Goal: Task Accomplishment & Management: Manage account settings

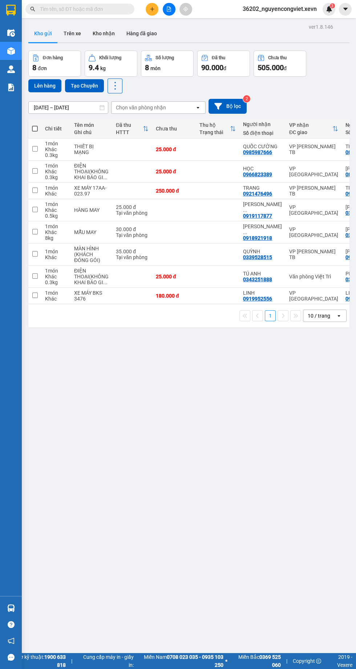
click at [11, 612] on img at bounding box center [11, 609] width 8 height 8
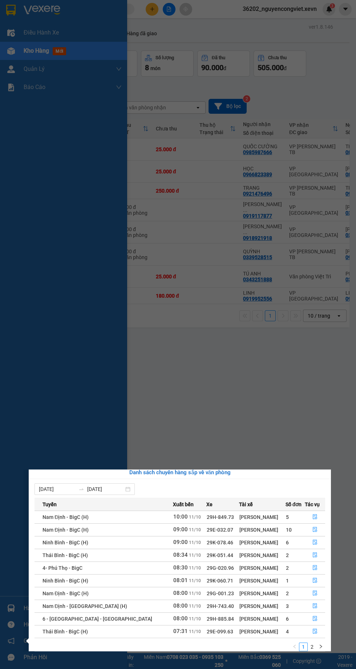
scroll to position [11, 0]
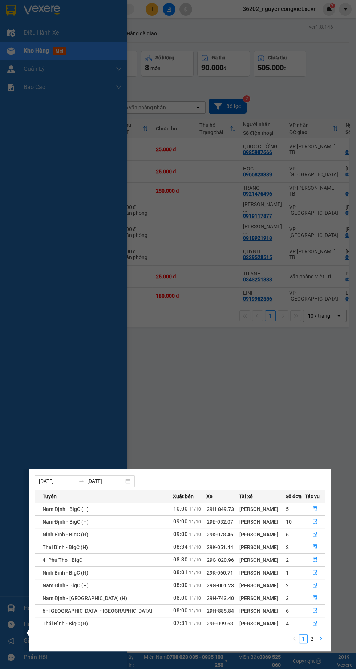
click at [321, 640] on icon "right" at bounding box center [321, 639] width 4 height 4
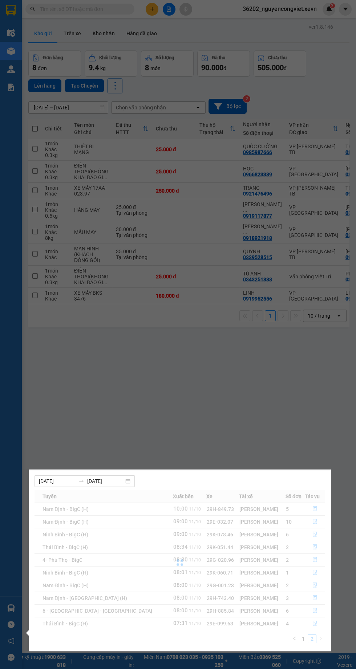
scroll to position [0, 0]
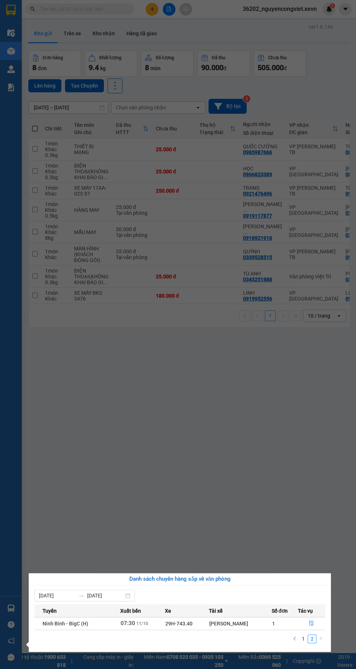
click at [297, 641] on button "button" at bounding box center [294, 639] width 9 height 9
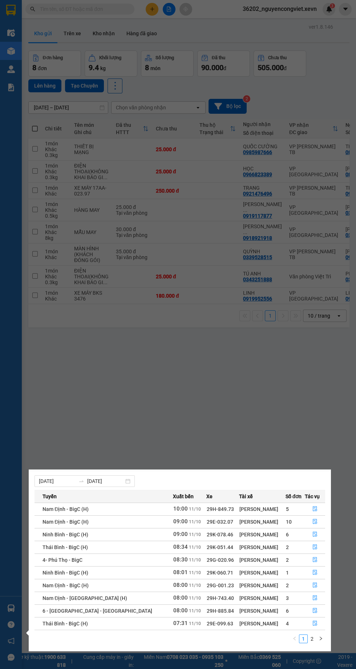
scroll to position [25, 0]
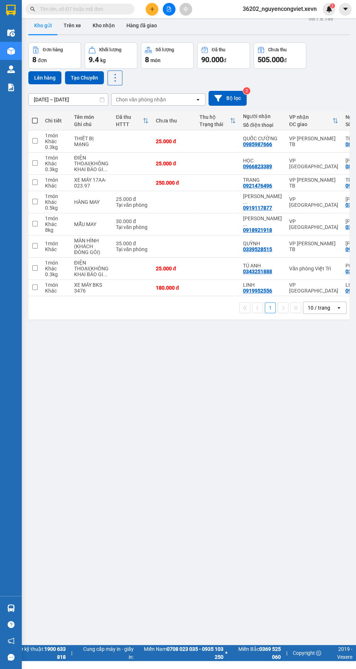
click at [212, 363] on div "ver 1.8.146 Kho gửi Trên xe Kho nhận Hàng đã giao Đơn hàng 8 đơn Khối lượng 9.4…" at bounding box center [188, 348] width 327 height 669
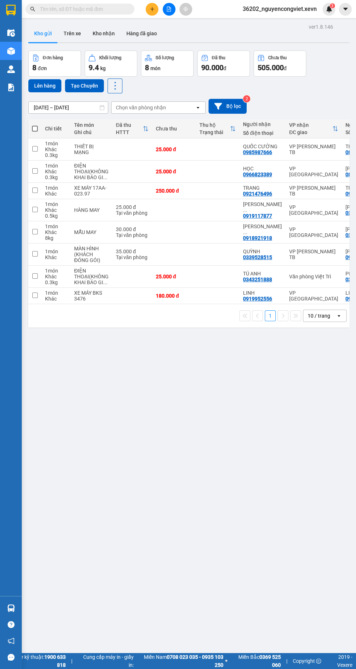
scroll to position [0, 0]
click at [111, 32] on button "Kho nhận" at bounding box center [104, 33] width 34 height 17
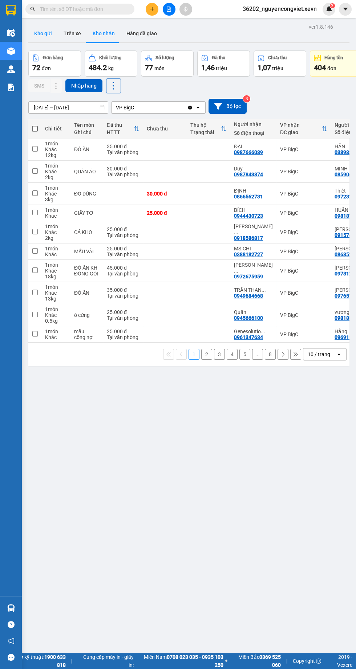
click at [44, 33] on button "Kho gửi" at bounding box center [42, 33] width 29 height 17
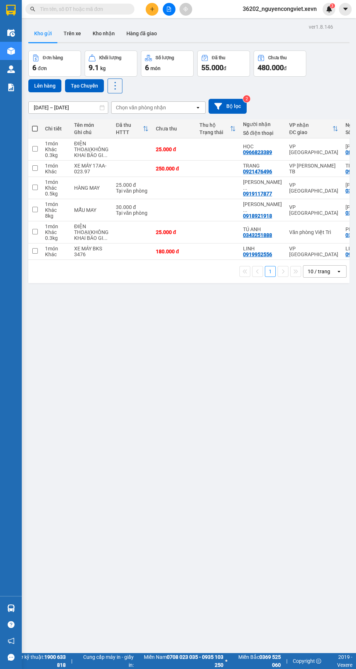
click at [17, 194] on div "Điều hành xe Kho hàng mới Quản [PERSON_NAME] lý chuyến Quản lý giao nhận mới Qu…" at bounding box center [11, 310] width 22 height 573
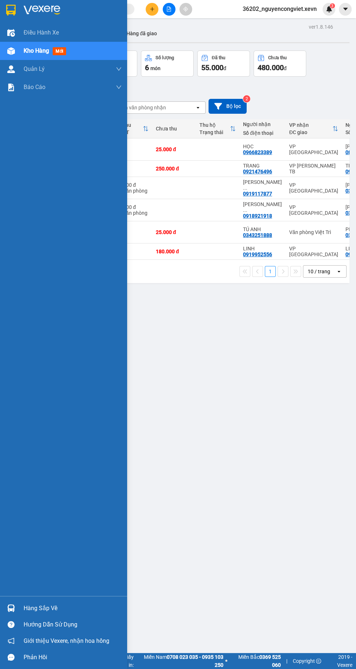
click at [252, 428] on div "ver 1.8.146 Kho gửi Trên xe Kho nhận Hàng đã giao Đơn hàng 6 đơn Khối lượng 9.1…" at bounding box center [188, 356] width 327 height 669
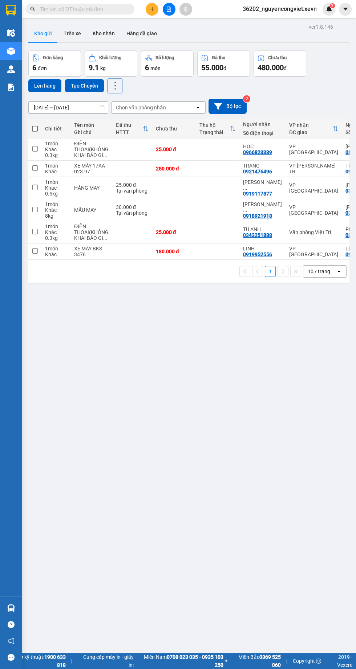
click at [113, 215] on td "30.000 đ Tại văn phòng" at bounding box center [132, 210] width 40 height 22
checkbox input "true"
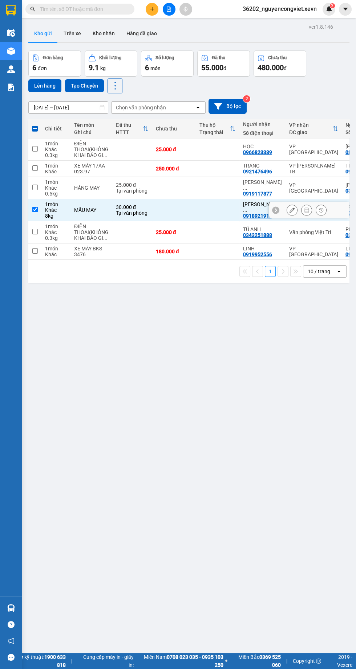
click at [275, 417] on div "ver 1.8.146 Kho gửi Trên xe Kho nhận Hàng đã giao Đơn hàng 6 đơn Khối lượng 9.1…" at bounding box center [188, 356] width 327 height 669
click at [38, 87] on button "Lên hàng" at bounding box center [44, 85] width 33 height 13
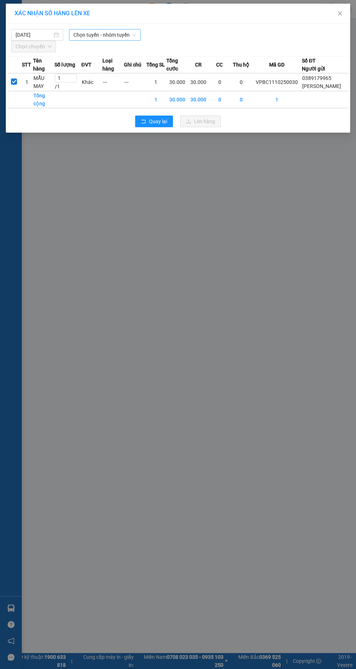
click at [82, 35] on span "Chọn tuyến - nhóm tuyến" at bounding box center [104, 34] width 63 height 11
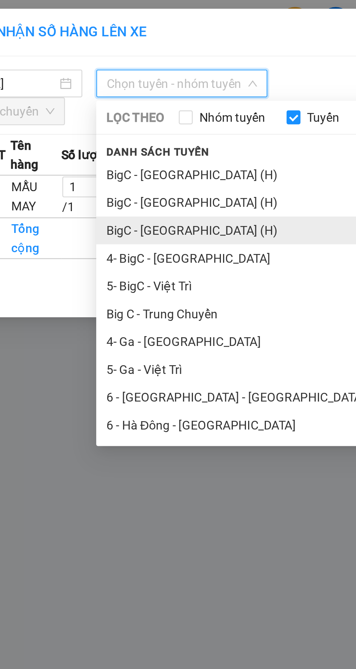
click at [88, 95] on li "BigC - [GEOGRAPHIC_DATA] (H)" at bounding box center [152, 97] width 167 height 12
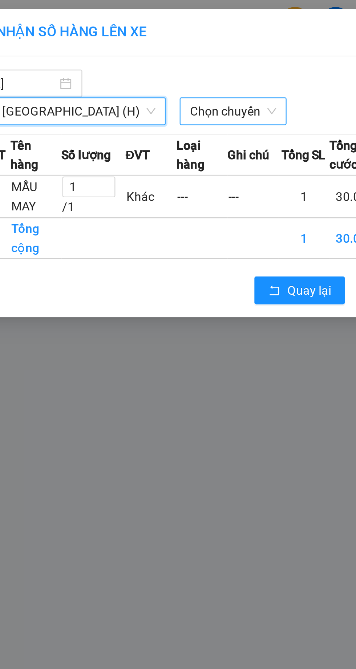
click at [108, 47] on span "Chọn chuyến" at bounding box center [126, 46] width 36 height 11
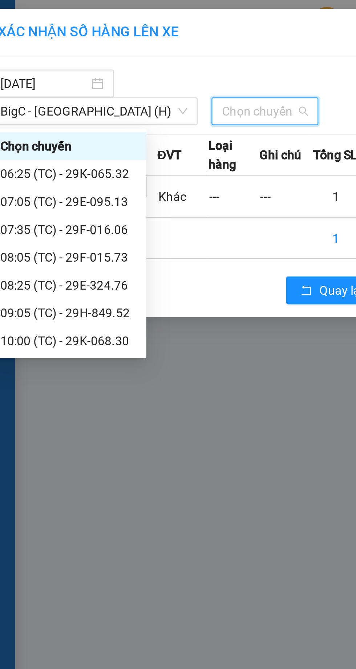
scroll to position [12, 0]
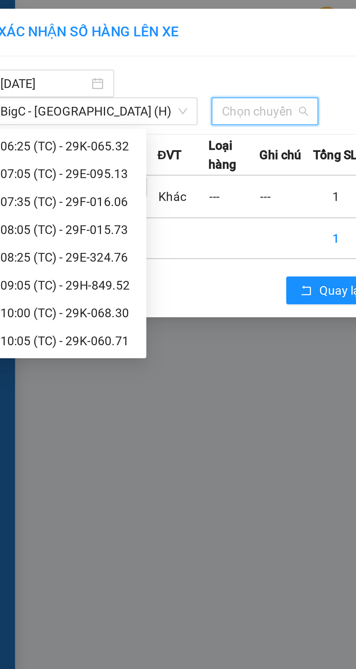
click at [52, 143] on div "10:05 (TC) - 29K-060.71" at bounding box center [44, 143] width 57 height 8
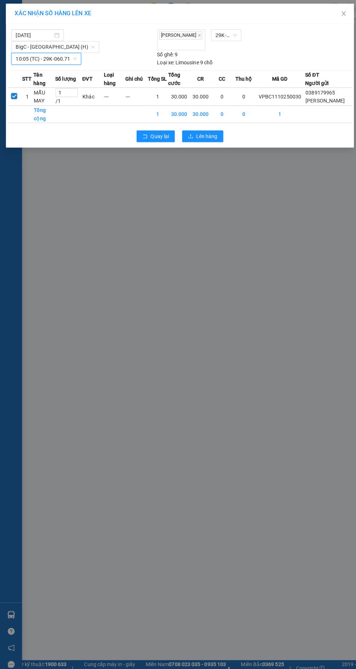
scroll to position [0, 0]
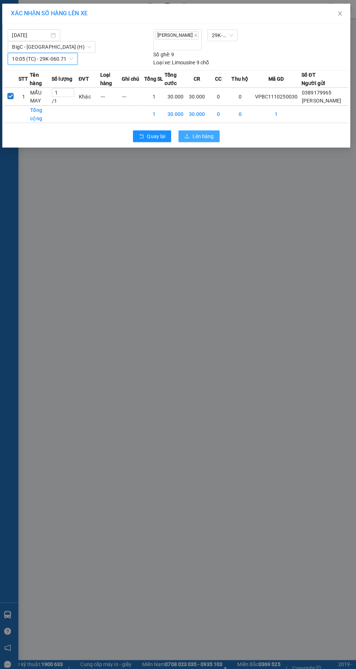
click at [207, 139] on span "Lên hàng" at bounding box center [204, 135] width 21 height 8
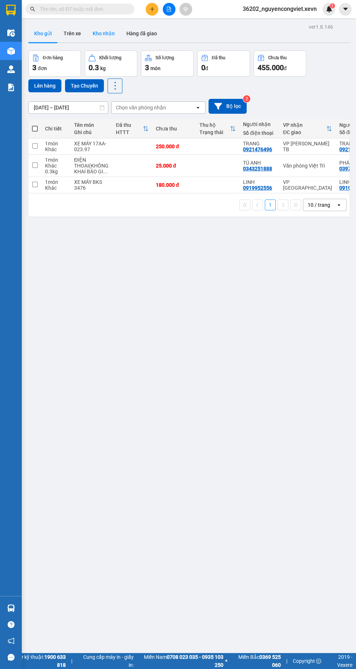
click at [112, 36] on button "Kho nhận" at bounding box center [104, 33] width 34 height 17
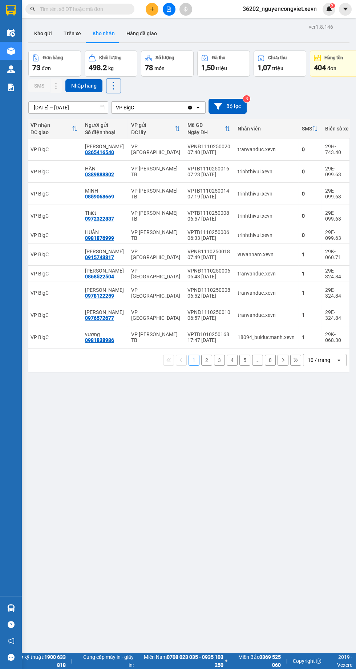
scroll to position [0, 251]
click at [130, 235] on div "VP [PERSON_NAME] TB" at bounding box center [154, 235] width 49 height 12
checkbox input "true"
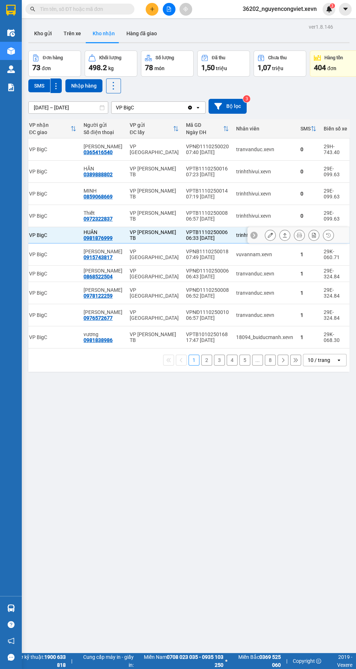
click at [130, 216] on div "VP [PERSON_NAME] TB" at bounding box center [154, 216] width 49 height 12
checkbox input "true"
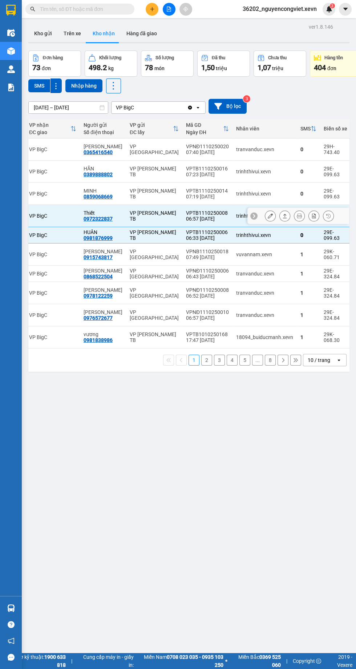
click at [127, 201] on td "VP [PERSON_NAME] TB" at bounding box center [154, 194] width 56 height 22
checkbox input "true"
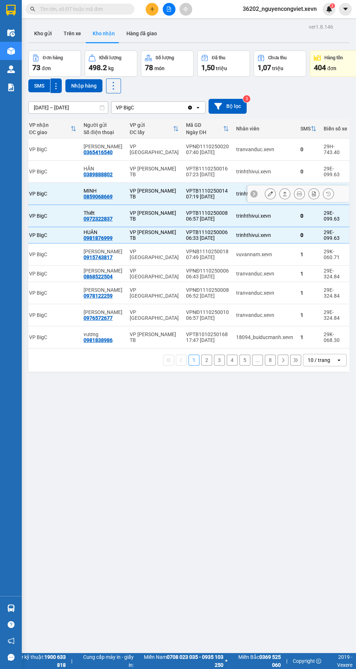
click at [130, 172] on div "VP [PERSON_NAME] TB" at bounding box center [154, 172] width 49 height 12
checkbox input "true"
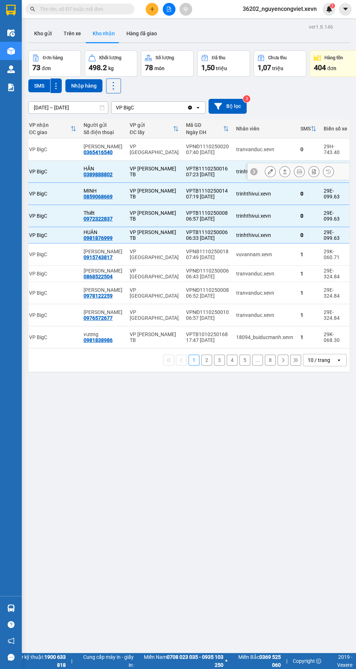
click at [133, 149] on div "VP [GEOGRAPHIC_DATA]" at bounding box center [154, 150] width 49 height 12
checkbox input "true"
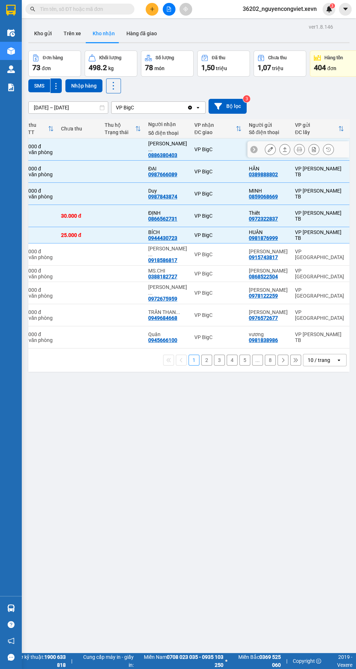
scroll to position [0, 0]
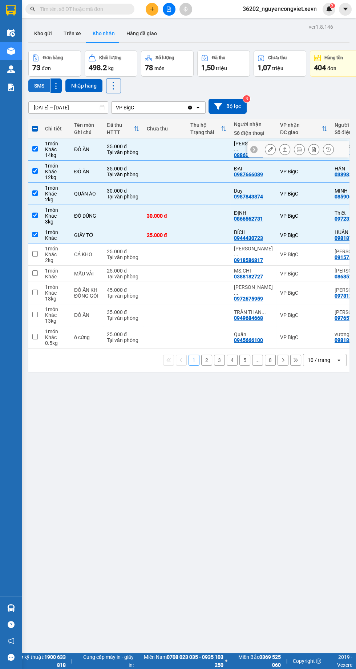
click at [35, 83] on button "SMS" at bounding box center [39, 85] width 22 height 13
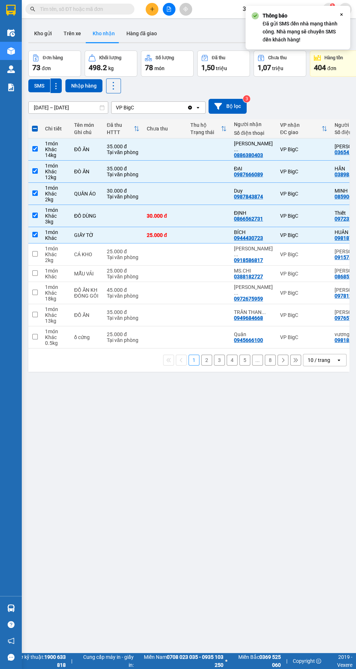
click at [11, 612] on img at bounding box center [11, 609] width 8 height 8
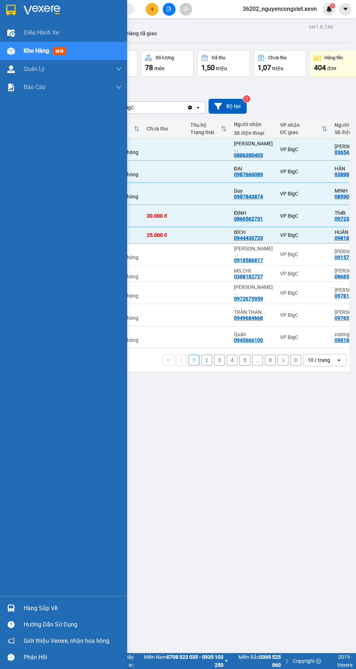
click at [254, 416] on div "ver 1.8.146 Kho gửi Trên xe Kho nhận Hàng đã giao Đơn hàng 73 đơn Khối lượng 49…" at bounding box center [188, 356] width 327 height 669
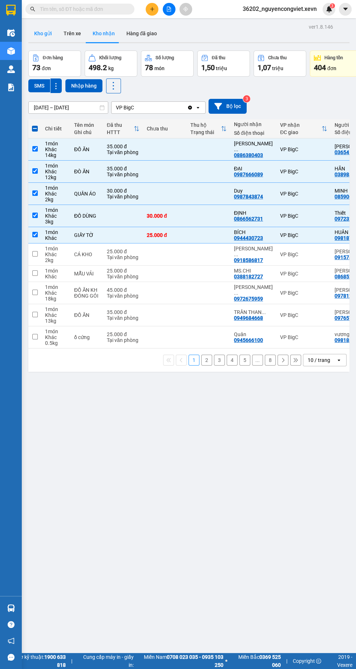
click at [50, 30] on button "Kho gửi" at bounding box center [42, 33] width 29 height 17
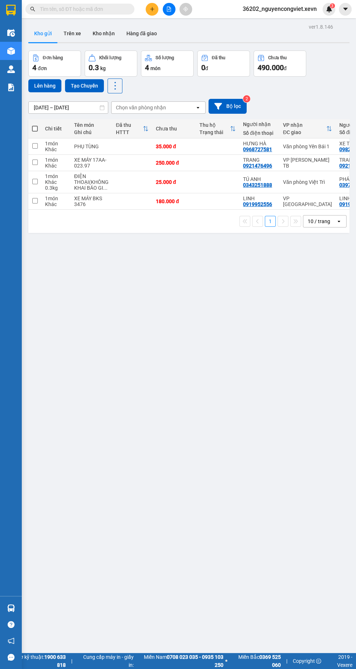
click at [11, 612] on img at bounding box center [11, 609] width 8 height 8
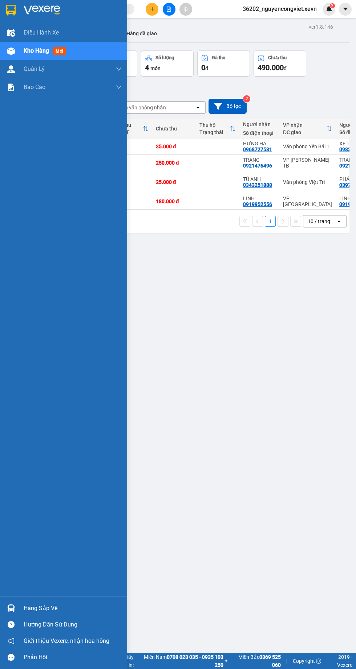
click at [256, 340] on div "ver 1.8.146 Kho gửi Trên xe Kho nhận Hàng đã giao Đơn hàng 4 đơn Khối lượng 0.3…" at bounding box center [188, 356] width 327 height 669
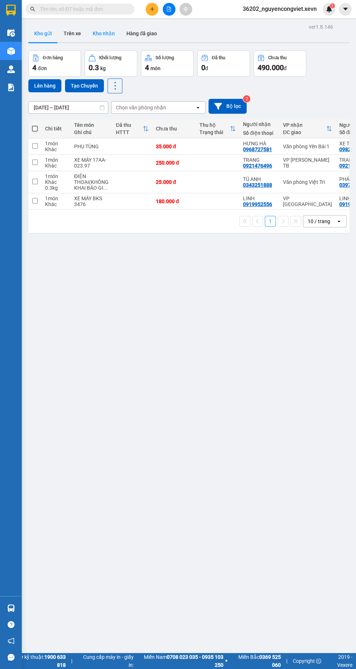
click at [99, 31] on button "Kho nhận" at bounding box center [104, 33] width 34 height 17
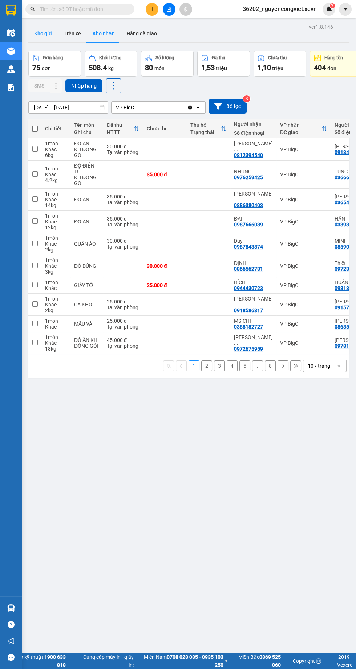
click at [37, 25] on button "Kho gửi" at bounding box center [42, 33] width 29 height 17
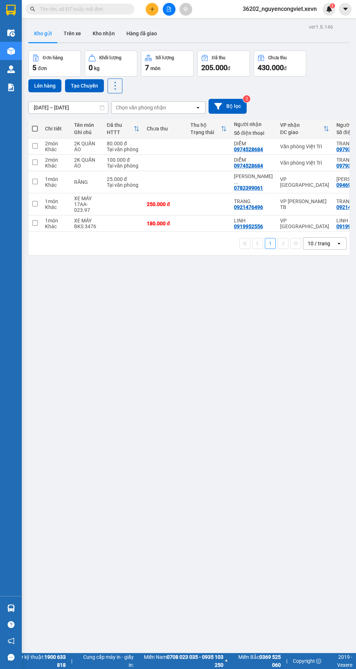
click at [17, 617] on div "Hàng sắp về" at bounding box center [11, 608] width 22 height 16
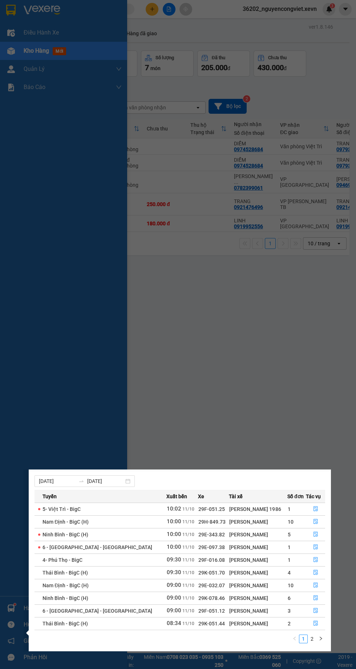
scroll to position [18, 0]
click at [315, 635] on link "2" at bounding box center [312, 639] width 8 height 8
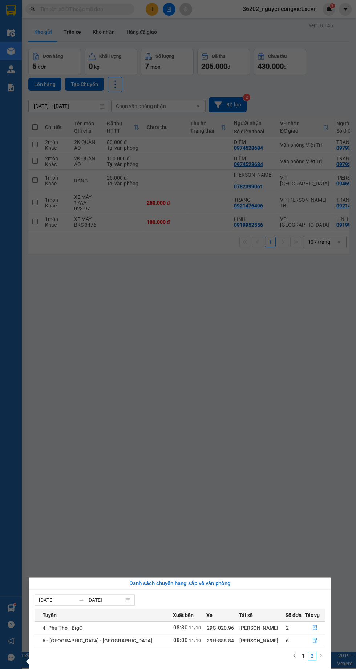
scroll to position [0, 0]
click at [303, 652] on link "1" at bounding box center [304, 656] width 8 height 8
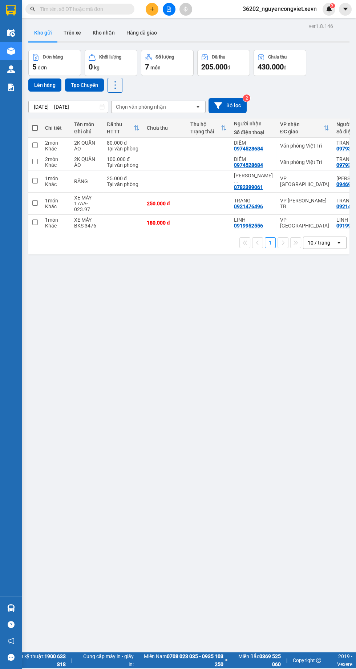
click at [121, 291] on div "ver 1.8.146 Kho gửi Trên xe Kho nhận Hàng đã giao Đơn hàng 5 đơn Khối lượng 0 k…" at bounding box center [188, 355] width 327 height 669
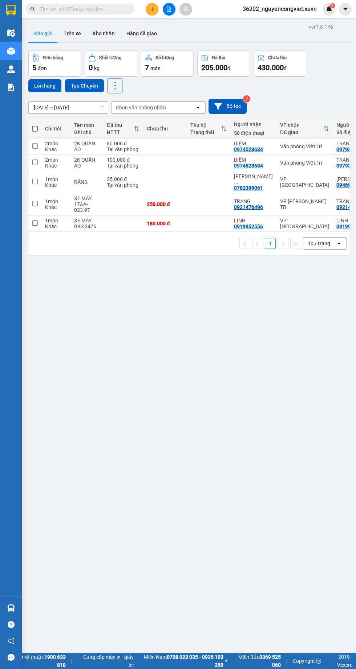
click at [11, 612] on img at bounding box center [11, 609] width 8 height 8
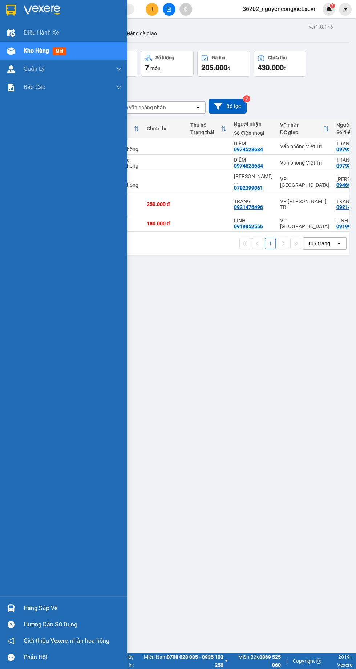
click at [281, 398] on div "ver 1.8.146 Kho gửi Trên xe Kho nhận Hàng đã giao Đơn hàng 5 đơn Khối lượng 0 k…" at bounding box center [188, 356] width 327 height 669
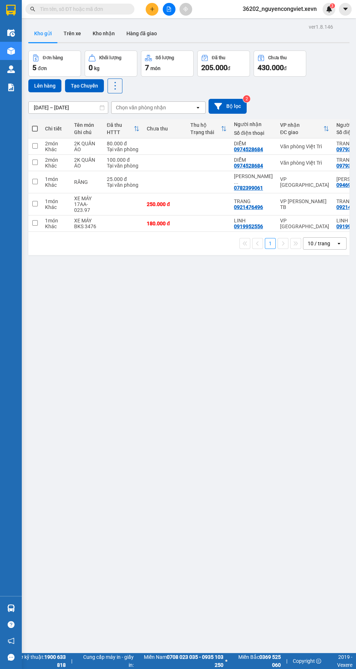
click at [11, 612] on img at bounding box center [11, 609] width 8 height 8
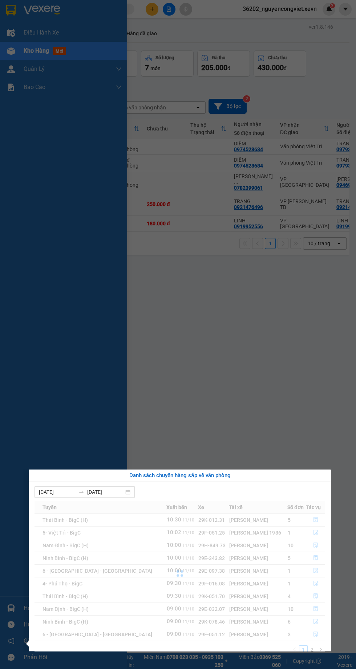
click at [320, 651] on div "Tuyến Xuất bến Xe Tài xế Số đơn Tác vụ Thái Bình - BigC (H) 10:30 [DATE] 29K-01…" at bounding box center [180, 580] width 291 height 158
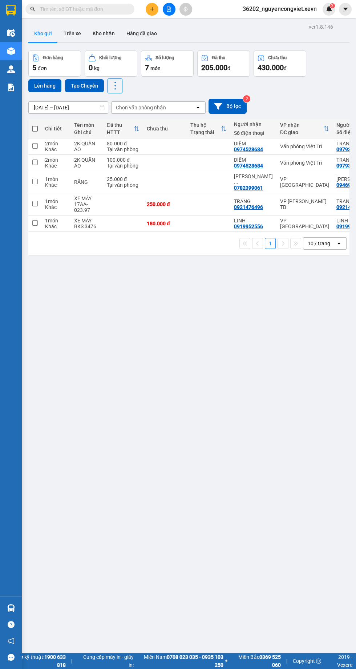
click at [166, 326] on div "ver 1.8.146 Kho gửi Trên xe Kho nhận Hàng đã giao Đơn hàng 5 đơn Khối lượng 0 k…" at bounding box center [188, 356] width 327 height 669
click at [104, 33] on button "Kho nhận" at bounding box center [104, 33] width 34 height 17
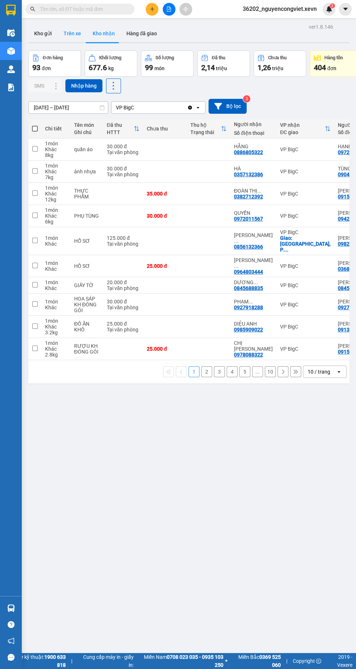
click at [60, 32] on button "Trên xe" at bounding box center [72, 33] width 29 height 17
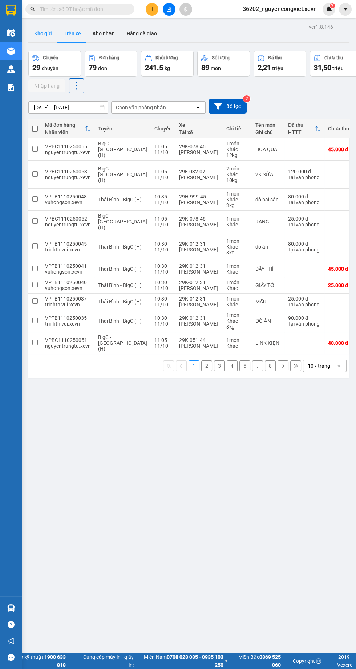
click at [38, 32] on button "Kho gửi" at bounding box center [42, 33] width 29 height 17
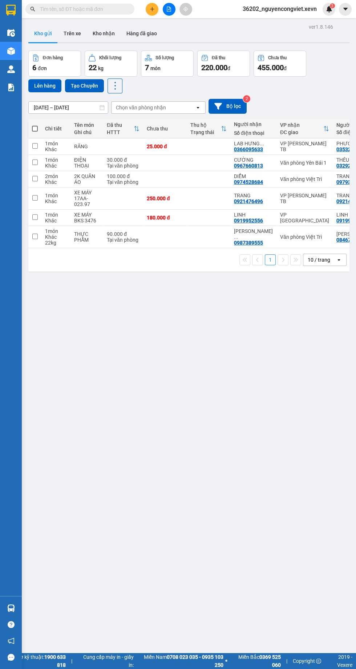
click at [105, 146] on td at bounding box center [123, 147] width 40 height 16
checkbox input "true"
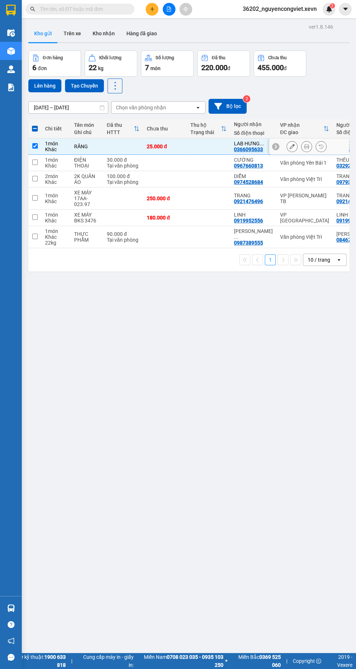
click at [224, 467] on div "ver 1.8.146 Kho gửi Trên xe Kho nhận Hàng đã giao Đơn hàng 6 đơn Khối lượng 22 …" at bounding box center [188, 356] width 327 height 669
click at [235, 459] on div "ver 1.8.146 Kho gửi Trên xe Kho nhận Hàng đã giao Đơn hàng 6 đơn Khối lượng 22 …" at bounding box center [188, 356] width 327 height 669
click at [45, 85] on button "Lên hàng" at bounding box center [44, 85] width 33 height 13
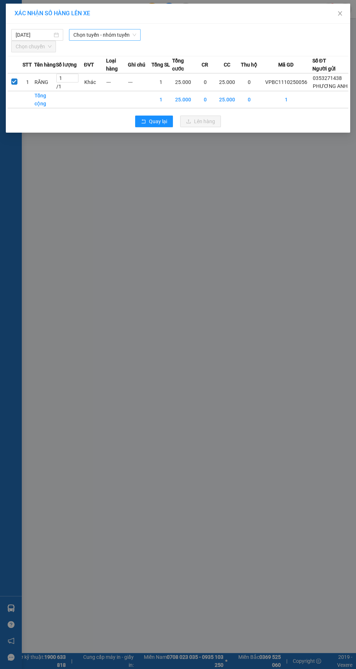
click at [103, 37] on span "Chọn tuyến - nhóm tuyến" at bounding box center [104, 34] width 63 height 11
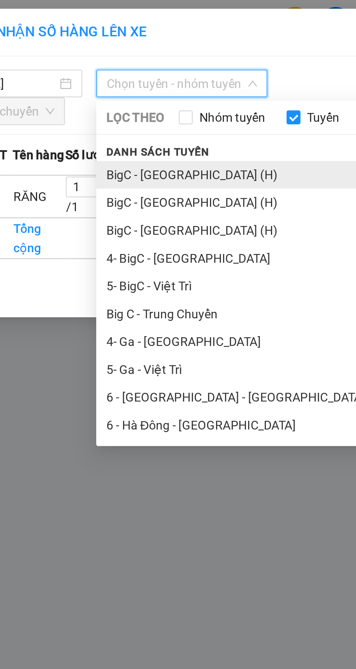
click at [91, 76] on li "BigC - [GEOGRAPHIC_DATA] (H)" at bounding box center [152, 73] width 167 height 12
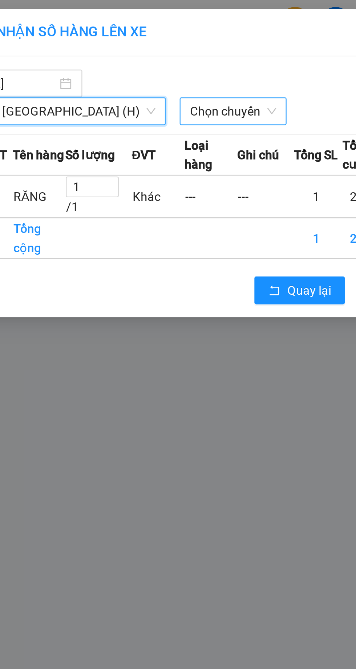
click at [108, 48] on span "Chọn chuyến" at bounding box center [126, 46] width 36 height 11
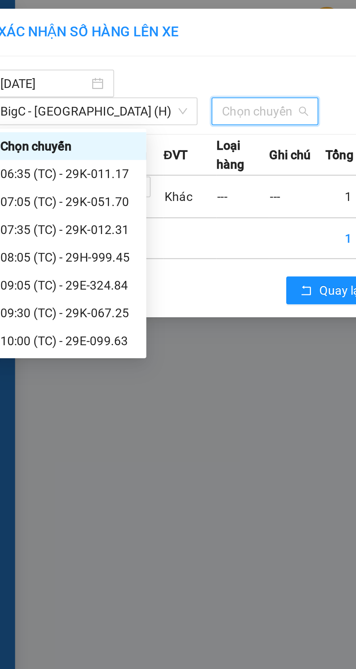
scroll to position [23, 0]
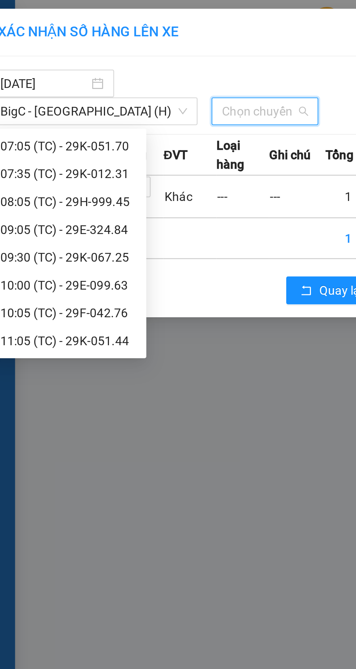
click at [57, 144] on div "11:05 (TC) - 29K-051.44" at bounding box center [44, 143] width 57 height 8
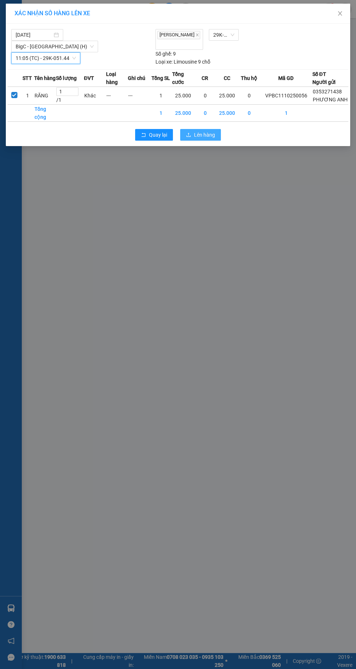
click at [196, 131] on span "Lên hàng" at bounding box center [204, 135] width 21 height 8
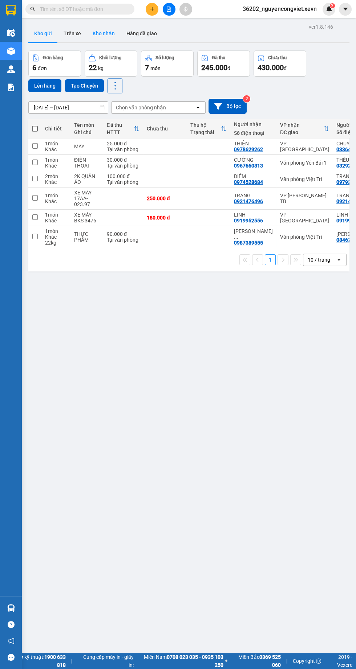
click at [105, 31] on button "Kho nhận" at bounding box center [104, 33] width 34 height 17
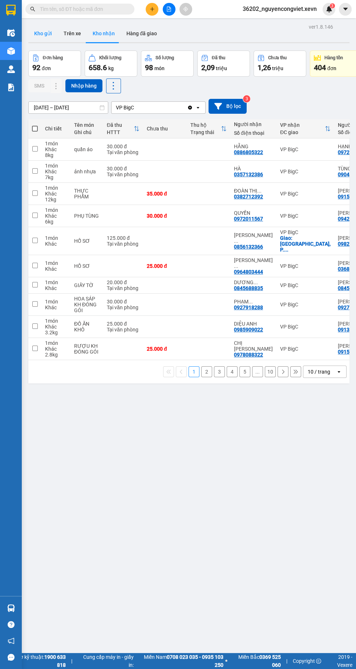
click at [49, 39] on button "Kho gửi" at bounding box center [42, 33] width 29 height 17
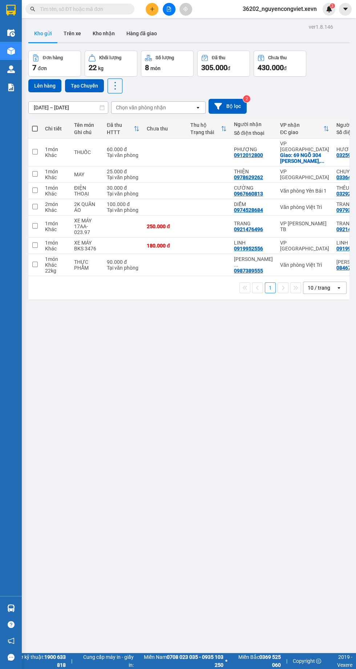
click at [88, 172] on div "MAY" at bounding box center [86, 175] width 25 height 6
checkbox input "true"
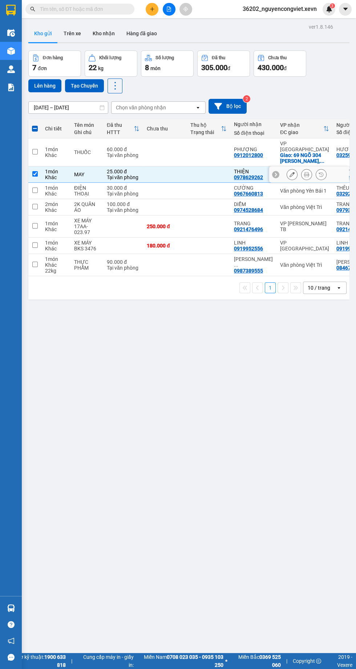
click at [78, 151] on div "THUỐC" at bounding box center [86, 152] width 25 height 6
checkbox input "true"
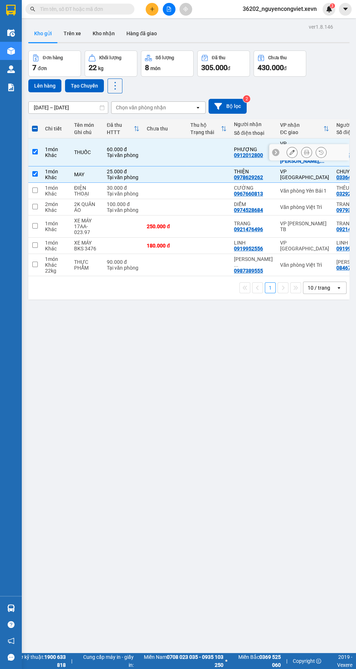
click at [27, 87] on div "ver 1.8.146 Kho gửi Trên xe Kho nhận Hàng đã giao Đơn hàng 7 đơn Khối lượng 22 …" at bounding box center [188, 356] width 327 height 669
click at [44, 88] on button "Lên hàng" at bounding box center [44, 85] width 33 height 13
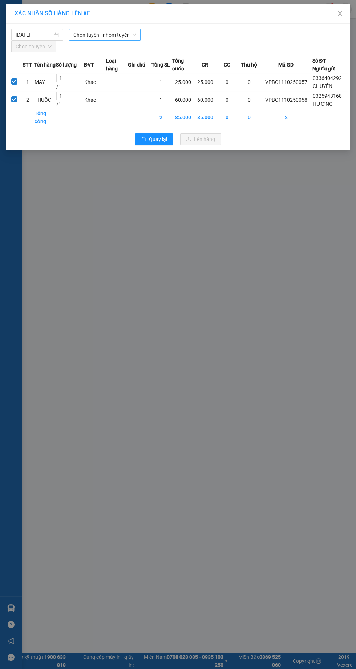
click at [96, 36] on span "Chọn tuyến - nhóm tuyến" at bounding box center [104, 34] width 63 height 11
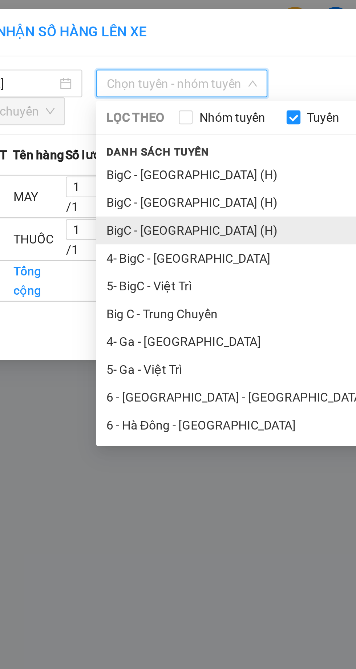
click at [89, 96] on li "BigC - [GEOGRAPHIC_DATA] (H)" at bounding box center [152, 97] width 167 height 12
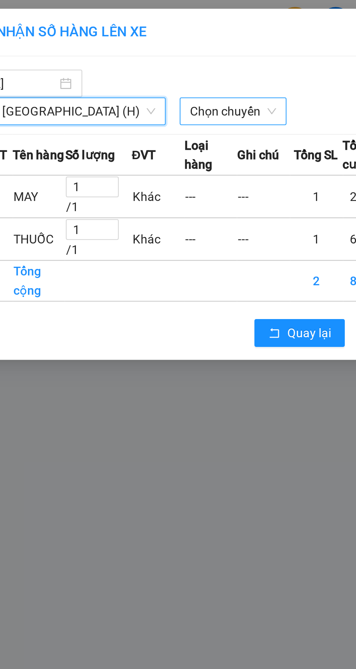
click at [108, 46] on span "Chọn chuyến" at bounding box center [126, 46] width 36 height 11
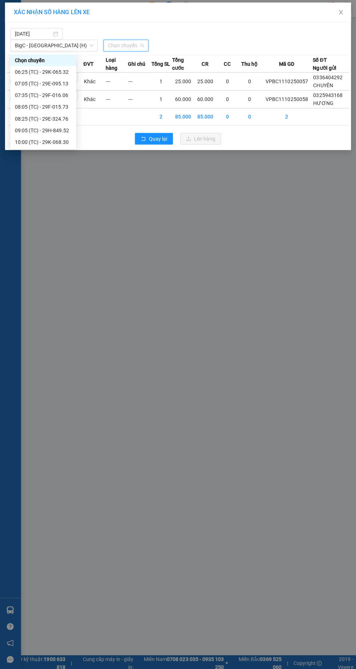
scroll to position [47, 0]
click at [36, 127] on div "11:05 (TC) - 29K-078.46" at bounding box center [44, 131] width 57 height 8
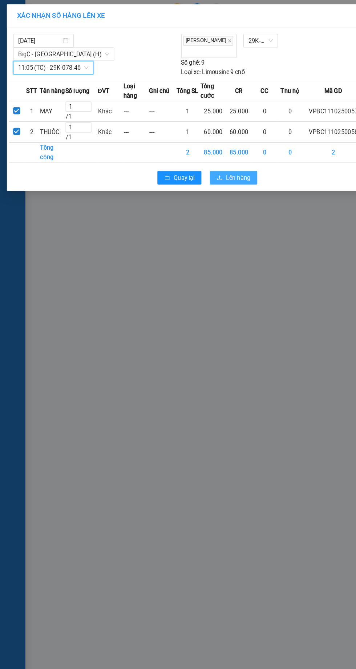
click at [193, 147] on button "Lên hàng" at bounding box center [200, 153] width 41 height 12
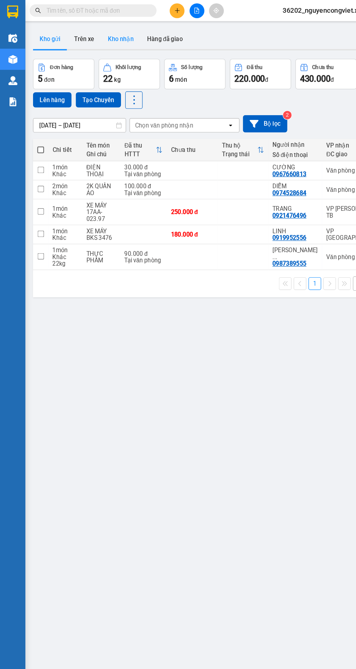
click at [106, 33] on button "Kho nhận" at bounding box center [104, 33] width 34 height 17
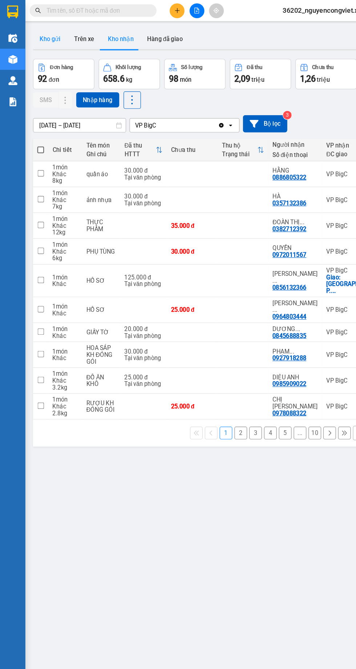
click at [42, 30] on button "Kho gửi" at bounding box center [42, 33] width 29 height 17
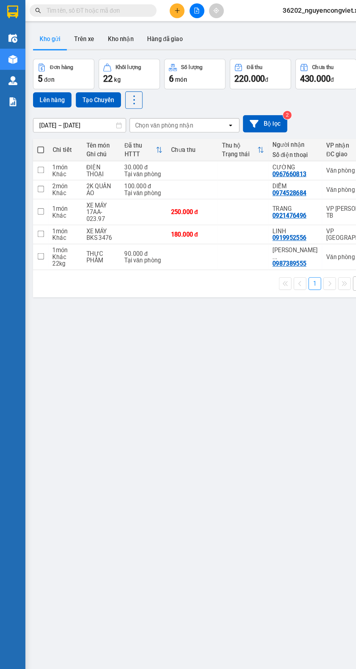
click at [3, 83] on div "Báo cáo" at bounding box center [11, 87] width 22 height 18
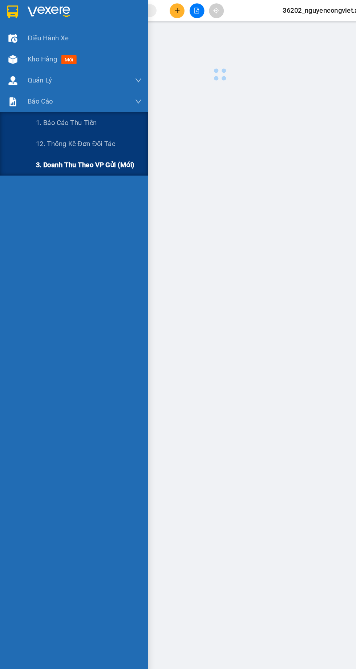
click at [40, 144] on span "3. Doanh Thu theo VP Gửi (mới)" at bounding box center [73, 141] width 85 height 9
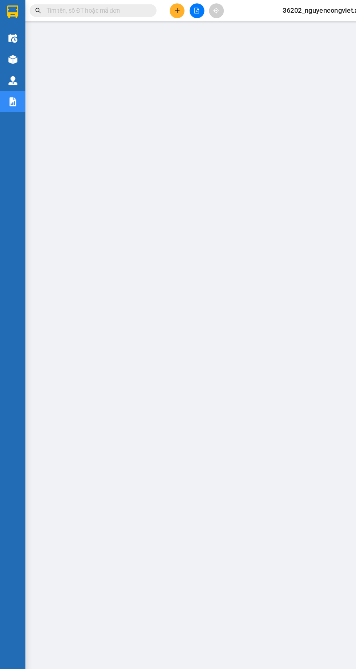
click at [12, 48] on img at bounding box center [11, 51] width 8 height 8
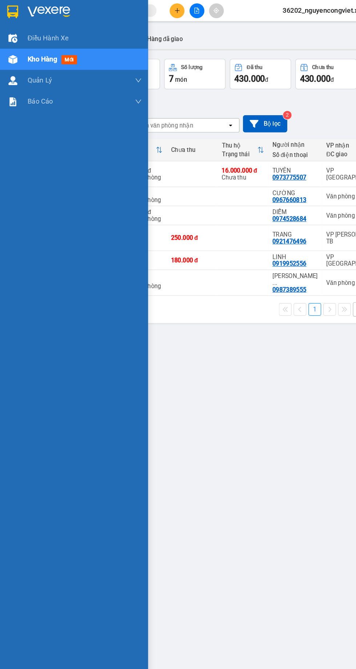
click at [169, 316] on div "ver 1.8.146 Kho gửi Trên xe Kho nhận Hàng đã giao Đơn hàng 6 đơn Khối lượng 44 …" at bounding box center [188, 356] width 327 height 669
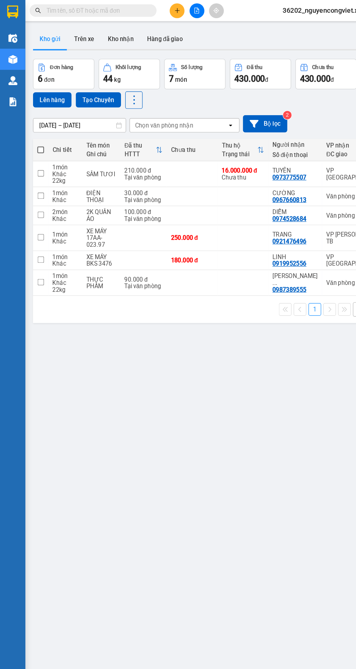
click at [144, 147] on td at bounding box center [165, 150] width 44 height 22
checkbox input "true"
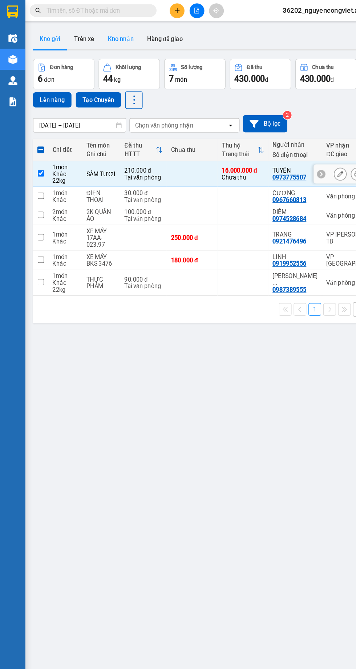
click at [107, 27] on button "Kho nhận" at bounding box center [104, 33] width 34 height 17
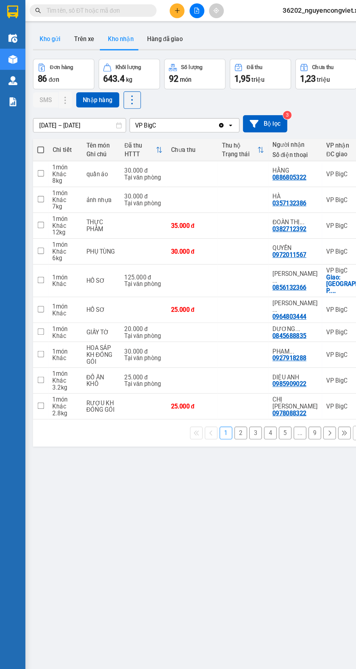
click at [50, 29] on button "Kho gửi" at bounding box center [42, 33] width 29 height 17
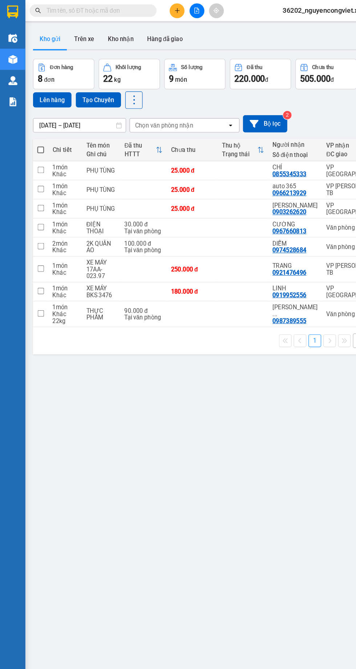
click at [113, 163] on td at bounding box center [123, 163] width 40 height 16
checkbox input "true"
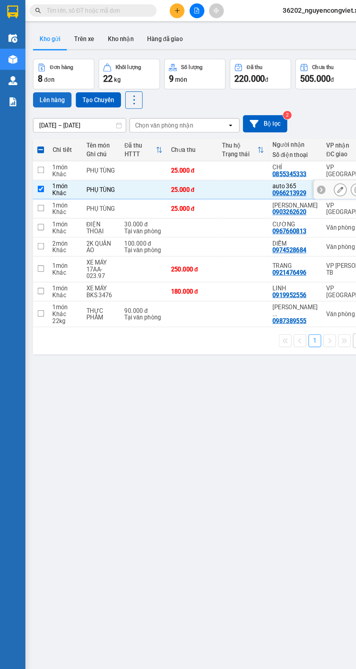
click at [41, 85] on button "Lên hàng" at bounding box center [44, 85] width 33 height 13
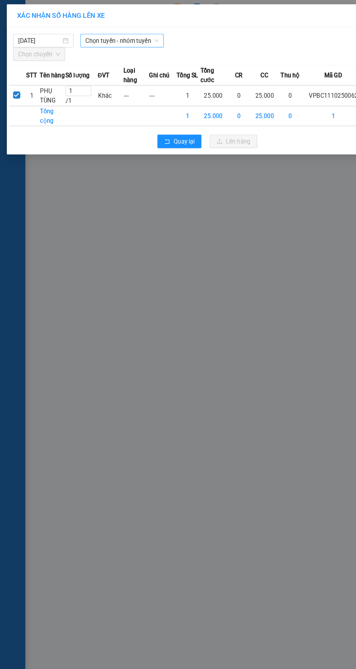
click at [97, 35] on span "Chọn tuyến - nhóm tuyến" at bounding box center [104, 34] width 63 height 11
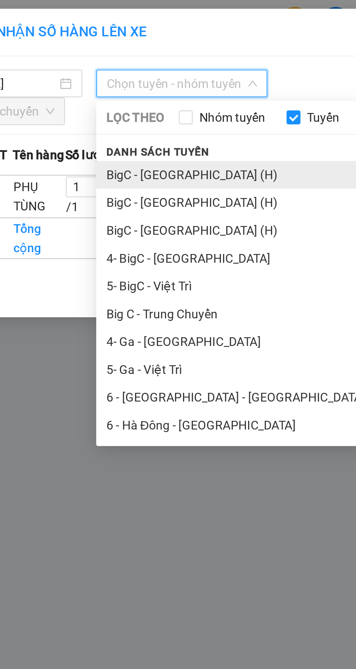
click at [87, 73] on li "BigC - [GEOGRAPHIC_DATA] (H)" at bounding box center [152, 73] width 167 height 12
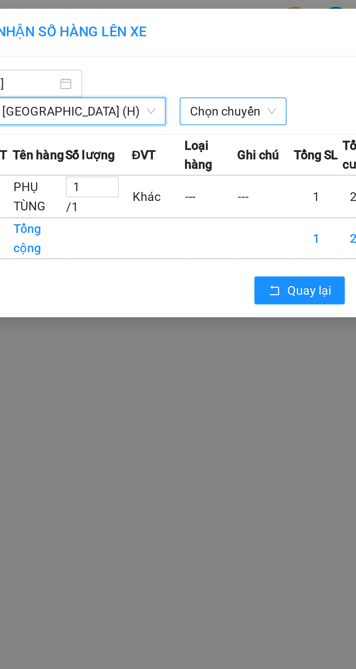
click at [108, 47] on span "Chọn chuyến" at bounding box center [126, 46] width 36 height 11
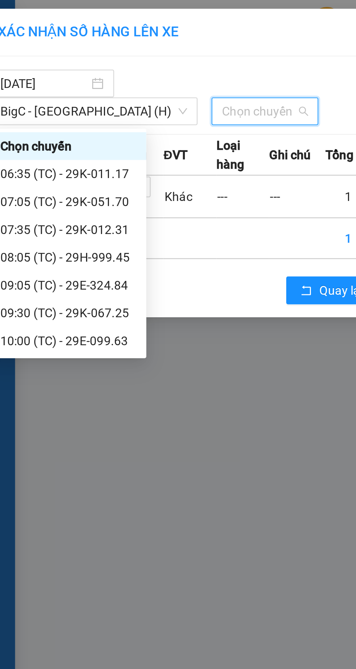
scroll to position [35, 0]
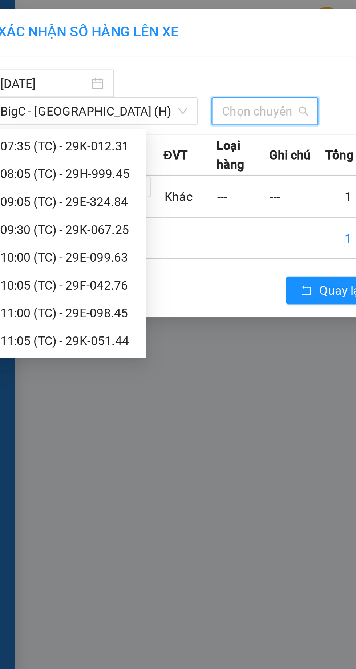
click at [59, 141] on div "11:05 (TC) - 29K-051.44" at bounding box center [44, 143] width 57 height 8
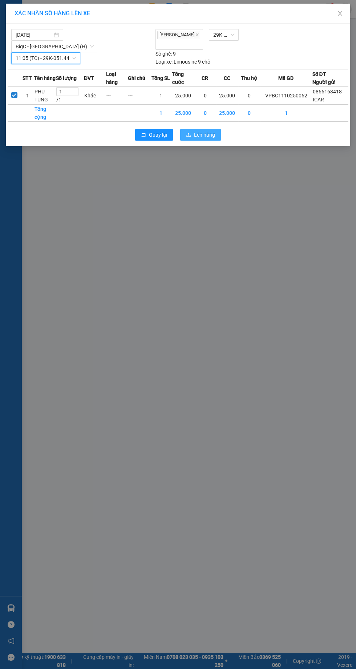
click at [195, 131] on span "Lên hàng" at bounding box center [204, 135] width 21 height 8
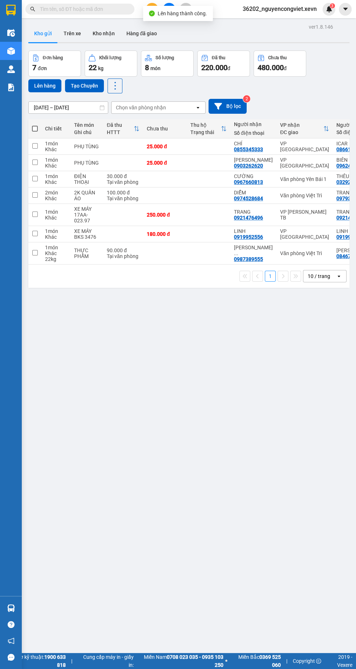
click at [183, 164] on td "25.000 đ" at bounding box center [165, 163] width 44 height 16
checkbox input "true"
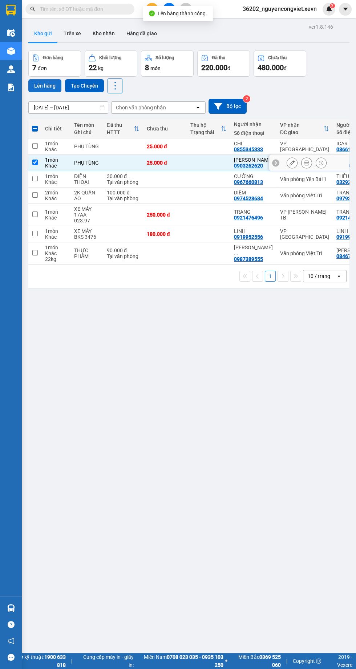
click at [38, 87] on button "Lên hàng" at bounding box center [44, 85] width 33 height 13
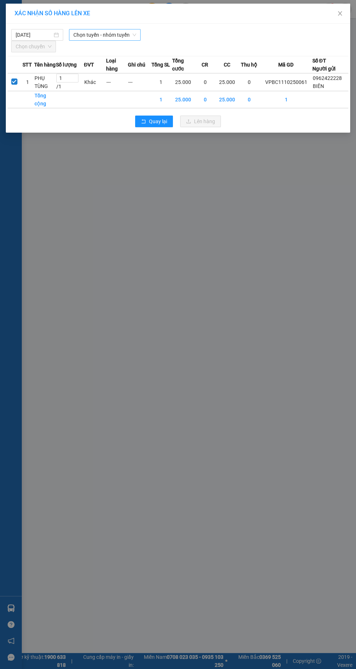
click at [112, 35] on span "Chọn tuyến - nhóm tuyến" at bounding box center [104, 34] width 63 height 11
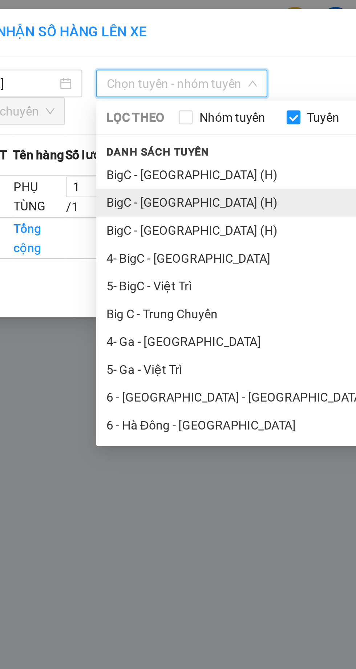
click at [88, 85] on li "BigC - [GEOGRAPHIC_DATA] (H)" at bounding box center [152, 85] width 167 height 12
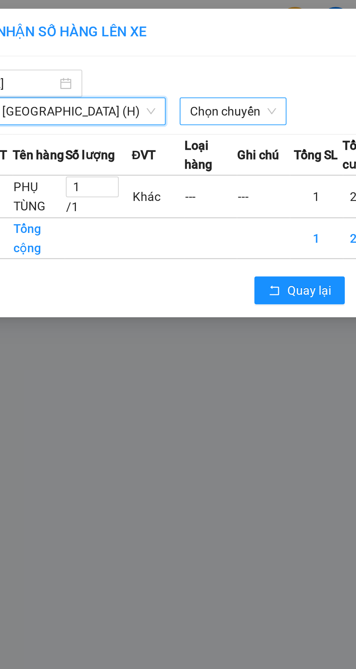
click at [108, 48] on span "Chọn chuyến" at bounding box center [126, 46] width 36 height 11
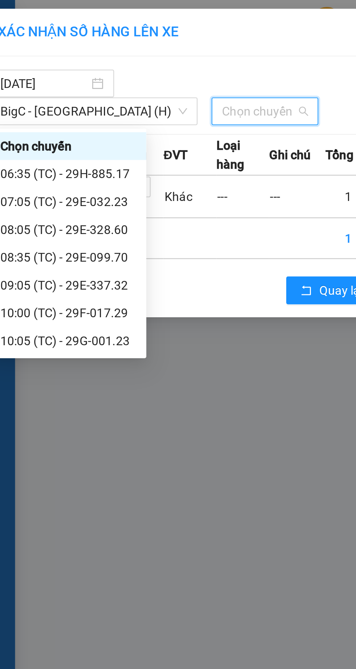
scroll to position [12, 0]
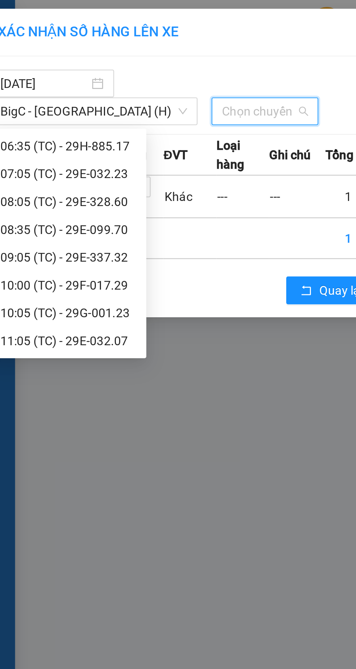
click at [58, 139] on div "11:05 (TC) - 29E-032.07" at bounding box center [44, 143] width 57 height 8
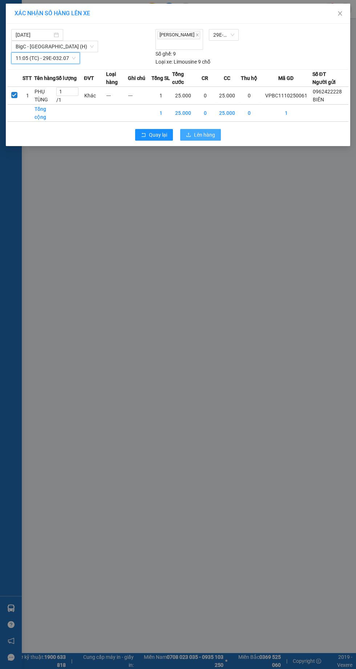
click at [198, 131] on span "Lên hàng" at bounding box center [204, 135] width 21 height 8
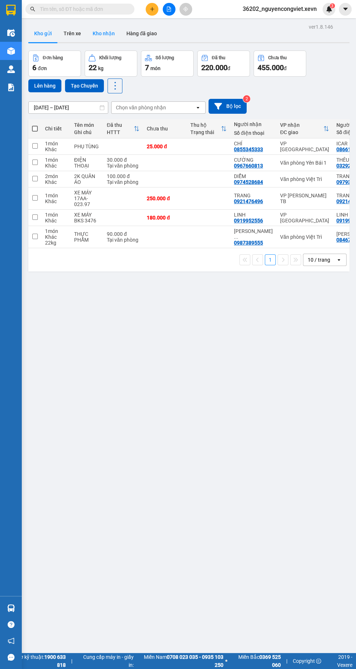
click at [107, 36] on button "Kho nhận" at bounding box center [104, 33] width 34 height 17
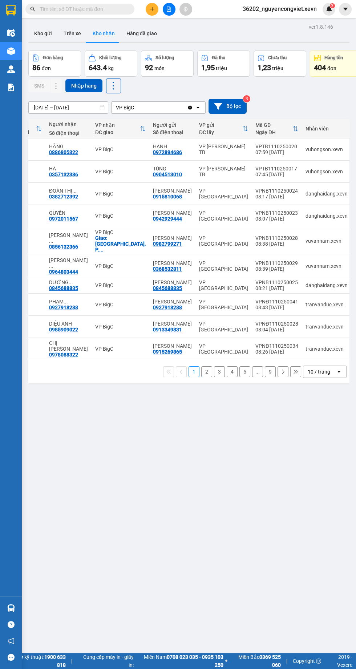
scroll to position [0, 248]
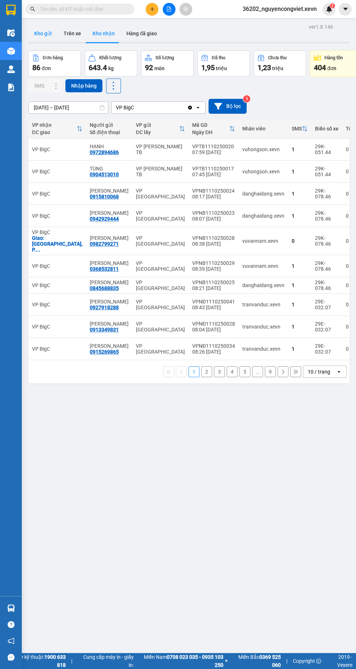
click at [43, 33] on button "Kho gửi" at bounding box center [42, 33] width 29 height 17
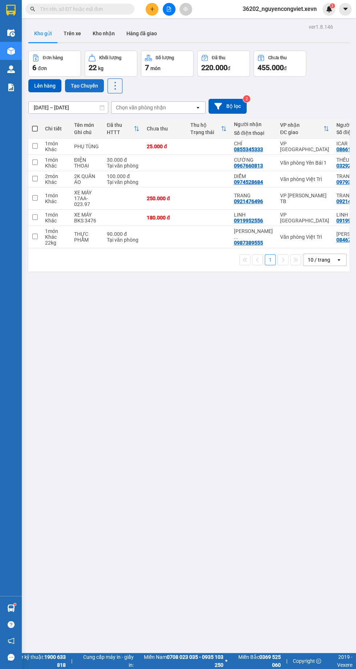
click at [85, 89] on button "Tạo Chuyến" at bounding box center [84, 85] width 39 height 13
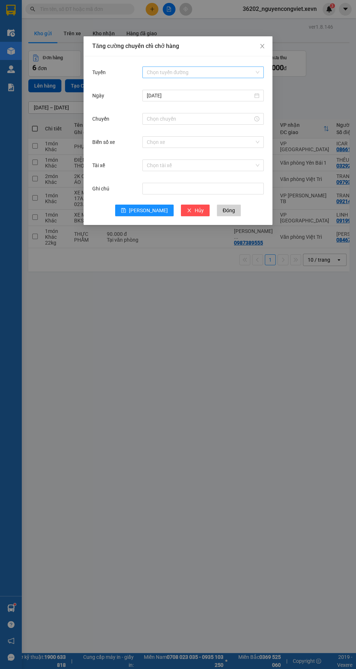
click at [170, 70] on input "Tuyến" at bounding box center [201, 72] width 108 height 11
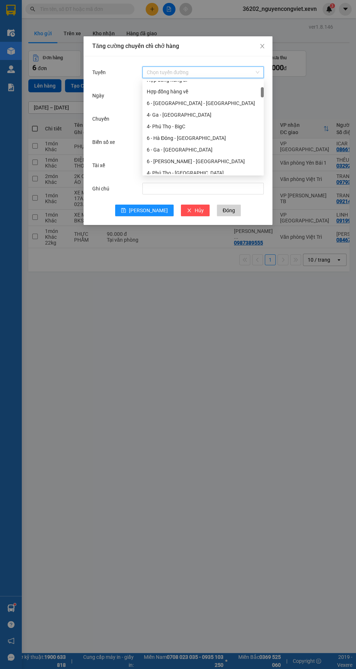
scroll to position [55, 0]
click at [157, 138] on div "6 - Hà Đông - [GEOGRAPHIC_DATA]" at bounding box center [203, 136] width 113 height 8
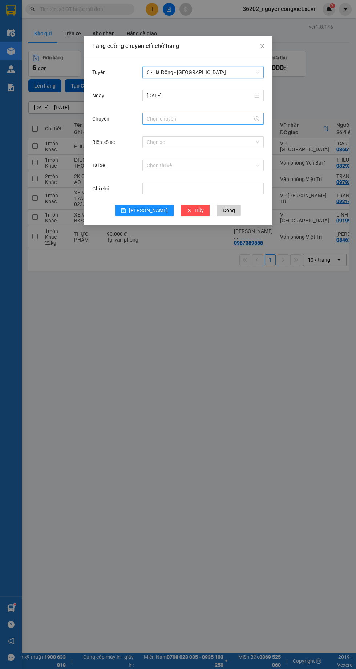
click at [151, 119] on input "Chuyến" at bounding box center [200, 119] width 106 height 8
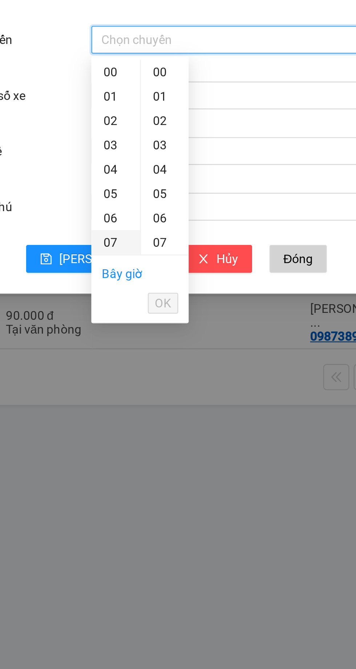
click at [150, 203] on div "07" at bounding box center [153, 203] width 20 height 10
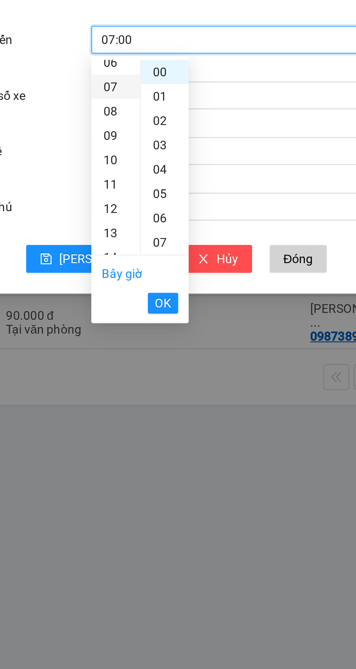
scroll to position [71, 0]
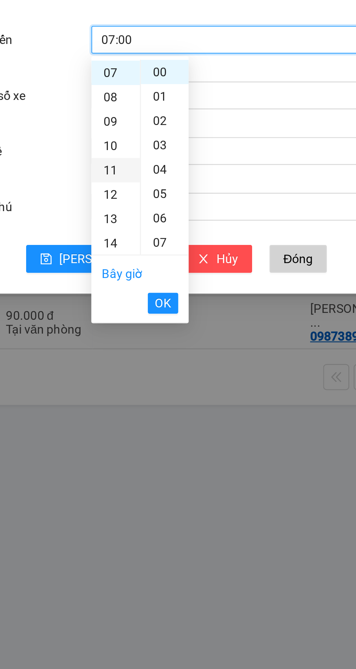
click at [149, 173] on div "11" at bounding box center [153, 173] width 20 height 10
click at [174, 181] on div "05" at bounding box center [173, 183] width 20 height 10
type input "11:05"
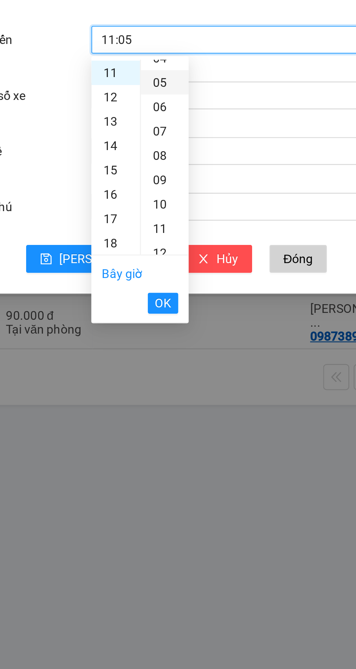
scroll to position [51, 0]
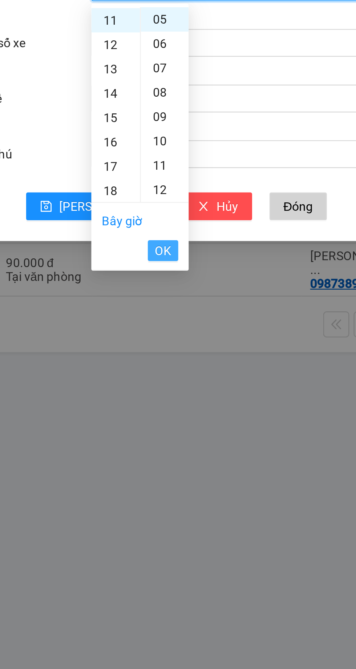
click at [176, 225] on button "OK" at bounding box center [172, 229] width 13 height 9
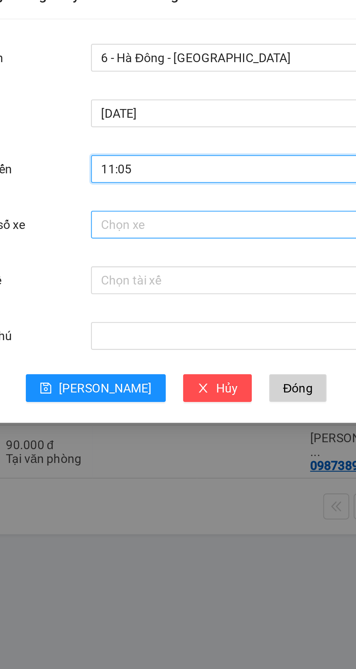
click at [157, 140] on input "Biển số xe" at bounding box center [201, 142] width 108 height 11
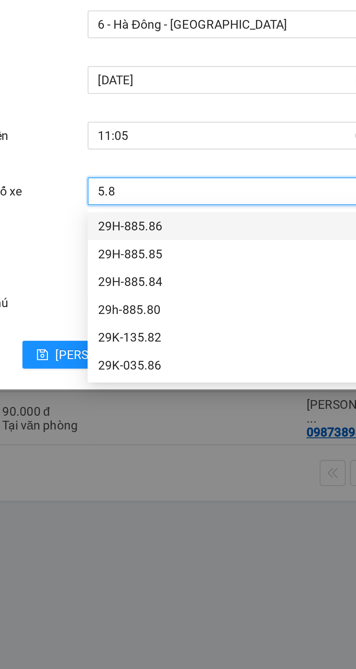
type input "5.84"
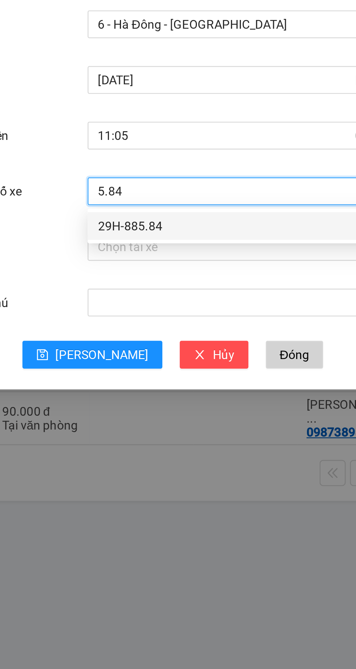
click at [161, 156] on div "29H-885.84" at bounding box center [203, 157] width 113 height 8
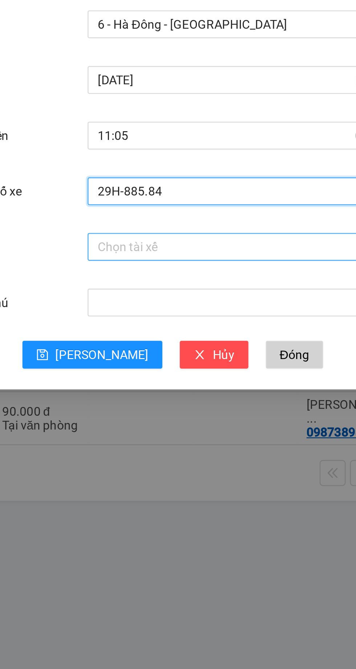
click at [158, 168] on input "Tài xế" at bounding box center [201, 165] width 108 height 11
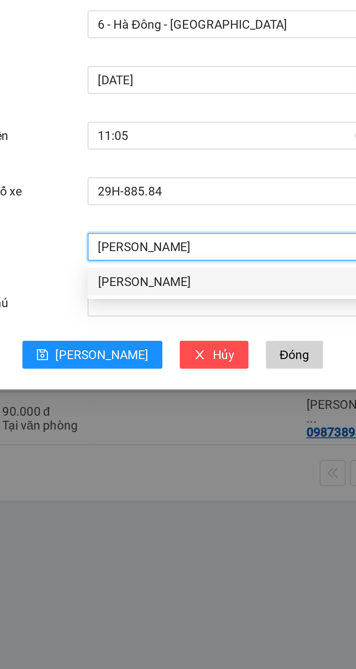
type input "[PERSON_NAME]"
click at [156, 178] on div "[PERSON_NAME]" at bounding box center [203, 180] width 113 height 8
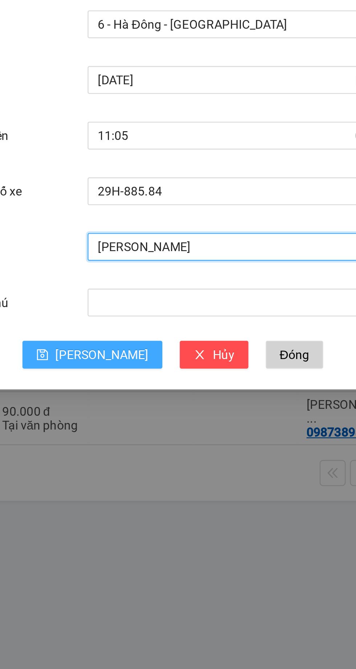
click at [145, 210] on span "[PERSON_NAME]" at bounding box center [148, 210] width 39 height 8
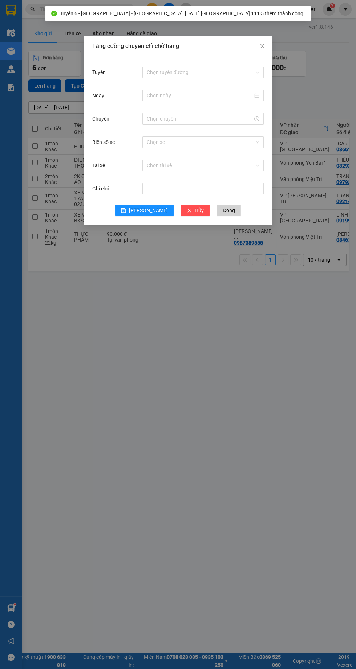
click at [225, 449] on div "Tăng cường chuyến chỉ chở hàng Tuyến Chọn tuyến đường Ngày Chuyến Biển số xe Ch…" at bounding box center [178, 334] width 356 height 669
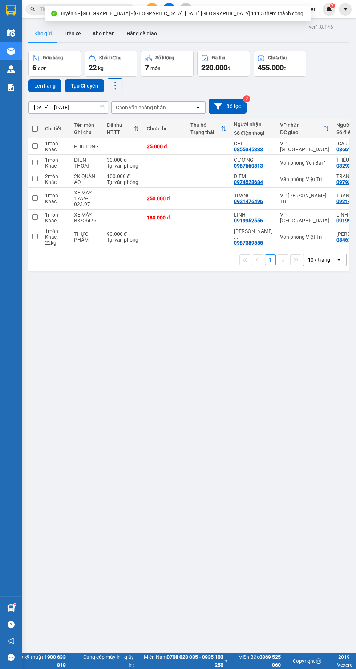
click at [114, 161] on div "30.000 đ" at bounding box center [123, 160] width 33 height 6
checkbox input "true"
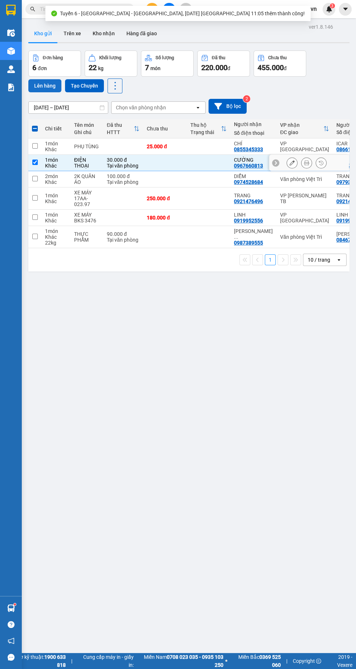
click at [43, 87] on button "Lên hàng" at bounding box center [44, 85] width 33 height 13
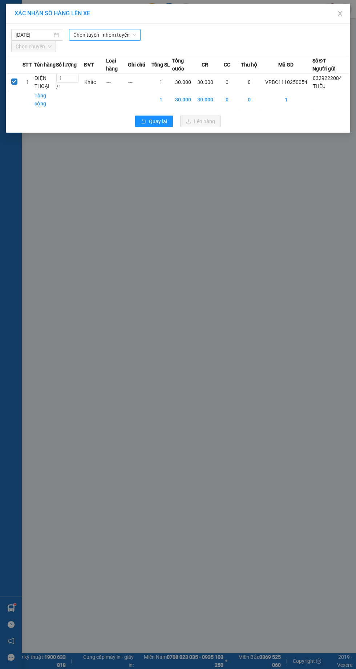
click at [96, 34] on span "Chọn tuyến - nhóm tuyến" at bounding box center [104, 34] width 63 height 11
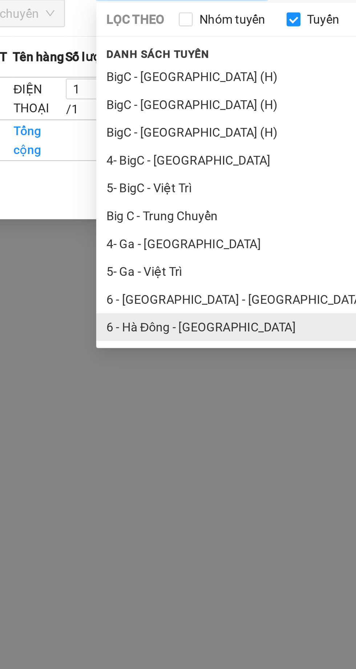
click at [90, 177] on li "6 - Hà Đông - [GEOGRAPHIC_DATA]" at bounding box center [152, 178] width 167 height 12
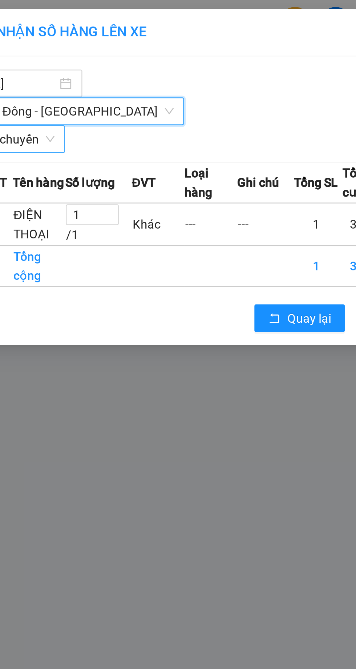
click at [40, 53] on span "Chọn chuyến" at bounding box center [34, 58] width 36 height 11
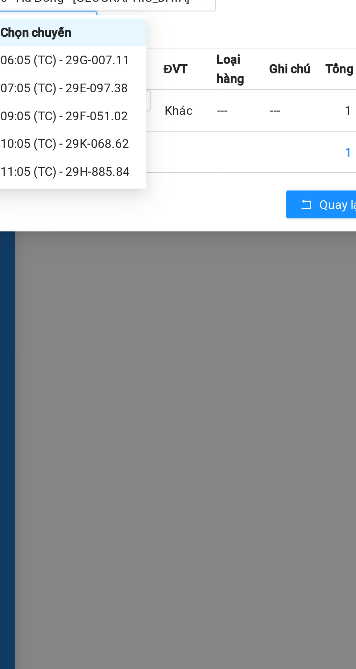
click at [32, 119] on div "11:05 (TC) - 29H-885.84" at bounding box center [44, 119] width 57 height 8
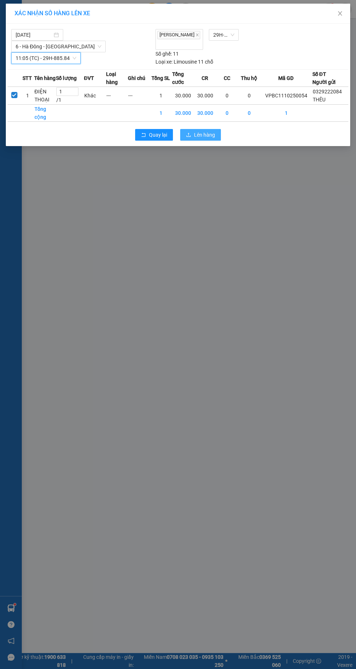
click at [213, 131] on span "Lên hàng" at bounding box center [204, 135] width 21 height 8
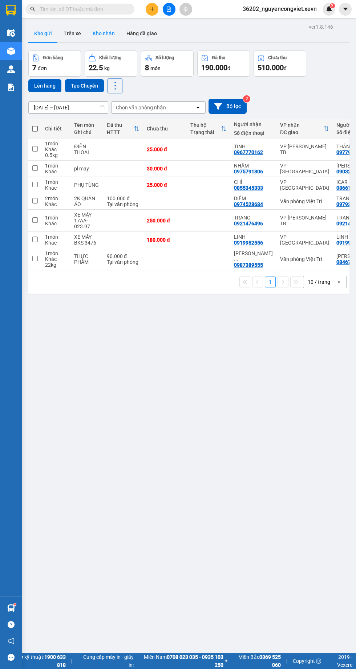
click at [113, 36] on button "Kho nhận" at bounding box center [104, 33] width 34 height 17
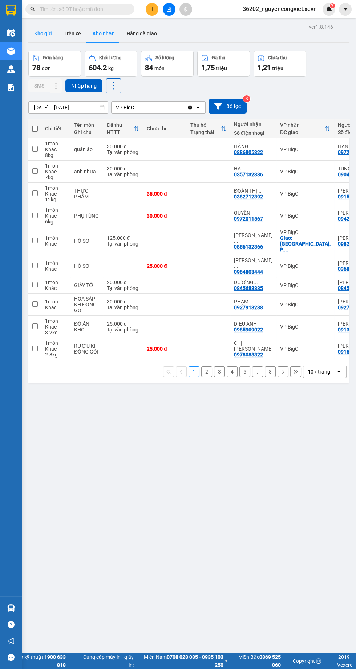
click at [36, 32] on button "Kho gửi" at bounding box center [42, 33] width 29 height 17
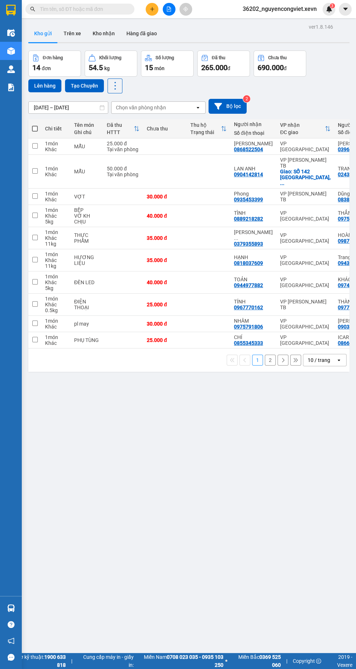
click at [152, 9] on icon "plus" at bounding box center [152, 9] width 4 height 0
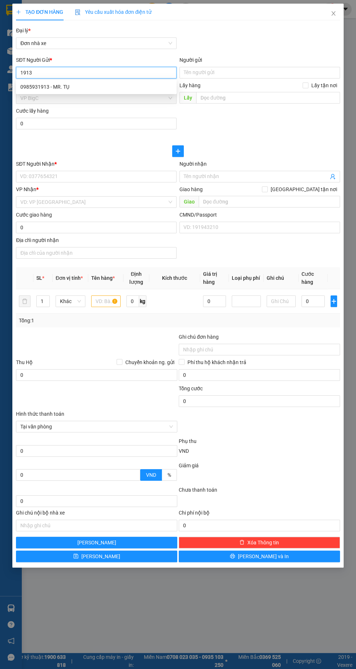
click at [43, 84] on div "0985931913 - MR. TỤ" at bounding box center [96, 87] width 152 height 8
type input "0985931913"
type input "MR. TỤ"
type input "0962475666"
type input "TRUNG THÁI"
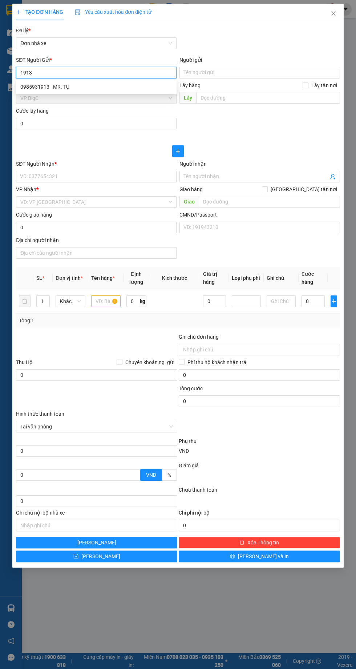
type input "036201010052 VŨ NHẬT TÂN"
type input "0985931913"
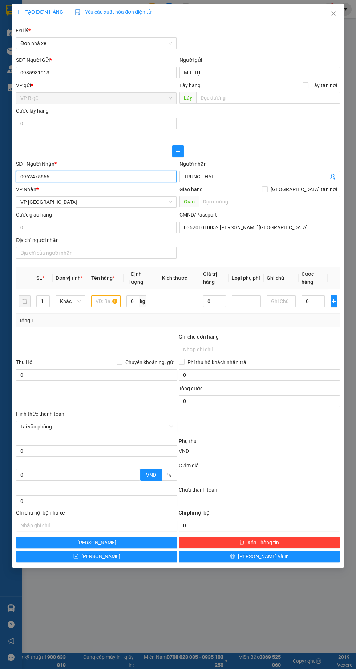
click at [59, 177] on input "0962475666" at bounding box center [96, 177] width 161 height 12
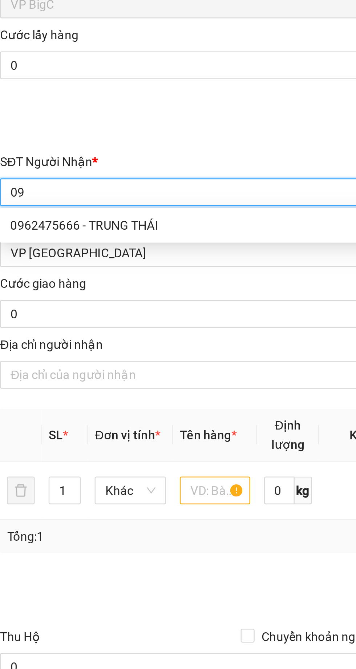
type input "0"
click at [43, 192] on div "0975926790 - ĐỊNH TB" at bounding box center [96, 190] width 152 height 8
type input "0975926790"
type input "ĐỊNH TB"
type input "cc"
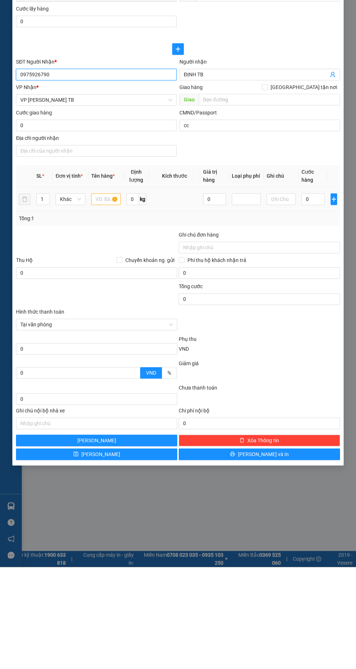
type input "0975926790"
click at [99, 298] on input "text" at bounding box center [105, 302] width 29 height 12
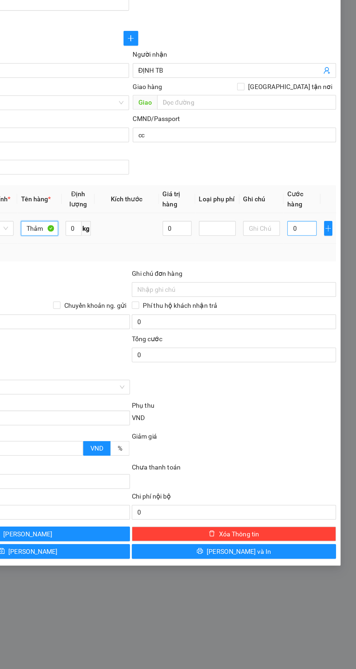
type input "Thảm"
click at [313, 301] on input "0" at bounding box center [313, 302] width 23 height 12
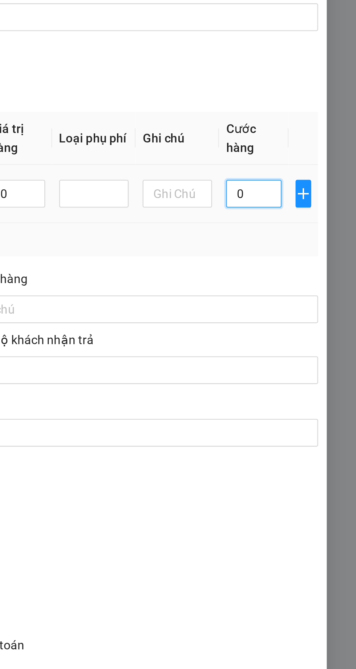
type input "5"
type input "50"
click at [266, 331] on div "Transit Pickup Surcharge Ids Transit Deliver Surcharge Ids Transit Deliver Surc…" at bounding box center [178, 294] width 324 height 536
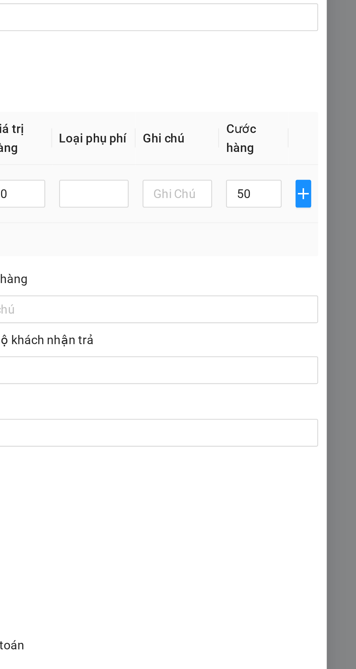
type input "50.000"
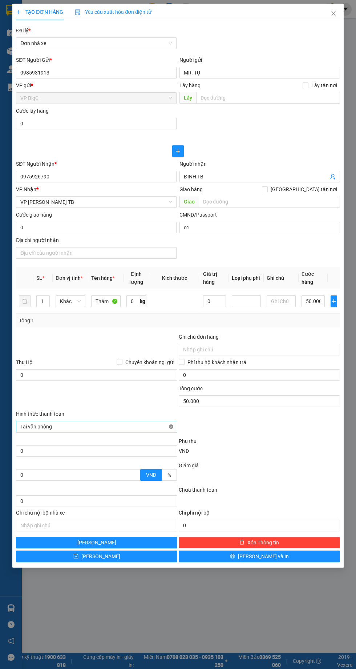
type input "50.000"
click at [133, 558] on button "[PERSON_NAME]" at bounding box center [96, 557] width 161 height 12
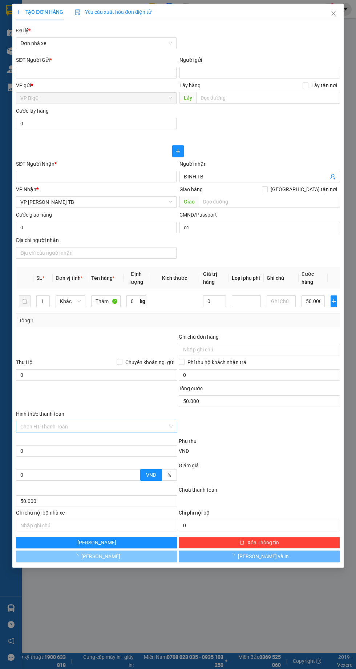
type input "0"
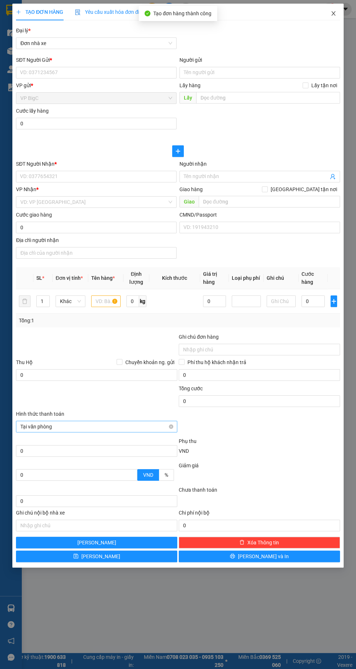
click at [333, 13] on icon "close" at bounding box center [334, 13] width 4 height 4
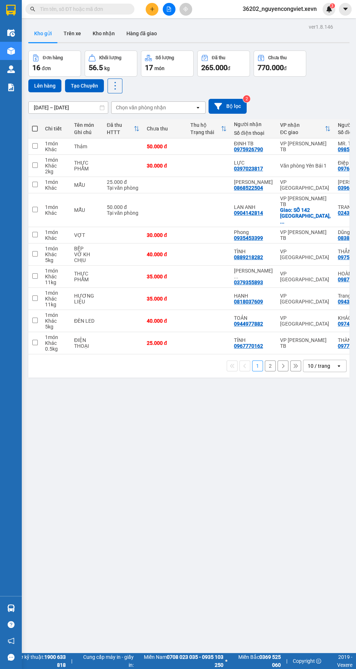
click at [103, 163] on td "THỰC PHẨM" at bounding box center [87, 166] width 33 height 22
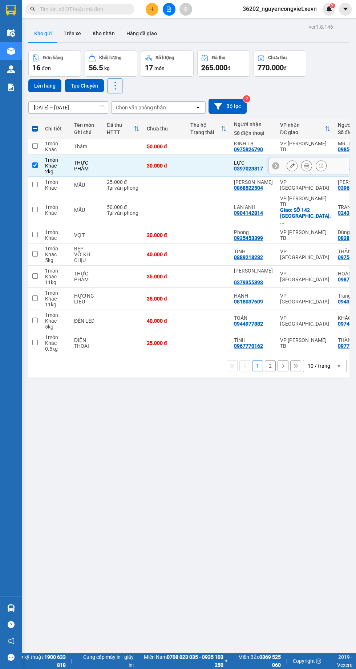
click at [241, 459] on div "ver 1.8.146 Kho gửi Trên xe Kho nhận Hàng đã giao Đơn hàng 16 đơn Khối lượng 56…" at bounding box center [188, 356] width 327 height 669
click at [339, 365] on icon at bounding box center [339, 365] width 3 height 1
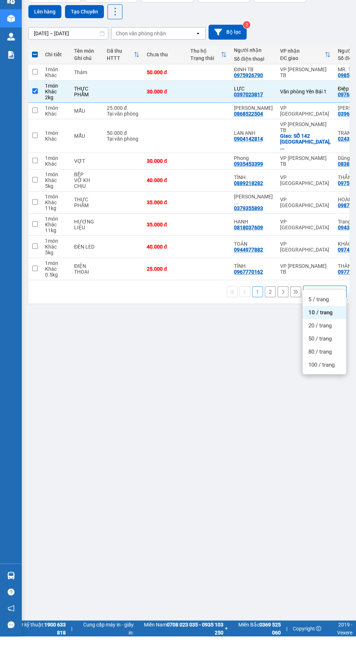
click at [333, 399] on span "100 / trang" at bounding box center [322, 397] width 26 height 7
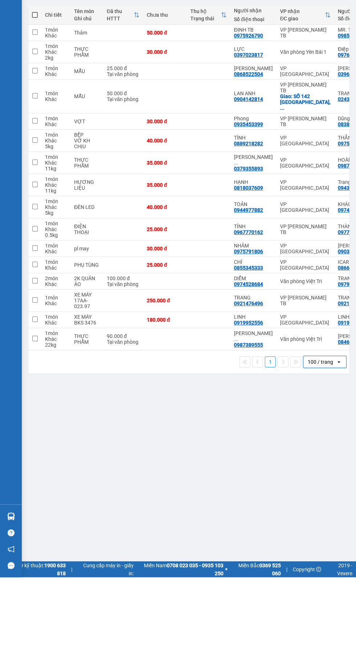
scroll to position [0, 0]
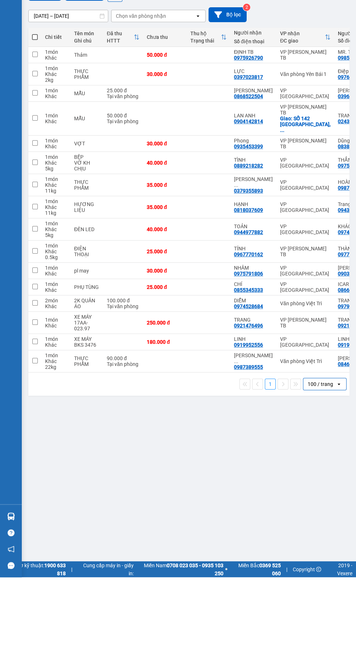
click at [115, 160] on td at bounding box center [123, 166] width 40 height 22
checkbox input "true"
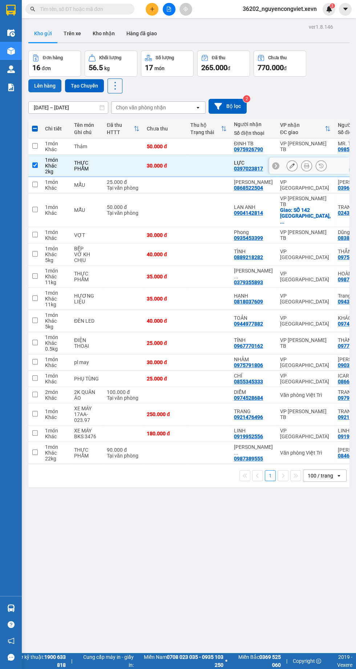
click at [35, 89] on button "Lên hàng" at bounding box center [44, 85] width 33 height 13
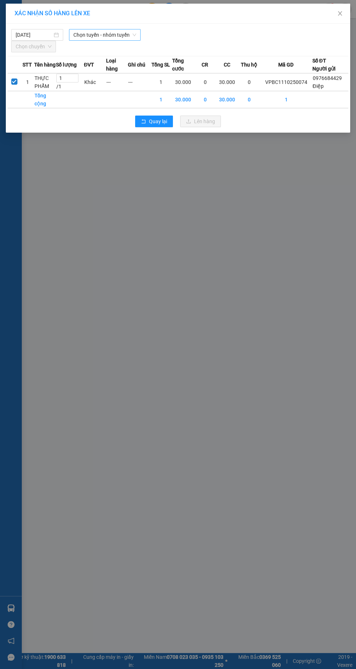
click at [96, 35] on span "Chọn tuyến - nhóm tuyến" at bounding box center [104, 34] width 63 height 11
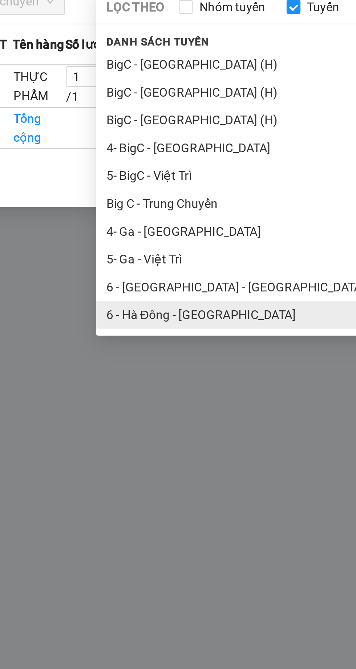
click at [115, 177] on li "6 - Hà Đông - [GEOGRAPHIC_DATA]" at bounding box center [152, 178] width 167 height 12
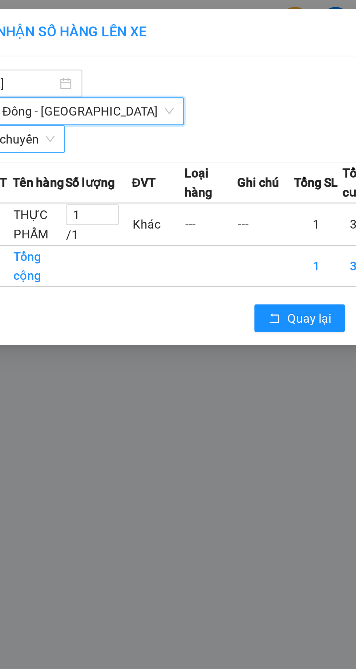
click at [39, 53] on span "Chọn chuyến" at bounding box center [34, 58] width 36 height 11
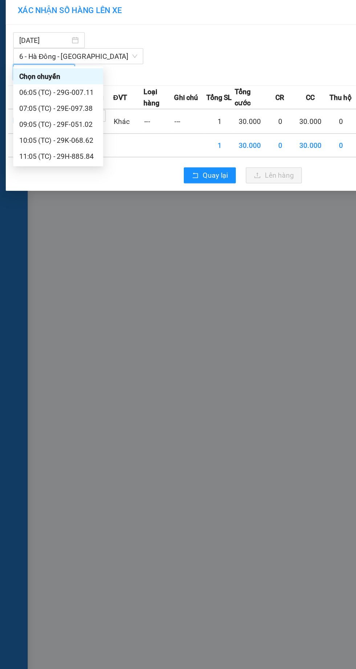
click at [39, 119] on div "11:05 (TC) - 29H-885.84" at bounding box center [44, 119] width 57 height 8
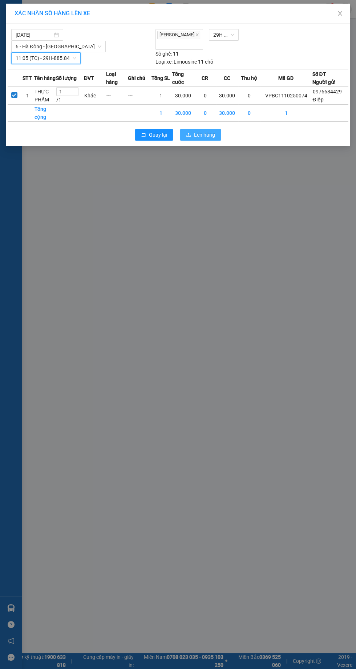
click at [203, 131] on span "Lên hàng" at bounding box center [204, 135] width 21 height 8
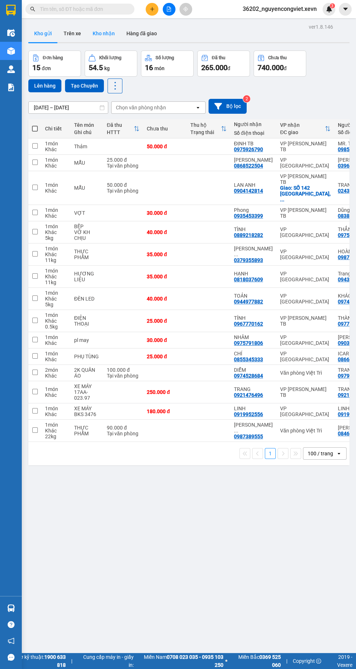
click at [103, 31] on button "Kho nhận" at bounding box center [104, 33] width 34 height 17
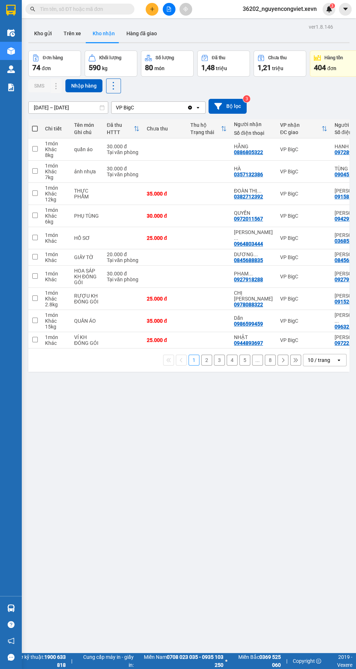
click at [11, 612] on img at bounding box center [11, 609] width 8 height 8
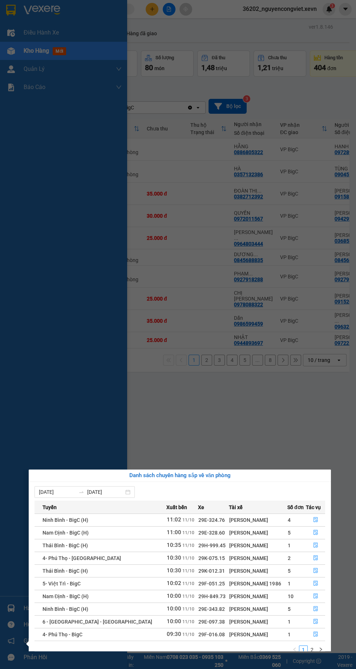
scroll to position [11, 0]
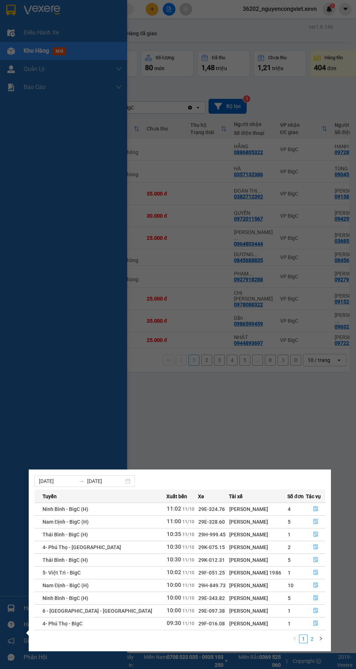
click at [314, 635] on link "2" at bounding box center [312, 639] width 8 height 8
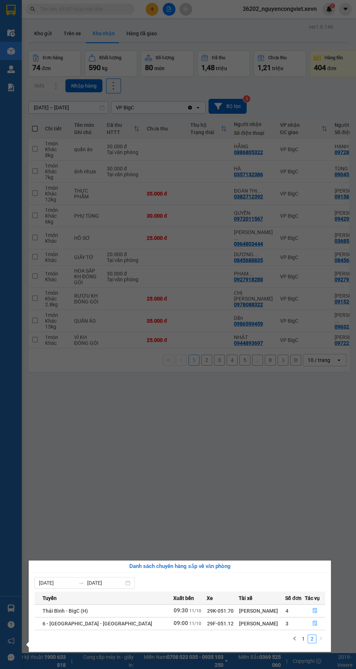
scroll to position [0, 0]
click at [296, 641] on button "button" at bounding box center [294, 639] width 9 height 9
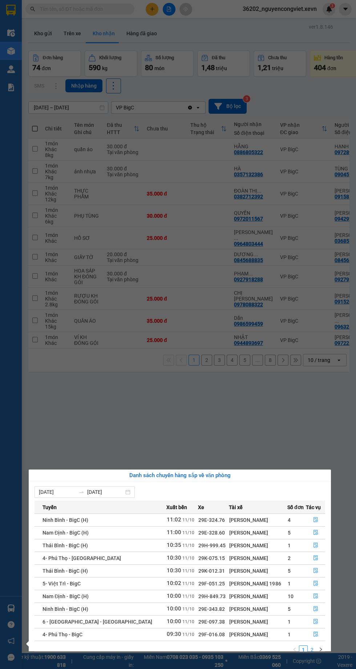
click at [313, 648] on link "2" at bounding box center [312, 650] width 8 height 8
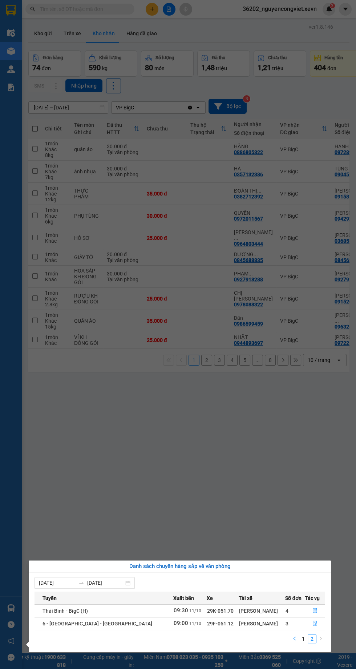
click at [297, 641] on button "button" at bounding box center [294, 639] width 9 height 9
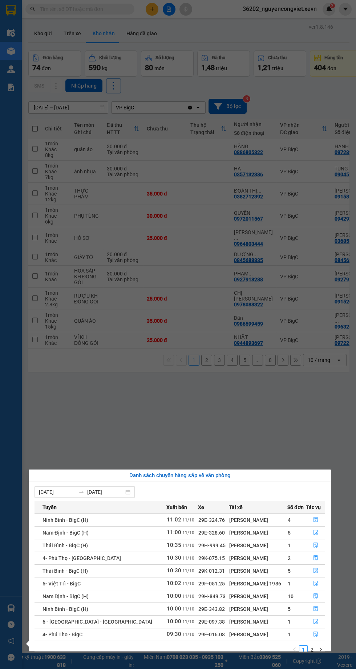
scroll to position [11, 0]
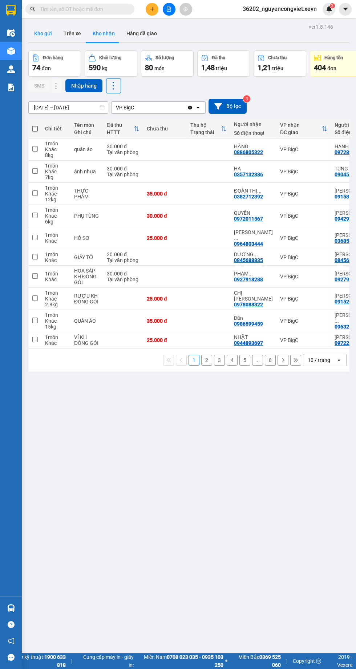
click at [29, 36] on button "Kho gửi" at bounding box center [42, 33] width 29 height 17
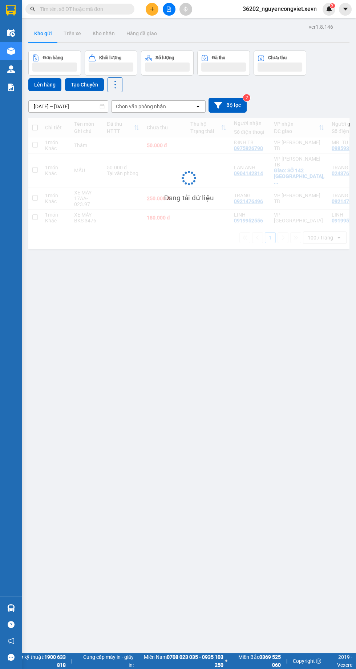
click at [47, 35] on button "Kho gửi" at bounding box center [42, 33] width 29 height 17
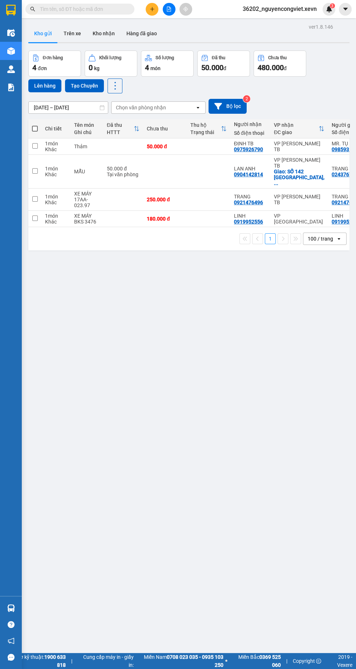
click at [208, 165] on td at bounding box center [209, 172] width 44 height 34
checkbox input "true"
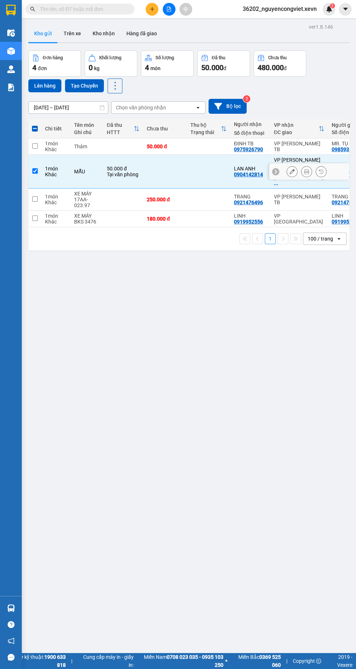
click at [211, 148] on td at bounding box center [209, 147] width 44 height 16
checkbox input "true"
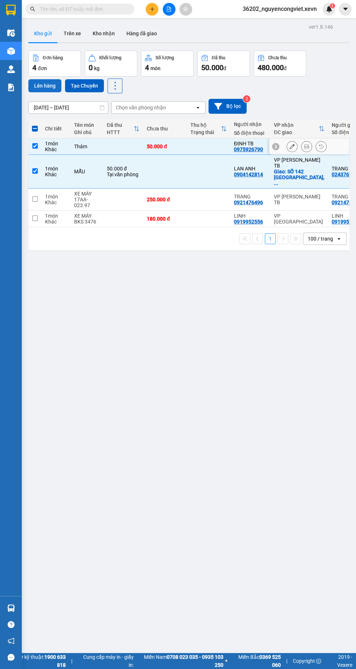
click at [37, 89] on button "Lên hàng" at bounding box center [44, 85] width 33 height 13
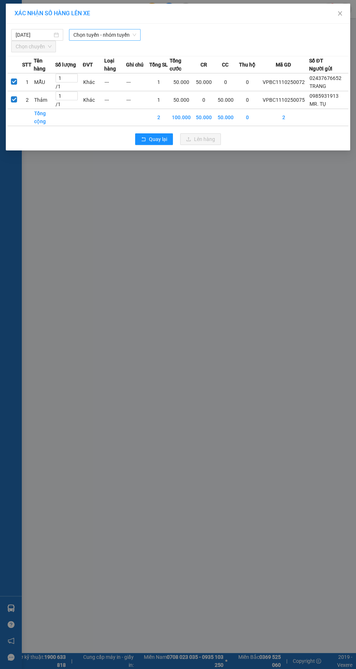
click at [126, 35] on span "Chọn tuyến - nhóm tuyến" at bounding box center [104, 34] width 63 height 11
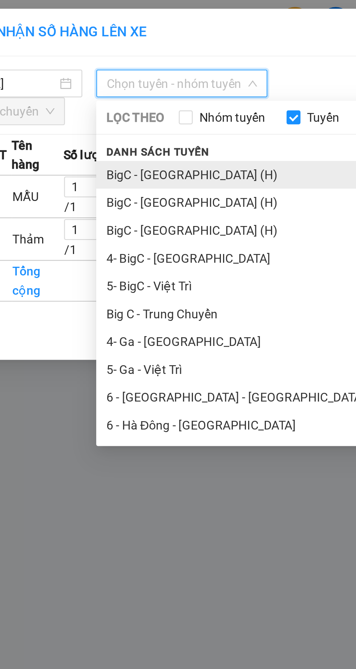
click at [111, 71] on li "BigC - [GEOGRAPHIC_DATA] (H)" at bounding box center [152, 73] width 167 height 12
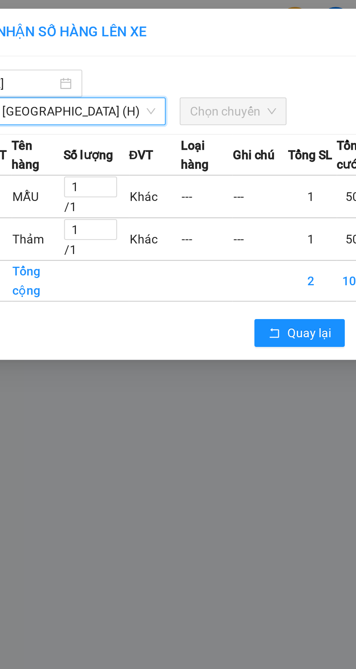
click at [104, 51] on div "Chọn chuyến" at bounding box center [126, 47] width 45 height 12
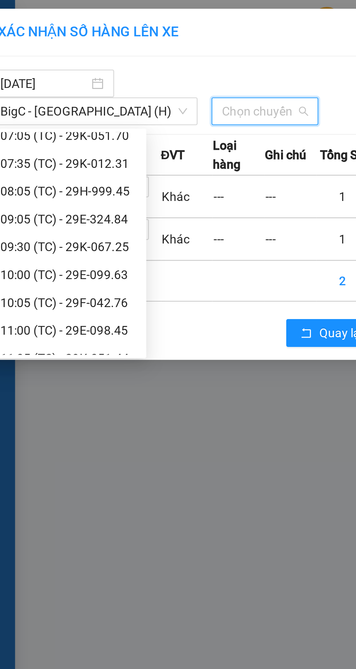
scroll to position [47, 0]
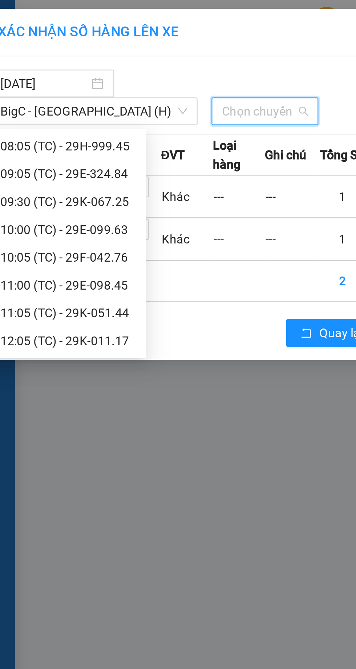
click at [56, 142] on div "12:05 (TC) - 29K-011.17" at bounding box center [44, 143] width 57 height 8
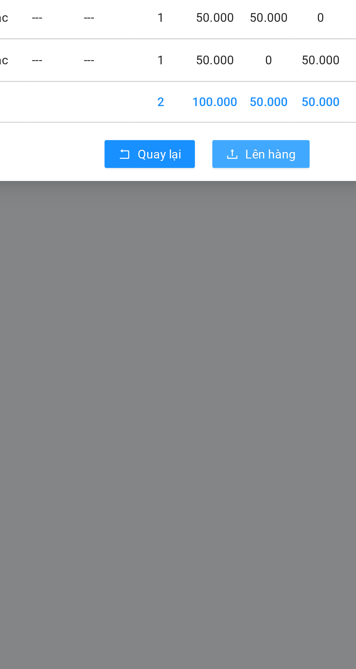
click at [203, 157] on span "Lên hàng" at bounding box center [204, 153] width 21 height 8
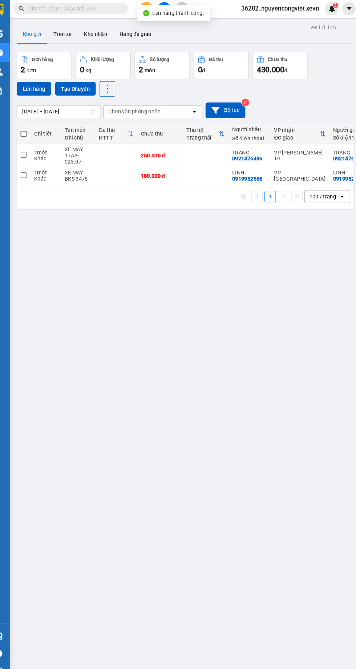
scroll to position [0, 0]
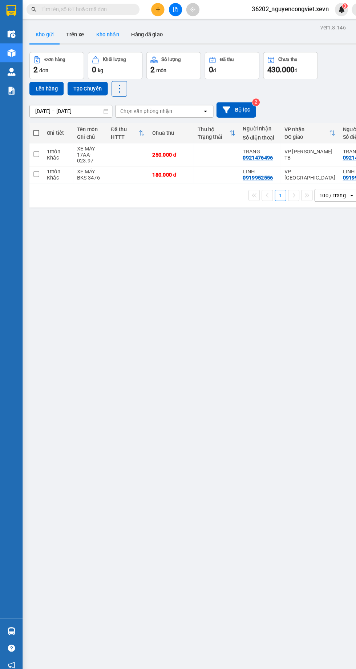
click at [95, 38] on button "Kho nhận" at bounding box center [104, 32] width 34 height 17
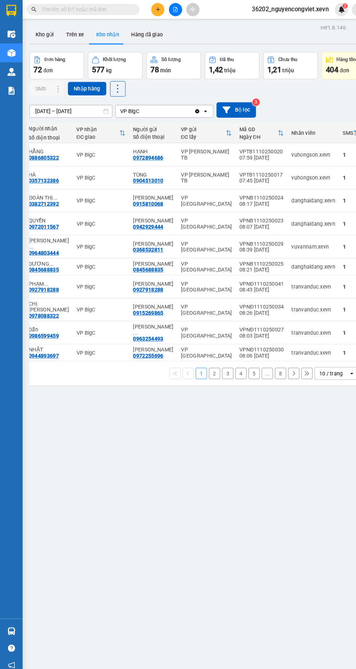
scroll to position [0, 248]
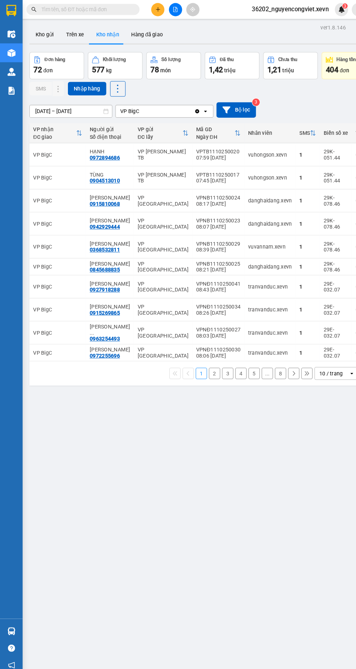
click at [316, 364] on div "10 / trang" at bounding box center [319, 359] width 23 height 7
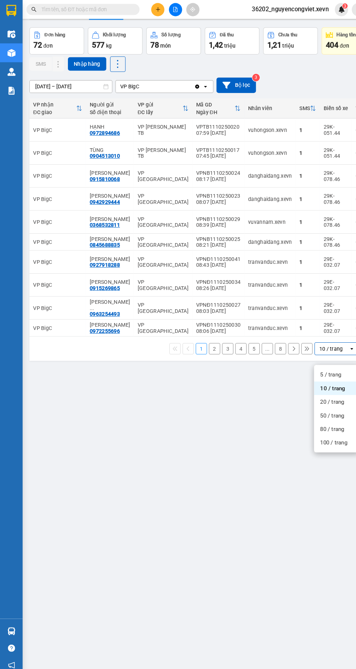
scroll to position [41, 0]
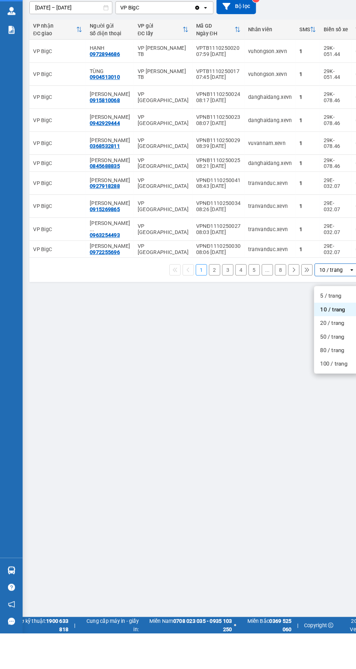
click at [326, 409] on span "100 / trang" at bounding box center [322, 409] width 26 height 7
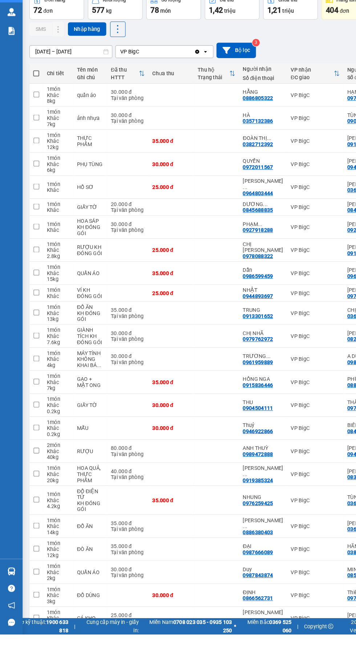
scroll to position [0, 0]
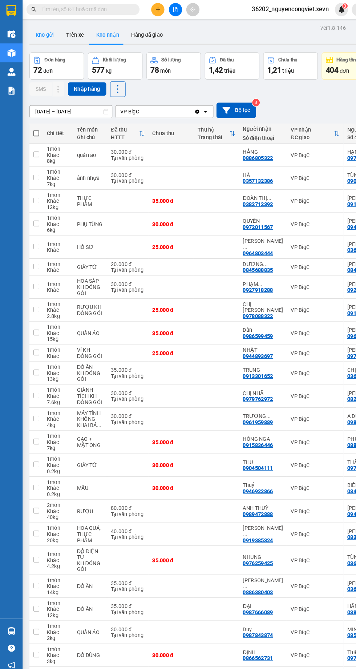
click at [49, 27] on button "Kho gửi" at bounding box center [42, 33] width 29 height 17
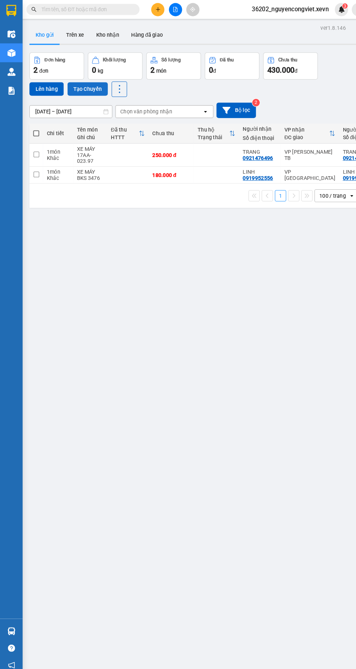
click at [86, 84] on button "Tạo Chuyến" at bounding box center [84, 85] width 39 height 13
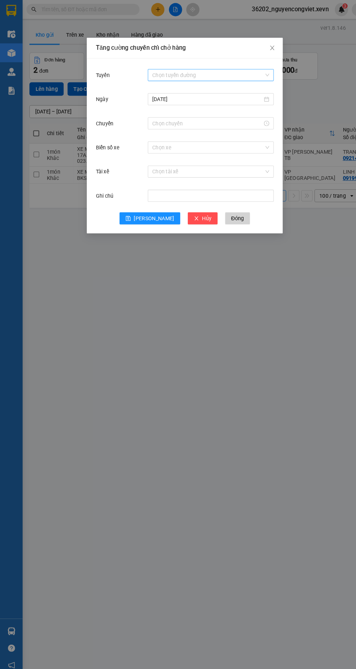
click at [194, 69] on input "Tuyến" at bounding box center [201, 72] width 108 height 11
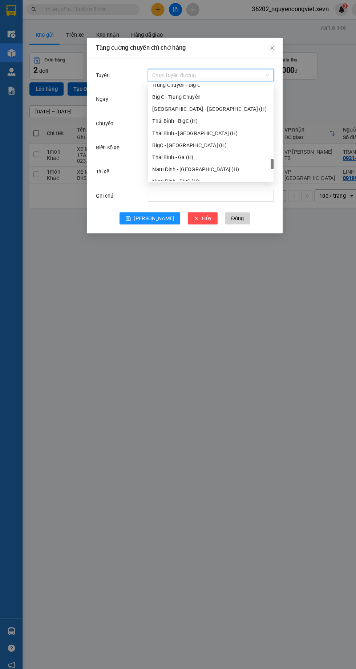
scroll to position [796, 0]
click at [214, 139] on div "BigC - [GEOGRAPHIC_DATA] (H)" at bounding box center [203, 140] width 113 height 8
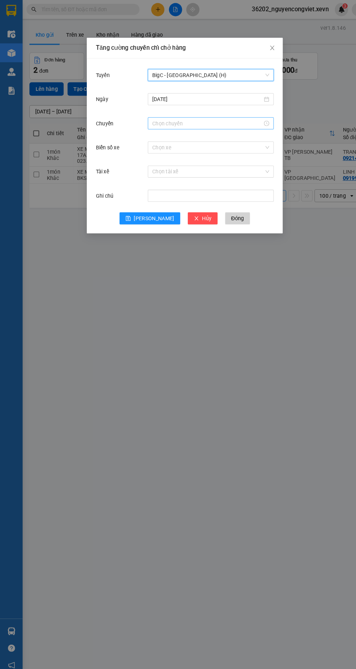
click at [202, 119] on input "Chuyến" at bounding box center [200, 119] width 106 height 8
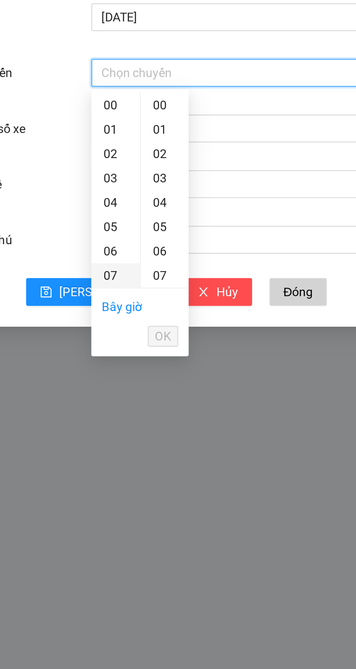
click at [152, 206] on div "07" at bounding box center [153, 203] width 20 height 10
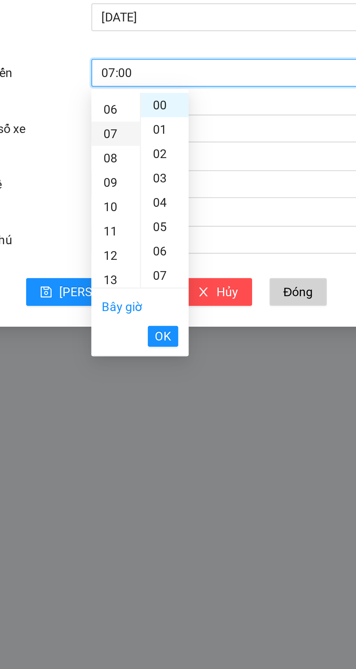
scroll to position [71, 0]
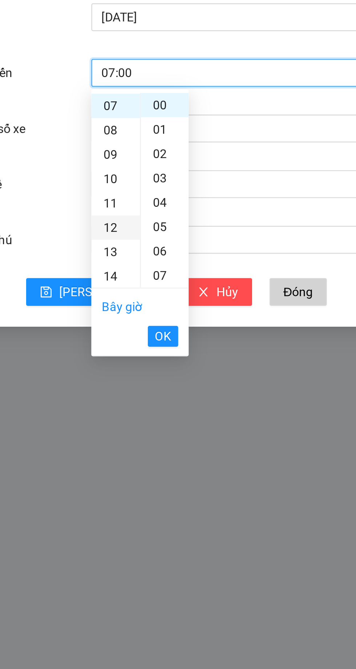
click at [152, 180] on div "12" at bounding box center [153, 183] width 20 height 10
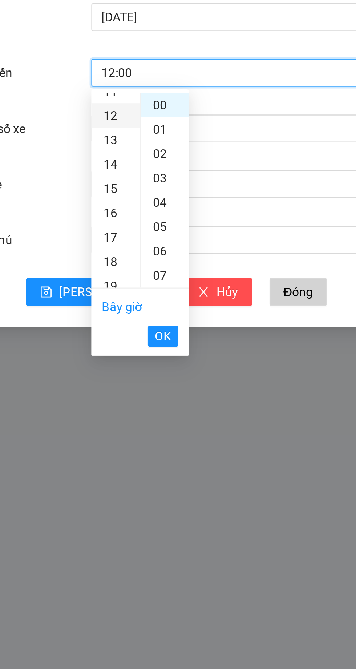
scroll to position [122, 0]
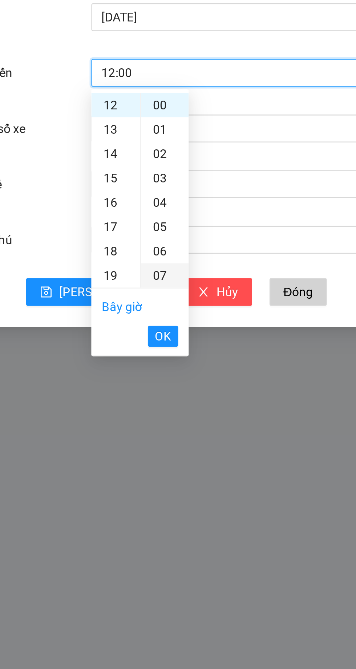
click at [172, 202] on div "07" at bounding box center [173, 203] width 20 height 10
click at [175, 202] on div "14" at bounding box center [173, 204] width 20 height 10
click at [173, 197] on div "20" at bounding box center [173, 193] width 20 height 10
click at [173, 203] on div "27" at bounding box center [173, 203] width 20 height 10
click at [170, 163] on div "30" at bounding box center [173, 163] width 20 height 10
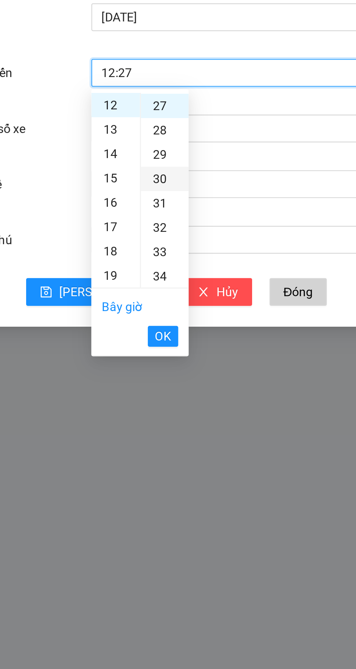
type input "12:30"
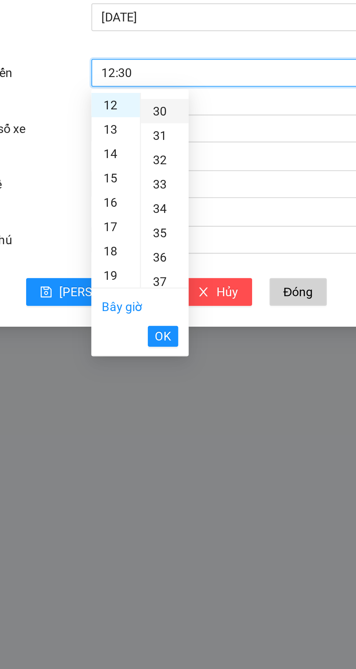
scroll to position [305, 0]
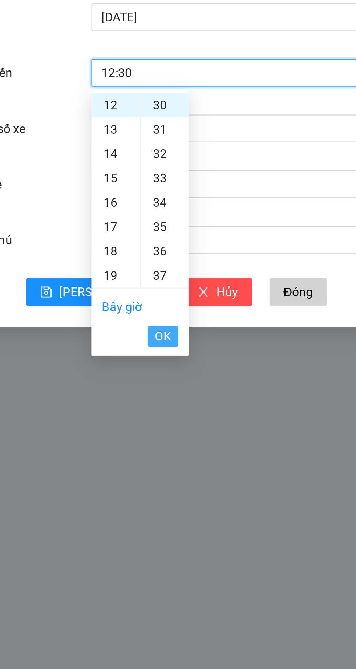
click at [170, 225] on span "OK" at bounding box center [172, 229] width 7 height 8
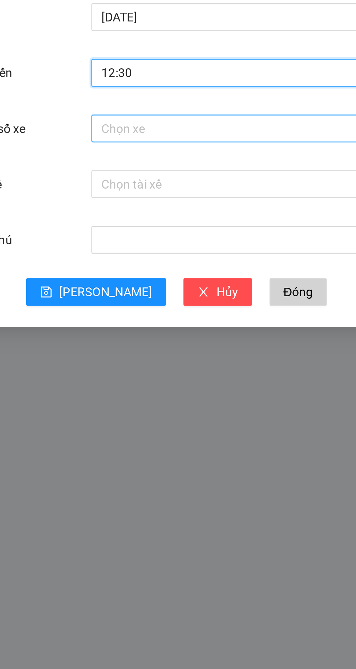
click at [185, 140] on input "Biển số xe" at bounding box center [201, 142] width 108 height 11
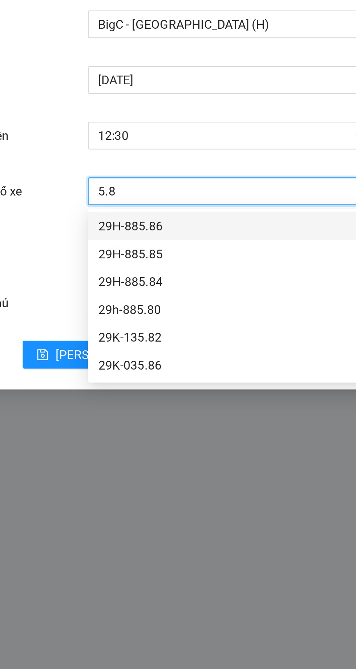
type input "5.82"
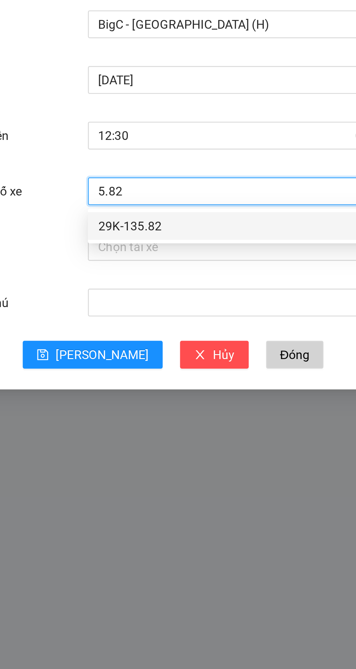
click at [208, 156] on div "29K-135.82" at bounding box center [203, 157] width 113 height 8
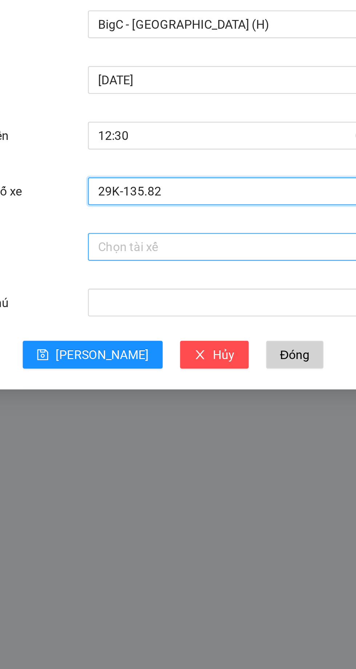
click at [197, 166] on input "Tài xế" at bounding box center [201, 165] width 108 height 11
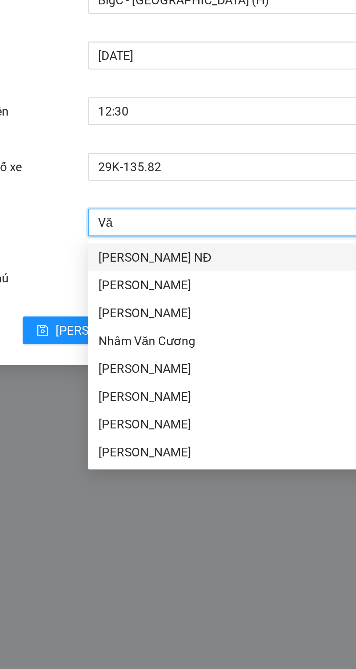
type input "V"
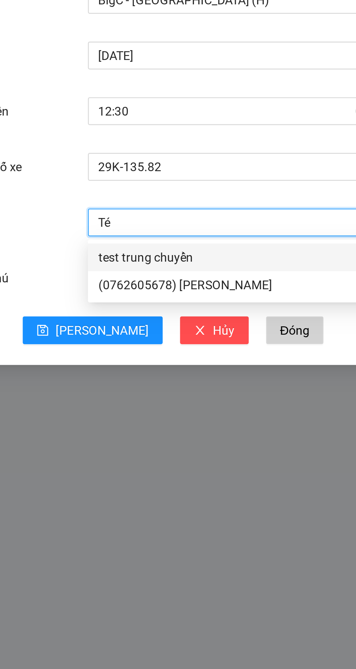
type input "Tes"
click at [202, 178] on div "test trung chuyển" at bounding box center [203, 180] width 113 height 8
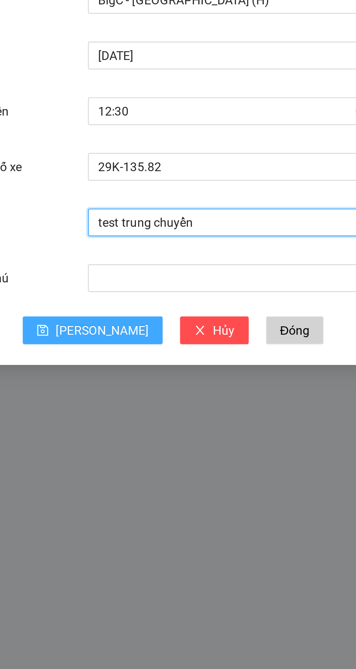
click at [150, 213] on span "[PERSON_NAME]" at bounding box center [148, 210] width 39 height 8
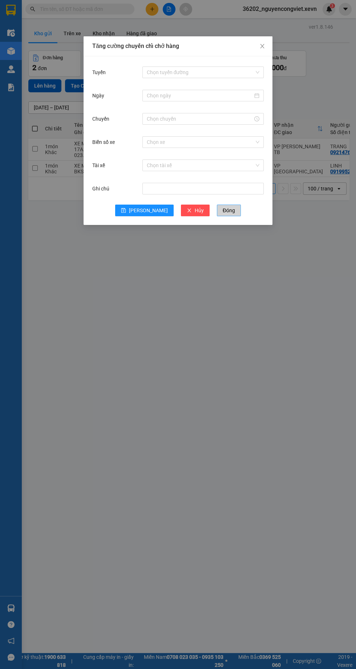
click at [224, 212] on button "Đóng" at bounding box center [229, 211] width 24 height 12
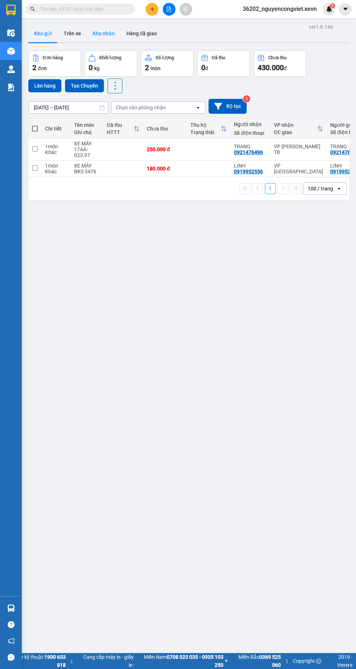
click at [109, 35] on button "Kho nhận" at bounding box center [104, 33] width 34 height 17
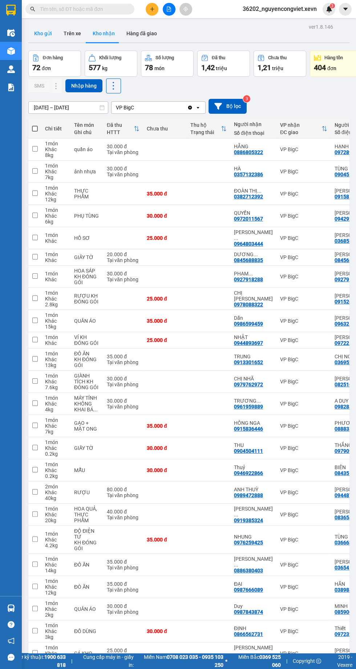
click at [41, 33] on button "Kho gửi" at bounding box center [42, 33] width 29 height 17
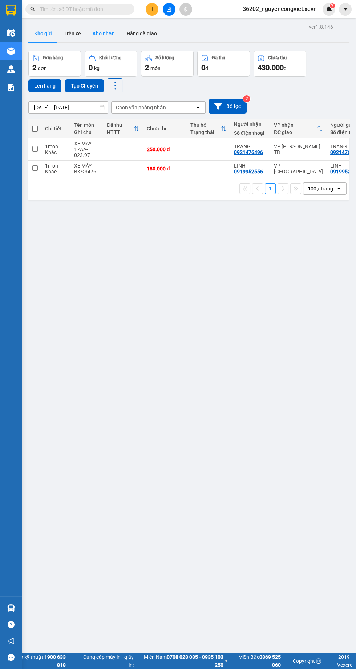
click at [99, 36] on button "Kho nhận" at bounding box center [104, 33] width 34 height 17
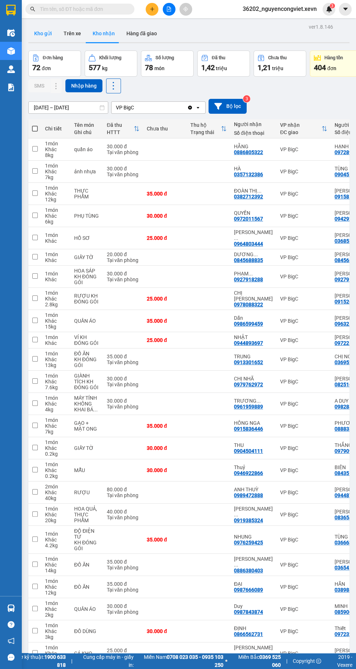
click at [45, 32] on button "Kho gửi" at bounding box center [42, 33] width 29 height 17
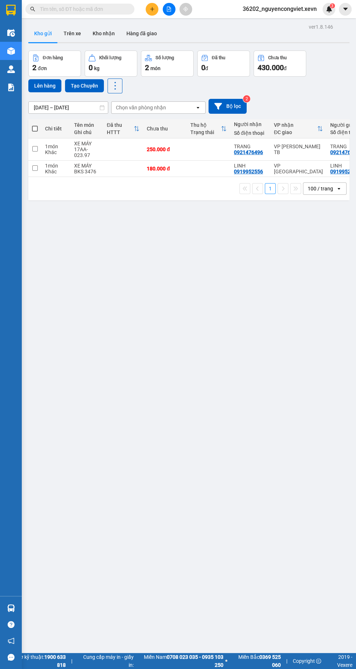
click at [11, 612] on img at bounding box center [11, 609] width 8 height 8
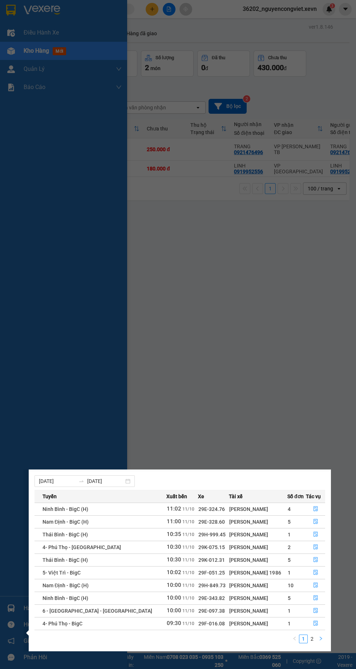
click at [321, 638] on icon "right" at bounding box center [321, 639] width 4 height 4
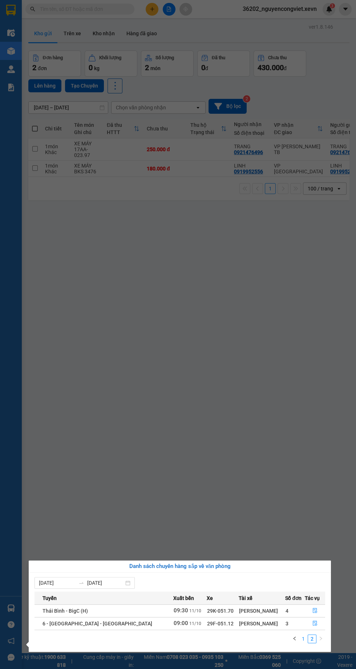
click at [304, 639] on link "1" at bounding box center [304, 639] width 8 height 8
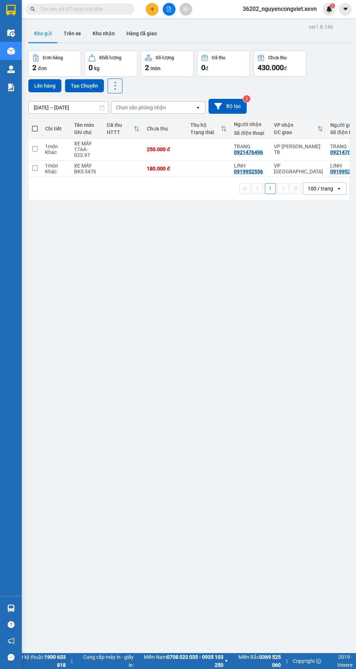
click at [284, 356] on div "ver 1.8.146 Kho gửi Trên xe Kho nhận Hàng đã giao Đơn hàng 2 đơn Khối lượng 0 k…" at bounding box center [188, 356] width 327 height 669
click at [15, 615] on div at bounding box center [11, 608] width 13 height 13
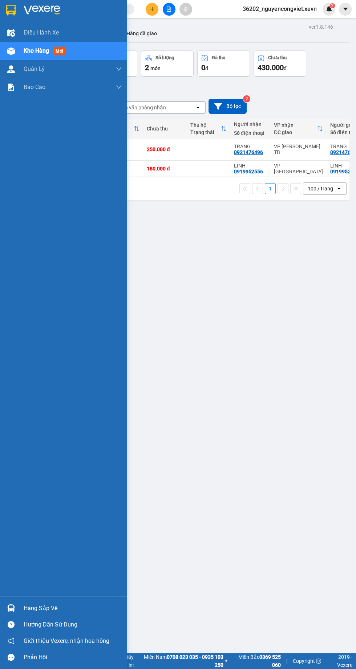
click at [206, 328] on div "ver 1.8.146 Kho gửi Trên xe Kho nhận Hàng đã giao Đơn hàng 2 đơn Khối lượng 0 k…" at bounding box center [188, 356] width 327 height 669
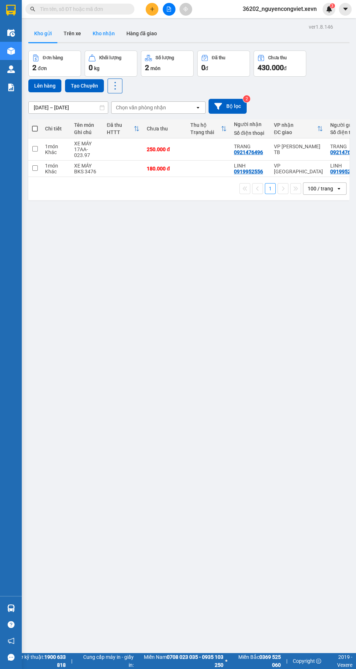
click at [111, 32] on button "Kho nhận" at bounding box center [104, 33] width 34 height 17
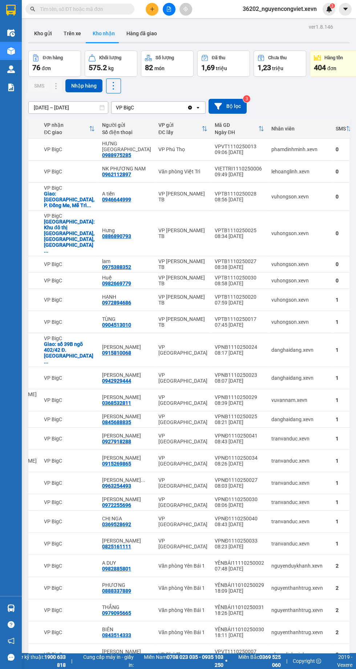
scroll to position [0, 270]
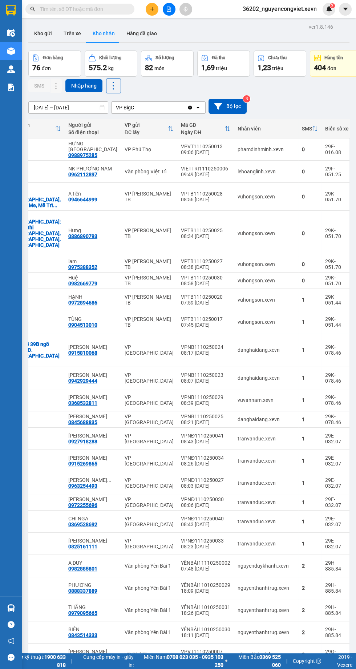
click at [125, 147] on div "VP Phú Thọ" at bounding box center [149, 150] width 49 height 6
checkbox input "true"
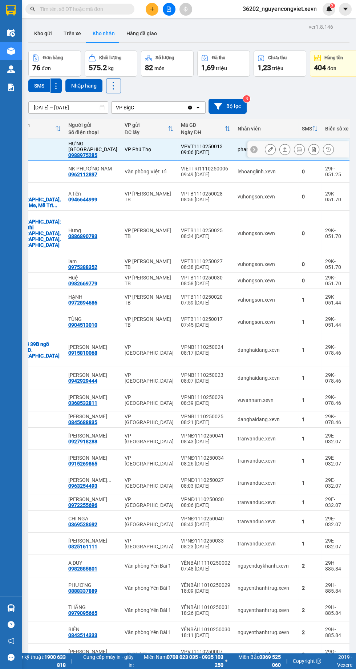
click at [125, 169] on div "Văn phòng Việt Trì" at bounding box center [149, 172] width 49 height 6
checkbox input "true"
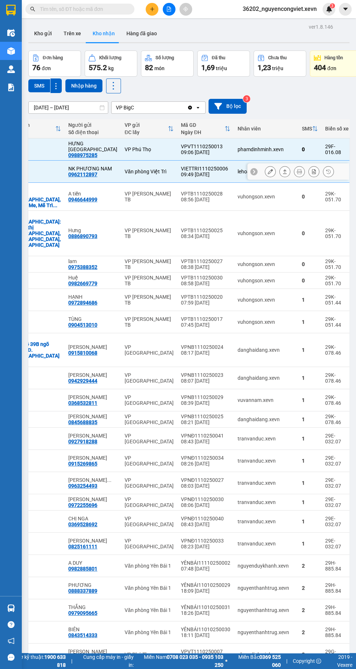
click at [125, 258] on div "VP [PERSON_NAME] TB" at bounding box center [149, 264] width 49 height 12
checkbox input "true"
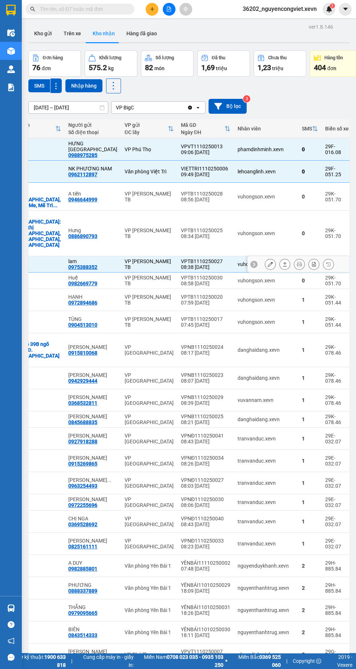
click at [125, 275] on div "VP [PERSON_NAME] TB" at bounding box center [149, 281] width 49 height 12
checkbox input "true"
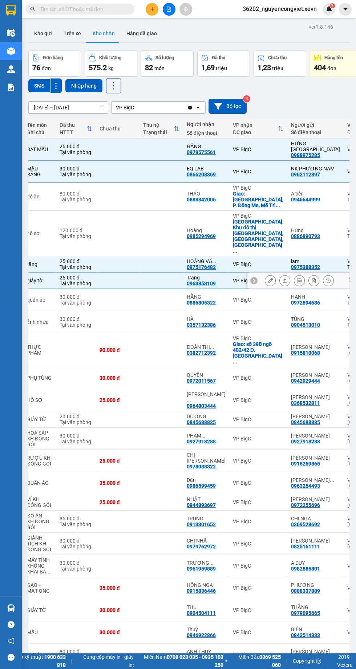
scroll to position [0, 0]
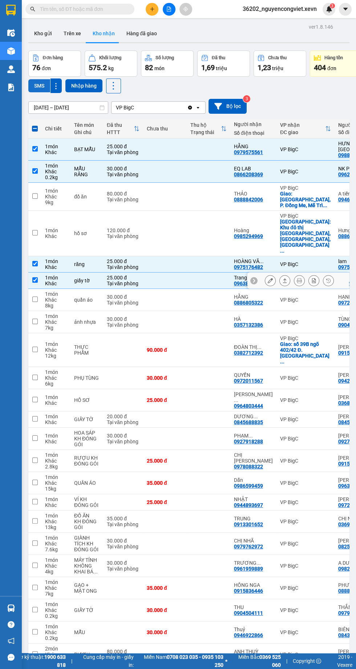
click at [39, 86] on button "SMS" at bounding box center [39, 85] width 22 height 13
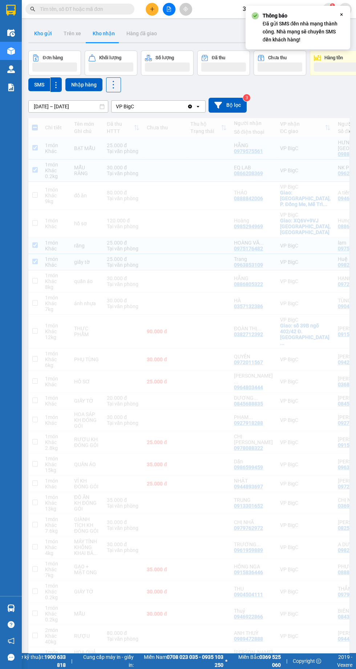
click at [41, 33] on button "Kho gửi" at bounding box center [42, 33] width 29 height 17
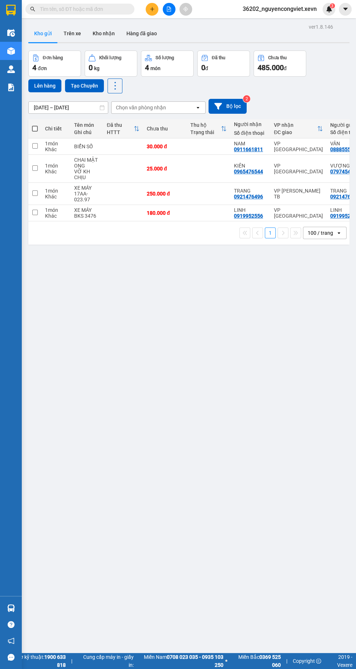
click at [112, 169] on td at bounding box center [123, 169] width 40 height 28
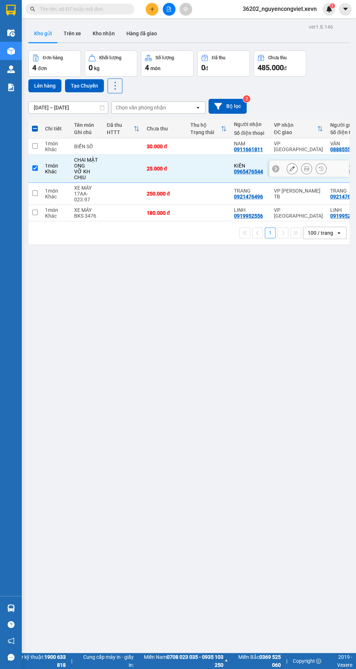
click at [111, 170] on td at bounding box center [123, 169] width 40 height 28
checkbox input "false"
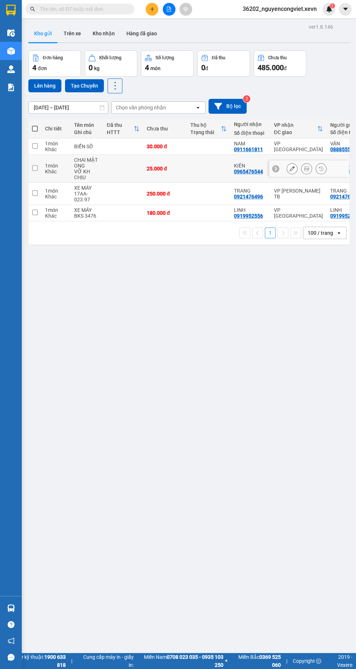
click at [120, 218] on td at bounding box center [123, 213] width 40 height 16
checkbox input "true"
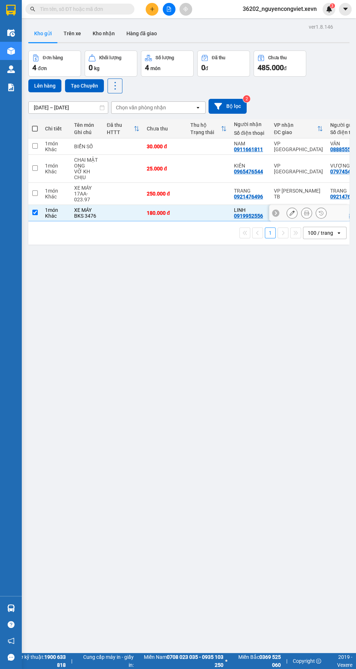
click at [120, 196] on td at bounding box center [123, 194] width 40 height 22
checkbox input "true"
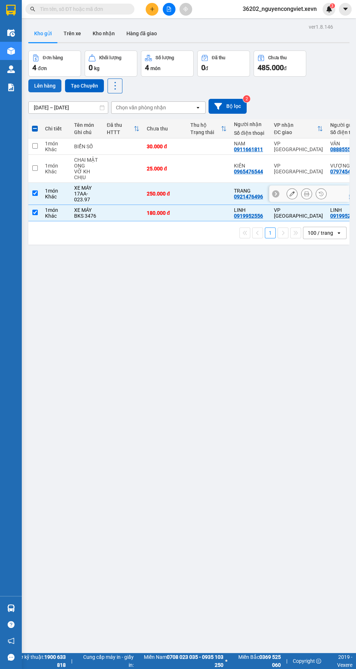
click at [39, 90] on button "Lên hàng" at bounding box center [44, 85] width 33 height 13
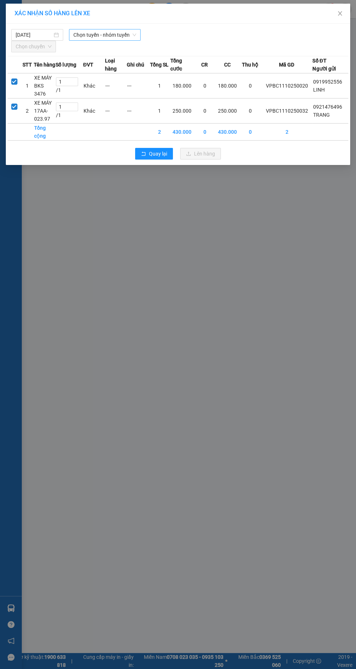
click at [92, 34] on span "Chọn tuyến - nhóm tuyến" at bounding box center [104, 34] width 63 height 11
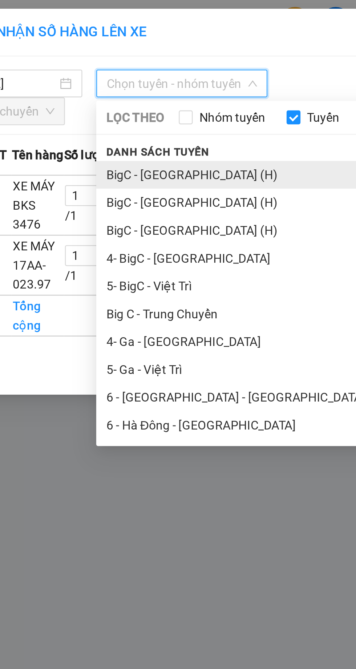
click at [89, 72] on li "BigC - [GEOGRAPHIC_DATA] (H)" at bounding box center [152, 73] width 167 height 12
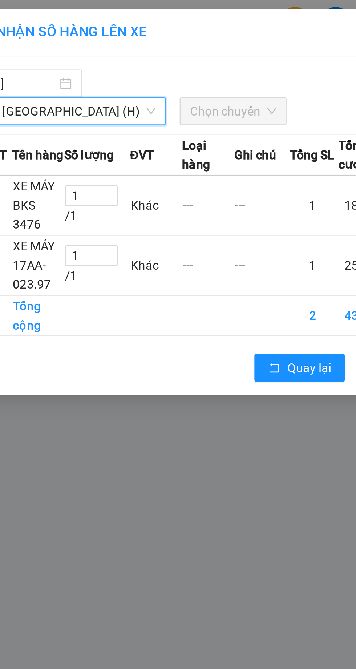
click at [108, 44] on span "Chọn chuyến" at bounding box center [126, 46] width 36 height 11
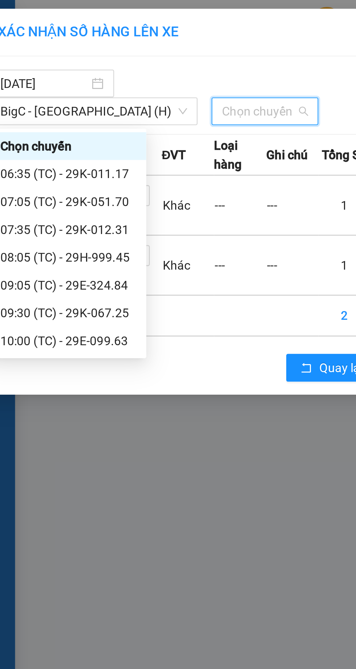
scroll to position [58, 0]
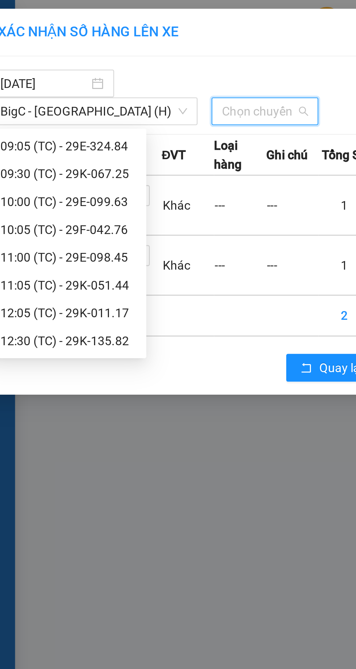
click at [52, 142] on div "12:30 (TC) - 29K-135.82" at bounding box center [44, 143] width 57 height 8
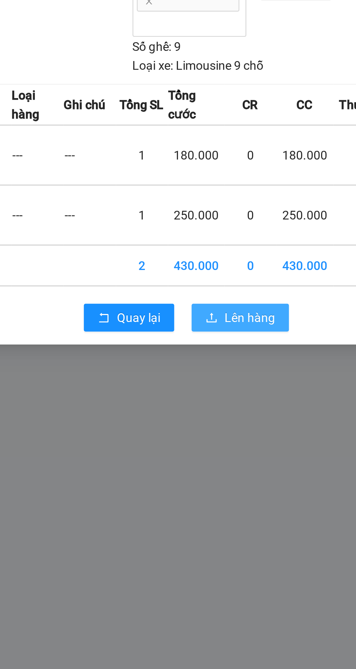
click at [198, 172] on span "Lên hàng" at bounding box center [204, 173] width 21 height 8
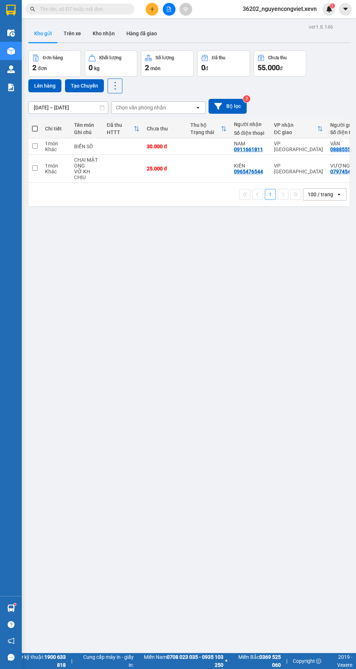
click at [130, 149] on td at bounding box center [123, 147] width 40 height 16
checkbox input "true"
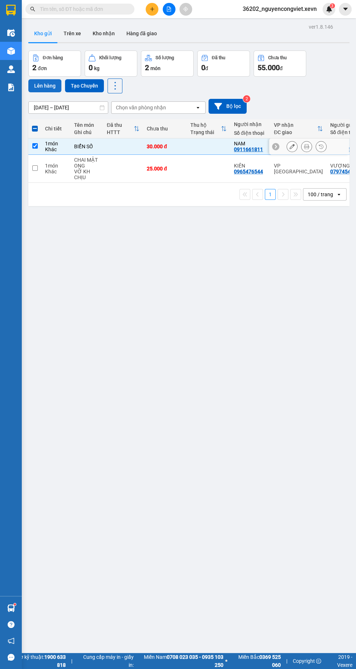
click at [46, 85] on button "Lên hàng" at bounding box center [44, 85] width 33 height 13
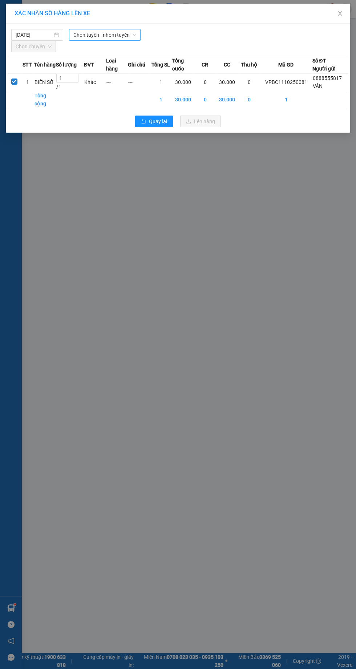
click at [117, 35] on span "Chọn tuyến - nhóm tuyến" at bounding box center [104, 34] width 63 height 11
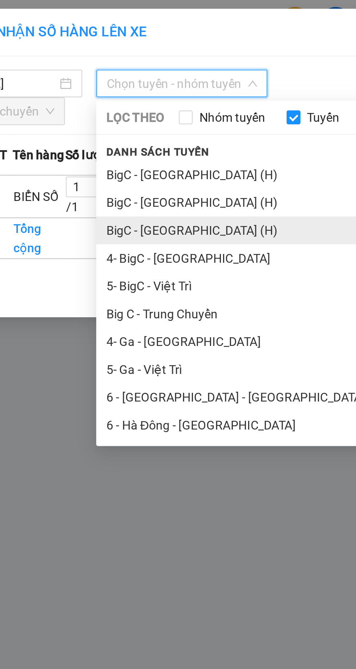
click at [93, 97] on li "BigC - [GEOGRAPHIC_DATA] (H)" at bounding box center [152, 97] width 167 height 12
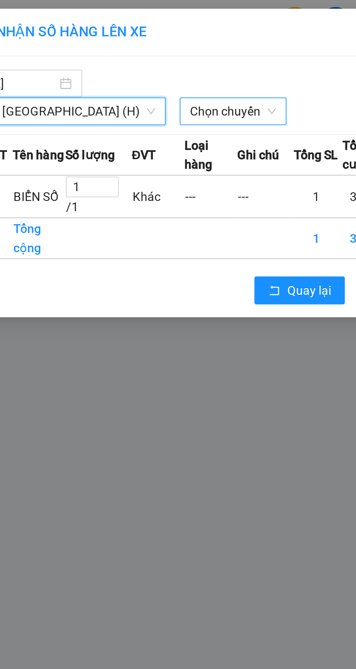
click at [108, 44] on span "Chọn chuyến" at bounding box center [126, 46] width 36 height 11
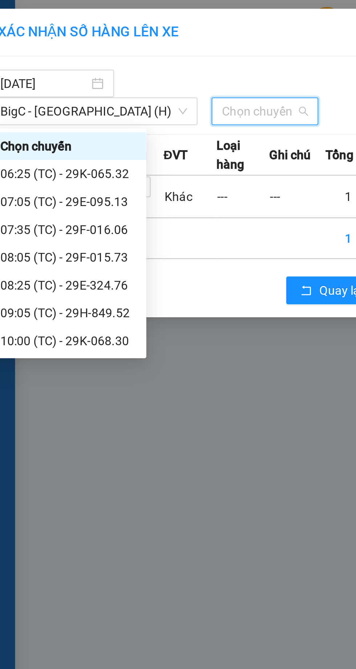
scroll to position [58, 0]
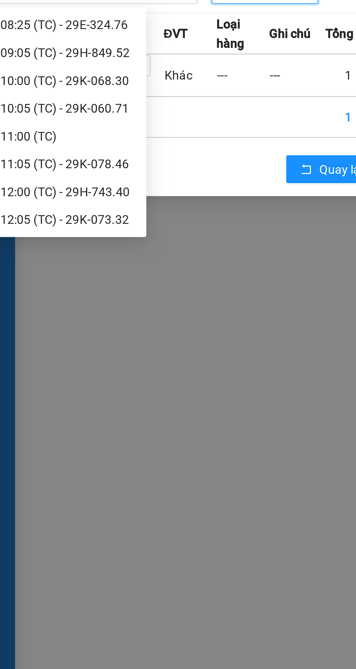
click at [41, 139] on div "12:05 (TC) - 29K-073.32" at bounding box center [44, 143] width 57 height 8
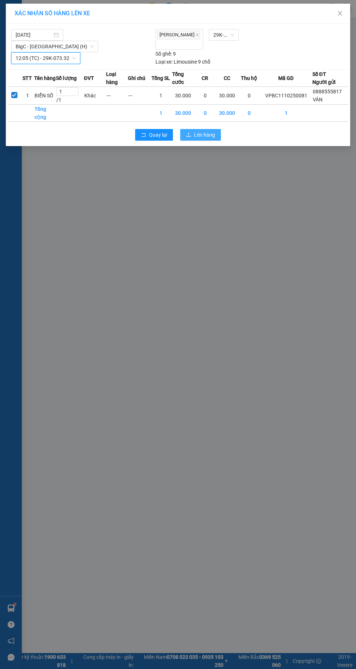
click at [199, 131] on span "Lên hàng" at bounding box center [204, 135] width 21 height 8
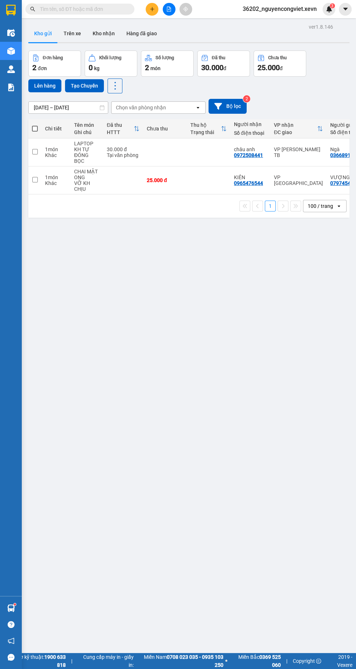
click at [106, 173] on td at bounding box center [123, 180] width 40 height 28
checkbox input "true"
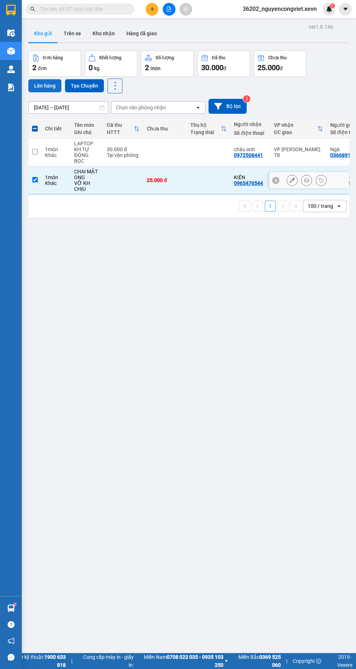
click at [35, 87] on button "Lên hàng" at bounding box center [44, 85] width 33 height 13
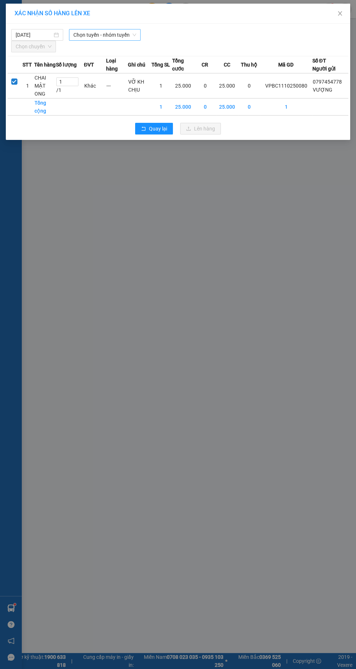
click at [91, 35] on span "Chọn tuyến - nhóm tuyến" at bounding box center [104, 34] width 63 height 11
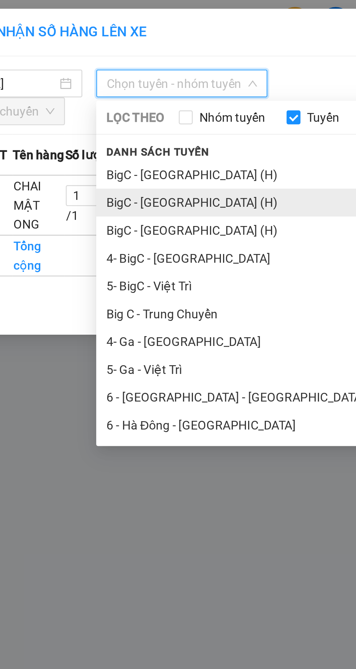
click at [89, 84] on li "BigC - [GEOGRAPHIC_DATA] (H)" at bounding box center [152, 85] width 167 height 12
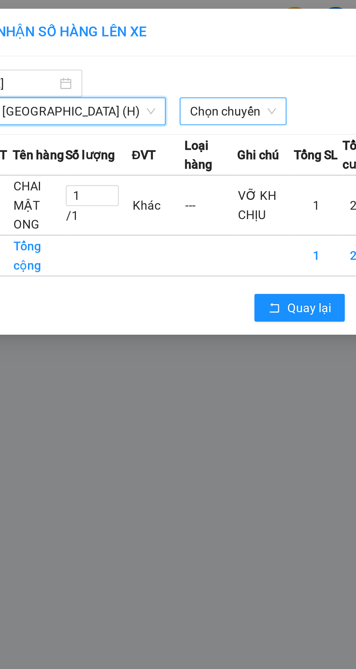
click at [108, 48] on span "Chọn chuyến" at bounding box center [126, 46] width 36 height 11
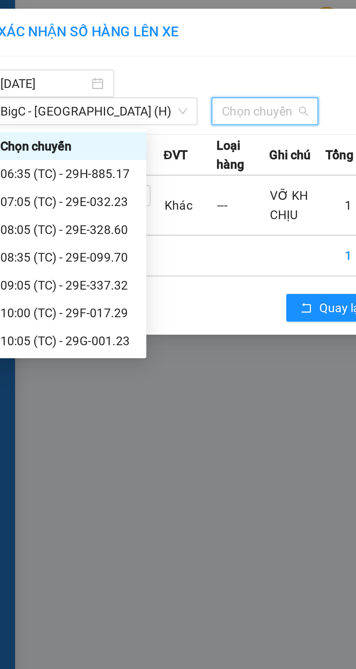
scroll to position [23, 0]
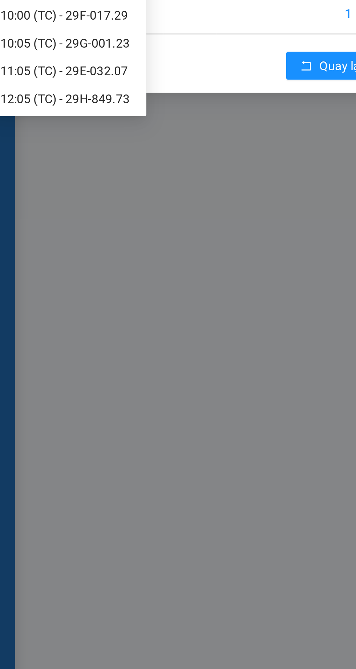
click at [43, 143] on div "12:05 (TC) - 29H-849.73" at bounding box center [44, 143] width 57 height 8
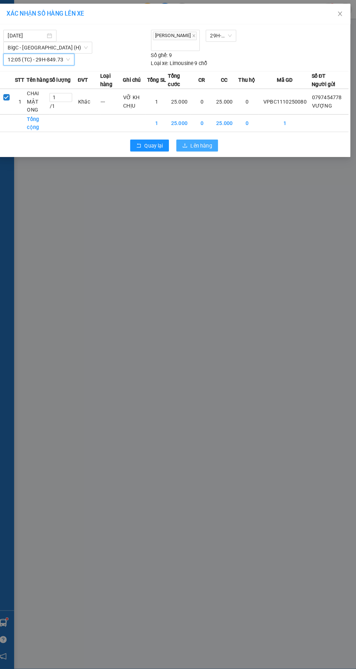
click at [196, 146] on span "Lên hàng" at bounding box center [204, 142] width 21 height 8
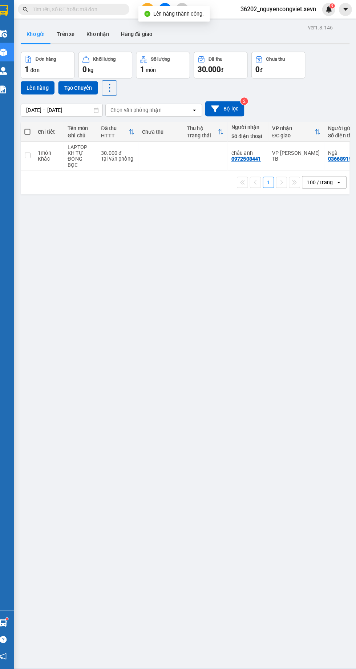
click at [126, 147] on div "30.000 đ" at bounding box center [123, 150] width 33 height 6
checkbox input "true"
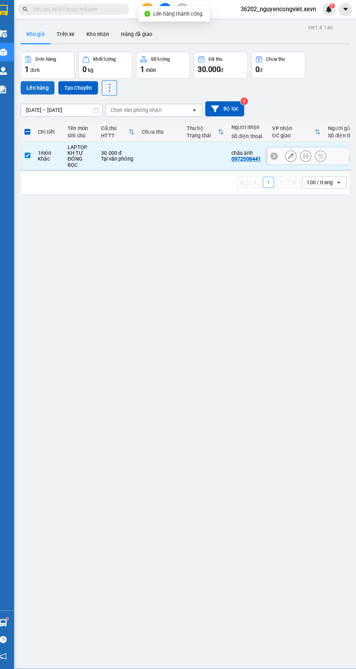
click at [40, 88] on button "Lên hàng" at bounding box center [44, 85] width 33 height 13
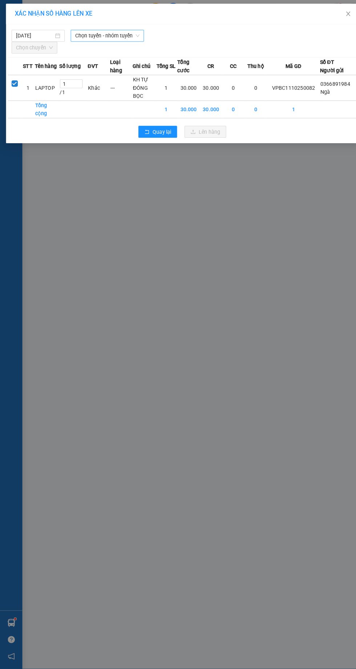
click at [88, 35] on span "Chọn tuyến - nhóm tuyến" at bounding box center [104, 34] width 63 height 11
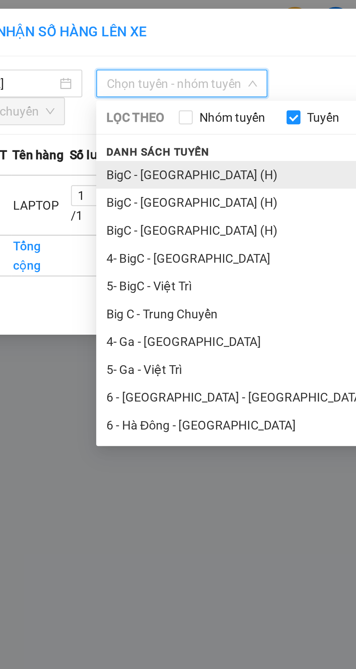
click at [84, 73] on li "BigC - [GEOGRAPHIC_DATA] (H)" at bounding box center [152, 73] width 167 height 12
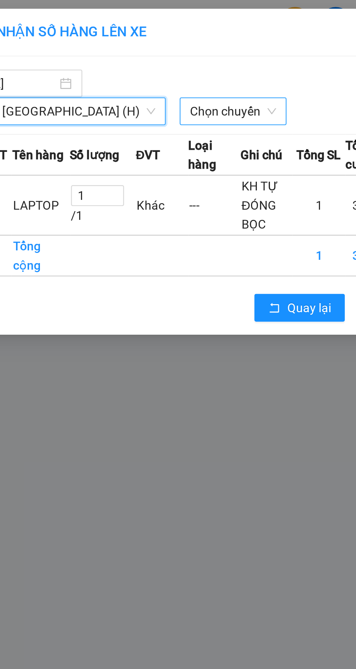
click at [108, 48] on span "Chọn chuyến" at bounding box center [126, 46] width 36 height 11
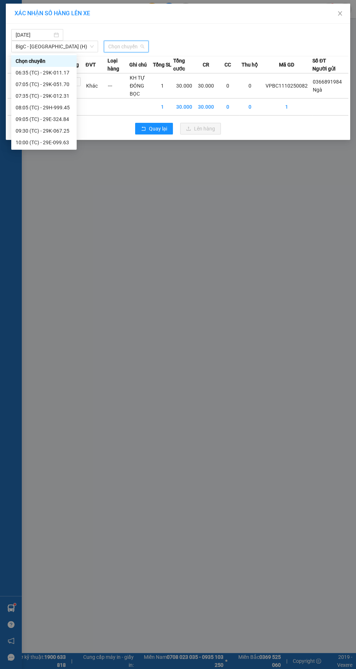
scroll to position [58, 0]
click at [35, 131] on div "12:05 (TC) - 29K-011.17" at bounding box center [44, 131] width 57 height 8
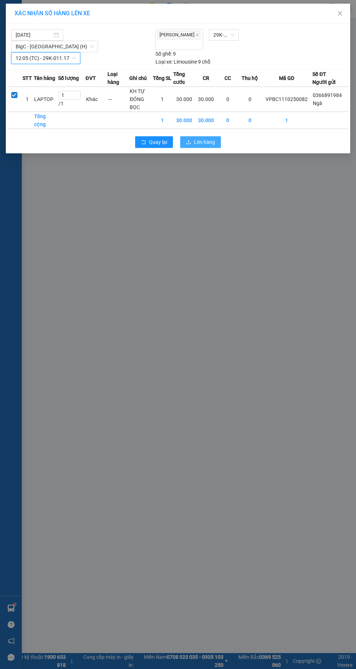
click at [195, 146] on span "Lên hàng" at bounding box center [204, 142] width 21 height 8
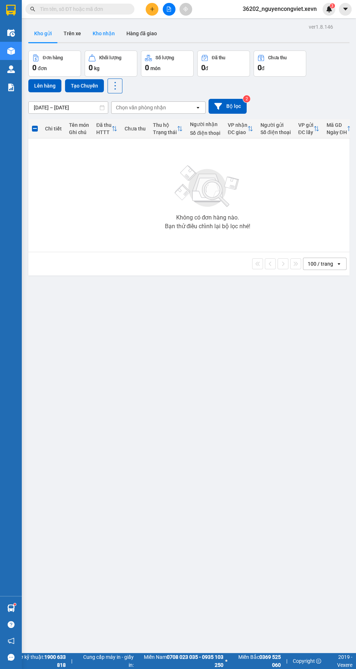
click at [100, 33] on button "Kho nhận" at bounding box center [104, 33] width 34 height 17
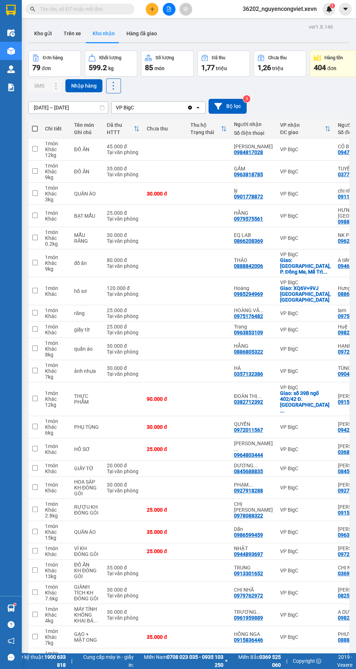
scroll to position [0, 280]
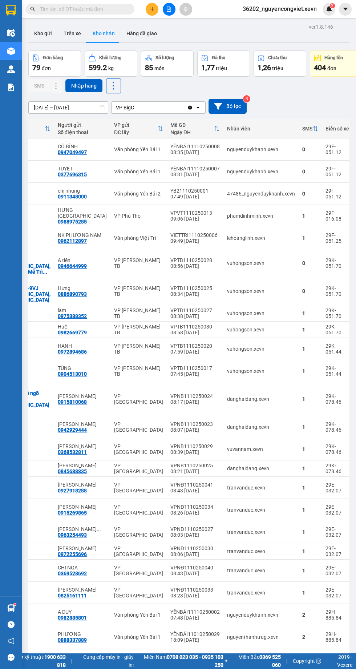
click at [118, 172] on div "Văn phòng Yên Bái 1" at bounding box center [138, 172] width 49 height 6
checkbox input "true"
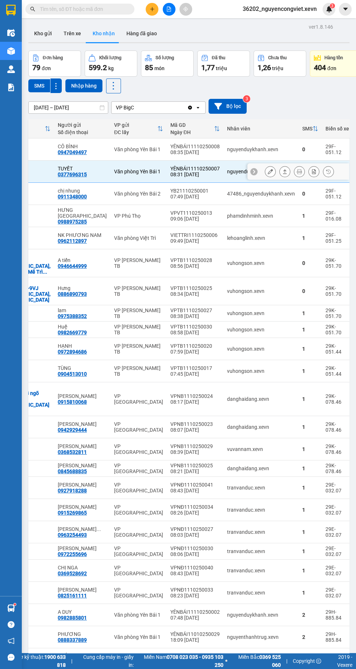
click at [118, 193] on div "Văn phòng Yên Bái 2" at bounding box center [138, 194] width 49 height 6
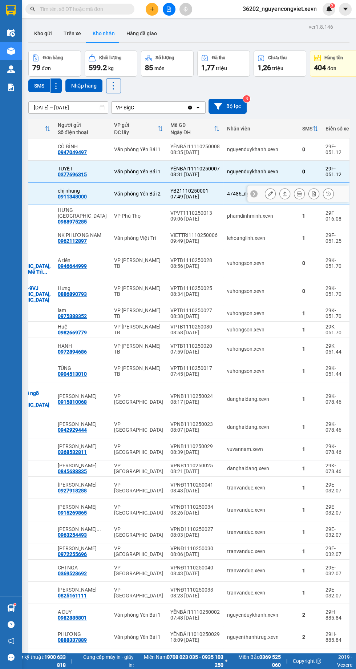
checkbox input "true"
click at [114, 149] on div "Văn phòng Yên Bái 1" at bounding box center [138, 150] width 49 height 6
checkbox input "true"
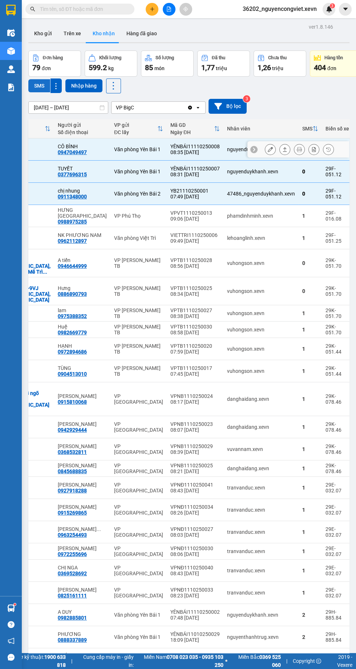
click at [39, 85] on button "SMS" at bounding box center [39, 85] width 22 height 13
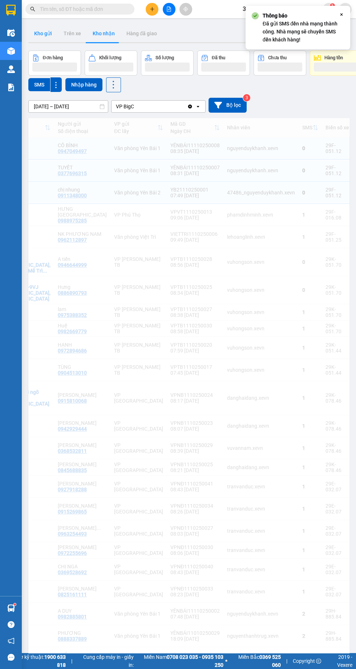
click at [43, 30] on button "Kho gửi" at bounding box center [42, 33] width 29 height 17
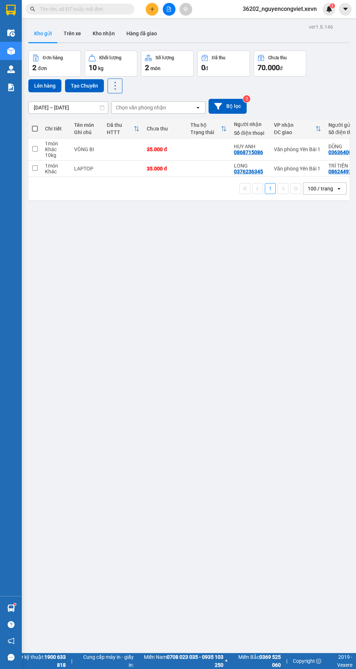
click at [114, 166] on td at bounding box center [123, 169] width 40 height 16
checkbox input "true"
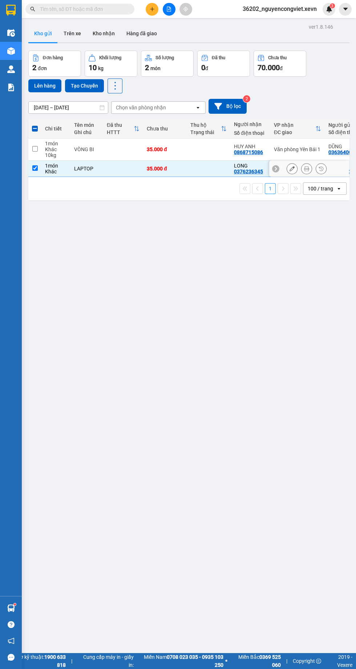
click at [105, 150] on td at bounding box center [123, 150] width 40 height 22
checkbox input "true"
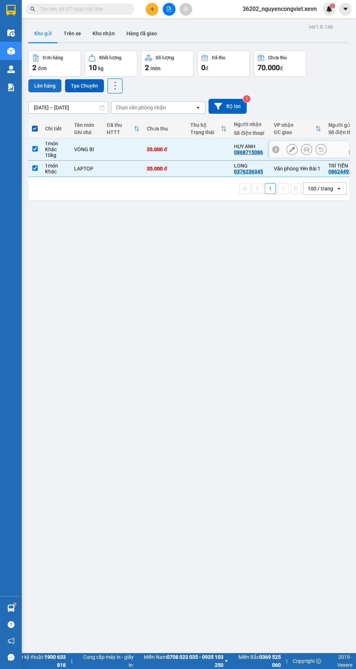
click at [38, 89] on button "Lên hàng" at bounding box center [44, 85] width 33 height 13
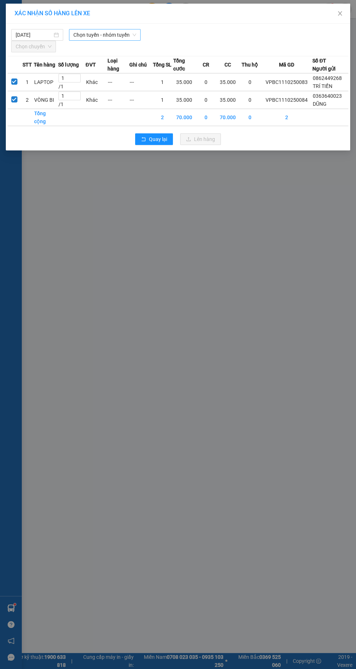
click at [99, 33] on span "Chọn tuyến - nhóm tuyến" at bounding box center [104, 34] width 63 height 11
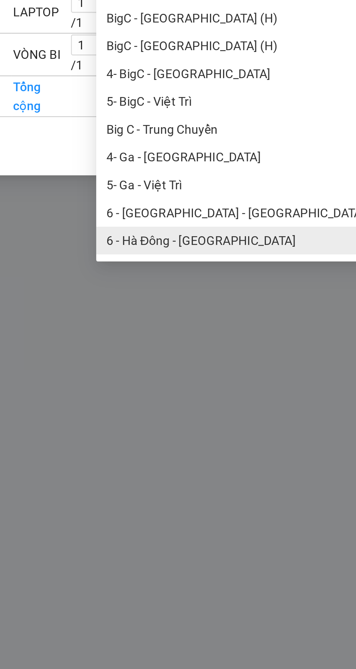
click at [91, 178] on li "6 - Hà Đông - [GEOGRAPHIC_DATA]" at bounding box center [152, 178] width 167 height 12
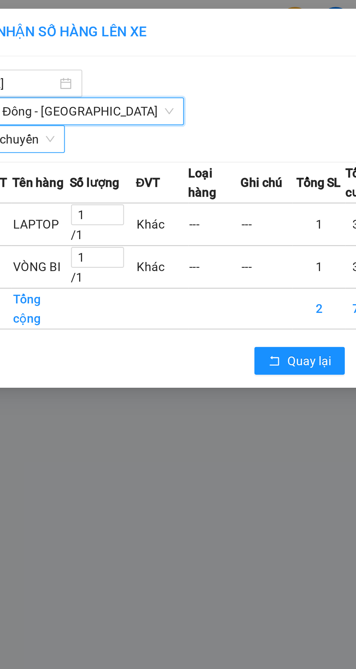
click at [38, 53] on span "Chọn chuyến" at bounding box center [34, 58] width 36 height 11
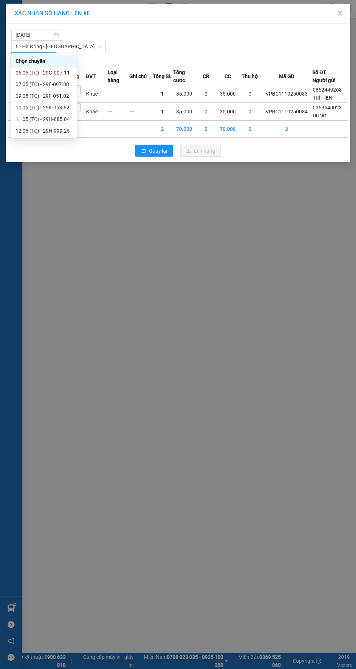
click at [29, 128] on div "12:05 (TC) - 29H-999.25" at bounding box center [44, 131] width 57 height 8
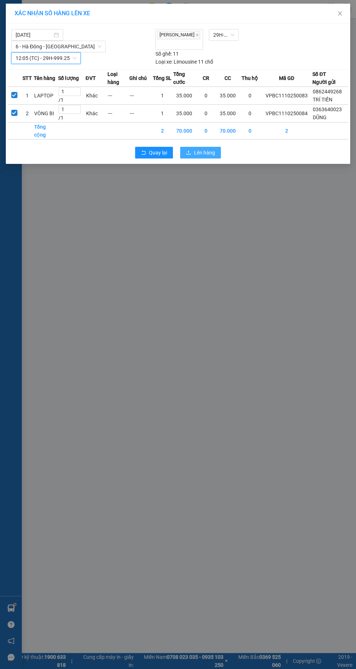
click at [188, 155] on icon "upload" at bounding box center [188, 153] width 4 height 4
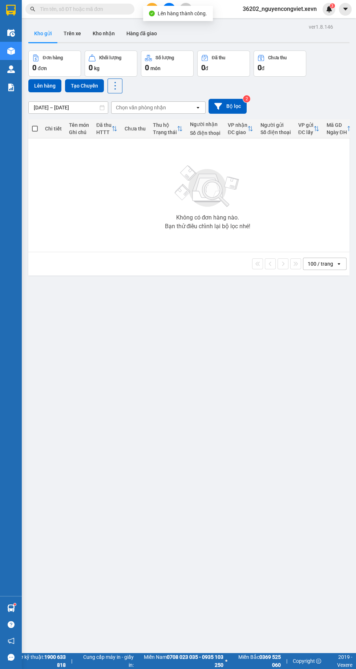
click at [15, 606] on sup at bounding box center [15, 604] width 2 height 2
click at [250, 410] on div "ver 1.8.146 Kho gửi Trên xe Kho nhận Hàng đã giao Đơn hàng 0 đơn Khối lượng 0 k…" at bounding box center [188, 356] width 327 height 669
click at [169, 9] on icon "file-add" at bounding box center [169, 9] width 4 height 5
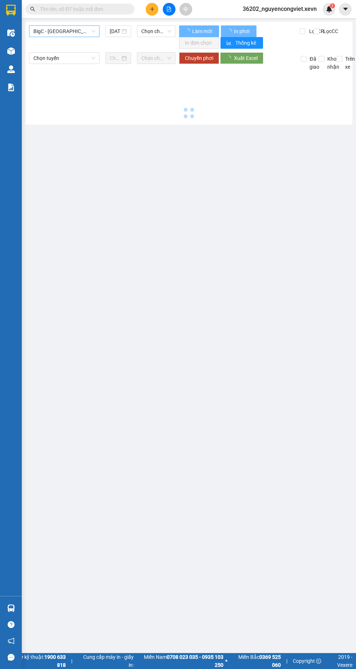
click at [74, 31] on span "BigC - [GEOGRAPHIC_DATA] (H)" at bounding box center [64, 31] width 62 height 11
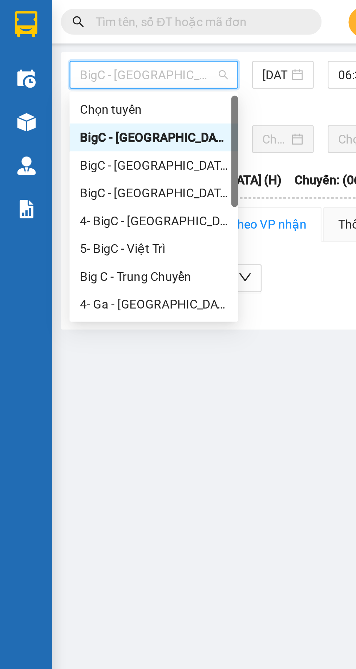
click at [53, 81] on div "BigC - [GEOGRAPHIC_DATA] (H)" at bounding box center [64, 81] width 62 height 8
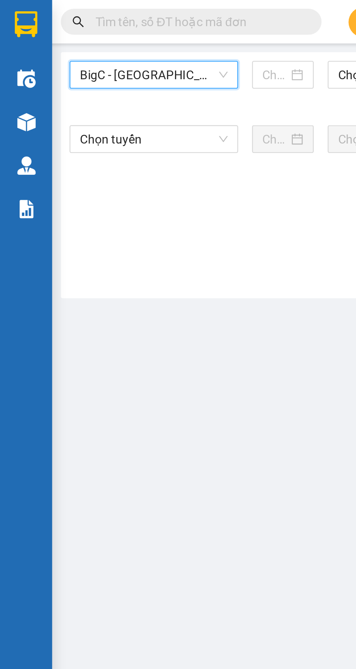
type input "[DATE]"
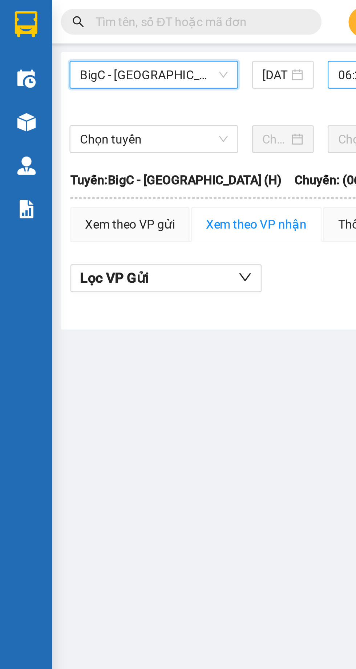
click at [141, 31] on span "06:25 (TC) - 29K-065.32" at bounding box center [156, 31] width 30 height 11
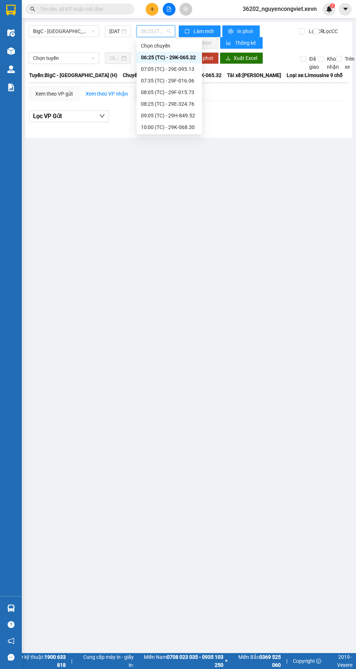
scroll to position [58, 0]
click at [166, 127] on div "12:05 (TC) - 29K-073.32" at bounding box center [169, 127] width 57 height 8
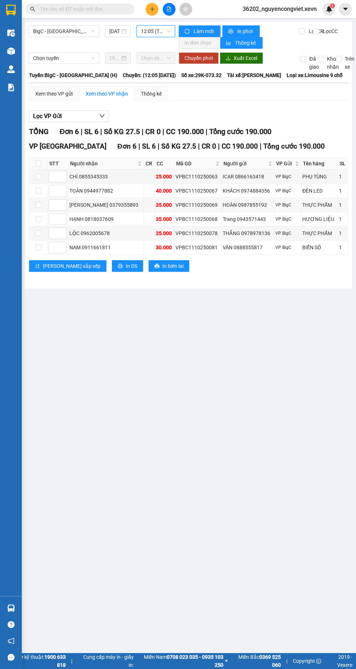
scroll to position [0, 1]
click at [11, 51] on img at bounding box center [11, 51] width 8 height 8
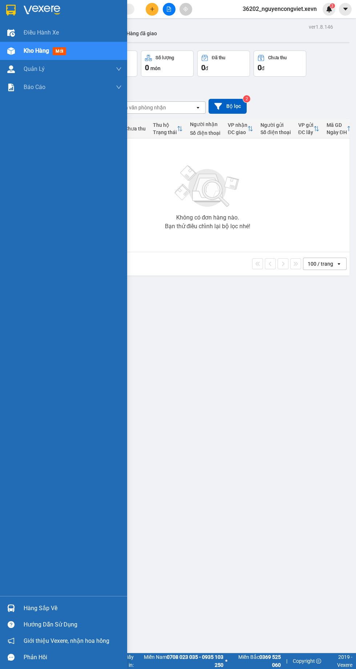
click at [240, 377] on div "ver 1.8.146 Kho gửi Trên xe Kho nhận Hàng đã giao Đơn hàng 0 đơn Khối lượng 0 k…" at bounding box center [188, 356] width 327 height 669
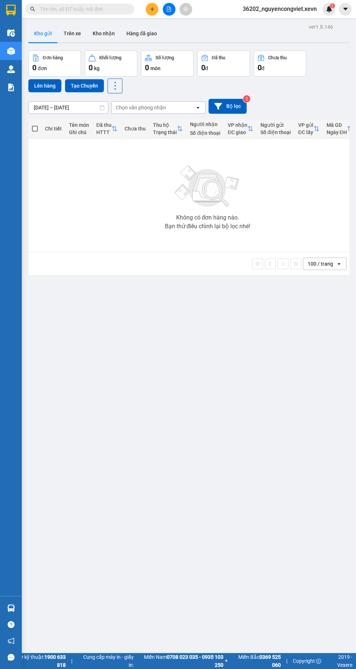
click at [166, 10] on icon "file-add" at bounding box center [168, 9] width 5 height 5
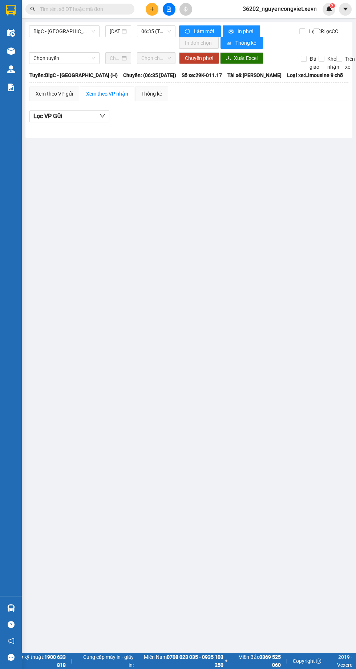
click at [11, 48] on img at bounding box center [11, 51] width 8 height 8
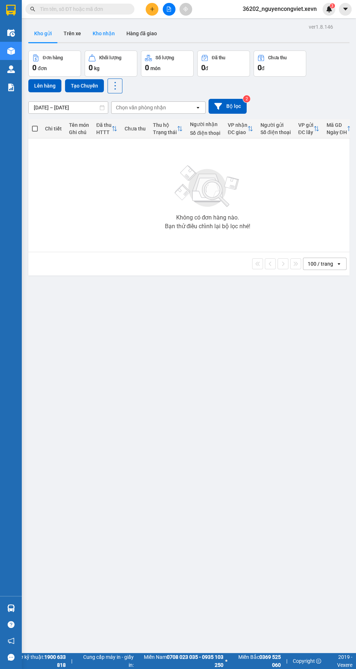
click at [98, 33] on button "Kho nhận" at bounding box center [104, 33] width 34 height 17
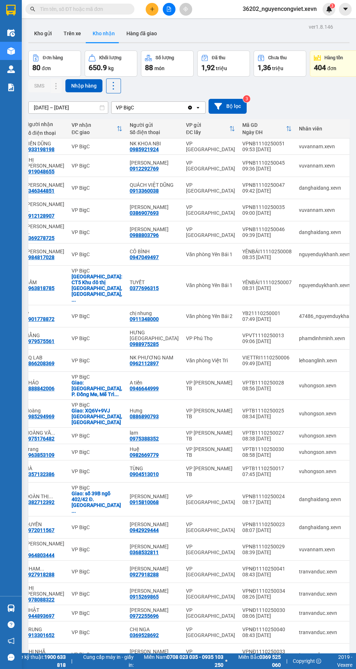
scroll to position [0, 280]
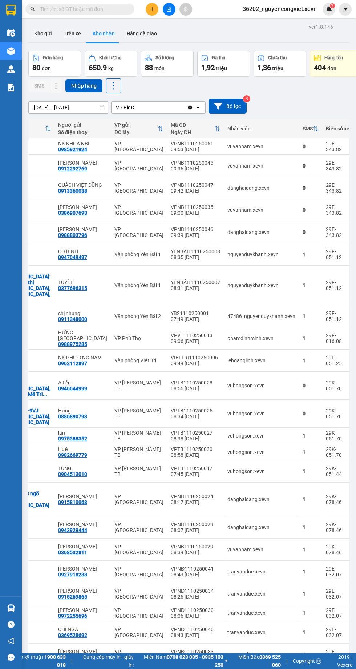
click at [115, 148] on div "VP [GEOGRAPHIC_DATA]" at bounding box center [139, 147] width 49 height 12
checkbox input "true"
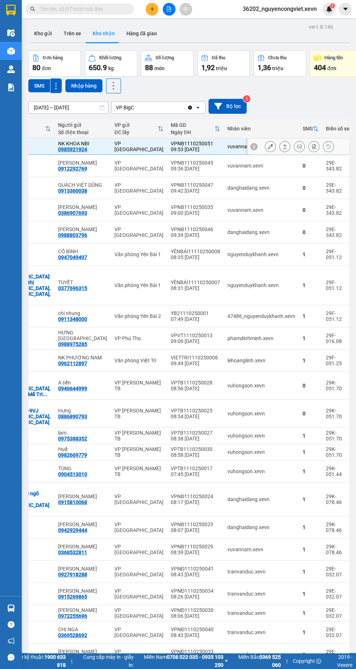
click at [115, 165] on div "VP [GEOGRAPHIC_DATA]" at bounding box center [139, 166] width 49 height 12
checkbox input "true"
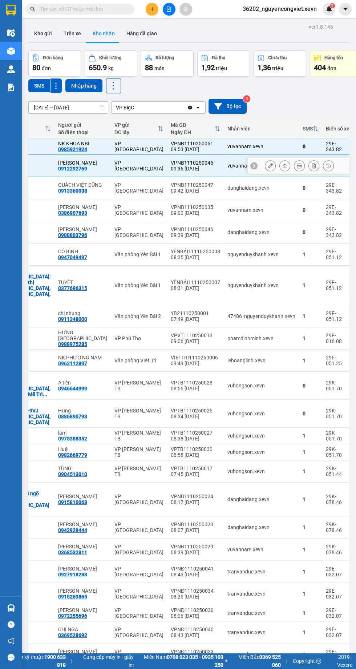
click at [115, 188] on div "VP [GEOGRAPHIC_DATA]" at bounding box center [139, 188] width 49 height 12
checkbox input "true"
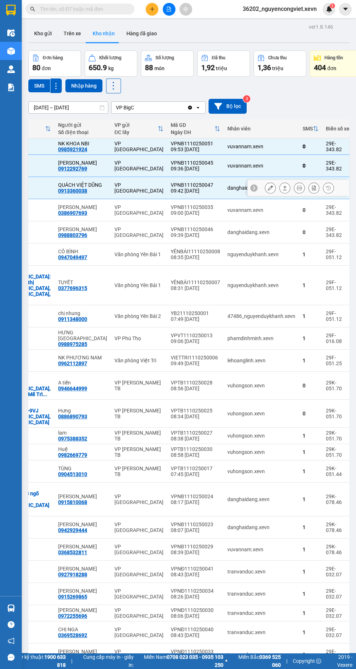
click at [119, 209] on div "VP [GEOGRAPHIC_DATA]" at bounding box center [139, 210] width 49 height 12
checkbox input "true"
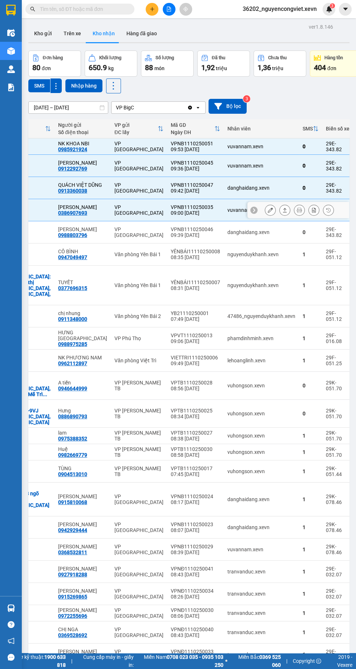
click at [123, 234] on div "VP [GEOGRAPHIC_DATA]" at bounding box center [139, 232] width 49 height 12
checkbox input "true"
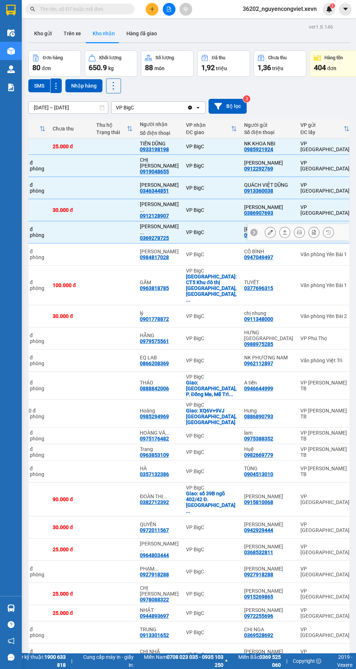
scroll to position [0, 0]
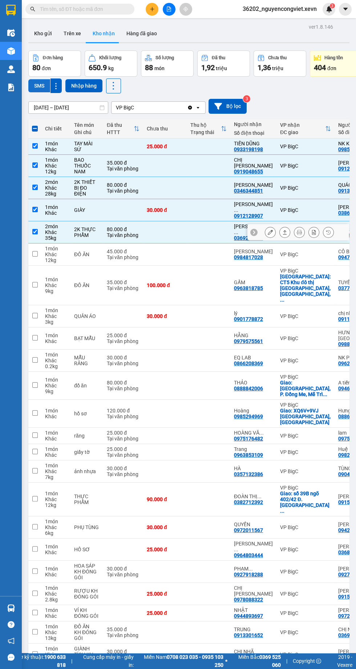
click at [39, 85] on button "SMS" at bounding box center [39, 85] width 22 height 13
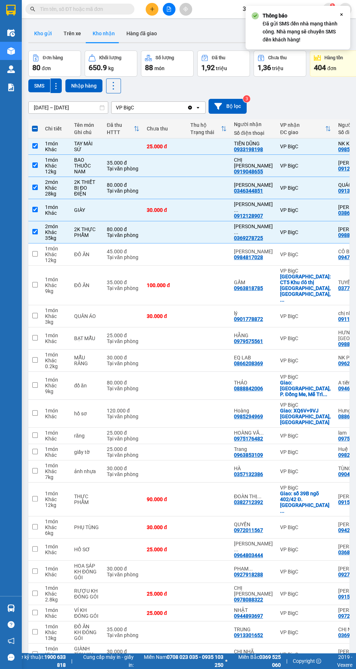
click at [37, 31] on button "Kho gửi" at bounding box center [42, 33] width 29 height 17
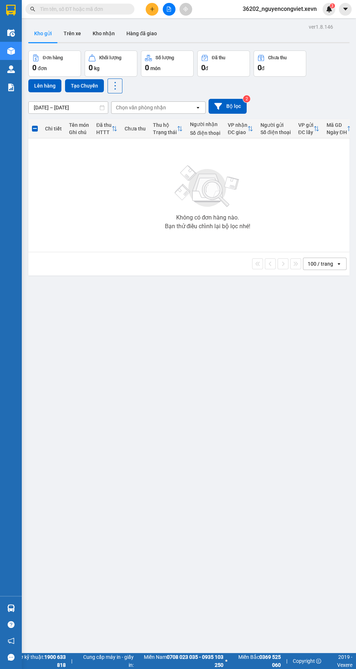
click at [14, 612] on img at bounding box center [11, 609] width 8 height 8
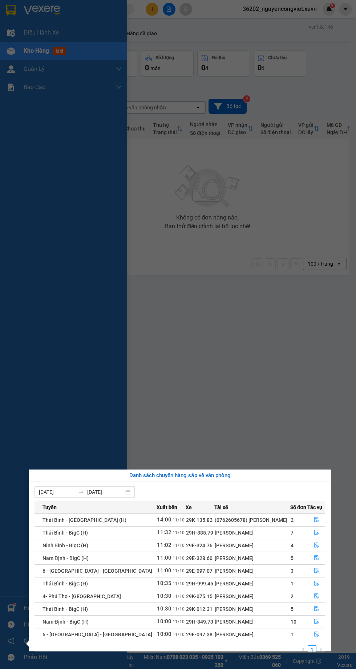
scroll to position [11, 0]
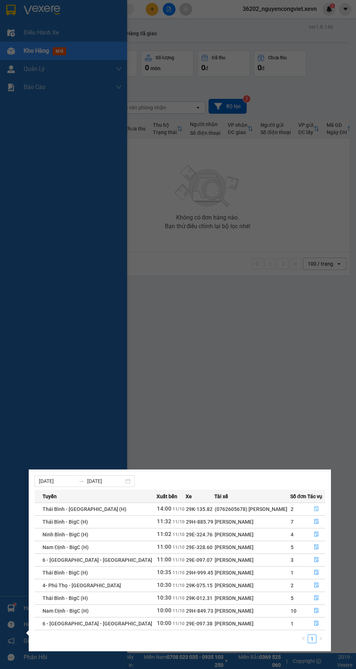
click at [314, 508] on icon "file-done" at bounding box center [316, 508] width 5 height 5
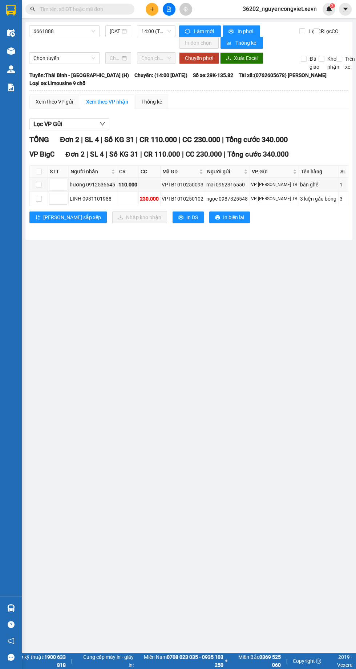
click at [12, 612] on img at bounding box center [11, 609] width 8 height 8
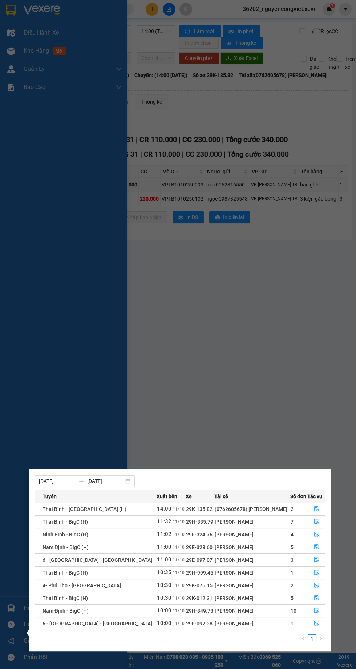
scroll to position [16, 0]
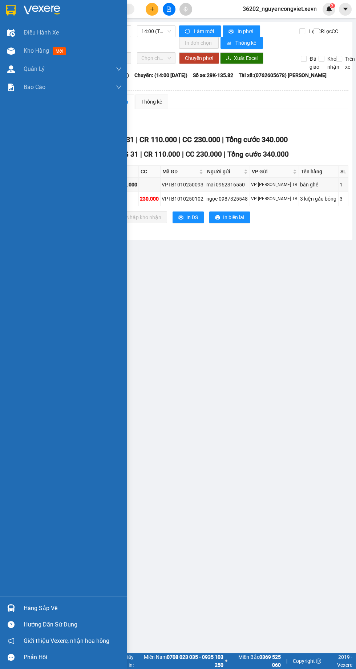
click at [217, 328] on main "6661888 11/10/2025 14:00 (TC) - 29K-135.82 Làm mới In phơi In đơn chọn Thống kê…" at bounding box center [178, 326] width 356 height 653
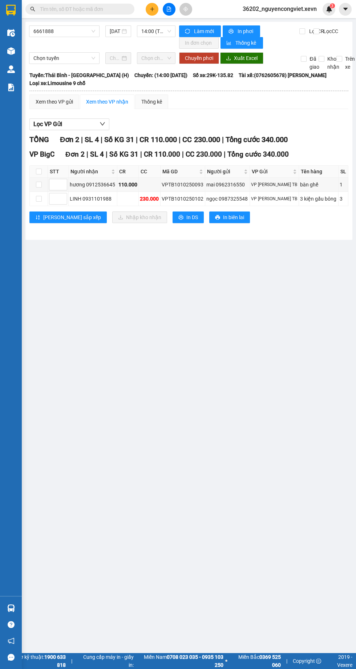
scroll to position [0, 0]
click at [60, 30] on span "6661888" at bounding box center [64, 31] width 62 height 11
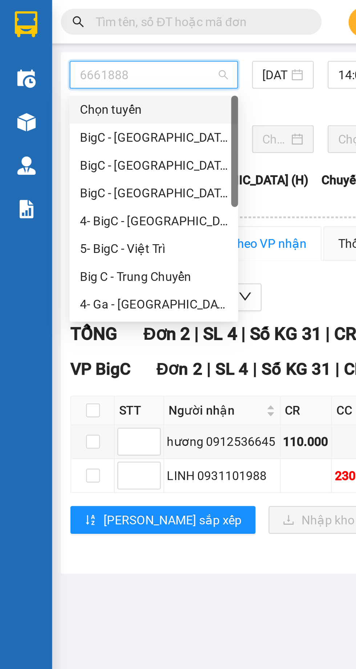
click at [53, 58] on div "BigC - [GEOGRAPHIC_DATA] (H)" at bounding box center [64, 57] width 62 height 8
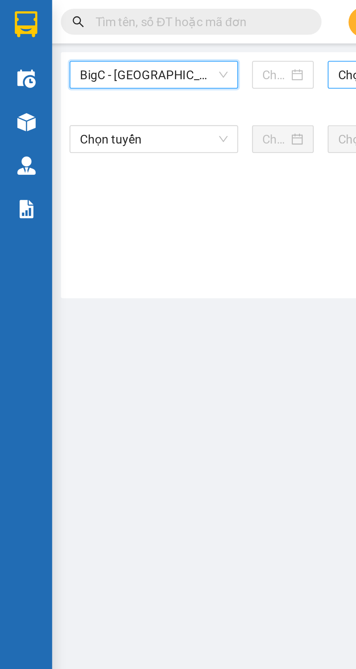
click at [142, 32] on span "Chọn chuyến" at bounding box center [156, 31] width 30 height 11
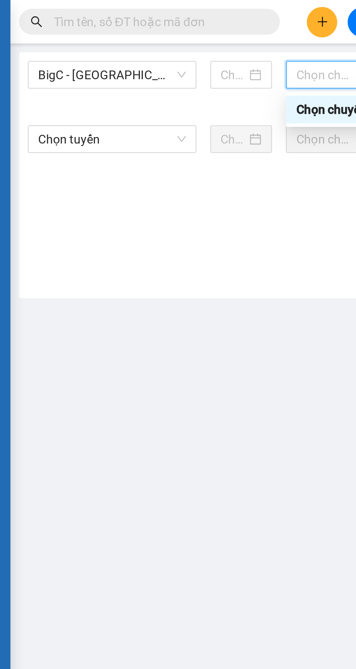
type input "[DATE]"
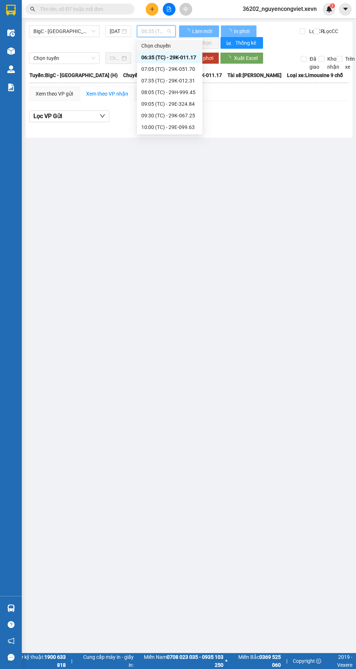
scroll to position [0, 0]
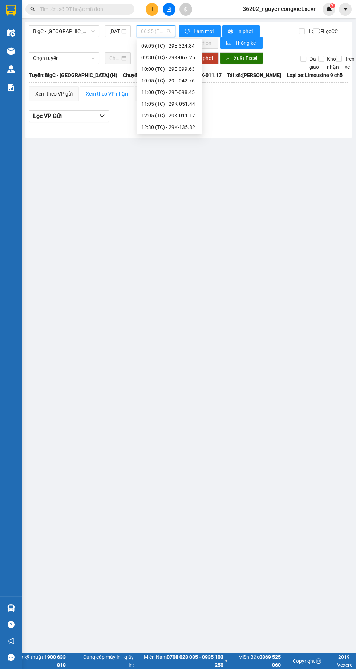
click at [168, 117] on div "12:05 (TC) - 29K-011.17" at bounding box center [169, 116] width 57 height 8
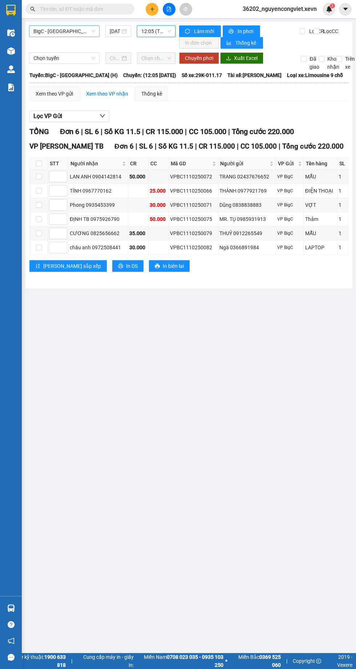
click at [57, 33] on span "BigC - [GEOGRAPHIC_DATA] (H)" at bounding box center [64, 31] width 62 height 11
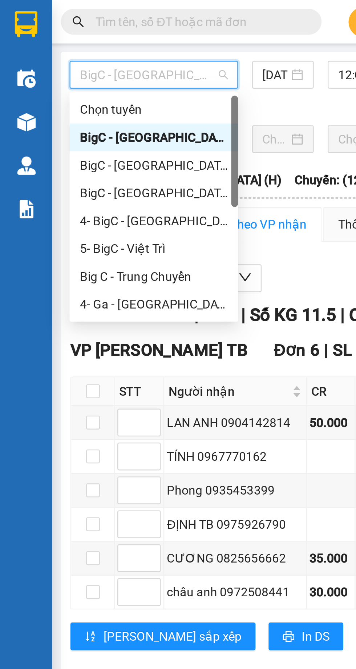
click at [49, 68] on div "BigC - [GEOGRAPHIC_DATA] (H)" at bounding box center [64, 69] width 62 height 8
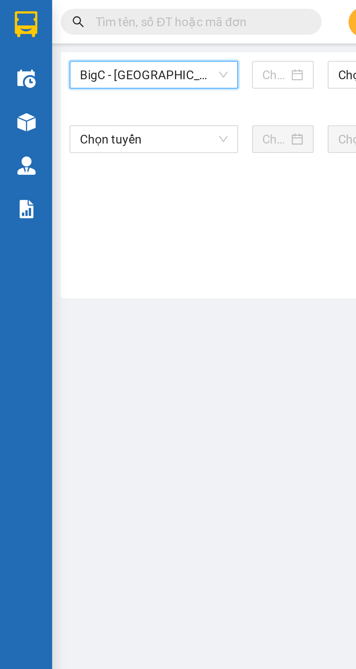
type input "[DATE]"
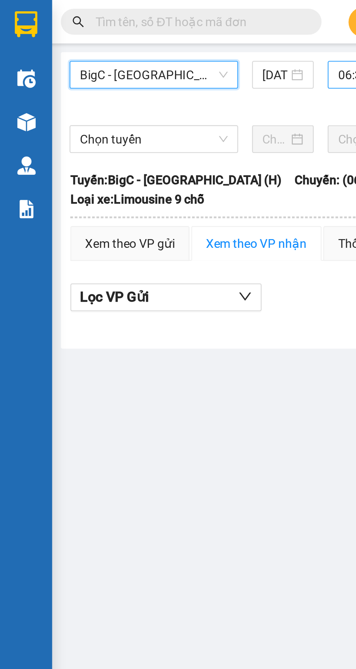
click at [141, 31] on span "06:35 (TC) - 29H-885.17" at bounding box center [156, 31] width 30 height 11
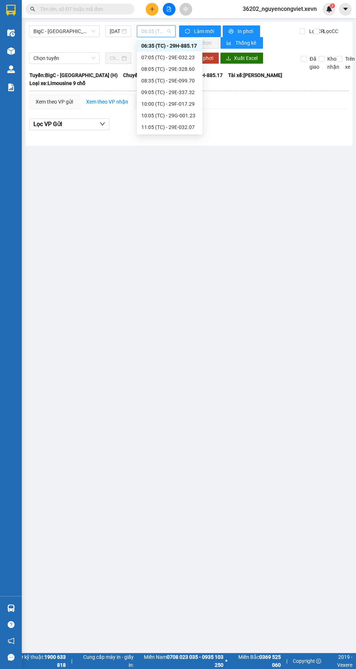
scroll to position [23, 0]
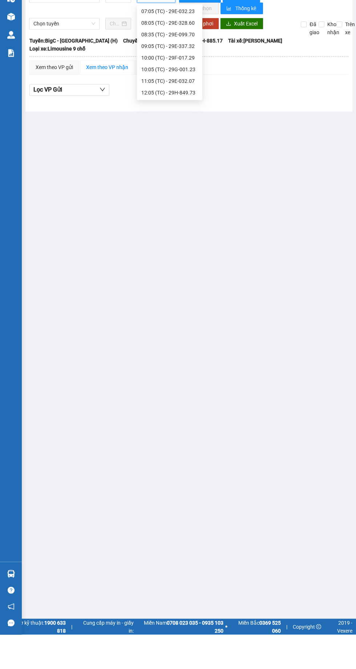
click at [169, 125] on div "12:05 (TC) - 29H-849.73" at bounding box center [169, 127] width 57 height 8
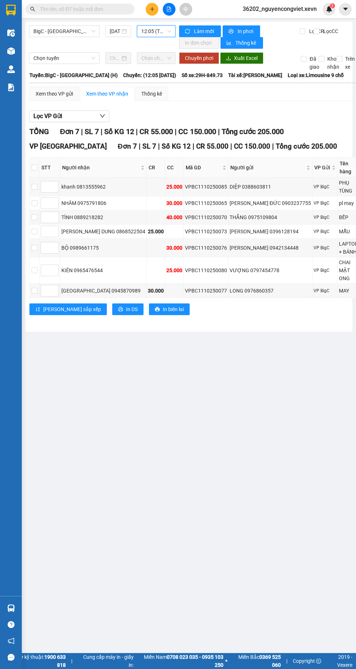
click at [237, 502] on main "BigC - Nam Định (H) 11/10/2025 12:05 12:05 (TC) - 29H-849.73 Làm mới In phơi In…" at bounding box center [178, 326] width 356 height 653
click at [13, 51] on img at bounding box center [11, 51] width 8 height 8
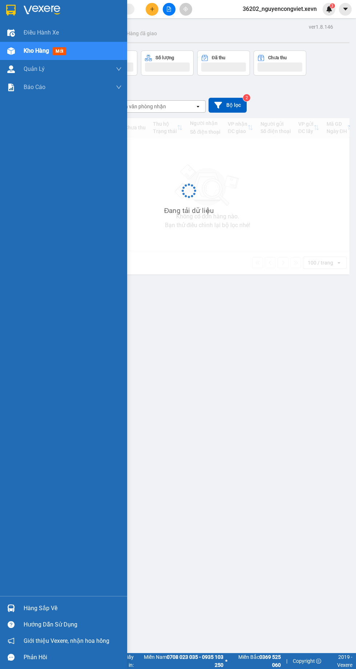
click at [260, 472] on div "ver 1.8.146 Kho gửi Trên xe Kho nhận Hàng đã giao Đơn hàng Khối lượng Số lượng …" at bounding box center [188, 356] width 327 height 669
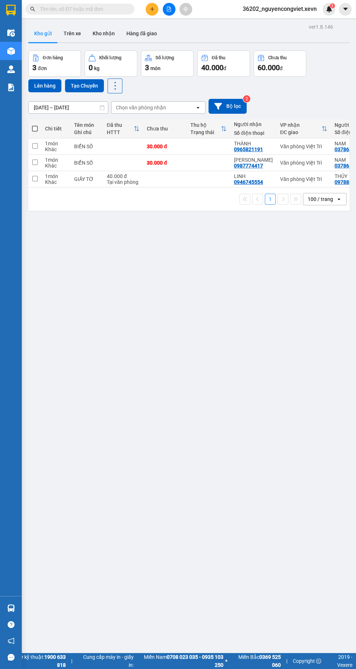
click at [126, 176] on div "40.000 đ" at bounding box center [123, 176] width 33 height 6
checkbox input "true"
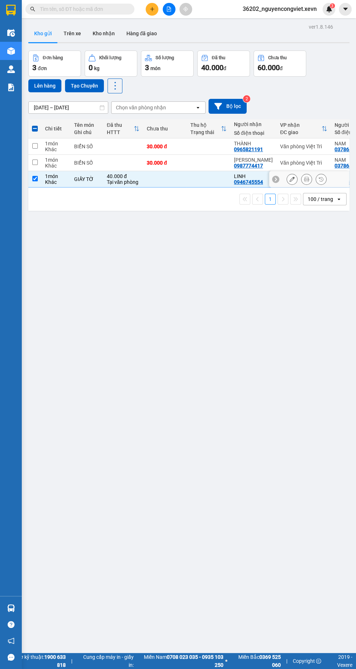
click at [103, 165] on td "BIỂN SỐ" at bounding box center [87, 163] width 33 height 16
checkbox input "true"
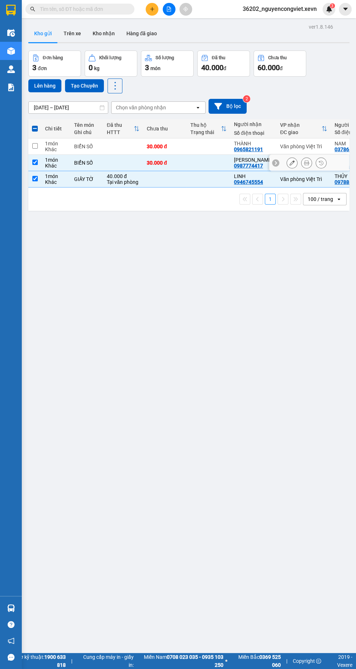
click at [110, 143] on td at bounding box center [123, 147] width 40 height 16
checkbox input "true"
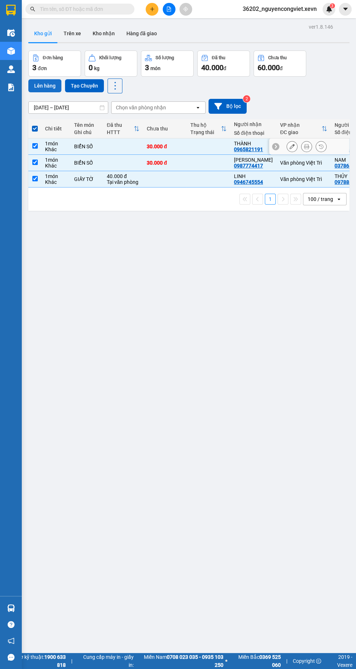
click at [33, 83] on button "Lên hàng" at bounding box center [44, 85] width 33 height 13
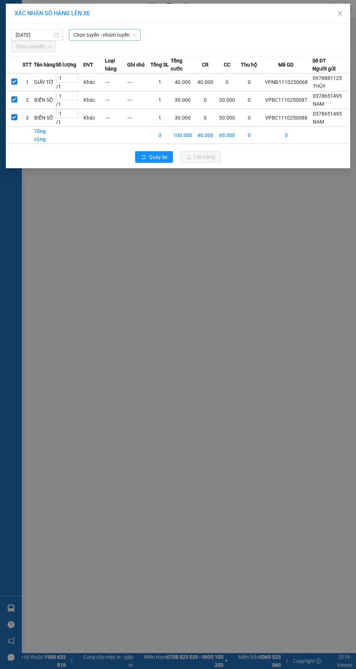
click at [115, 35] on span "Chọn tuyến - nhóm tuyến" at bounding box center [104, 34] width 63 height 11
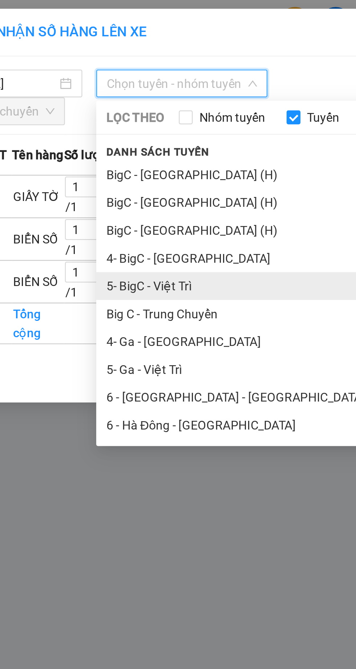
click at [86, 120] on li "5- BigC - Việt Trì" at bounding box center [152, 120] width 167 height 12
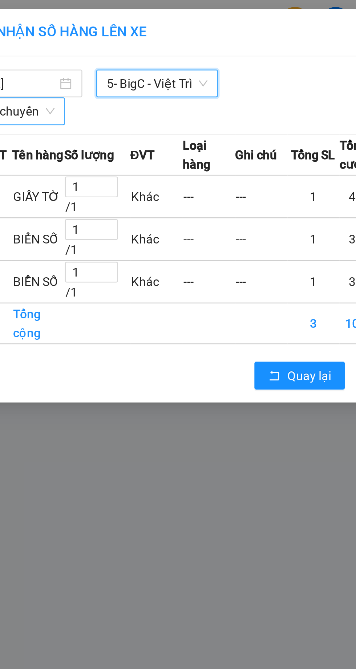
click at [41, 52] on div "Chọn chuyến" at bounding box center [33, 47] width 45 height 12
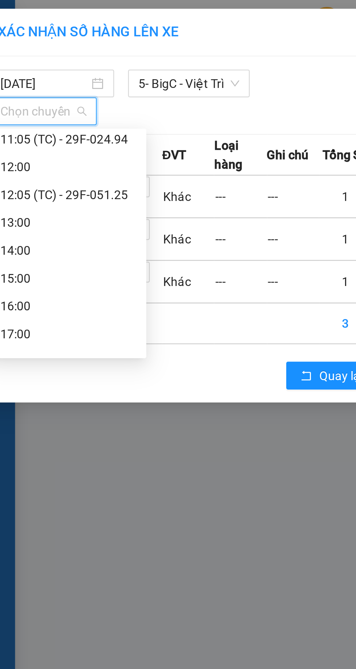
scroll to position [124, 0]
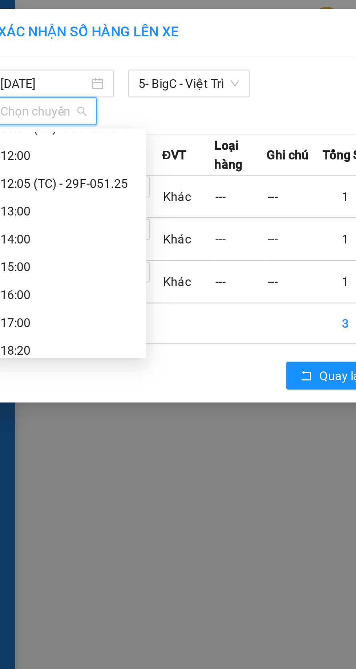
click at [36, 75] on div "12:05 (TC) - 29F-051.25" at bounding box center [44, 77] width 57 height 8
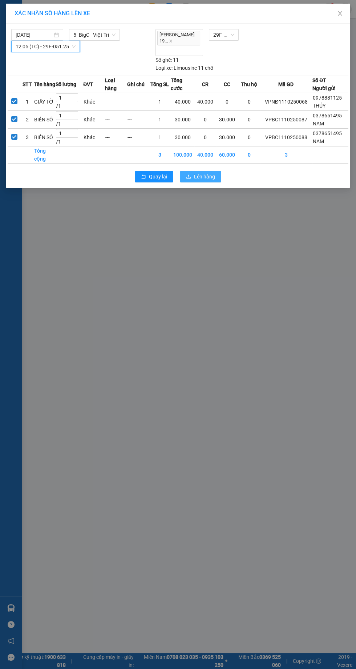
click at [199, 173] on span "Lên hàng" at bounding box center [204, 177] width 21 height 8
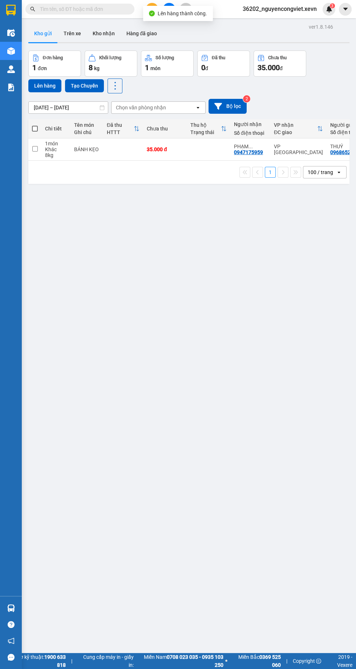
click at [113, 148] on td at bounding box center [123, 150] width 40 height 22
checkbox input "true"
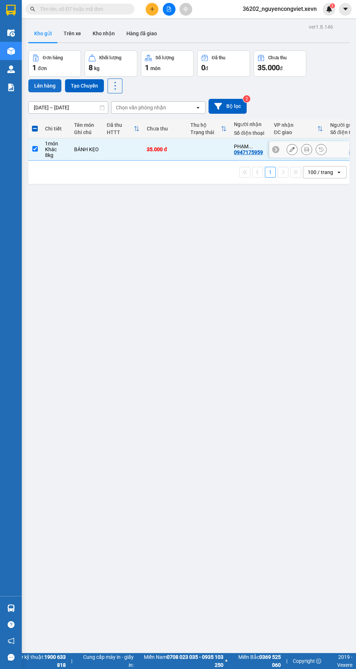
click at [41, 85] on button "Lên hàng" at bounding box center [44, 85] width 33 height 13
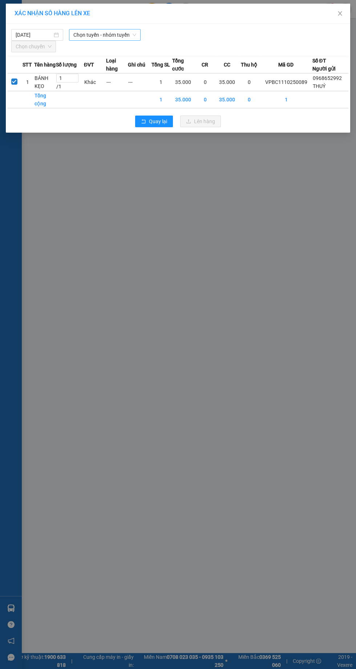
click at [104, 34] on span "Chọn tuyến - nhóm tuyến" at bounding box center [104, 34] width 63 height 11
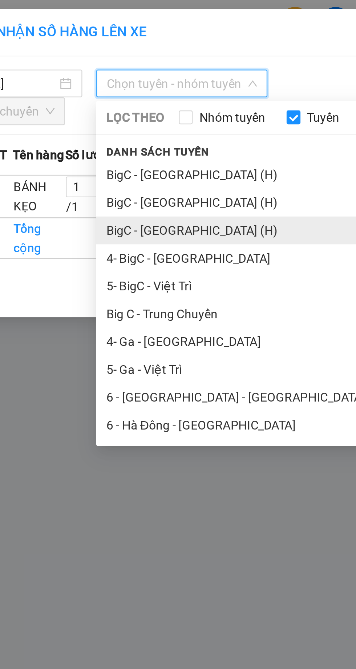
click at [92, 97] on li "BigC - [GEOGRAPHIC_DATA] (H)" at bounding box center [152, 97] width 167 height 12
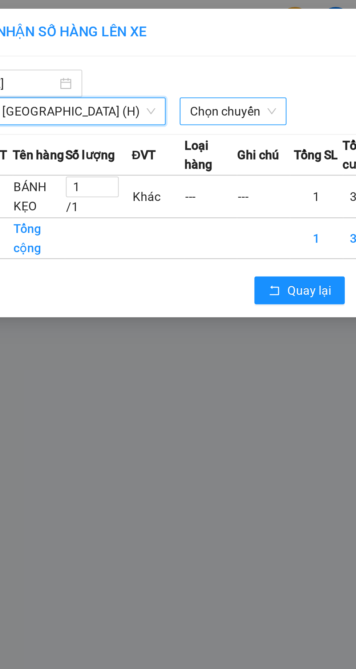
click at [108, 49] on span "Chọn chuyến" at bounding box center [126, 46] width 36 height 11
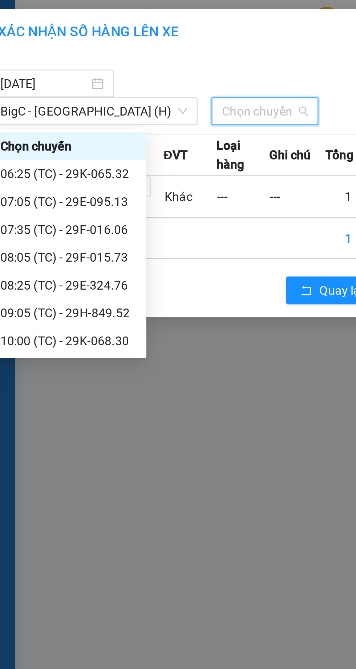
scroll to position [70, 0]
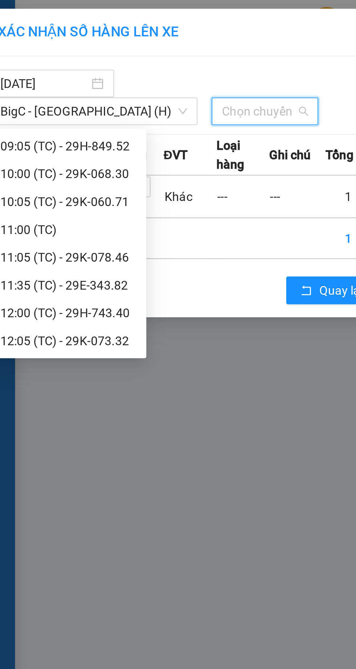
click at [56, 141] on div "12:05 (TC) - 29K-073.32" at bounding box center [44, 143] width 57 height 8
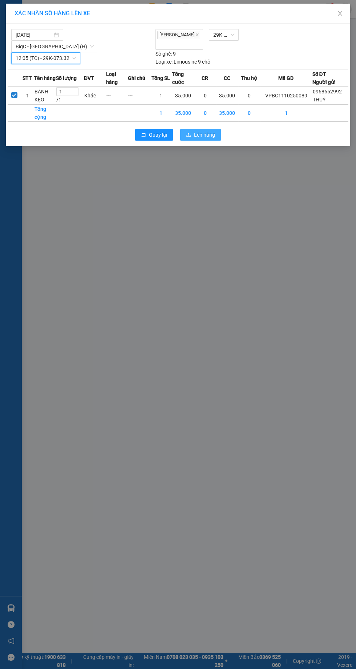
click at [209, 130] on button "Lên hàng" at bounding box center [200, 135] width 41 height 12
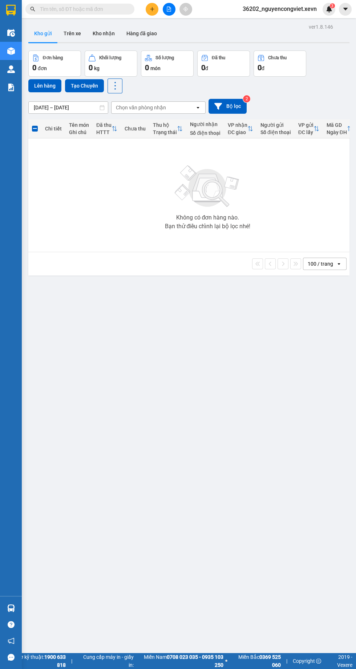
click at [19, 617] on div "Hàng sắp về" at bounding box center [11, 608] width 22 height 16
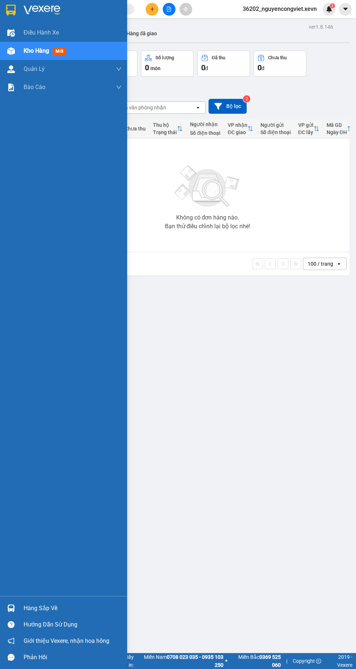
click at [179, 363] on div "ver 1.8.146 Kho gửi Trên xe Kho nhận Hàng đã giao Đơn hàng 0 đơn Khối lượng 0 k…" at bounding box center [188, 356] width 327 height 669
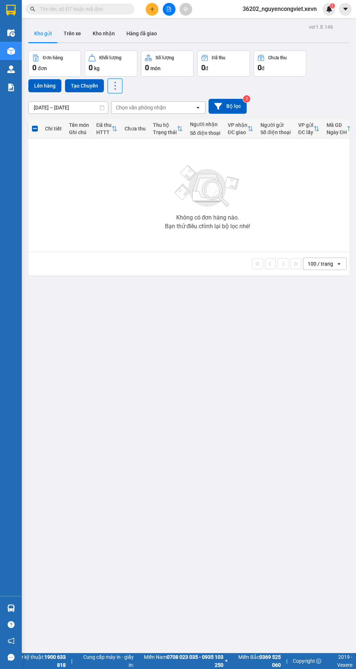
click at [12, 89] on img at bounding box center [11, 88] width 8 height 8
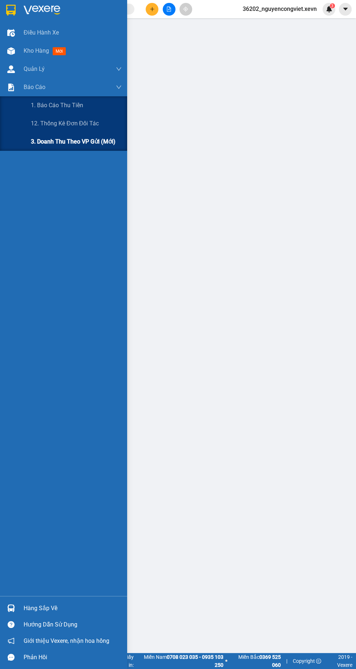
click at [60, 141] on span "3. Doanh Thu theo VP Gửi (mới)" at bounding box center [73, 141] width 85 height 9
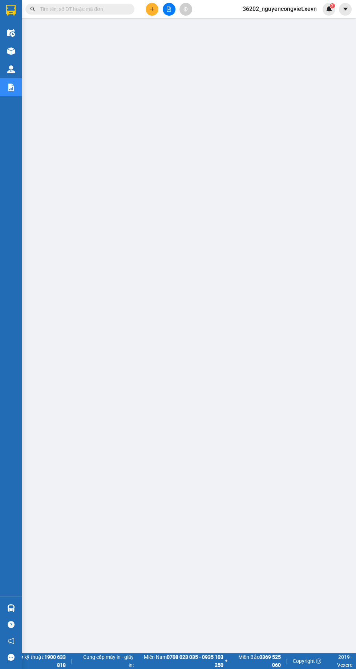
click at [12, 51] on img at bounding box center [11, 51] width 8 height 8
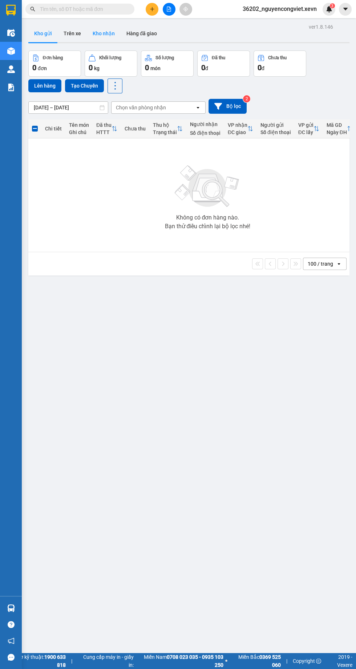
click at [107, 33] on button "Kho nhận" at bounding box center [104, 33] width 34 height 17
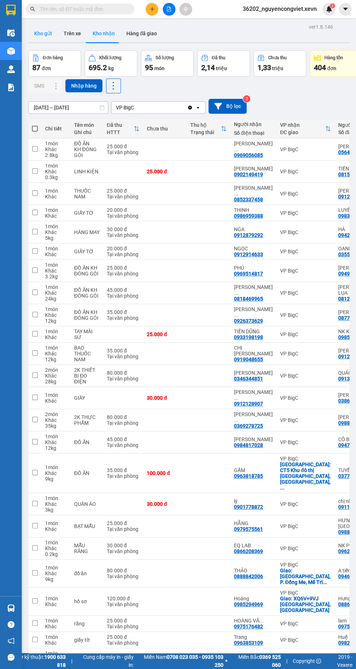
click at [44, 34] on button "Kho gửi" at bounding box center [42, 33] width 29 height 17
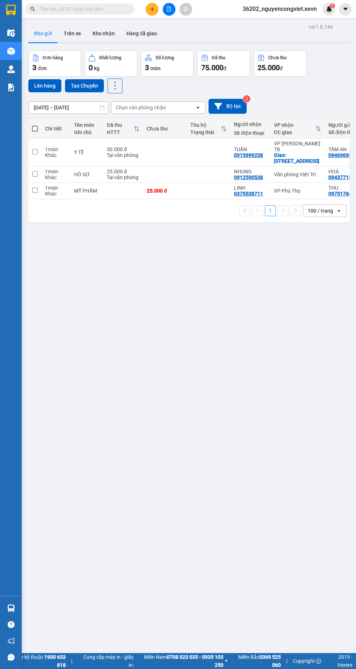
click at [100, 168] on td "HỒ SƠ" at bounding box center [87, 174] width 33 height 16
checkbox input "true"
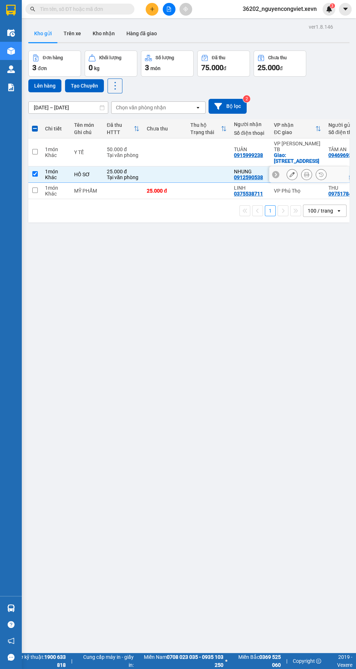
click at [230, 375] on div "ver 1.8.146 Kho gửi Trên xe Kho nhận Hàng đã giao Đơn hàng 3 đơn Khối lượng 0 k…" at bounding box center [188, 356] width 327 height 669
click at [37, 86] on button "Lên hàng" at bounding box center [44, 85] width 33 height 13
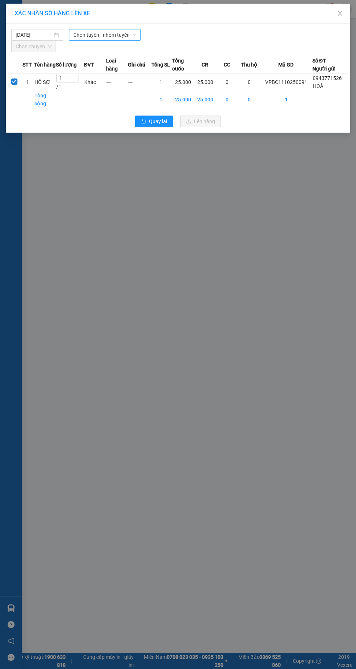
click at [101, 33] on span "Chọn tuyến - nhóm tuyến" at bounding box center [104, 34] width 63 height 11
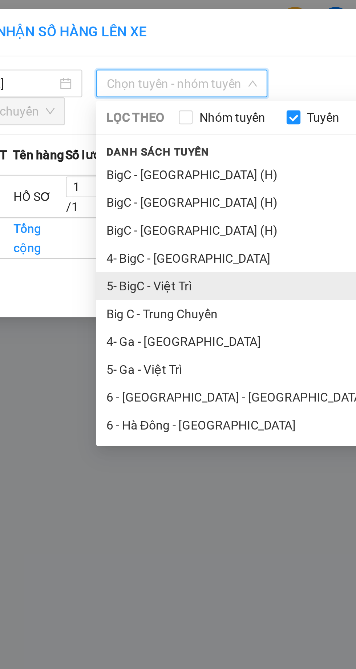
click at [92, 120] on li "5- BigC - Việt Trì" at bounding box center [152, 120] width 167 height 12
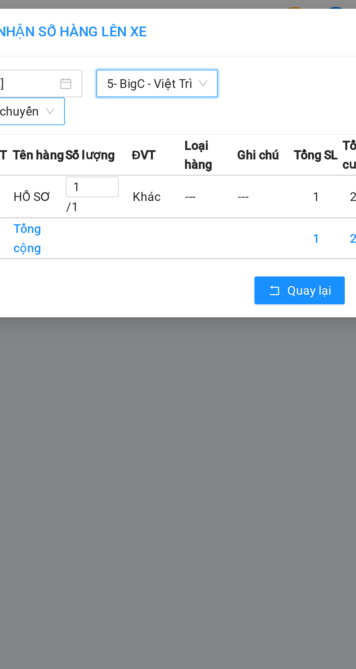
click at [39, 44] on span "Chọn chuyến" at bounding box center [34, 46] width 36 height 11
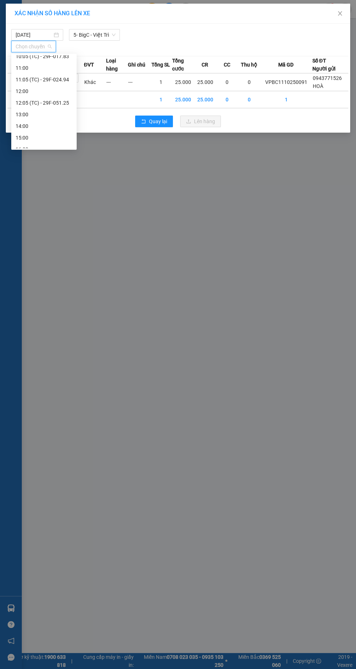
scroll to position [96, 0]
click at [36, 106] on div "12:05 (TC) - 29F-051.25" at bounding box center [44, 105] width 57 height 8
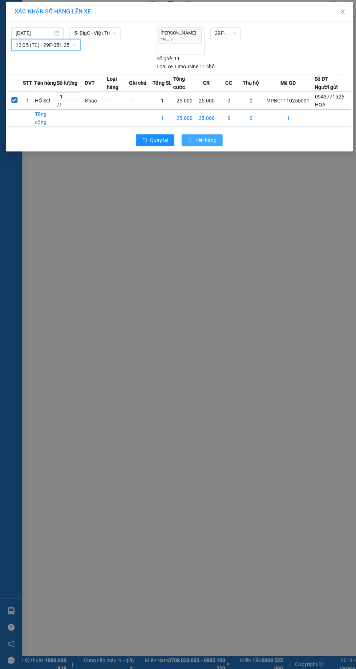
click at [199, 143] on span "Lên hàng" at bounding box center [204, 141] width 21 height 8
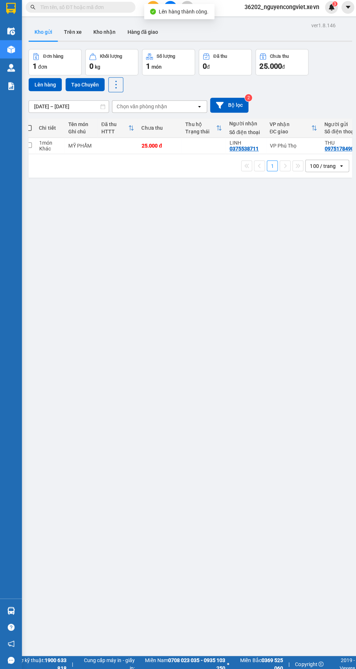
scroll to position [0, 5]
click at [113, 145] on td at bounding box center [118, 147] width 40 height 16
checkbox input "true"
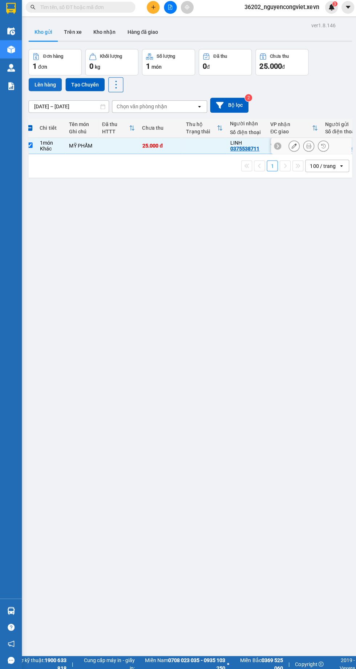
click at [38, 87] on button "Lên hàng" at bounding box center [44, 85] width 33 height 13
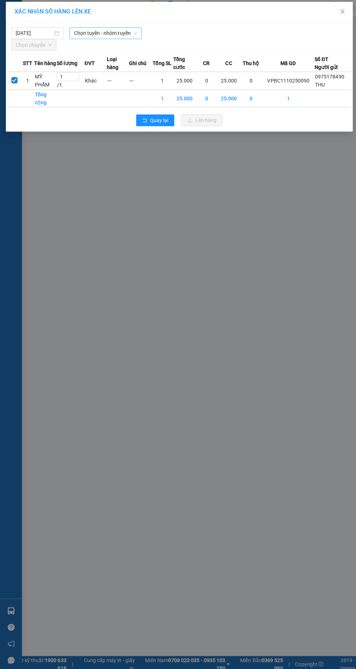
click at [101, 33] on span "Chọn tuyến - nhóm tuyến" at bounding box center [104, 34] width 63 height 11
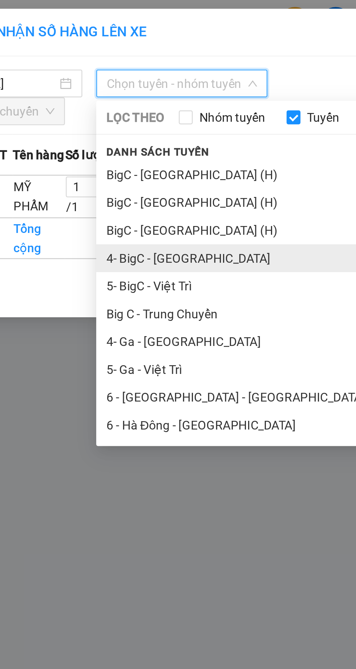
click at [121, 112] on li "4- BigC - [GEOGRAPHIC_DATA]" at bounding box center [152, 108] width 167 height 12
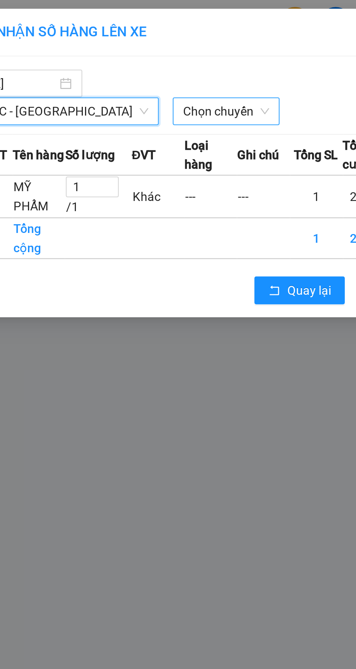
click at [105, 46] on span "Chọn chuyến" at bounding box center [123, 46] width 36 height 11
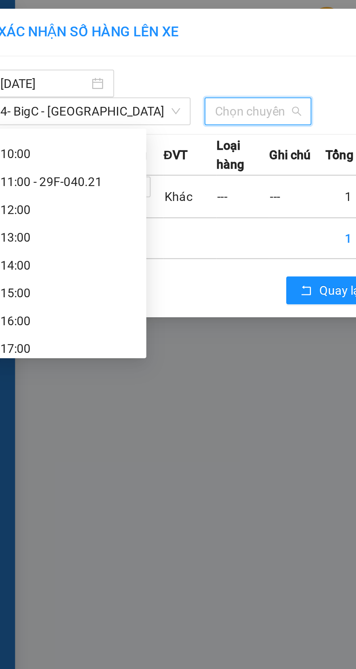
scroll to position [66, 0]
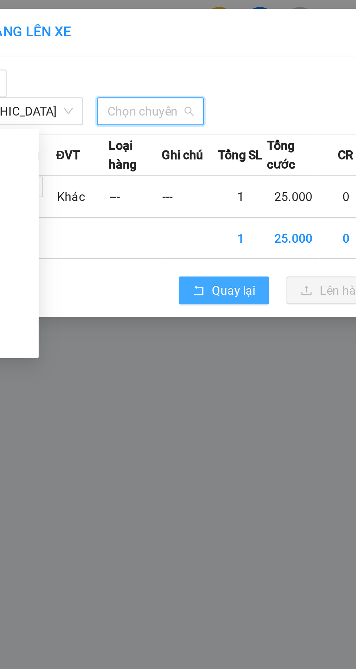
click at [153, 122] on span "Quay lại" at bounding box center [158, 121] width 18 height 8
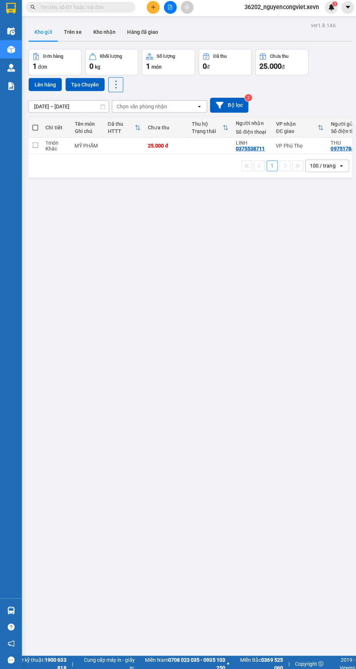
click at [169, 9] on icon "file-add" at bounding box center [169, 9] width 4 height 5
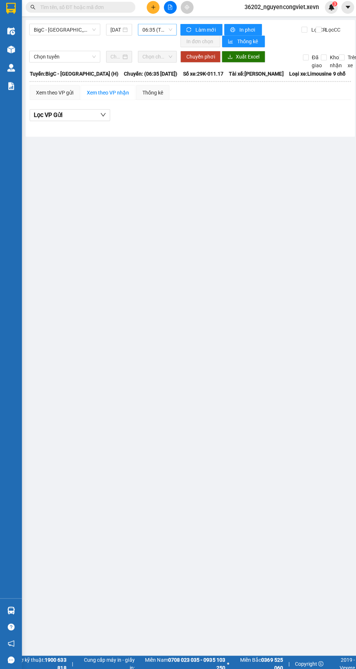
click at [151, 31] on span "06:35 (TC) - 29K-011.17" at bounding box center [156, 31] width 30 height 11
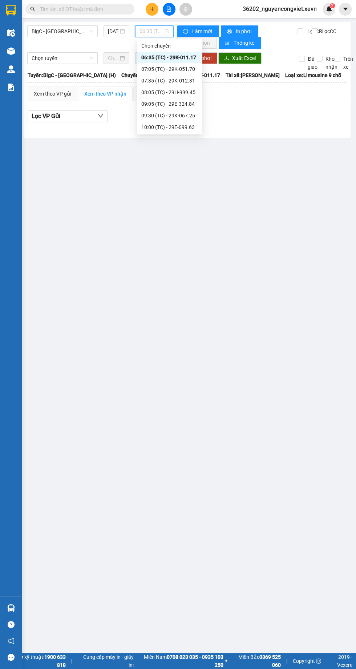
scroll to position [70, 0]
click at [153, 115] on div "12:05 (TC) - 29K-011.17" at bounding box center [169, 116] width 57 height 8
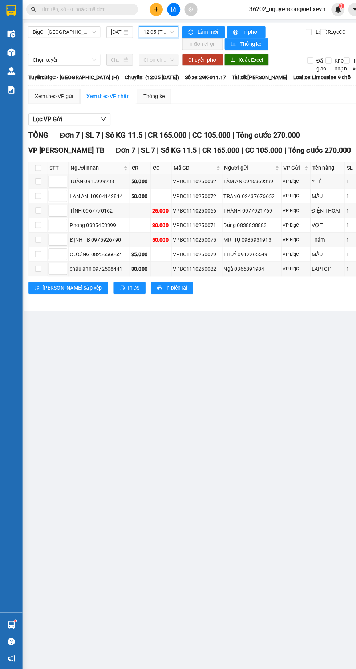
click at [12, 55] on img at bounding box center [11, 51] width 8 height 8
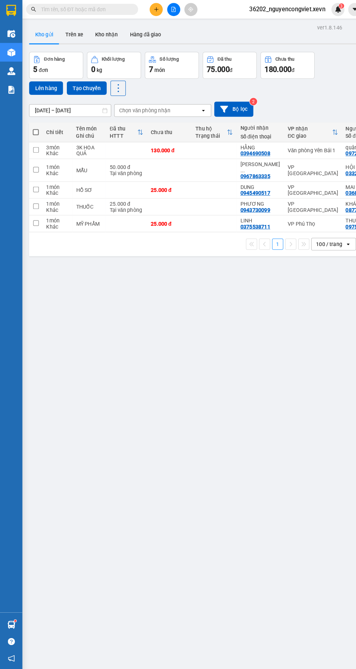
click at [108, 145] on td at bounding box center [123, 147] width 40 height 16
checkbox input "true"
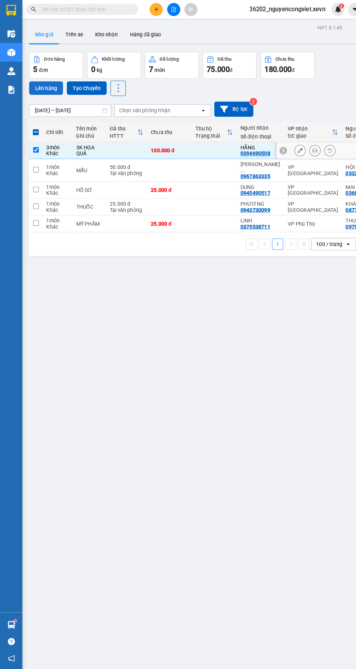
click at [43, 87] on button "Lên hàng" at bounding box center [44, 85] width 33 height 13
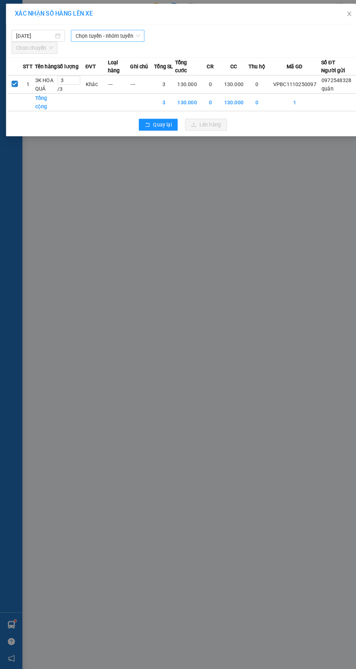
click at [109, 35] on span "Chọn tuyến - nhóm tuyến" at bounding box center [104, 34] width 63 height 11
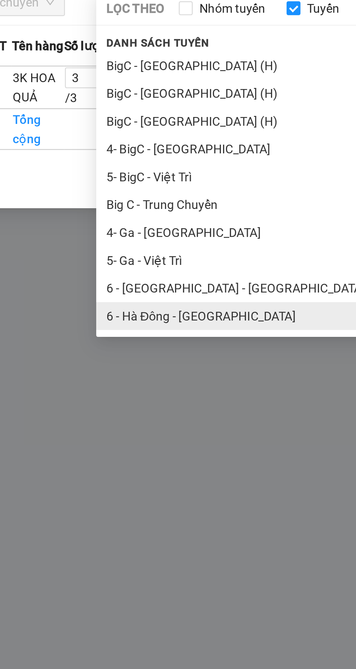
click at [94, 177] on li "6 - Hà Đông - [GEOGRAPHIC_DATA]" at bounding box center [152, 178] width 167 height 12
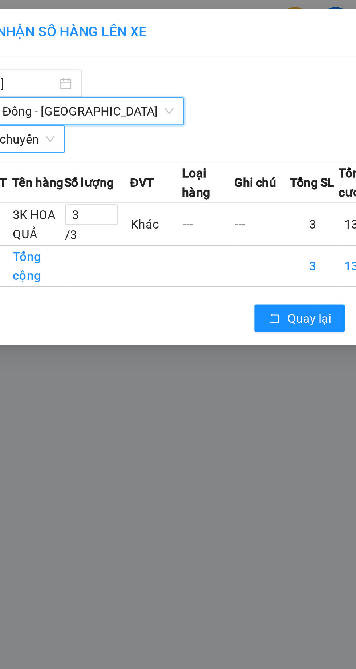
click at [42, 53] on span "Chọn chuyến" at bounding box center [34, 58] width 36 height 11
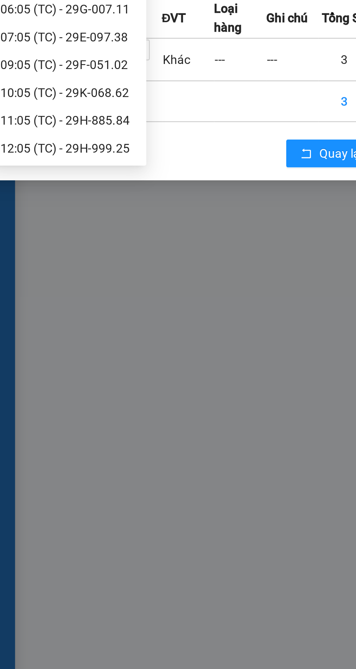
click at [49, 128] on div "12:05 (TC) - 29H-999.25" at bounding box center [44, 131] width 57 height 8
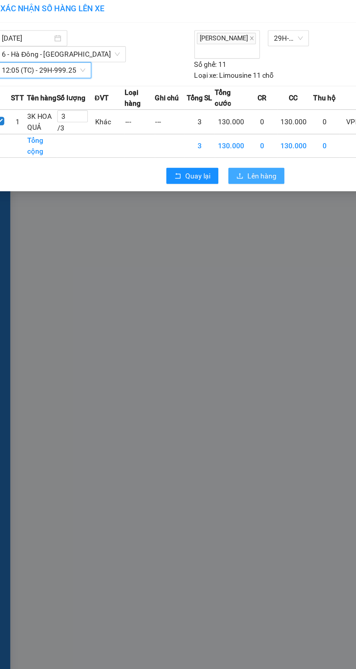
click at [199, 137] on span "Lên hàng" at bounding box center [204, 135] width 21 height 8
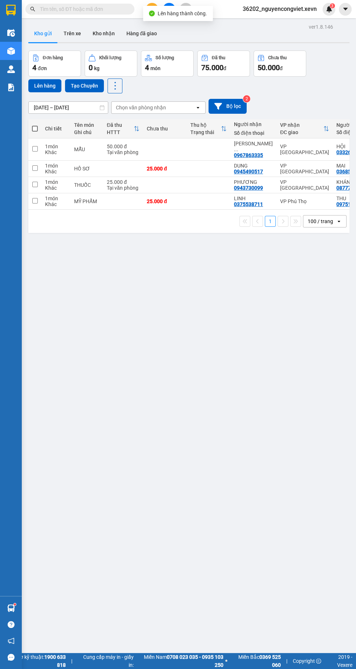
click at [132, 199] on td at bounding box center [123, 201] width 40 height 16
checkbox input "true"
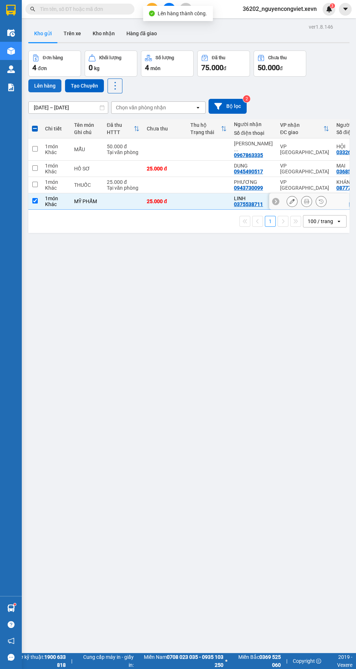
click at [39, 83] on button "Lên hàng" at bounding box center [44, 85] width 33 height 13
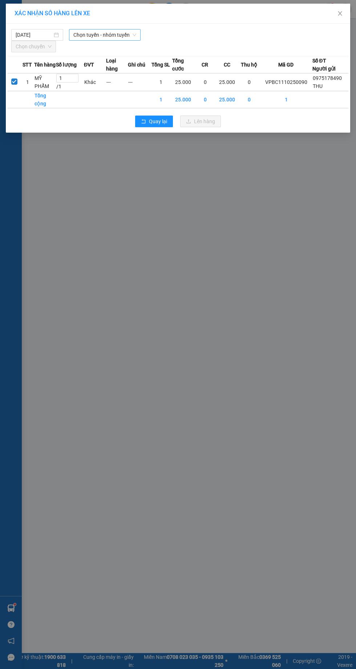
click at [120, 37] on span "Chọn tuyến - nhóm tuyến" at bounding box center [104, 34] width 63 height 11
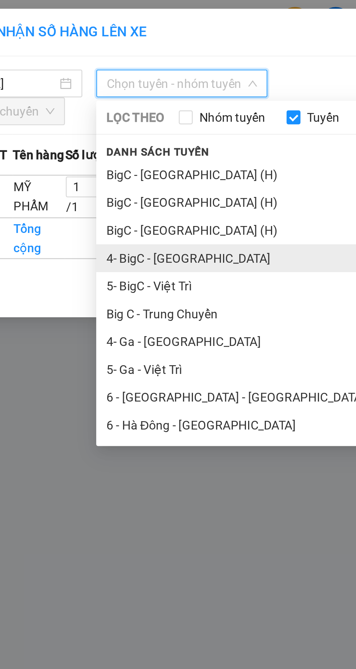
click at [89, 106] on li "4- BigC - [GEOGRAPHIC_DATA]" at bounding box center [152, 108] width 167 height 12
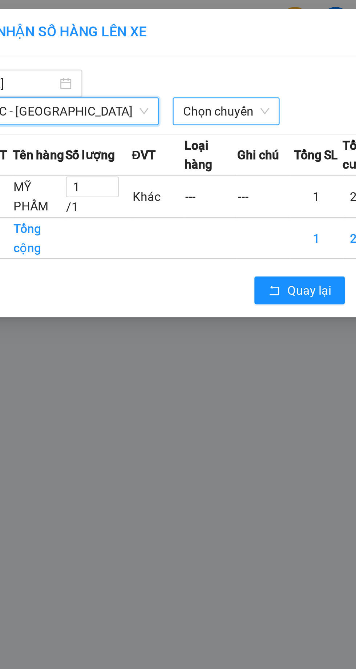
click at [105, 46] on span "Chọn chuyến" at bounding box center [123, 46] width 36 height 11
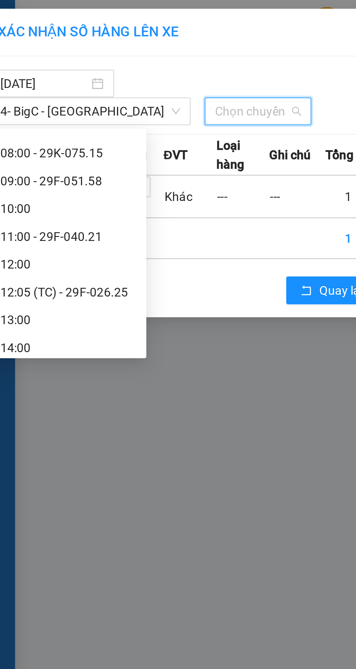
scroll to position [71, 0]
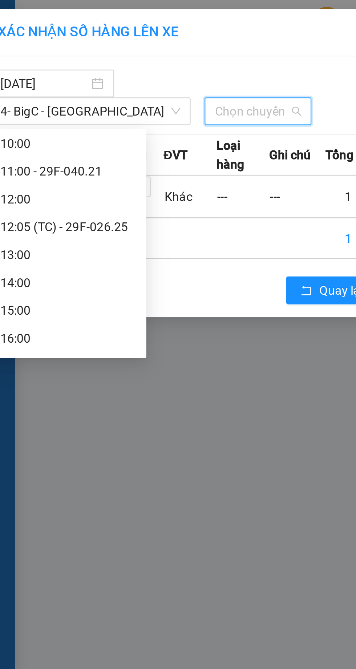
click at [45, 97] on div "12:05 (TC) - 29F-026.25" at bounding box center [44, 95] width 57 height 8
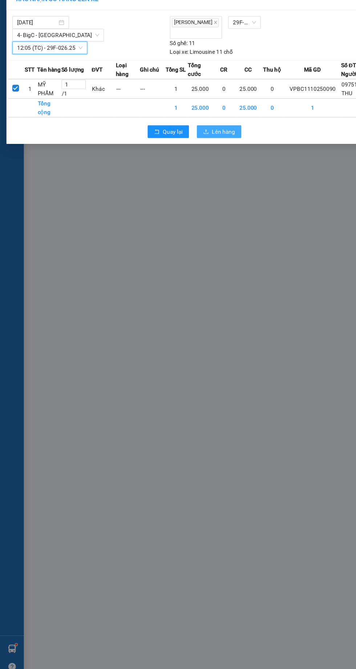
click at [188, 137] on icon "upload" at bounding box center [188, 135] width 4 height 4
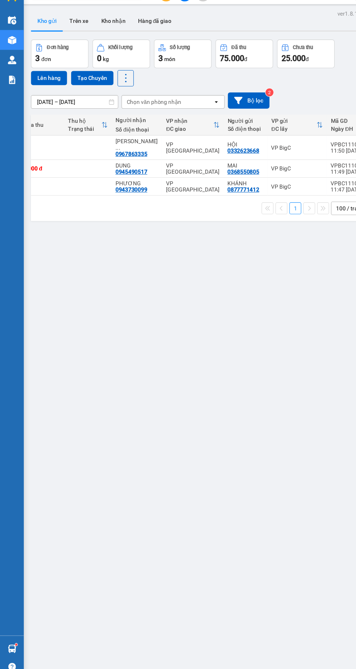
scroll to position [0, 171]
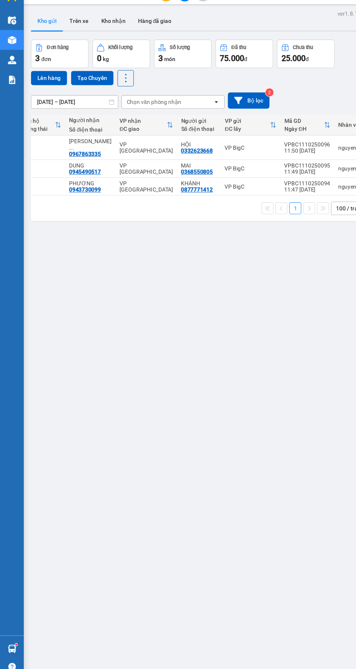
click at [120, 179] on div "VP [GEOGRAPHIC_DATA]" at bounding box center [133, 185] width 49 height 12
checkbox input "true"
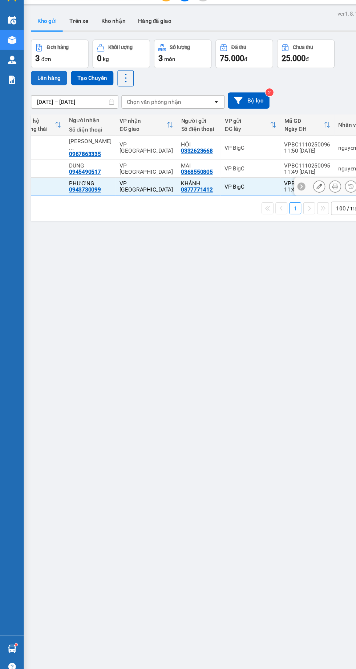
click at [41, 85] on button "Lên hàng" at bounding box center [44, 85] width 33 height 13
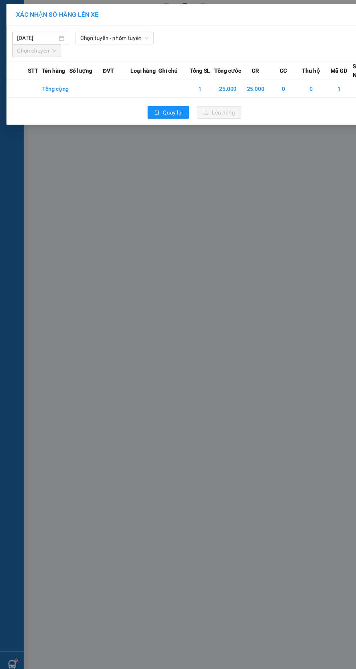
click at [94, 19] on div "XÁC NHẬN SỐ HÀNG LÊN XE" at bounding box center [178, 14] width 345 height 20
click at [94, 37] on span "Chọn tuyến - nhóm tuyến" at bounding box center [104, 34] width 63 height 11
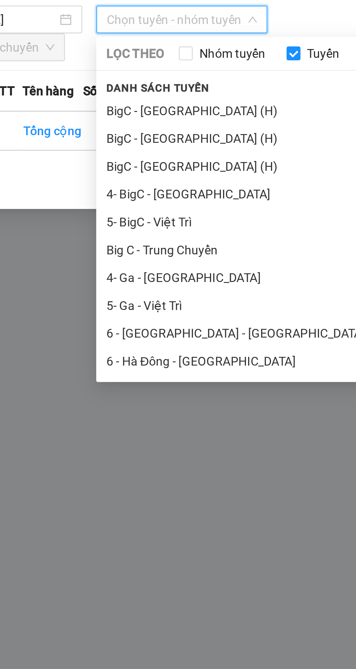
click at [52, 115] on div "XÁC NHẬN SỐ HÀNG LÊN XE 11/10/2025 Chọn tuyến - nhóm tuyến LỌC THEO Nhóm tuyến …" at bounding box center [178, 334] width 356 height 669
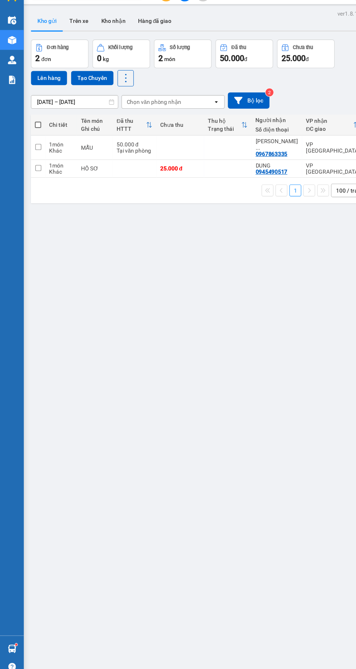
click at [11, 88] on img at bounding box center [11, 88] width 8 height 8
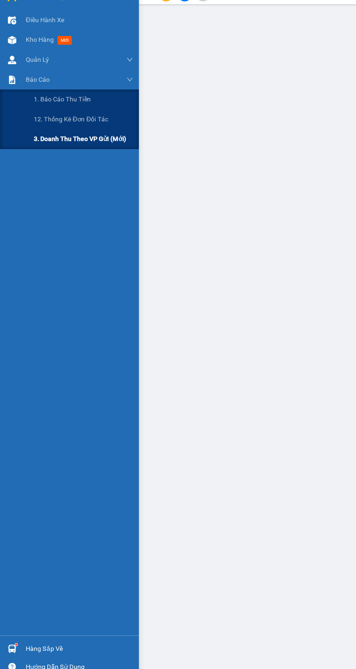
click at [40, 147] on div "3. Doanh Thu theo VP Gửi (mới)" at bounding box center [76, 142] width 91 height 18
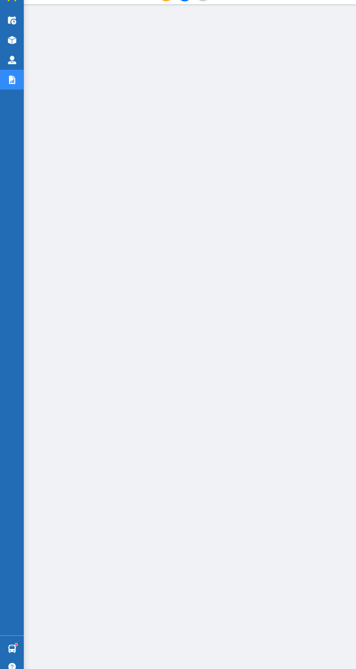
click at [12, 50] on img at bounding box center [11, 51] width 8 height 8
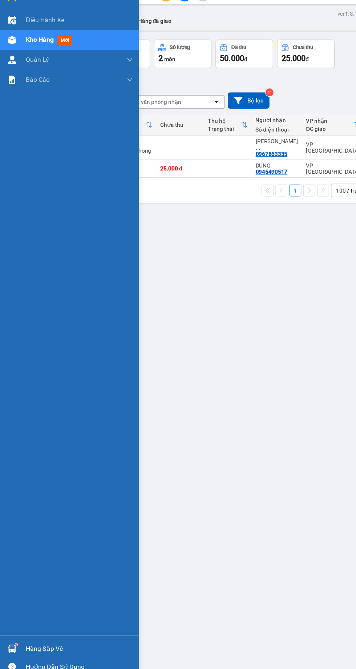
click at [248, 386] on div "ver 1.8.146 Kho gửi Trên xe Kho nhận Hàng đã giao Đơn hàng 2 đơn Khối lượng 0 k…" at bounding box center [188, 356] width 327 height 669
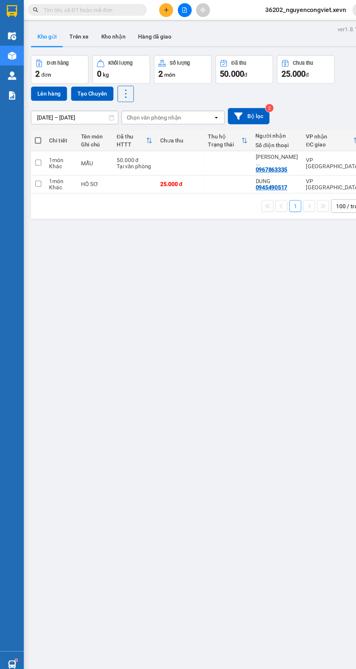
click at [169, 9] on icon "file-add" at bounding box center [169, 9] width 4 height 5
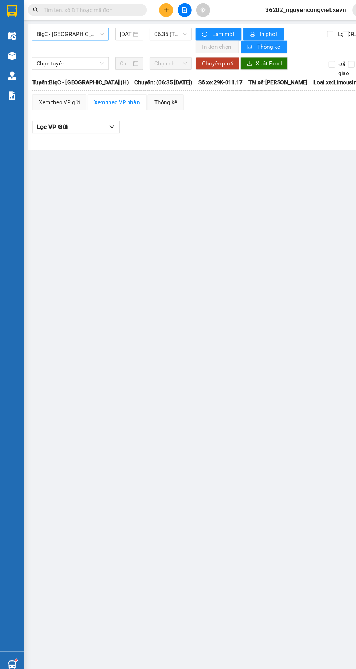
click at [65, 32] on span "BigC - [GEOGRAPHIC_DATA] (H)" at bounding box center [64, 31] width 62 height 11
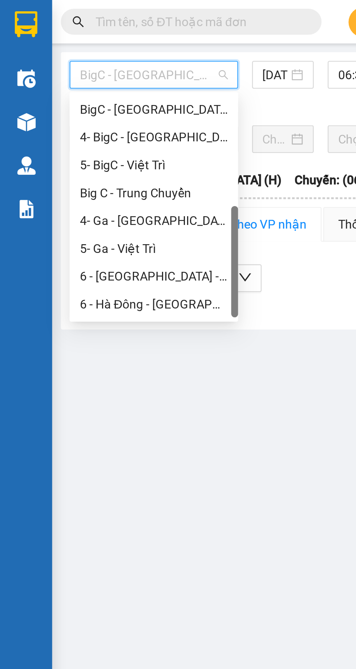
scroll to position [34, 0]
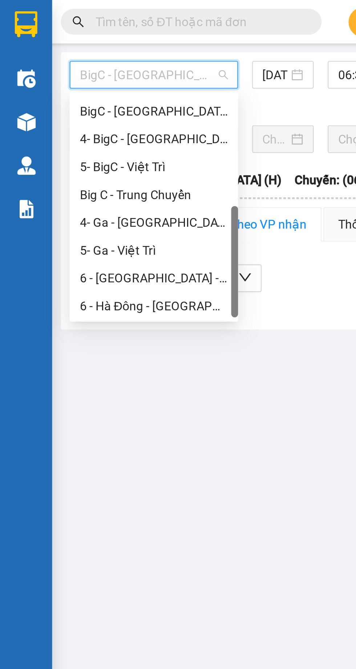
click at [52, 129] on div "6 - Hà Đông - [GEOGRAPHIC_DATA]" at bounding box center [64, 128] width 62 height 8
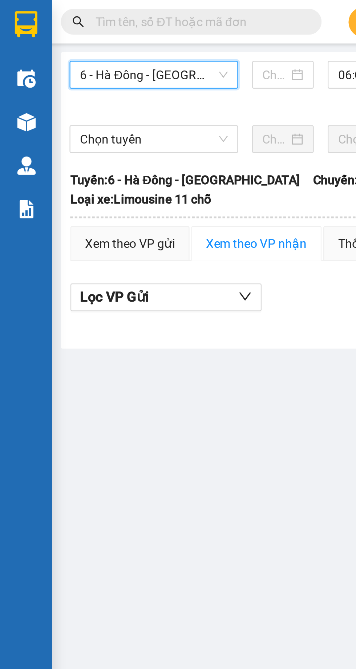
type input "[DATE]"
click at [142, 31] on span "06:05 (TC) - 29G-007.11" at bounding box center [156, 31] width 30 height 11
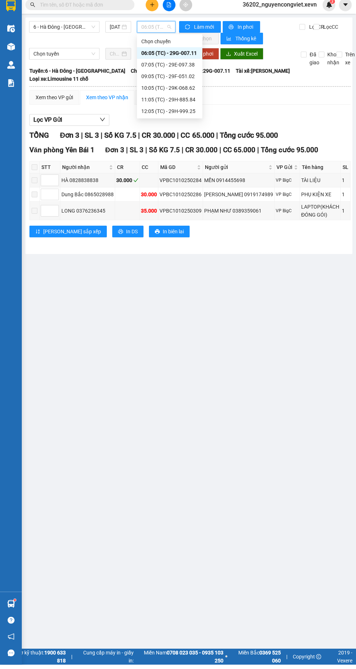
click at [165, 117] on div "12:05 (TC) - 29H-999.25" at bounding box center [169, 116] width 57 height 8
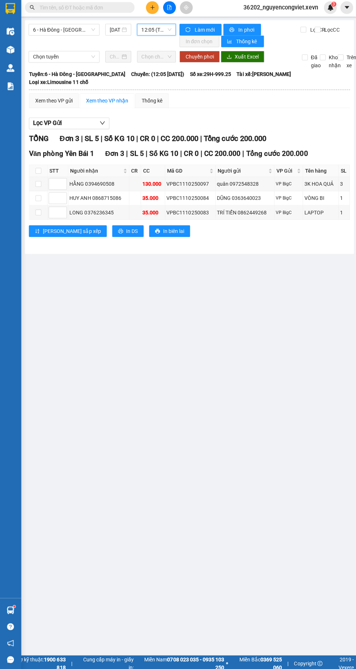
click at [15, 606] on sup at bounding box center [15, 604] width 2 height 2
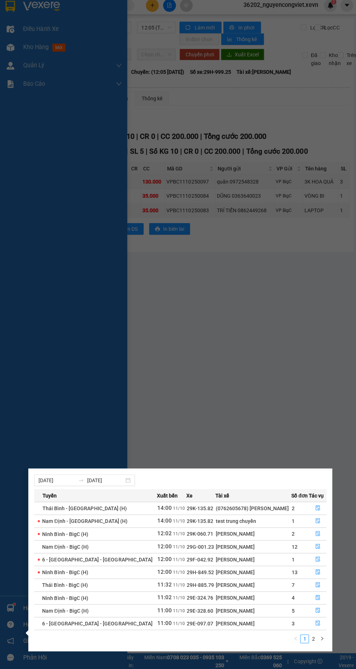
scroll to position [26, 0]
click at [321, 637] on icon "right" at bounding box center [321, 639] width 4 height 4
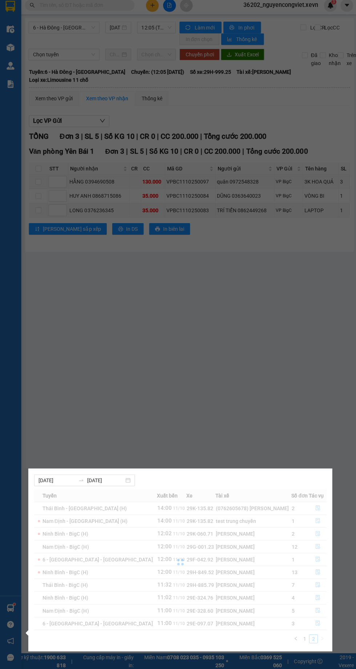
scroll to position [0, 0]
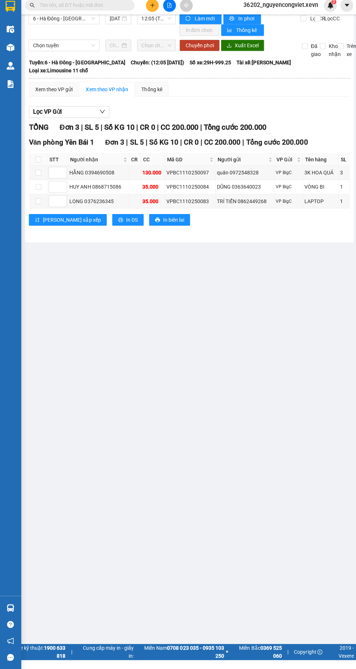
click at [159, 467] on main "6 - Hà Đông - Yên Bái 11/10/2025 12:05 (TC) - 29H-999.25 Làm mới In phơi In đơn…" at bounding box center [178, 317] width 356 height 653
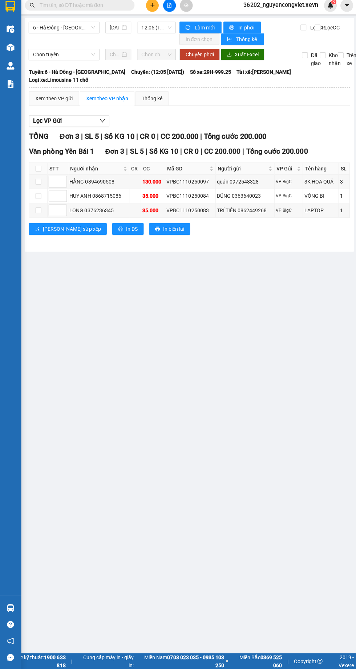
click at [12, 612] on img at bounding box center [11, 609] width 8 height 8
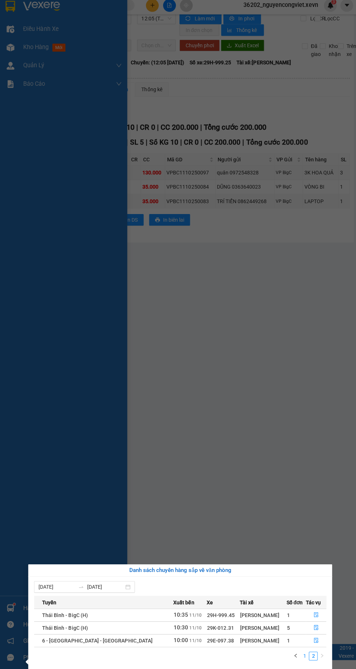
click at [300, 652] on link "1" at bounding box center [304, 656] width 8 height 8
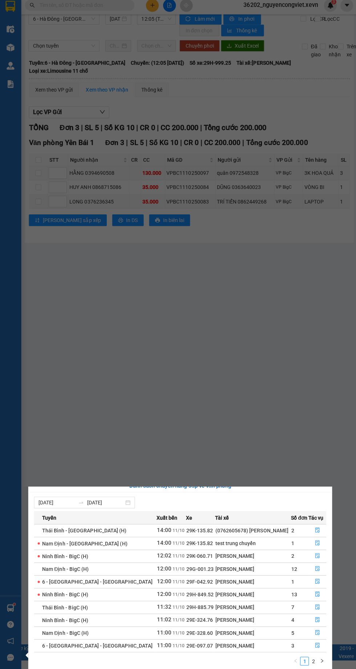
scroll to position [11, 0]
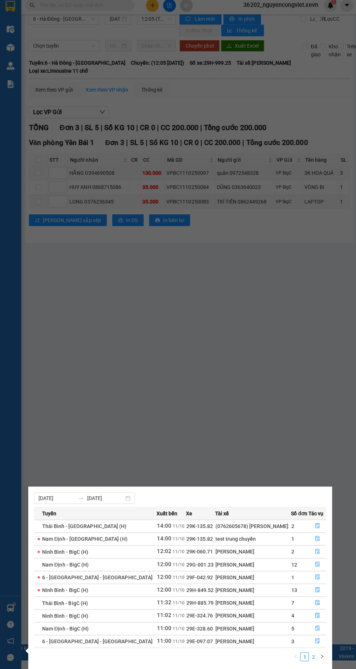
click at [312, 653] on link "2" at bounding box center [312, 657] width 8 height 8
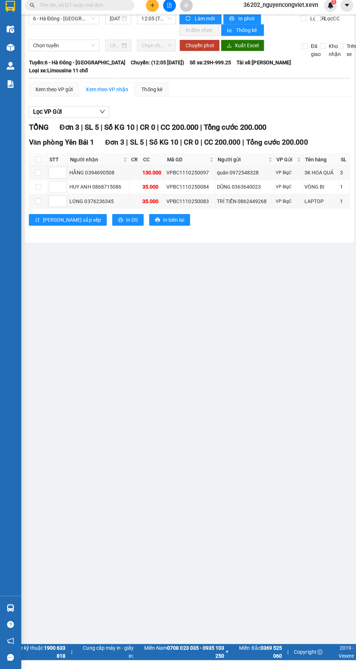
scroll to position [0, 0]
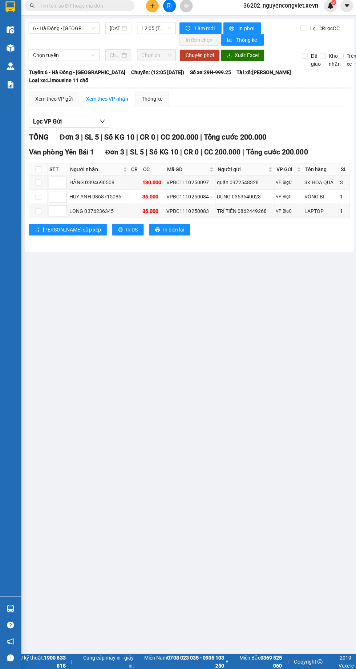
click at [20, 52] on div "Kho hàng mới" at bounding box center [11, 51] width 22 height 18
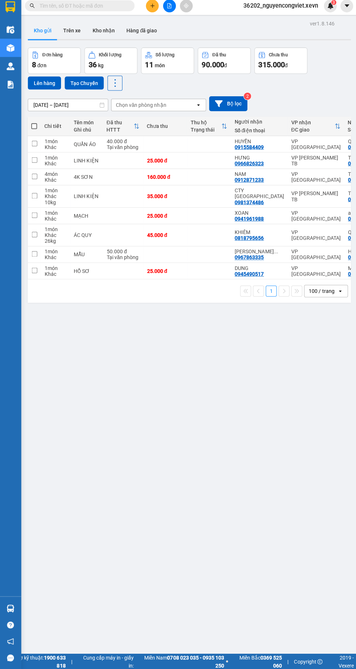
click at [206, 276] on td at bounding box center [209, 273] width 44 height 16
checkbox input "true"
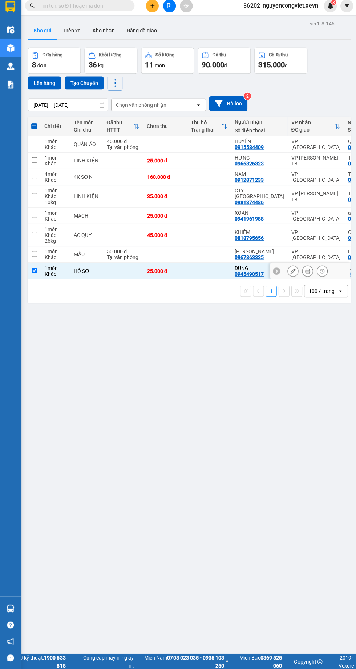
click at [206, 260] on td at bounding box center [209, 256] width 44 height 16
checkbox input "true"
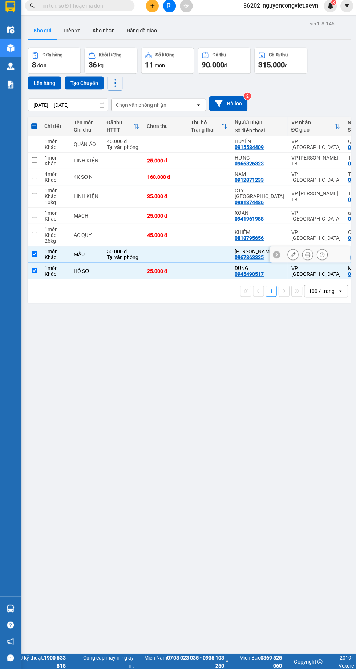
click at [222, 244] on td at bounding box center [209, 237] width 44 height 22
checkbox input "true"
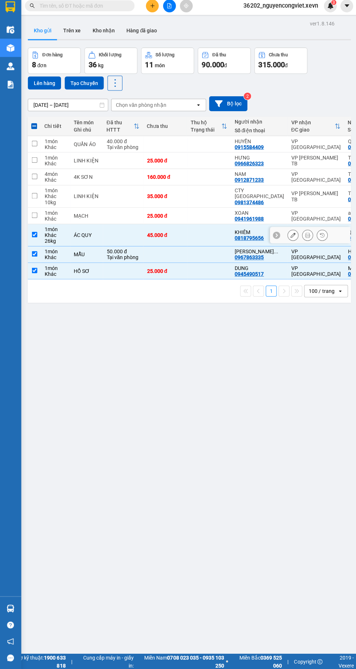
click at [237, 182] on div "0912871233" at bounding box center [248, 182] width 29 height 6
click at [192, 172] on td at bounding box center [209, 179] width 44 height 16
checkbox input "true"
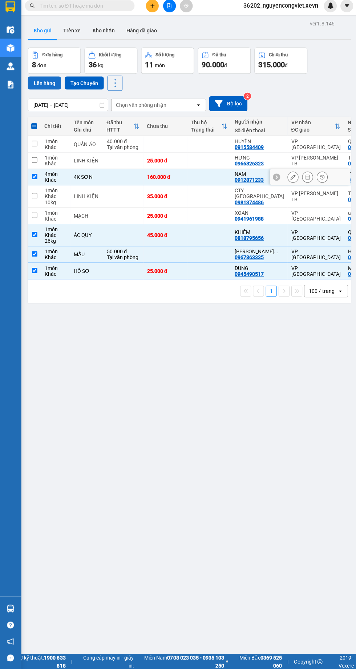
click at [44, 83] on button "Lên hàng" at bounding box center [44, 85] width 33 height 13
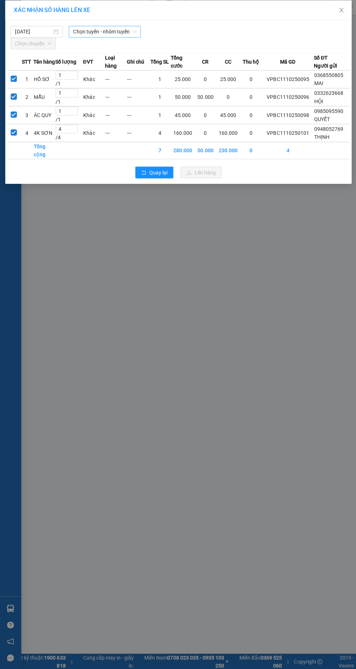
click at [113, 32] on span "Chọn tuyến - nhóm tuyến" at bounding box center [104, 34] width 63 height 11
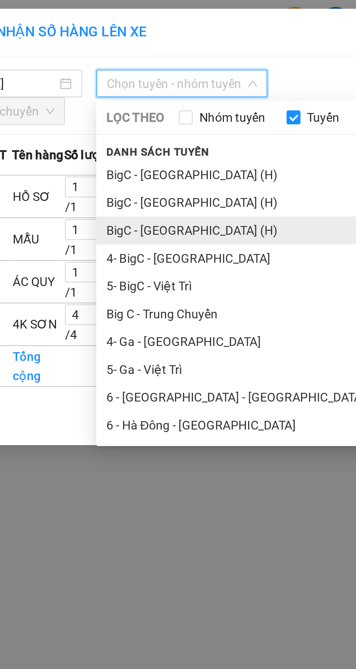
click at [118, 97] on li "BigC - [GEOGRAPHIC_DATA] (H)" at bounding box center [152, 97] width 167 height 12
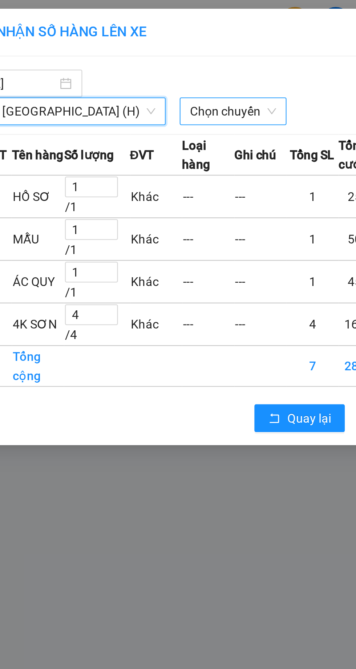
click at [108, 47] on span "Chọn chuyến" at bounding box center [126, 46] width 36 height 11
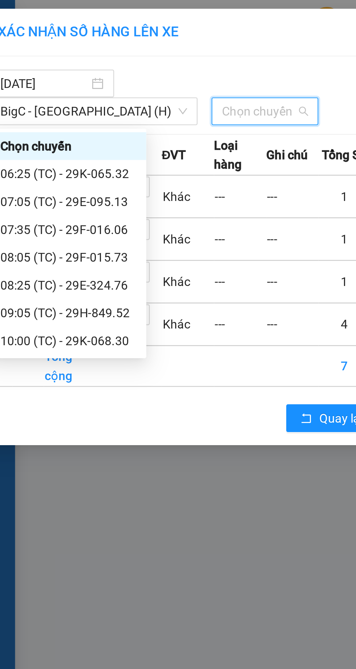
scroll to position [81, 0]
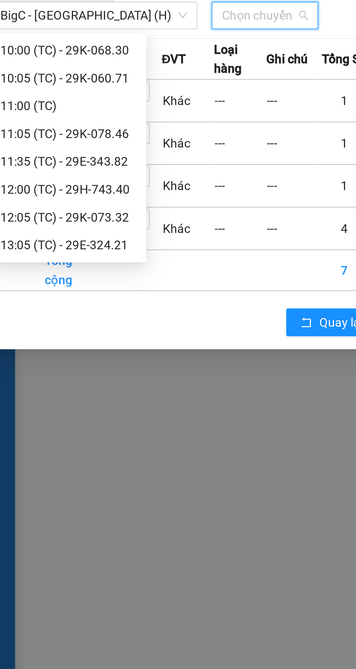
click at [58, 142] on div "13:05 (TC) - 29E-324.21" at bounding box center [44, 143] width 57 height 8
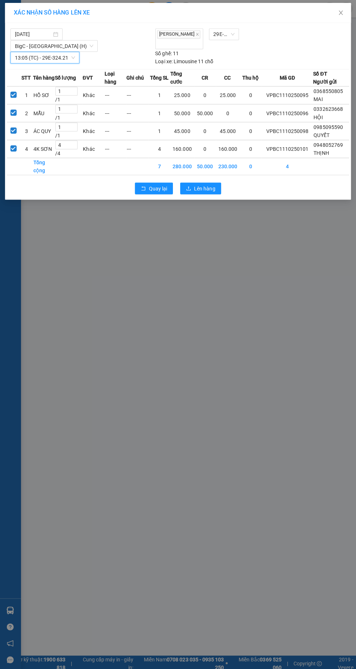
scroll to position [0, 0]
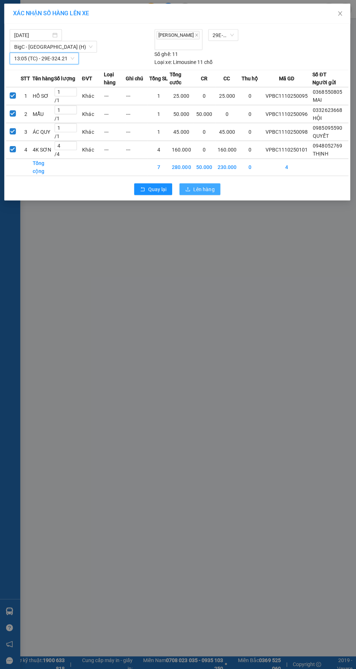
click at [206, 184] on span "Lên hàng" at bounding box center [204, 188] width 21 height 8
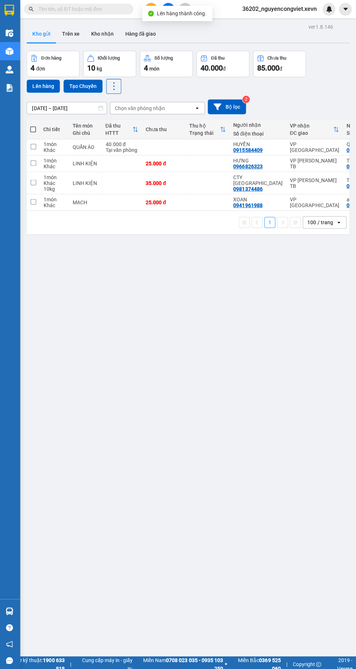
click at [210, 180] on td at bounding box center [209, 182] width 44 height 22
checkbox input "true"
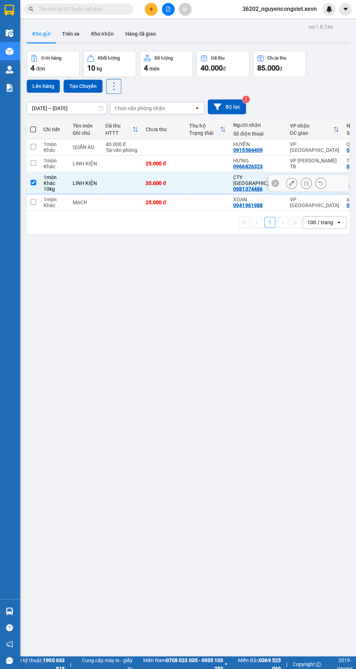
click at [204, 160] on td at bounding box center [209, 163] width 44 height 16
checkbox input "true"
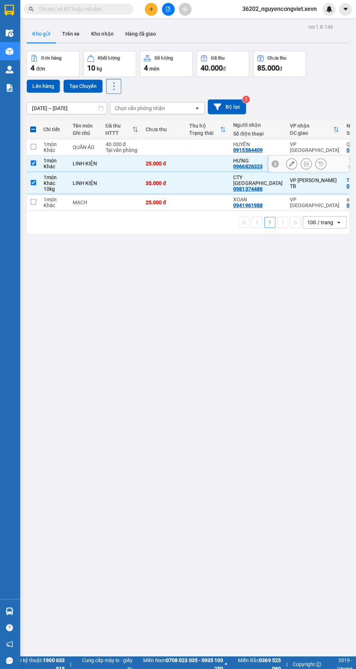
click at [236, 276] on div "ver 1.8.146 Kho gửi Trên xe Kho nhận Hàng đã giao Đơn hàng 4 đơn Khối lượng 10 …" at bounding box center [188, 356] width 327 height 669
click at [45, 86] on button "Lên hàng" at bounding box center [44, 85] width 33 height 13
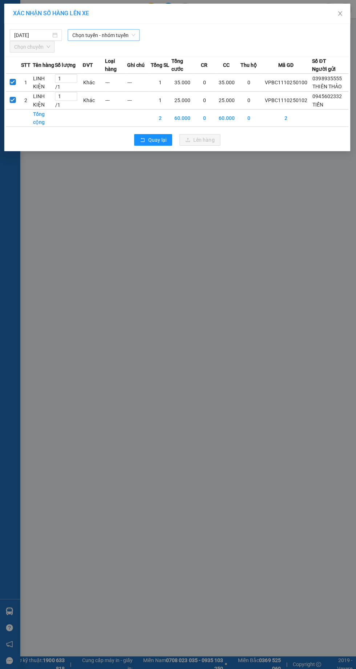
click at [120, 32] on span "Chọn tuyến - nhóm tuyến" at bounding box center [104, 34] width 63 height 11
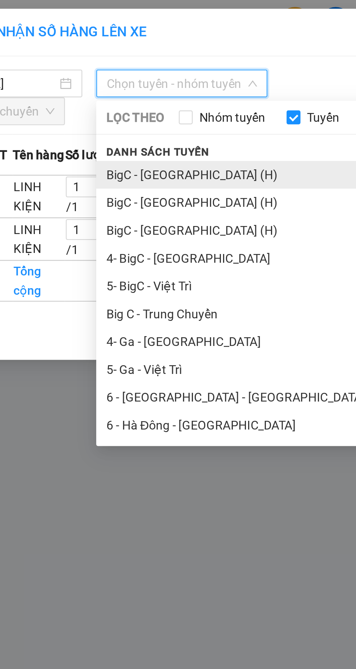
click at [115, 73] on li "BigC - [GEOGRAPHIC_DATA] (H)" at bounding box center [152, 73] width 167 height 12
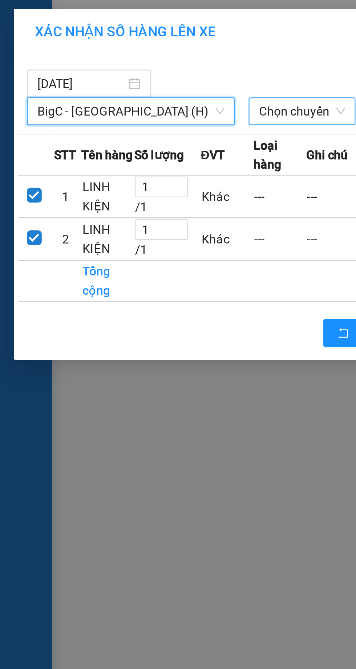
click at [108, 45] on span "Chọn chuyến" at bounding box center [126, 46] width 36 height 11
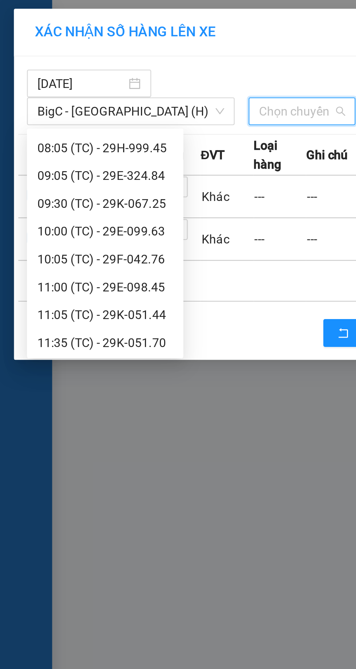
scroll to position [93, 0]
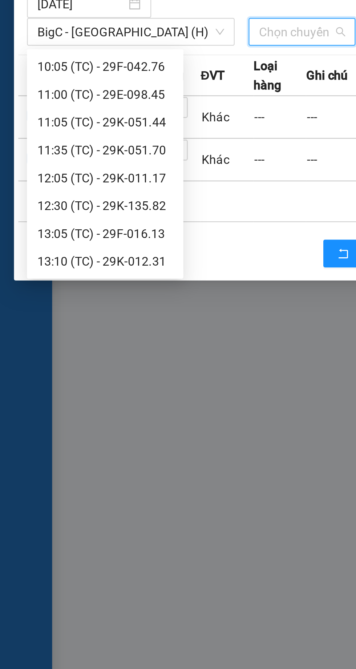
click at [55, 144] on div "13:10 (TC) - 29K-012.31" at bounding box center [44, 143] width 57 height 8
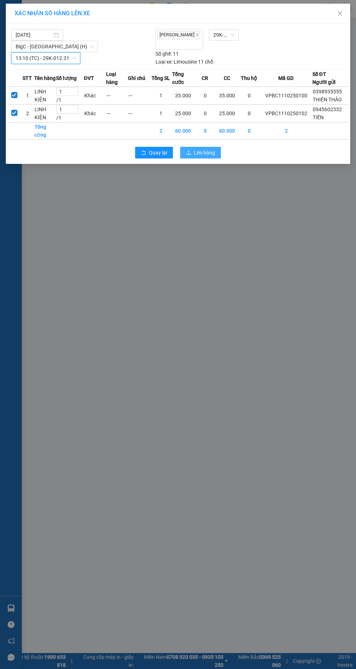
click at [204, 147] on button "Lên hàng" at bounding box center [200, 153] width 41 height 12
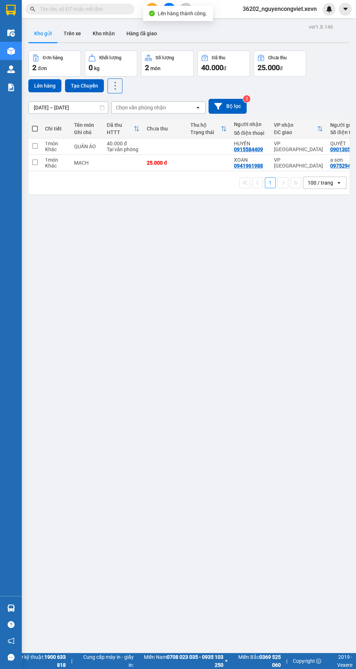
click at [203, 161] on td at bounding box center [209, 163] width 44 height 16
checkbox input "true"
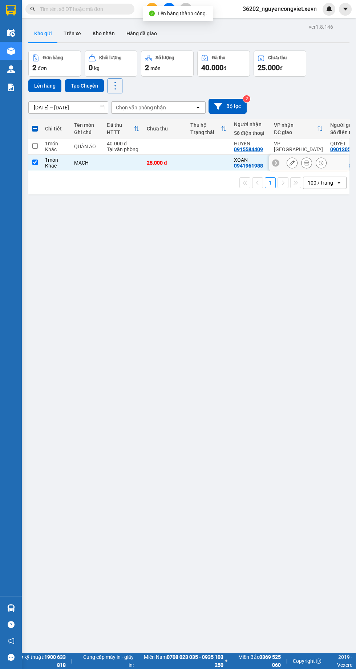
click at [200, 151] on td at bounding box center [209, 147] width 44 height 16
checkbox input "true"
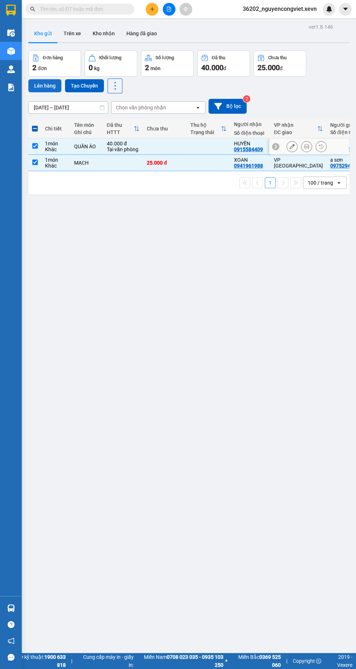
click at [42, 85] on button "Lên hàng" at bounding box center [44, 85] width 33 height 13
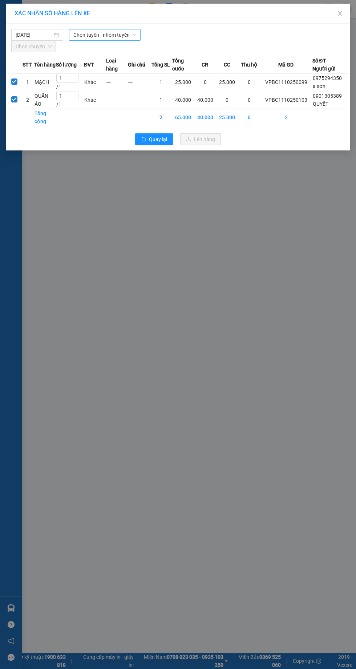
click at [116, 35] on span "Chọn tuyến - nhóm tuyến" at bounding box center [104, 34] width 63 height 11
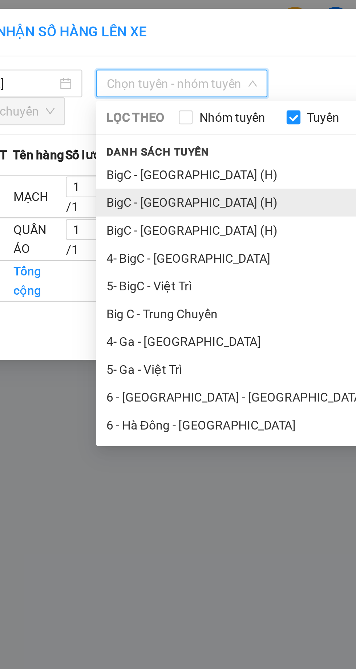
click at [116, 85] on li "BigC - [GEOGRAPHIC_DATA] (H)" at bounding box center [152, 85] width 167 height 12
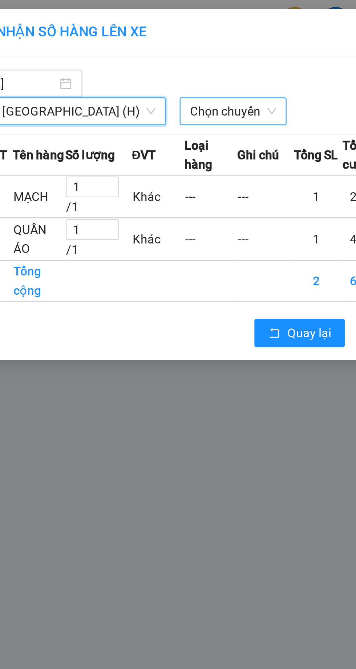
click at [108, 46] on span "Chọn chuyến" at bounding box center [126, 46] width 36 height 11
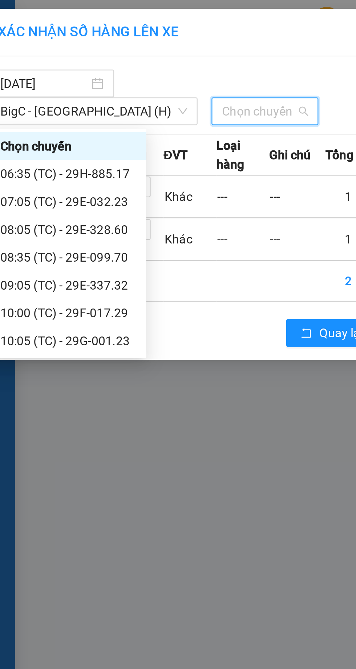
scroll to position [47, 0]
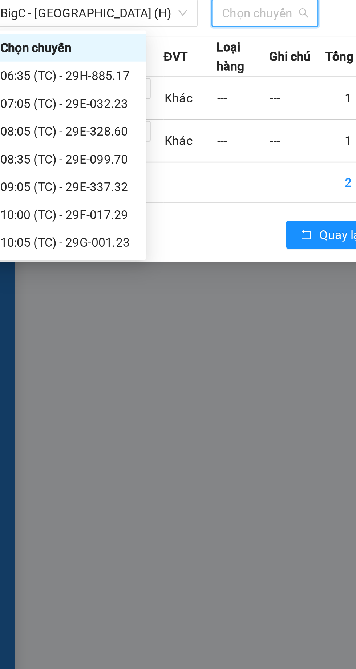
scroll to position [47, 0]
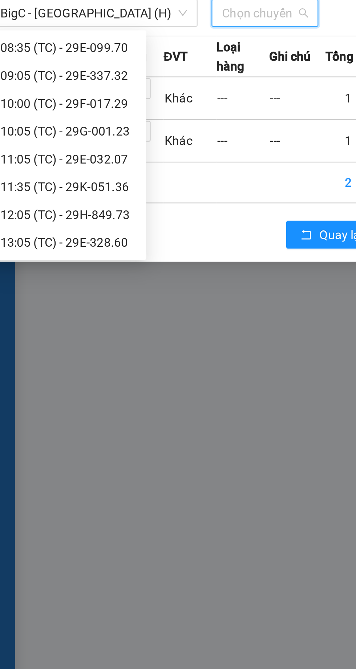
click at [56, 143] on div "13:05 (TC) - 29E-328.60" at bounding box center [44, 143] width 57 height 8
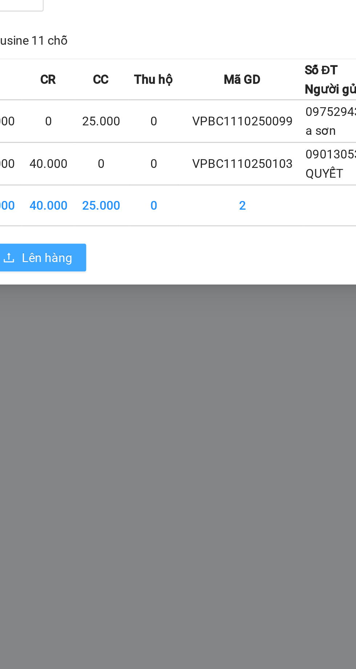
click at [206, 156] on span "Lên hàng" at bounding box center [204, 153] width 21 height 8
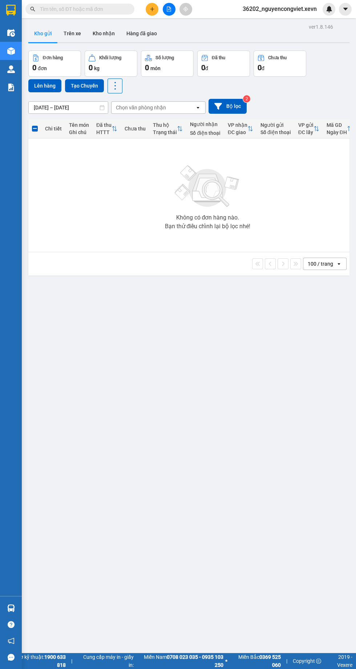
click at [17, 615] on div at bounding box center [11, 608] width 13 height 13
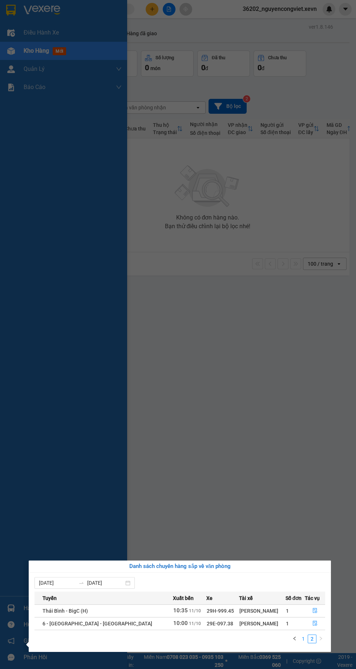
click at [304, 638] on link "1" at bounding box center [304, 639] width 8 height 8
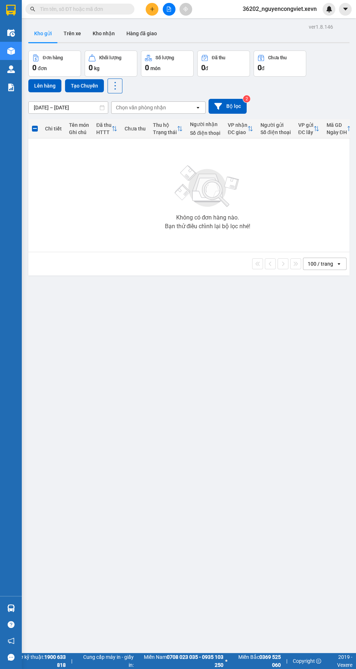
click at [252, 360] on div "ver 1.8.146 Kho gửi Trên xe Kho nhận Hàng đã giao Đơn hàng 0 đơn Khối lượng 0 k…" at bounding box center [188, 356] width 327 height 669
click at [19, 92] on div "Báo cáo" at bounding box center [11, 87] width 22 height 18
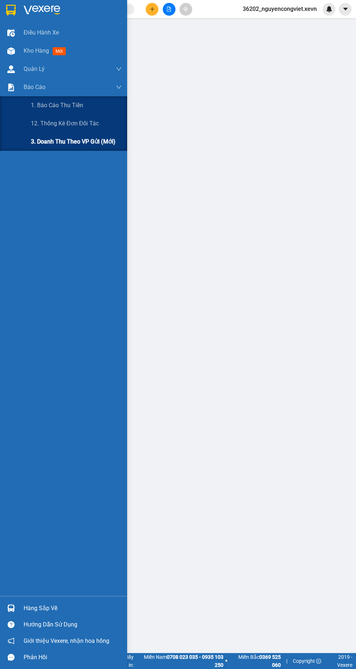
click at [83, 146] on div "3. Doanh Thu theo VP Gửi (mới)" at bounding box center [76, 142] width 91 height 18
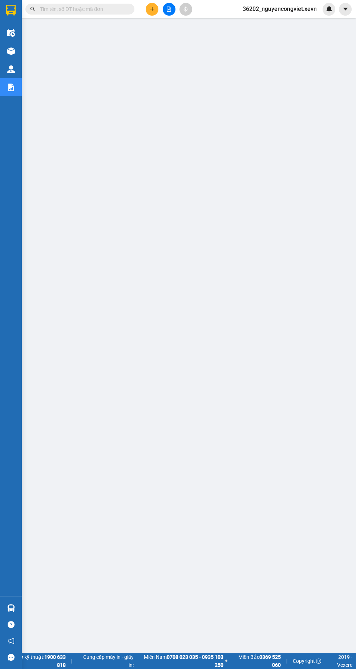
click at [9, 49] on img at bounding box center [11, 51] width 8 height 8
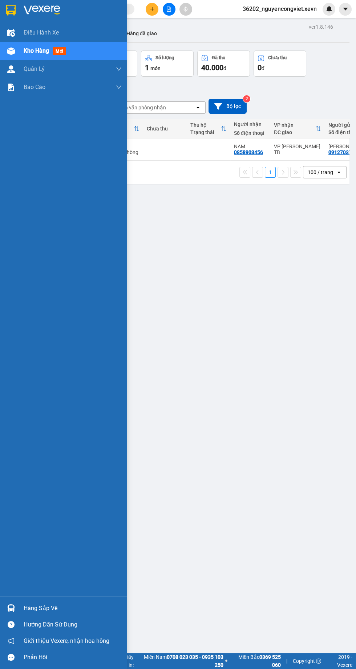
click at [211, 341] on div "ver 1.8.146 Kho gửi Trên xe Kho nhận Hàng đã giao Đơn hàng 1 đơn Khối lượng 9 k…" at bounding box center [188, 356] width 327 height 669
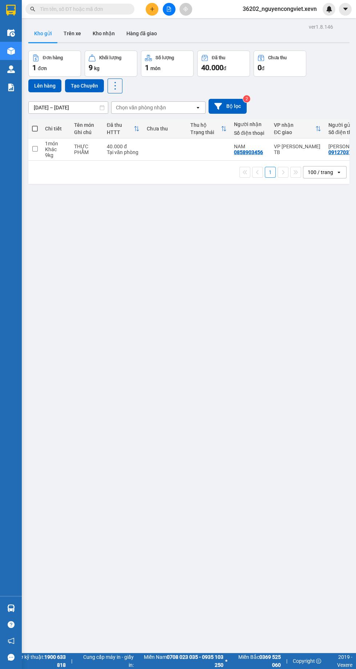
click at [198, 148] on td at bounding box center [209, 150] width 44 height 22
checkbox input "true"
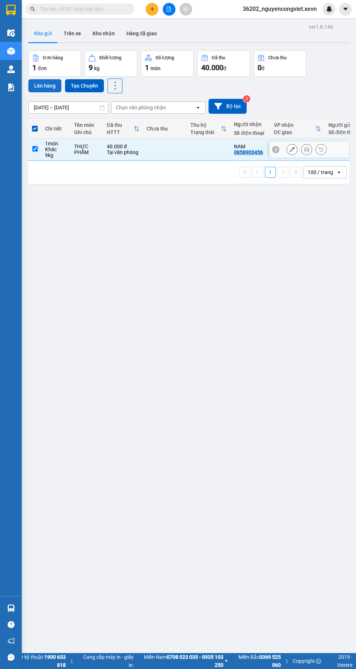
click at [41, 85] on button "Lên hàng" at bounding box center [44, 85] width 33 height 13
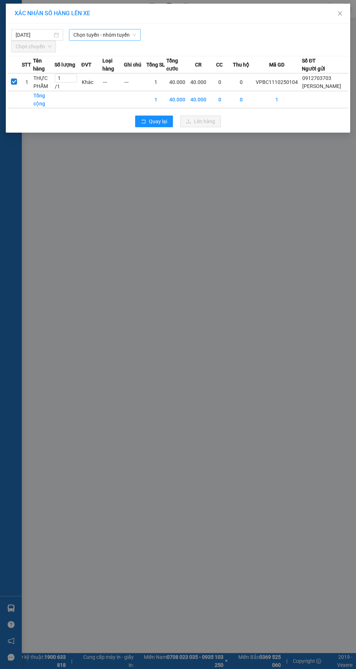
click at [92, 37] on span "Chọn tuyến - nhóm tuyến" at bounding box center [104, 34] width 63 height 11
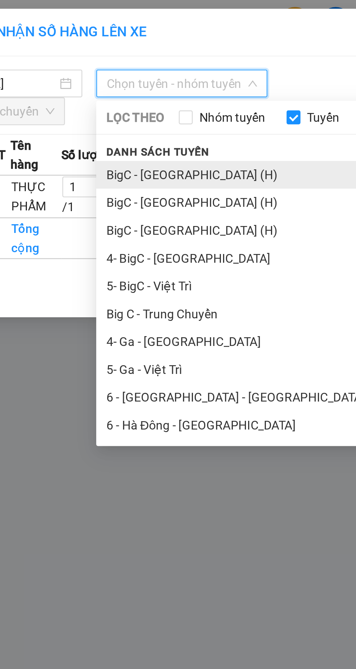
click at [84, 75] on li "BigC - [GEOGRAPHIC_DATA] (H)" at bounding box center [152, 73] width 167 height 12
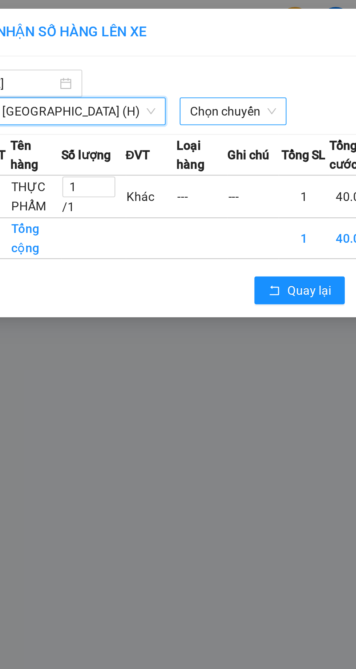
click at [108, 45] on span "Chọn chuyến" at bounding box center [126, 46] width 36 height 11
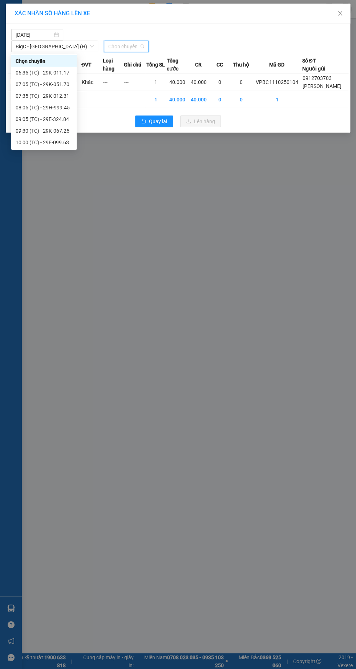
scroll to position [93, 0]
click at [36, 143] on div "13:10 (TC) - 29K-012.31" at bounding box center [44, 143] width 57 height 8
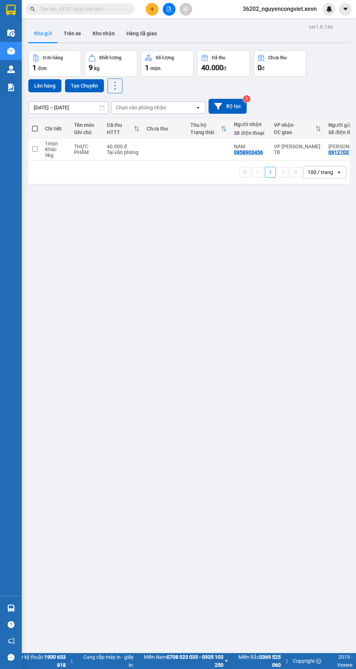
click at [95, 153] on div "THỰC PHẨM" at bounding box center [86, 150] width 25 height 12
checkbox input "true"
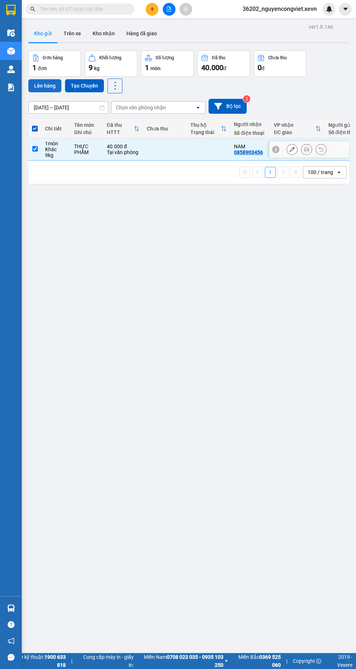
click at [38, 84] on button "Lên hàng" at bounding box center [44, 85] width 33 height 13
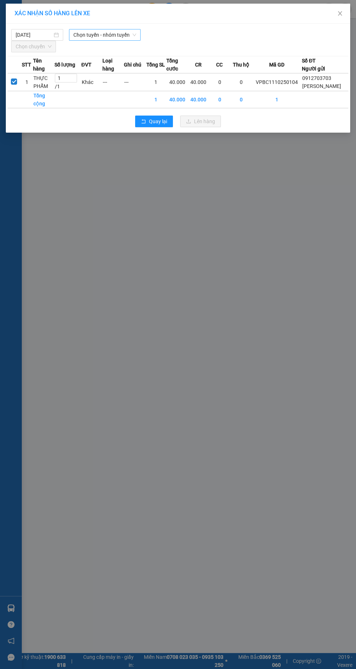
click at [96, 36] on span "Chọn tuyến - nhóm tuyến" at bounding box center [104, 34] width 63 height 11
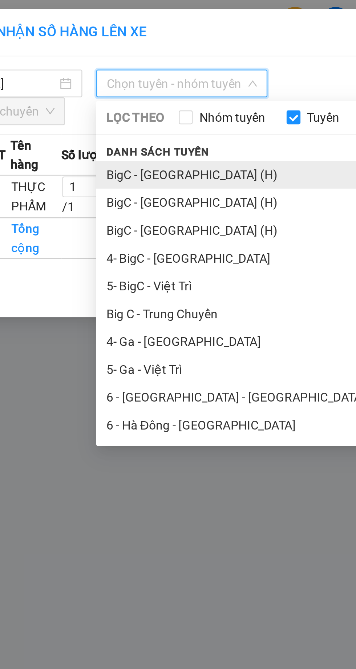
click at [86, 73] on li "BigC - [GEOGRAPHIC_DATA] (H)" at bounding box center [152, 73] width 167 height 12
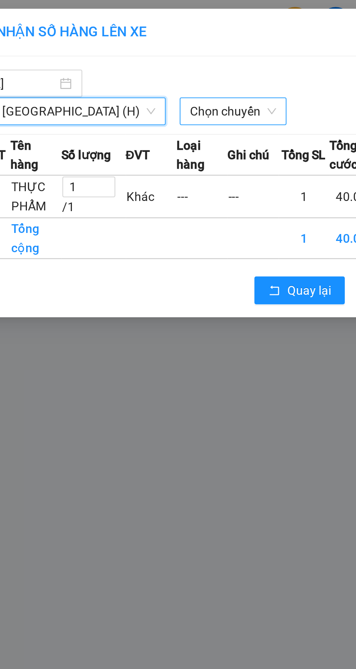
click at [108, 47] on span "Chọn chuyến" at bounding box center [126, 46] width 36 height 11
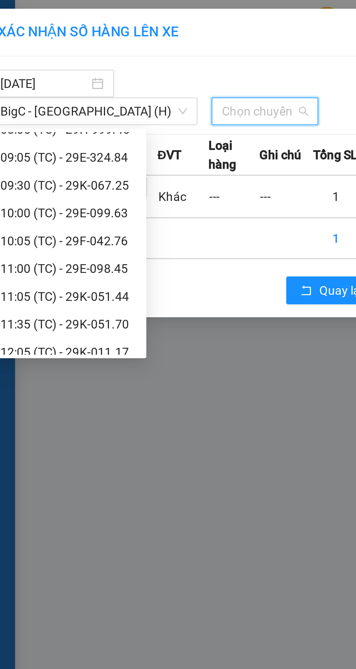
scroll to position [93, 0]
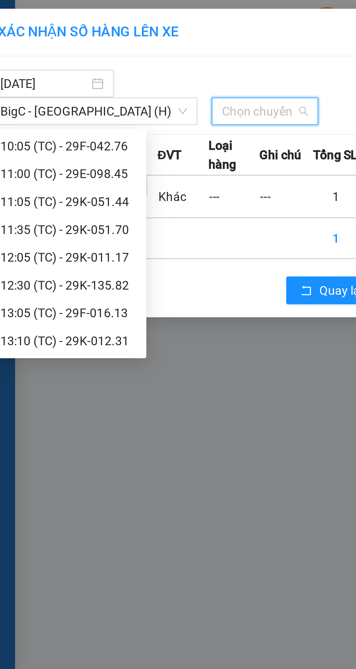
click at [52, 144] on div "13:10 (TC) - 29K-012.31" at bounding box center [44, 143] width 57 height 8
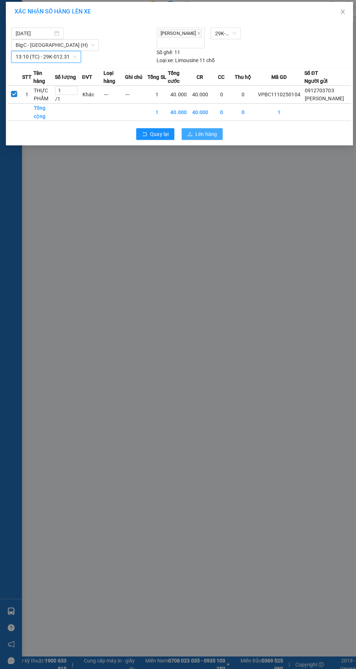
click at [200, 138] on button "Lên hàng" at bounding box center [200, 135] width 41 height 12
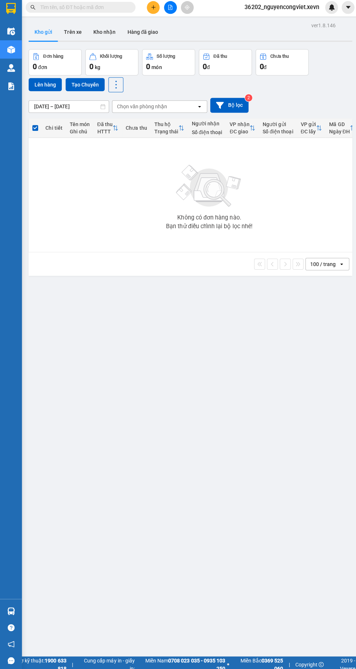
click at [12, 612] on img at bounding box center [11, 609] width 8 height 8
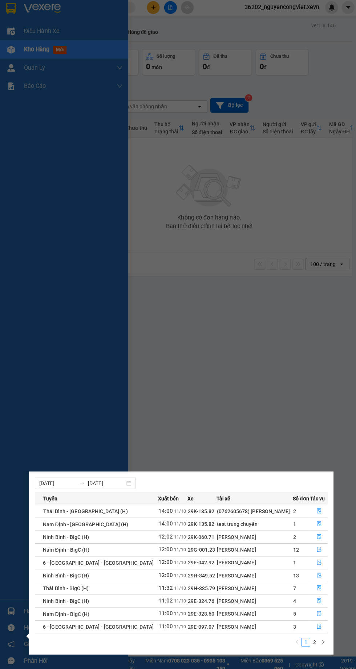
scroll to position [11, 0]
click at [317, 637] on button "button" at bounding box center [321, 639] width 9 height 9
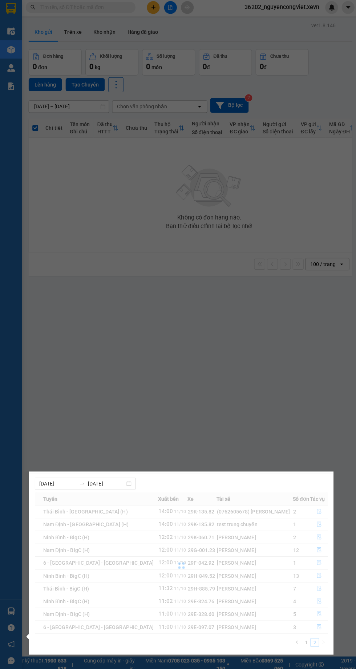
scroll to position [0, 0]
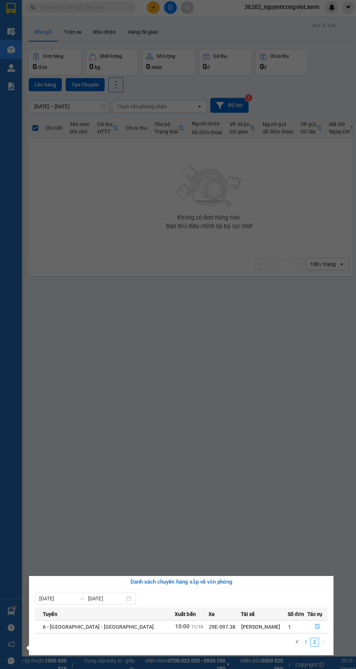
click at [304, 638] on link "1" at bounding box center [304, 639] width 8 height 8
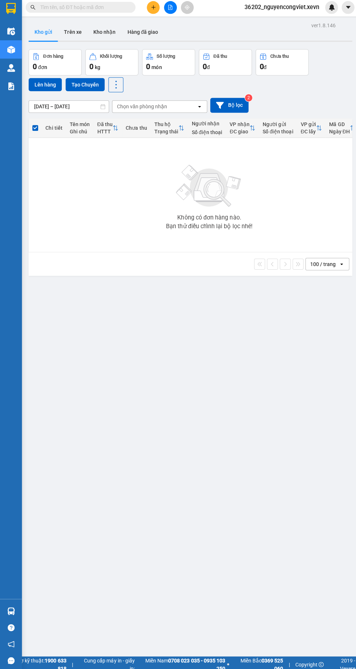
click at [217, 406] on div "ver 1.8.146 Kho gửi Trên xe Kho nhận Hàng đã giao Đơn hàng 0 đơn Khối lượng 0 k…" at bounding box center [188, 356] width 327 height 669
click at [105, 36] on button "Kho nhận" at bounding box center [104, 33] width 34 height 17
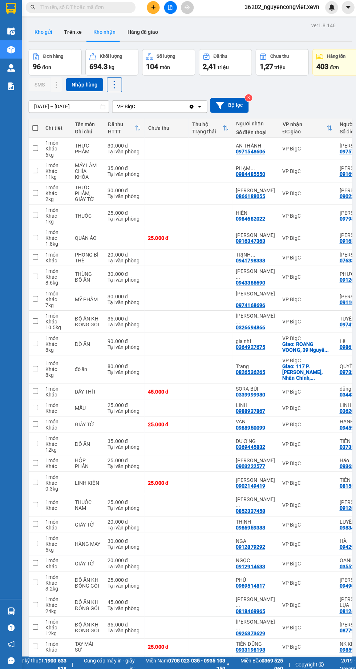
click at [42, 33] on button "Kho gửi" at bounding box center [42, 33] width 29 height 17
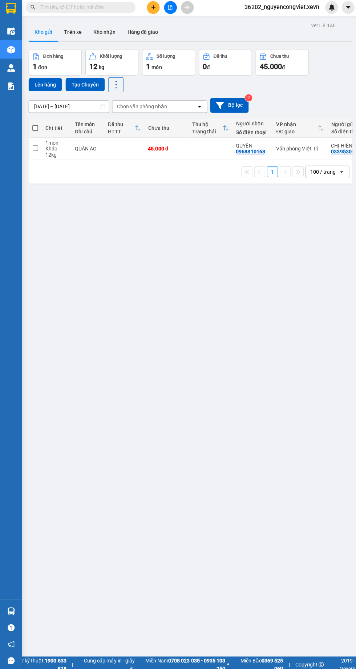
click at [17, 617] on div "Hàng sắp về" at bounding box center [11, 608] width 22 height 16
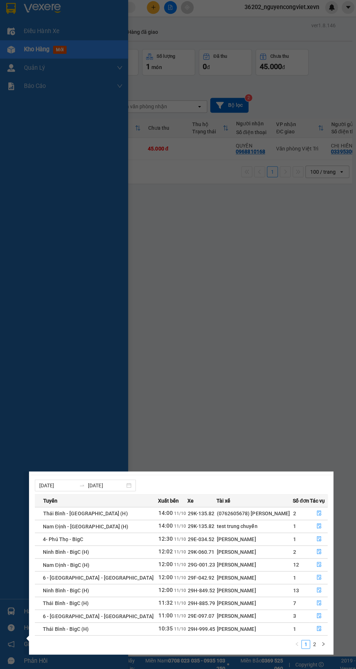
scroll to position [11, 0]
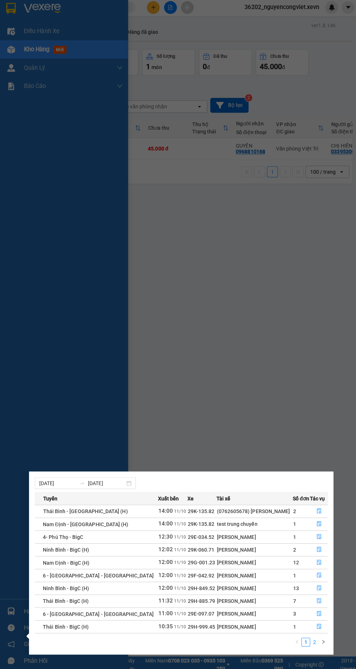
click at [314, 637] on link "2" at bounding box center [312, 639] width 8 height 8
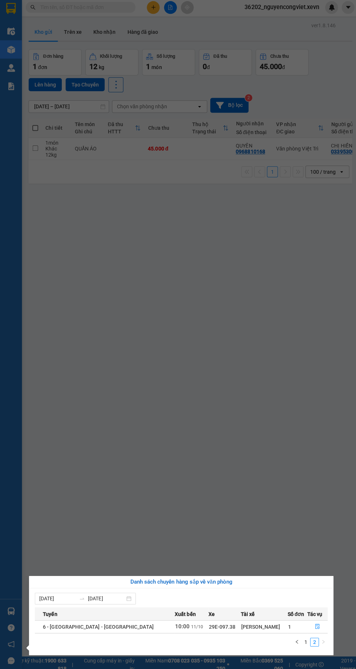
scroll to position [0, 0]
click at [295, 638] on icon "left" at bounding box center [295, 639] width 4 height 4
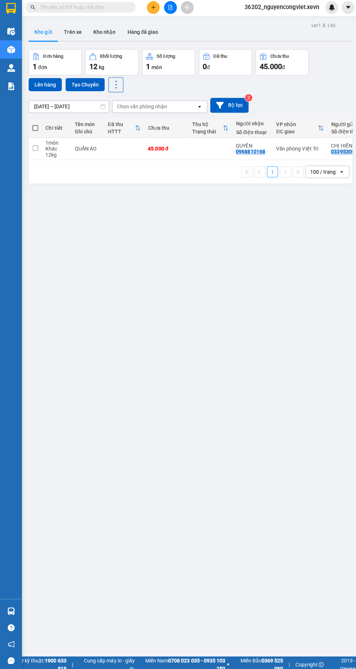
click at [190, 422] on div "ver 1.8.146 Kho gửi Trên xe Kho nhận Hàng đã giao Đơn hàng 1 đơn Khối lượng 12 …" at bounding box center [188, 356] width 327 height 669
click at [107, 31] on button "Kho nhận" at bounding box center [104, 33] width 34 height 17
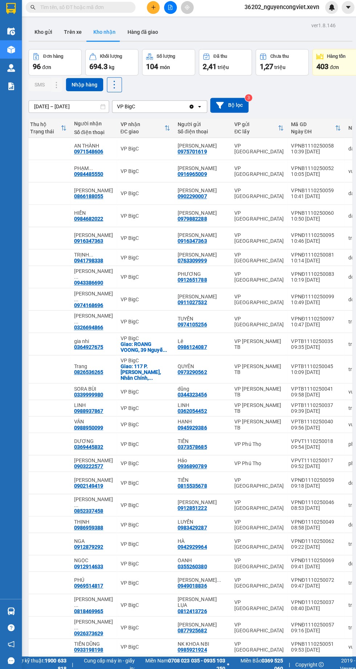
scroll to position [0, 280]
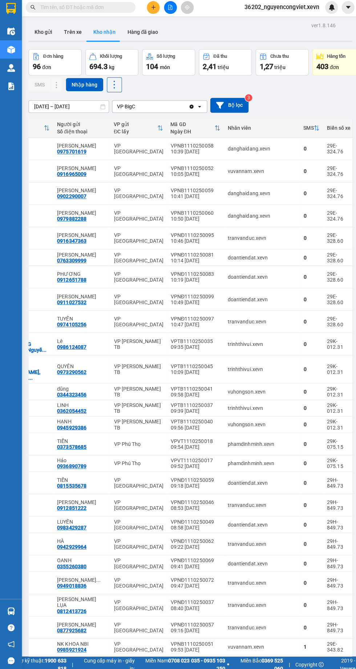
click at [113, 149] on div "VP [GEOGRAPHIC_DATA]" at bounding box center [137, 150] width 49 height 12
checkbox input "true"
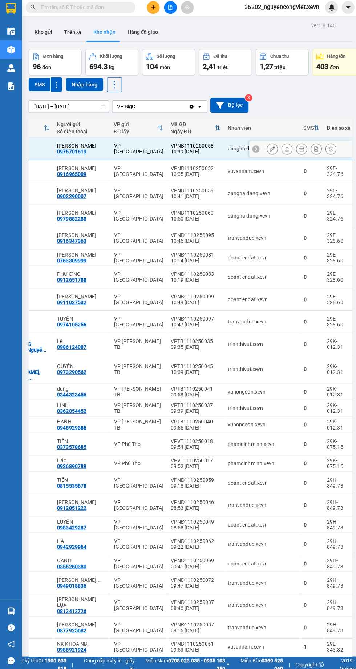
click at [113, 171] on div "VP [GEOGRAPHIC_DATA]" at bounding box center [137, 172] width 49 height 12
checkbox input "true"
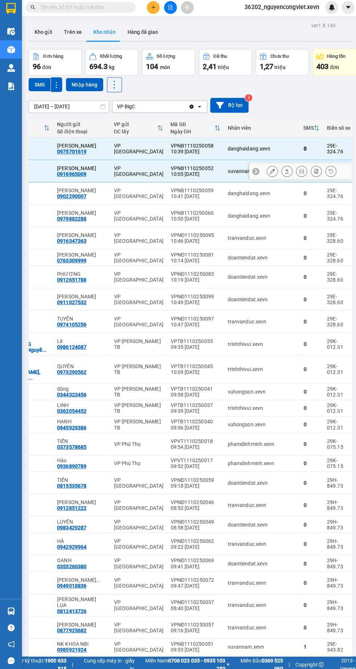
click at [113, 193] on div "VP [GEOGRAPHIC_DATA]" at bounding box center [137, 194] width 49 height 12
checkbox input "true"
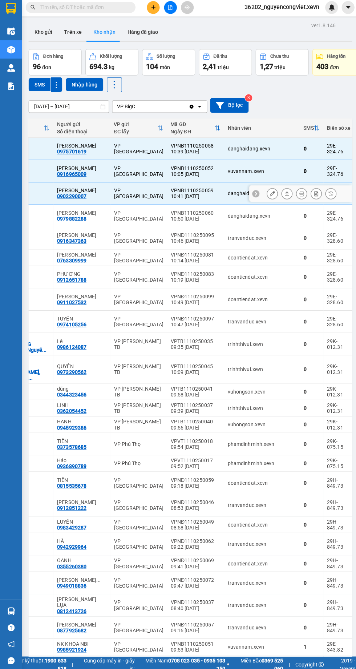
click at [113, 216] on div "VP [GEOGRAPHIC_DATA]" at bounding box center [137, 216] width 49 height 12
checkbox input "true"
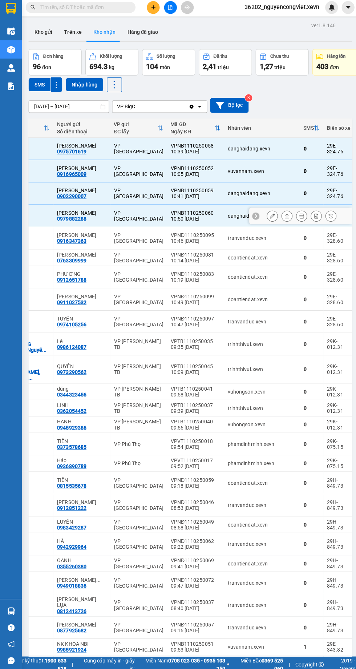
click at [113, 238] on div "VP [GEOGRAPHIC_DATA]" at bounding box center [137, 238] width 49 height 12
checkbox input "true"
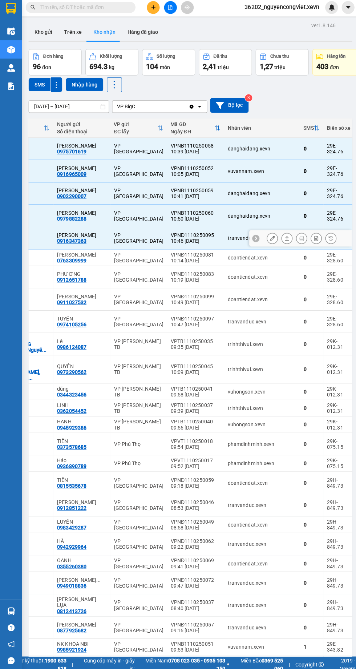
click at [113, 258] on div "VP [GEOGRAPHIC_DATA]" at bounding box center [137, 258] width 49 height 12
checkbox input "true"
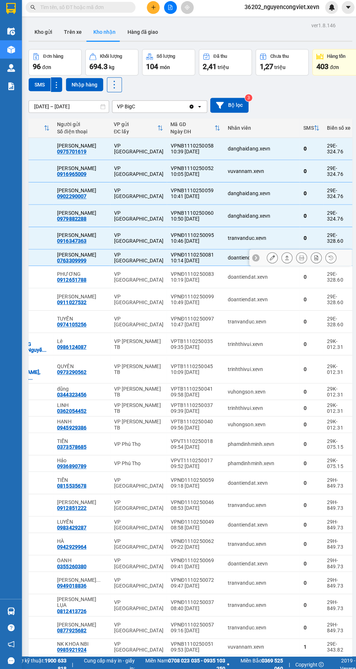
click at [113, 282] on div "VP [GEOGRAPHIC_DATA]" at bounding box center [137, 277] width 49 height 12
checkbox input "true"
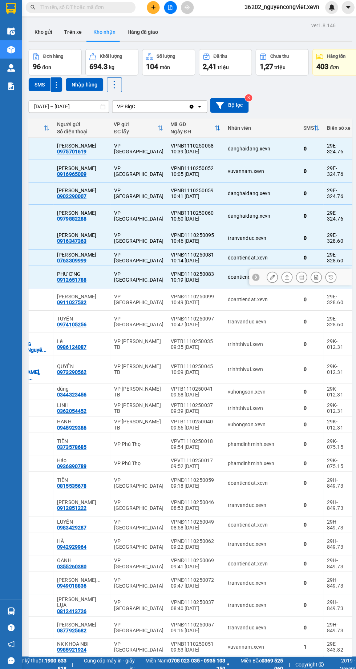
click at [113, 305] on div "VP [GEOGRAPHIC_DATA]" at bounding box center [137, 299] width 49 height 12
checkbox input "true"
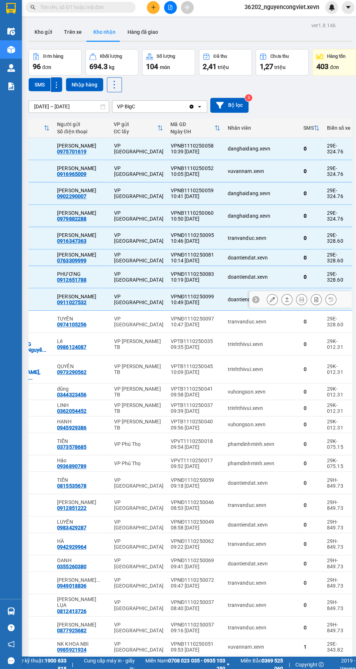
click at [116, 327] on div "VP [GEOGRAPHIC_DATA]" at bounding box center [137, 321] width 49 height 12
checkbox input "true"
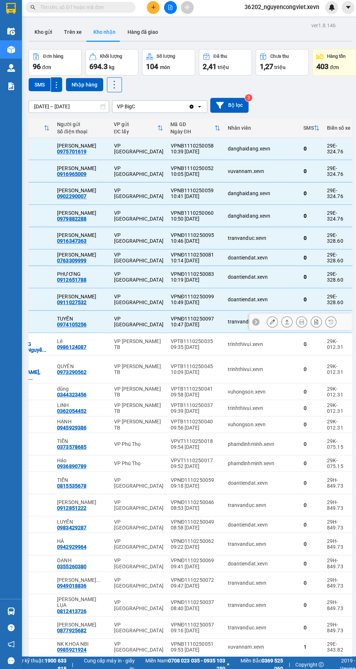
click at [113, 392] on div "VP [PERSON_NAME] TB" at bounding box center [137, 391] width 49 height 12
checkbox input "true"
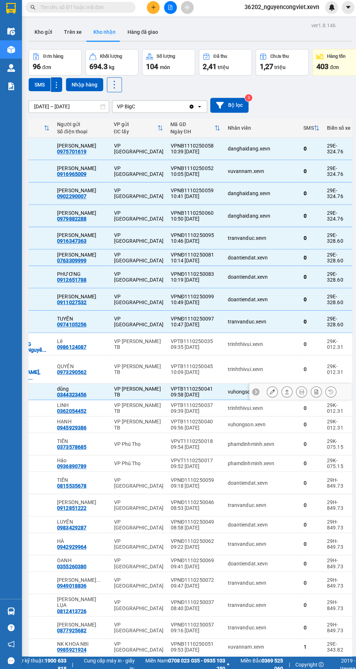
click at [113, 408] on div "VP [PERSON_NAME] TB" at bounding box center [137, 407] width 49 height 12
checkbox input "true"
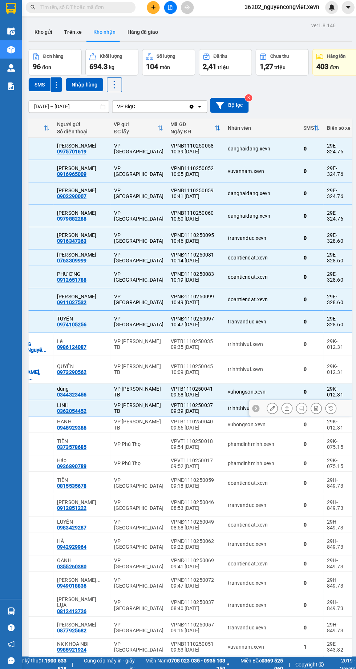
click at [113, 425] on div "VP [PERSON_NAME] TB" at bounding box center [137, 423] width 49 height 12
checkbox input "true"
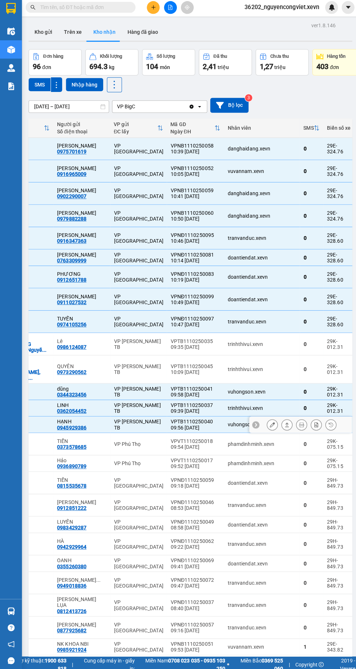
click at [113, 444] on div "VP Phú Thọ" at bounding box center [137, 443] width 49 height 6
checkbox input "true"
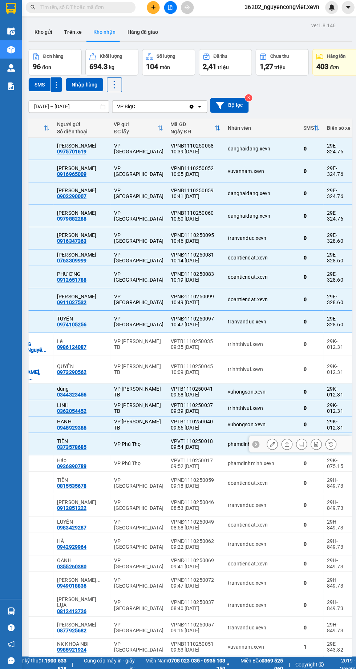
click at [109, 497] on td "VP [GEOGRAPHIC_DATA]" at bounding box center [137, 503] width 56 height 22
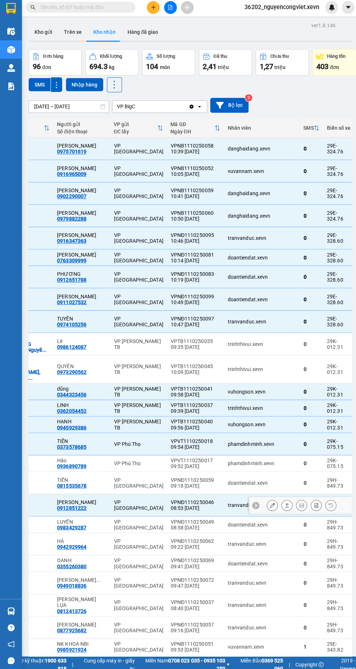
click at [109, 514] on td "VP [GEOGRAPHIC_DATA]" at bounding box center [137, 503] width 56 height 22
checkbox input "false"
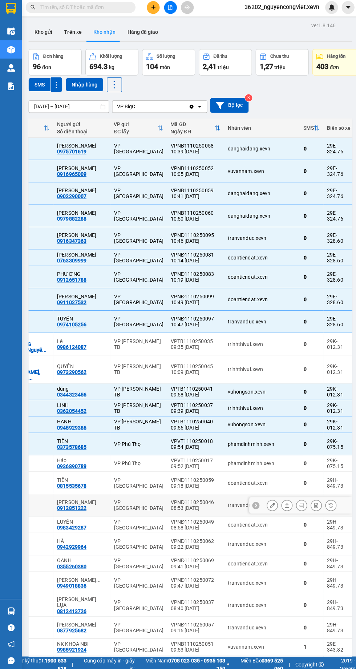
click at [113, 525] on div "VP [GEOGRAPHIC_DATA]" at bounding box center [137, 523] width 49 height 12
checkbox input "true"
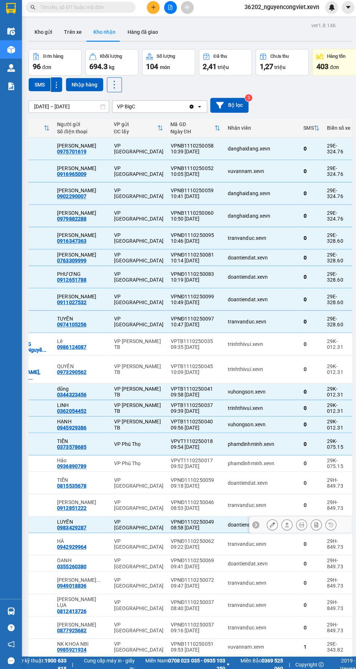
click at [109, 487] on td "VP [GEOGRAPHIC_DATA]" at bounding box center [137, 481] width 56 height 22
checkbox input "true"
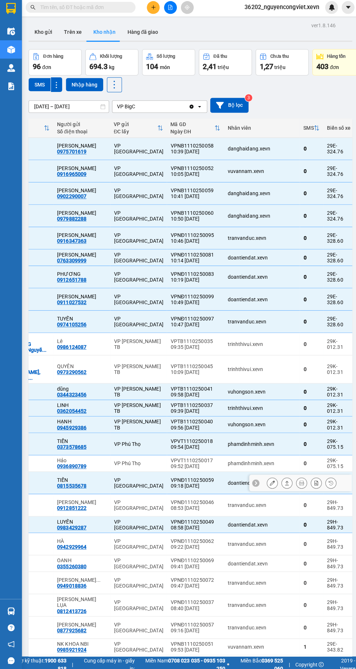
click at [113, 503] on div "VP [GEOGRAPHIC_DATA]" at bounding box center [137, 503] width 49 height 12
checkbox input "true"
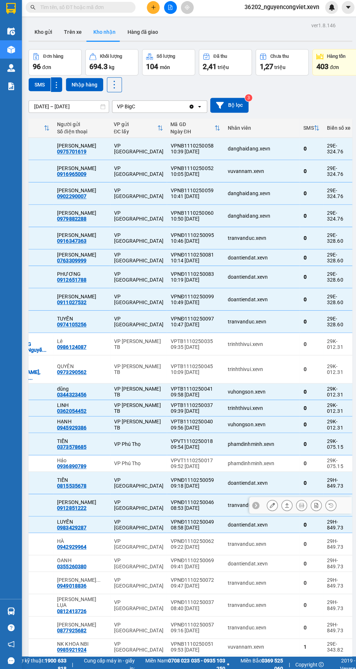
click at [113, 462] on div "VP Phú Thọ" at bounding box center [137, 462] width 49 height 6
checkbox input "true"
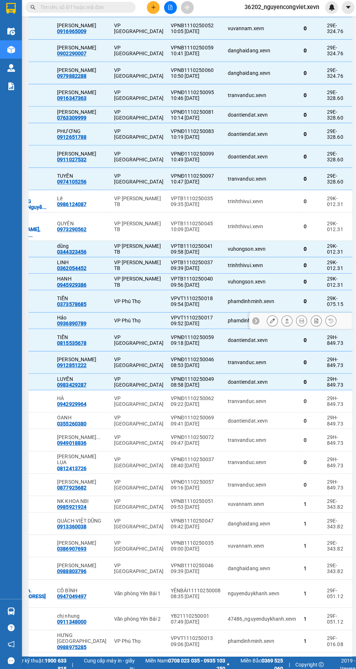
scroll to position [139, 0]
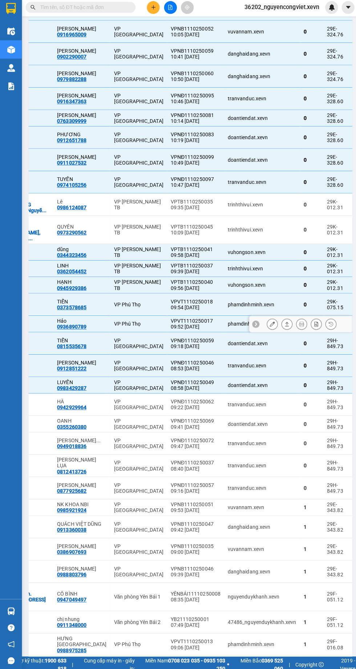
click at [113, 405] on div "VP [GEOGRAPHIC_DATA]" at bounding box center [137, 403] width 49 height 12
checkbox input "true"
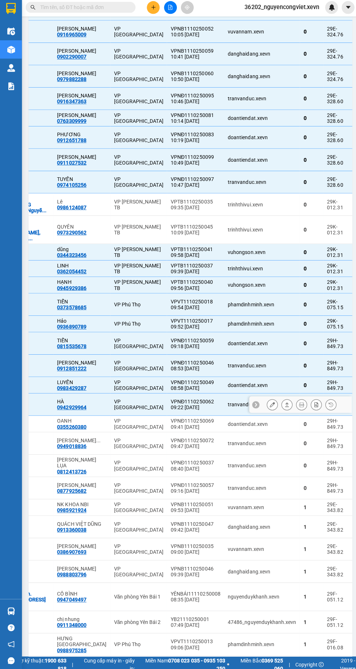
click at [113, 425] on div "VP [GEOGRAPHIC_DATA]" at bounding box center [137, 423] width 49 height 12
checkbox input "true"
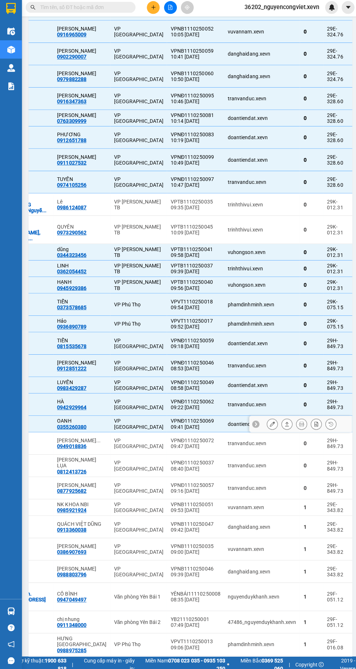
click at [113, 444] on div "VP [GEOGRAPHIC_DATA]" at bounding box center [137, 442] width 49 height 12
checkbox input "true"
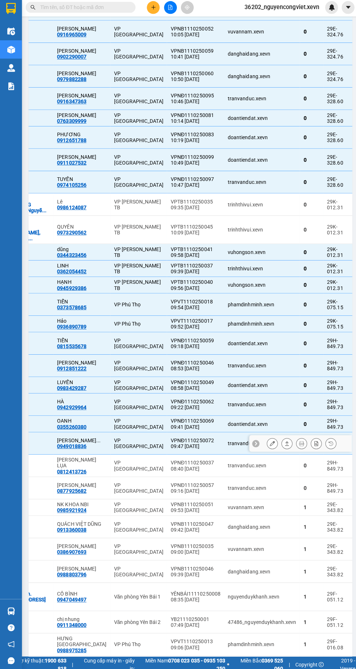
click at [113, 466] on div "VP [GEOGRAPHIC_DATA]" at bounding box center [137, 464] width 49 height 12
checkbox input "true"
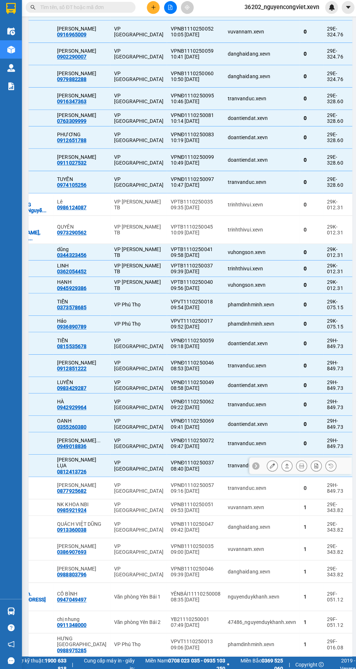
click at [113, 492] on div "VP [GEOGRAPHIC_DATA]" at bounding box center [137, 486] width 49 height 12
checkbox input "true"
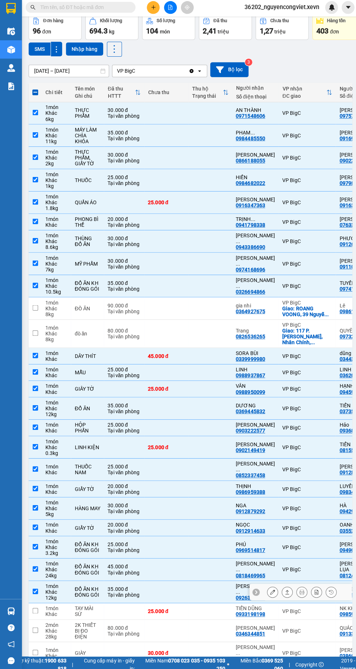
scroll to position [0, 0]
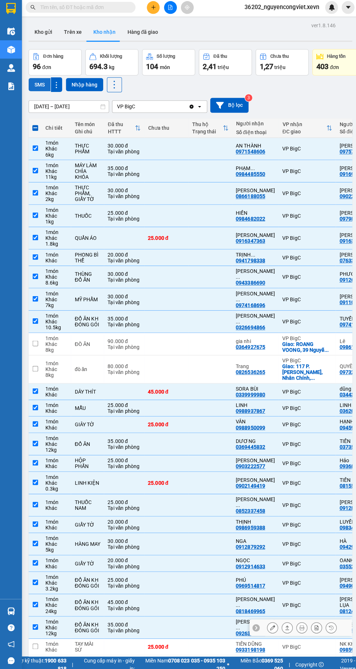
click at [37, 85] on button "SMS" at bounding box center [39, 85] width 22 height 13
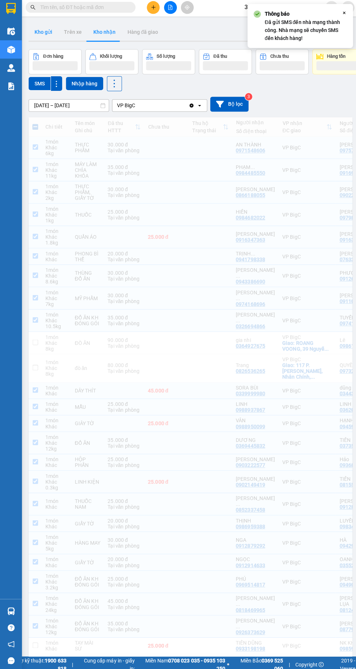
click at [43, 33] on button "Kho gửi" at bounding box center [42, 33] width 29 height 17
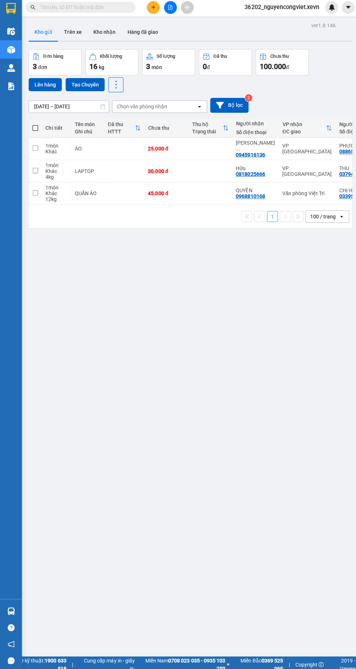
click at [107, 162] on td at bounding box center [123, 172] width 40 height 22
checkbox input "true"
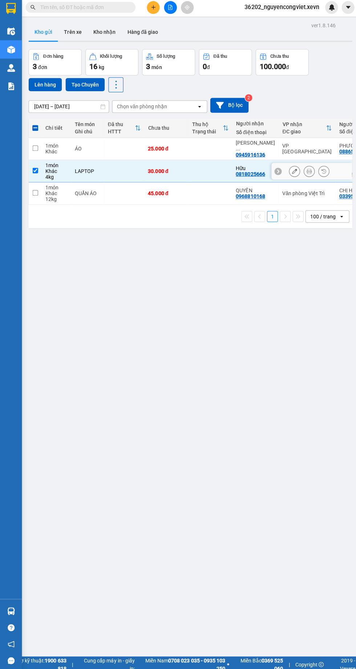
click at [81, 147] on div "ÁO" at bounding box center [86, 150] width 25 height 6
checkbox input "true"
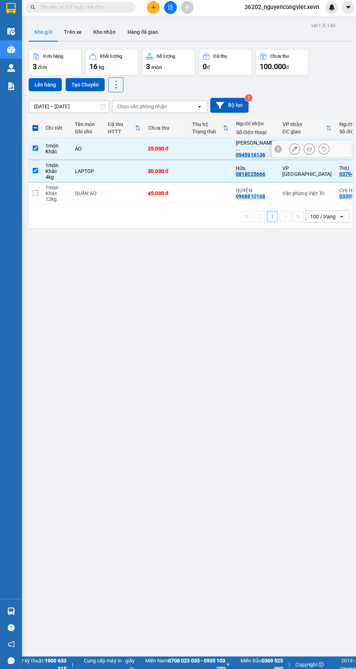
click at [241, 392] on div "ver 1.8.146 Kho gửi Trên xe Kho nhận Hàng đã giao Đơn hàng 3 đơn Khối lượng 16 …" at bounding box center [188, 356] width 327 height 669
click at [36, 84] on button "Lên hàng" at bounding box center [44, 85] width 33 height 13
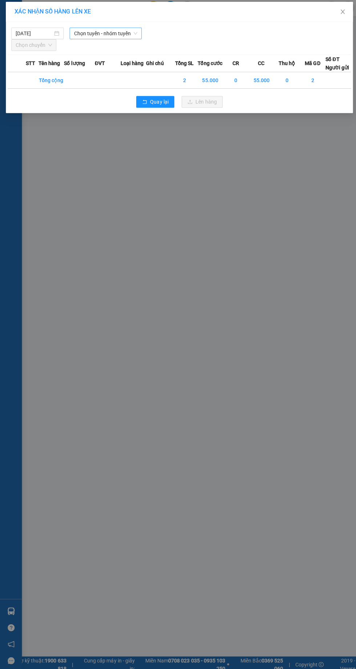
click at [93, 32] on span "Chọn tuyến - nhóm tuyến" at bounding box center [104, 34] width 63 height 11
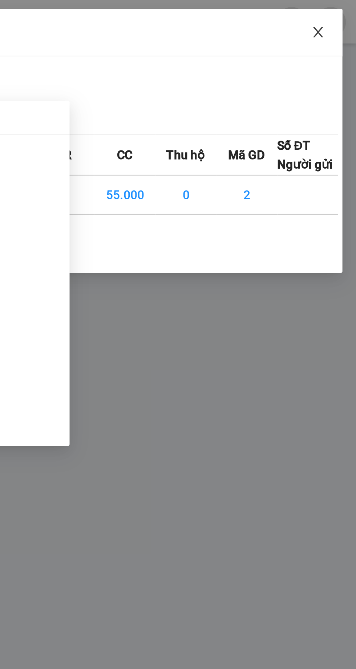
click at [340, 15] on icon "close" at bounding box center [340, 14] width 6 height 6
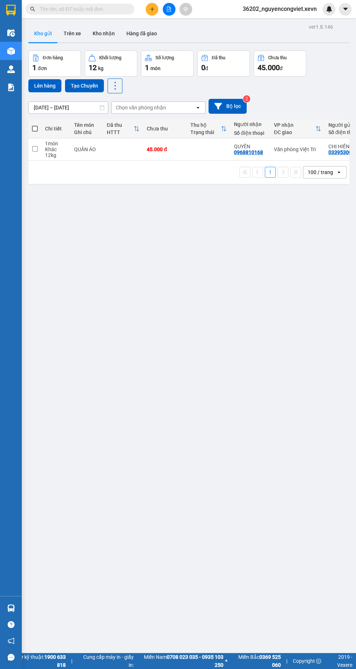
click at [116, 145] on td at bounding box center [123, 150] width 40 height 22
checkbox input "true"
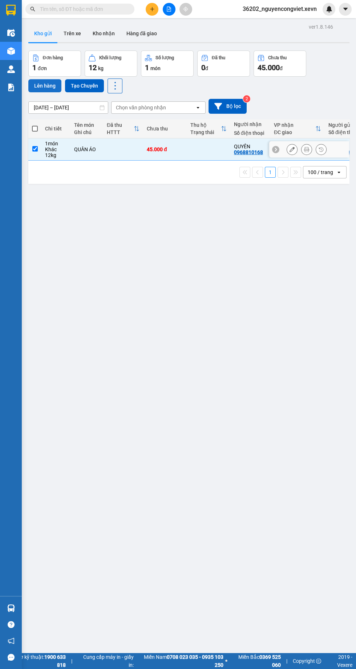
click at [45, 88] on button "Lên hàng" at bounding box center [44, 85] width 33 height 13
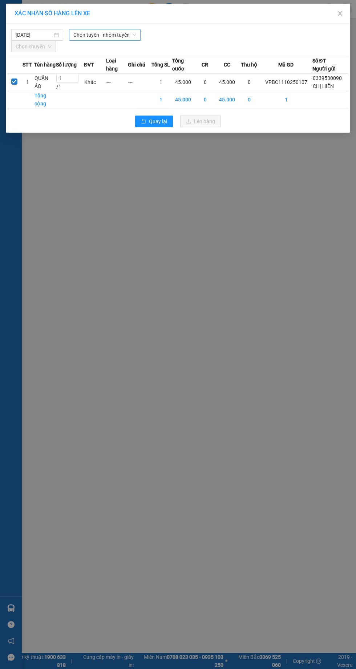
click at [108, 35] on span "Chọn tuyến - nhóm tuyến" at bounding box center [104, 34] width 63 height 11
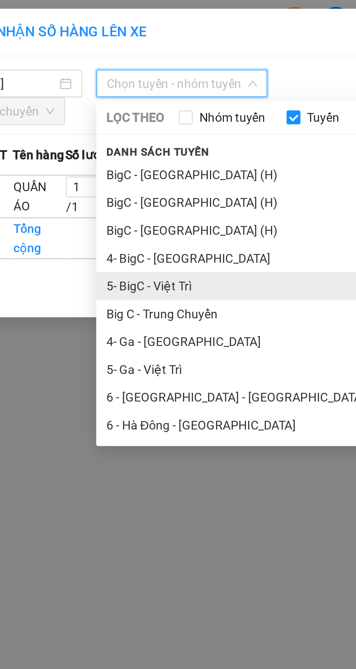
click at [116, 119] on li "5- BigC - Việt Trì" at bounding box center [152, 120] width 167 height 12
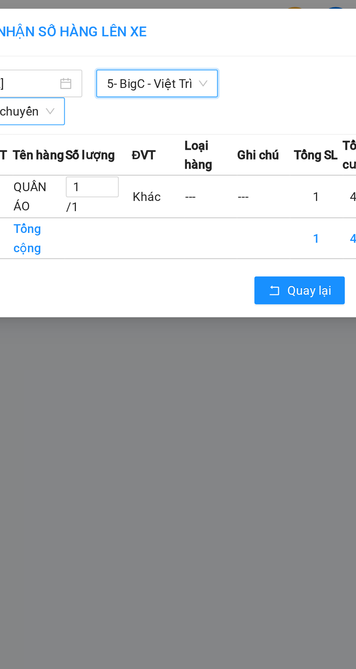
click at [43, 47] on span "Chọn chuyến" at bounding box center [34, 46] width 36 height 11
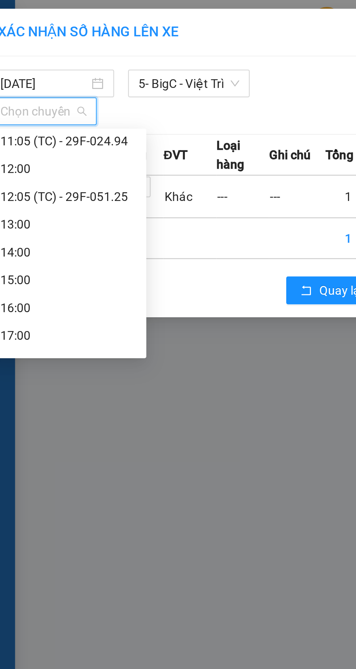
scroll to position [117, 0]
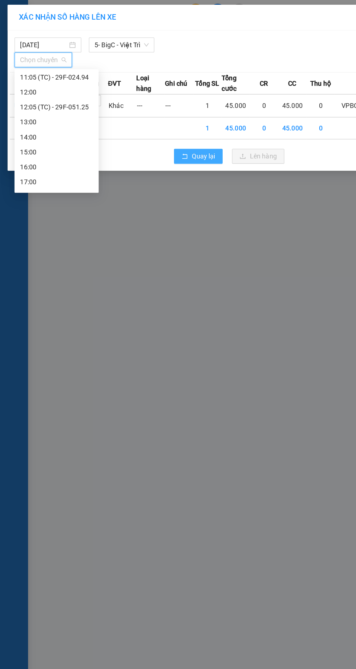
click at [149, 119] on button "Quay lại" at bounding box center [154, 122] width 38 height 12
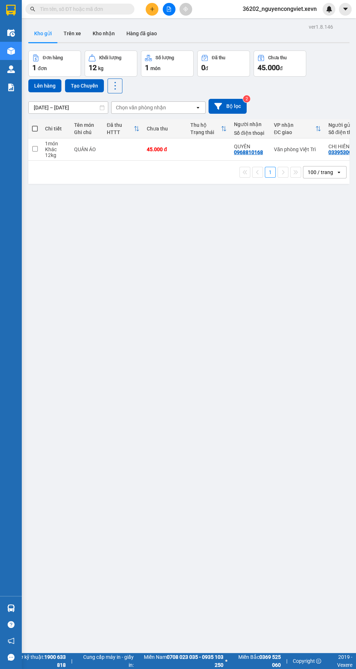
click at [12, 69] on img at bounding box center [11, 69] width 8 height 8
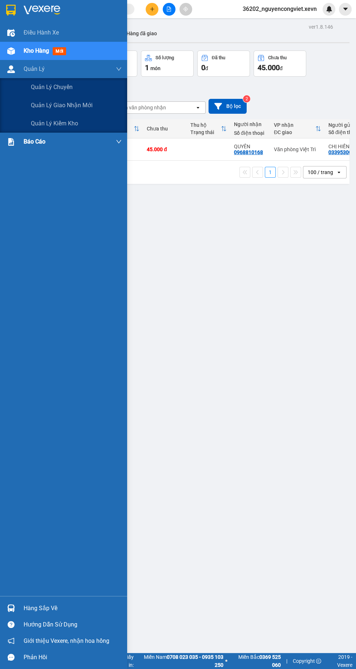
click at [25, 187] on div "3. Doanh Thu theo VP Gửi (mới)" at bounding box center [63, 196] width 127 height 18
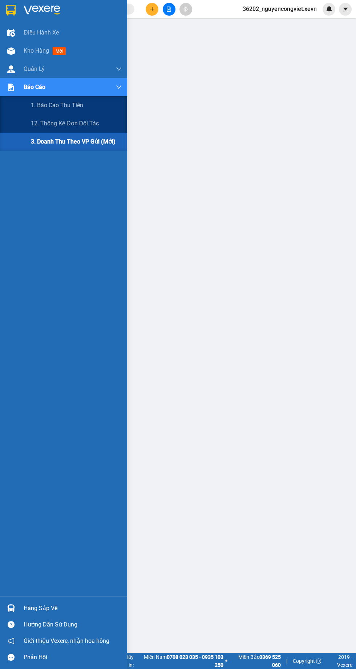
click at [32, 150] on div "3. Doanh Thu theo VP Gửi (mới)" at bounding box center [76, 142] width 91 height 18
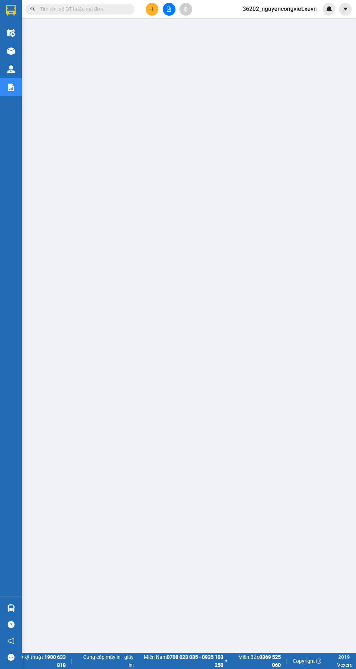
click at [11, 51] on img at bounding box center [11, 51] width 8 height 8
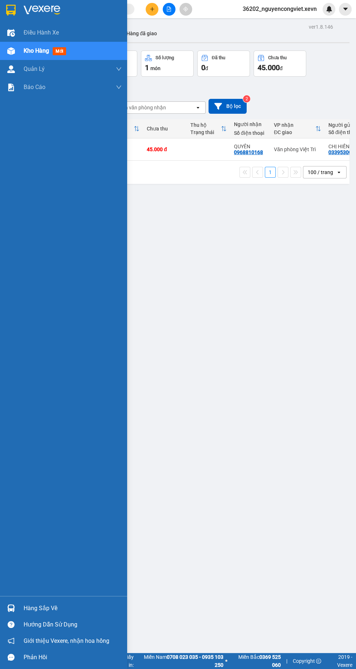
click at [246, 331] on div "ver 1.8.146 Kho gửi Trên xe Kho nhận Hàng đã giao Đơn hàng 1 đơn Khối lượng 12 …" at bounding box center [188, 356] width 327 height 669
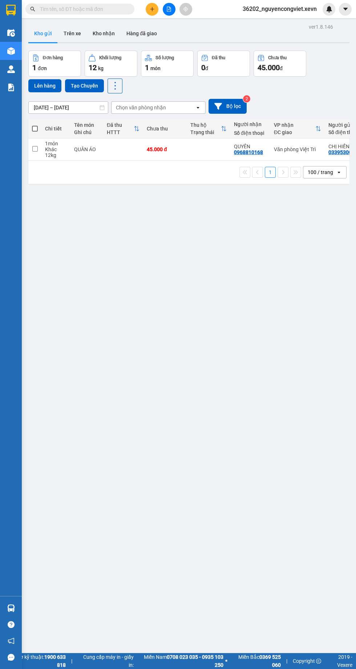
click at [250, 476] on div "ver 1.8.146 Kho gửi Trên xe Kho nhận Hàng đã giao Đơn hàng 1 đơn Khối lượng 12 …" at bounding box center [188, 356] width 327 height 669
click at [169, 9] on icon "file-add" at bounding box center [169, 9] width 4 height 5
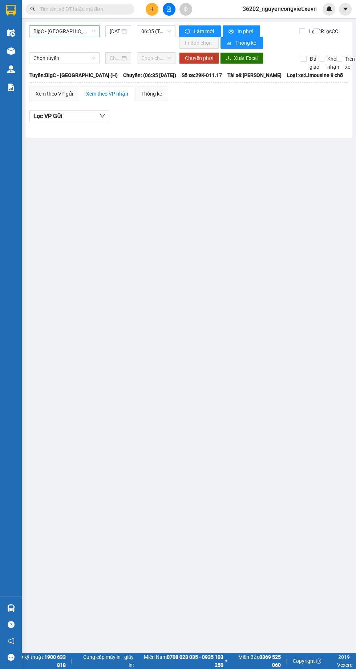
click at [59, 31] on span "BigC - [GEOGRAPHIC_DATA] (H)" at bounding box center [64, 31] width 62 height 11
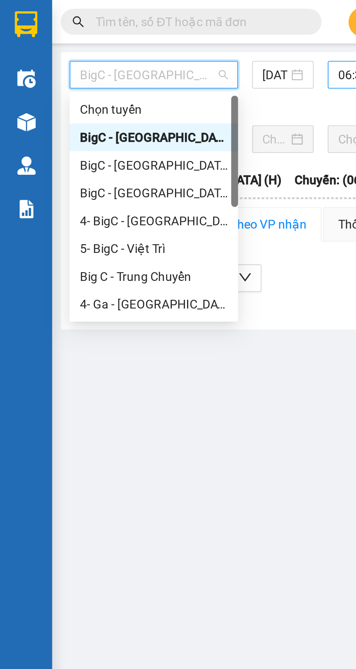
click at [142, 31] on span "06:35 (TC) - 29K-011.17" at bounding box center [156, 31] width 30 height 11
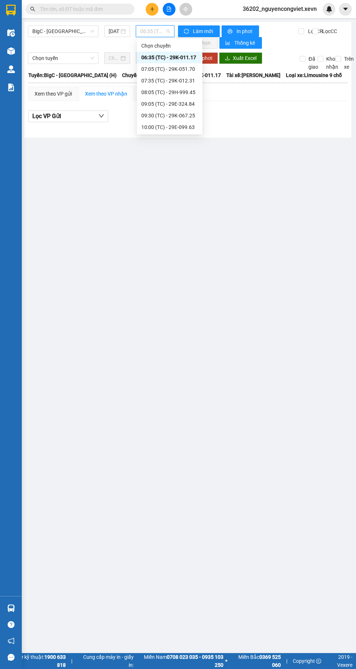
scroll to position [93, 0]
click at [13, 52] on img at bounding box center [11, 51] width 8 height 8
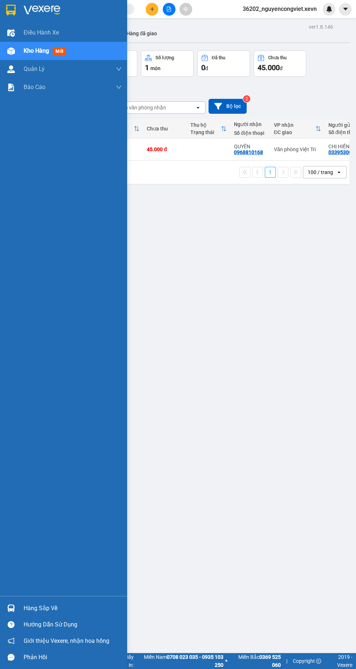
click at [241, 370] on div "ver 1.8.146 Kho gửi Trên xe Kho nhận Hàng đã giao Đơn hàng 1 đơn Khối lượng 12 …" at bounding box center [188, 356] width 327 height 669
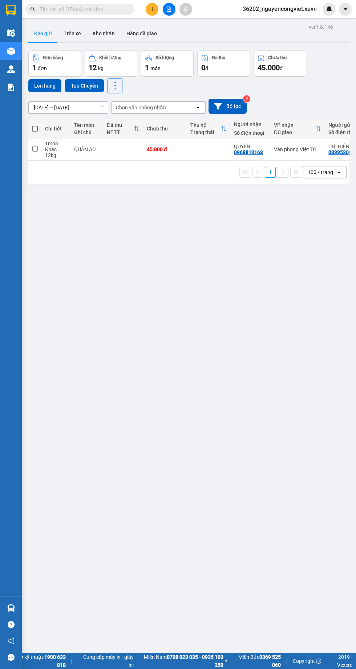
click at [13, 612] on img at bounding box center [11, 609] width 8 height 8
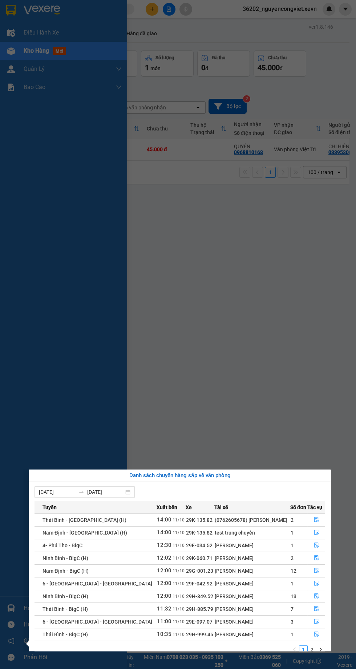
scroll to position [11, 0]
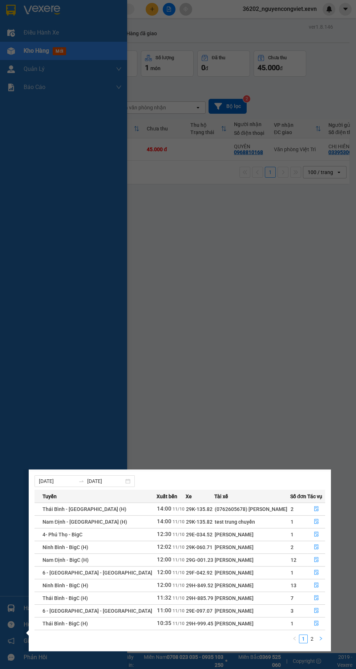
click at [321, 638] on icon "right" at bounding box center [321, 639] width 4 height 4
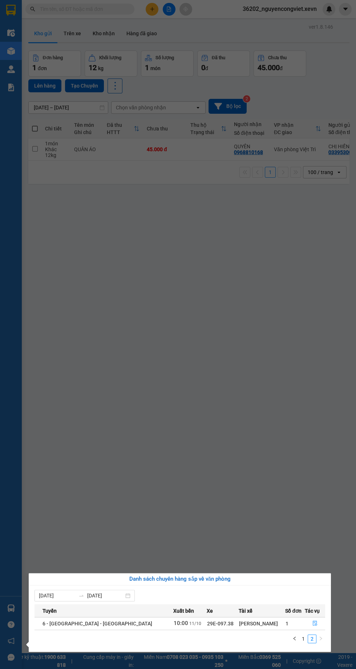
scroll to position [0, 0]
click at [304, 638] on link "1" at bounding box center [304, 639] width 8 height 8
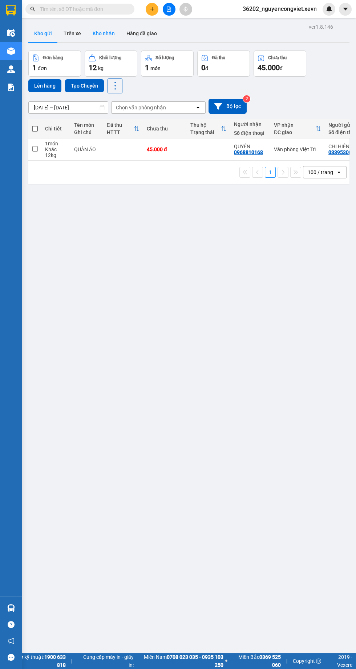
click at [105, 38] on button "Kho nhận" at bounding box center [104, 33] width 34 height 17
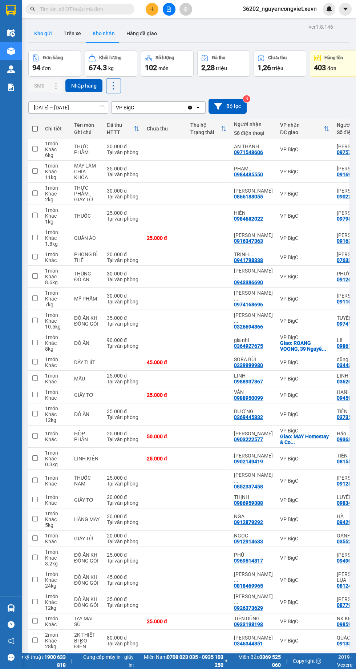
click at [46, 31] on button "Kho gửi" at bounding box center [42, 33] width 29 height 17
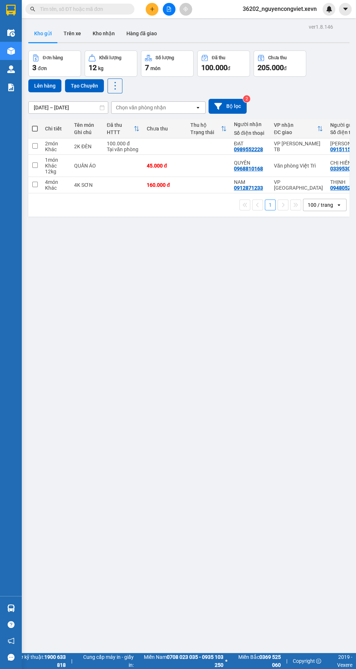
click at [21, 617] on div "Hàng sắp về" at bounding box center [11, 608] width 22 height 16
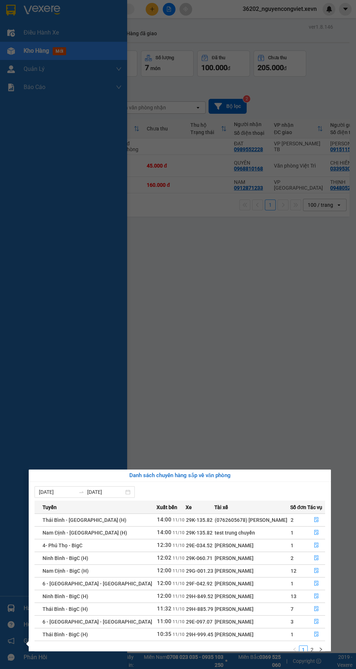
scroll to position [11, 0]
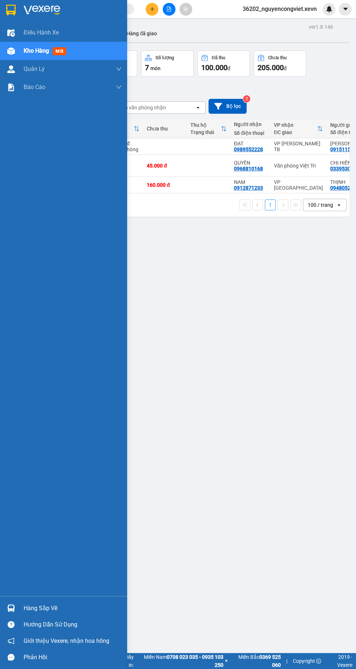
click at [255, 430] on div "ver 1.8.146 Kho gửi Trên xe Kho nhận Hàng đã giao Đơn hàng 3 đơn Khối lượng 12 …" at bounding box center [188, 356] width 327 height 669
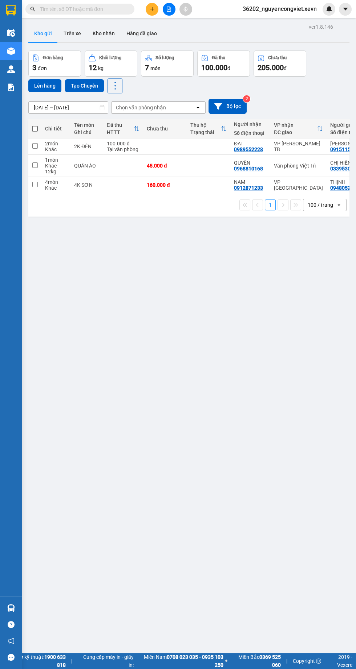
click at [107, 145] on div "100.000 đ" at bounding box center [123, 144] width 33 height 6
checkbox input "true"
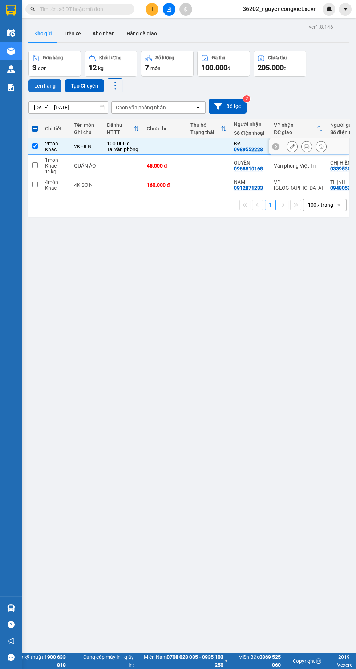
click at [37, 88] on button "Lên hàng" at bounding box center [44, 85] width 33 height 13
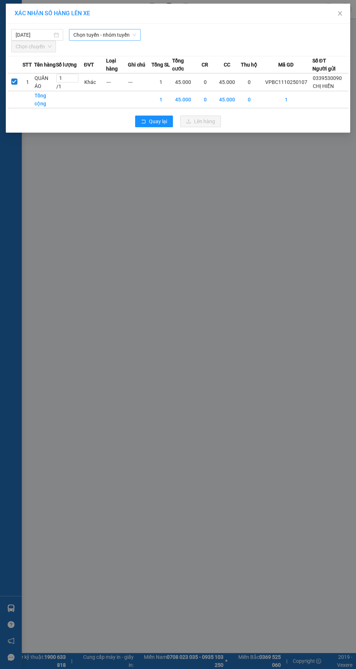
click at [103, 35] on span "Chọn tuyến - nhóm tuyến" at bounding box center [104, 34] width 63 height 11
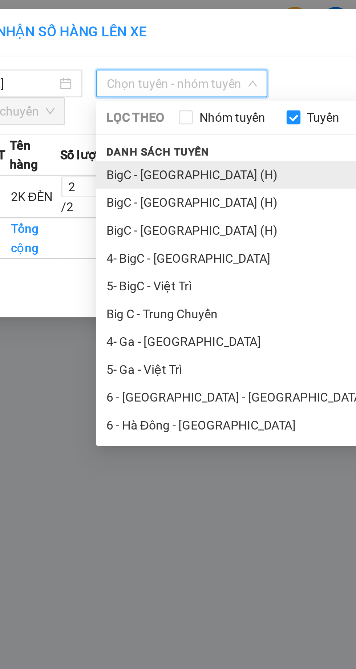
click at [87, 74] on li "BigC - [GEOGRAPHIC_DATA] (H)" at bounding box center [152, 73] width 167 height 12
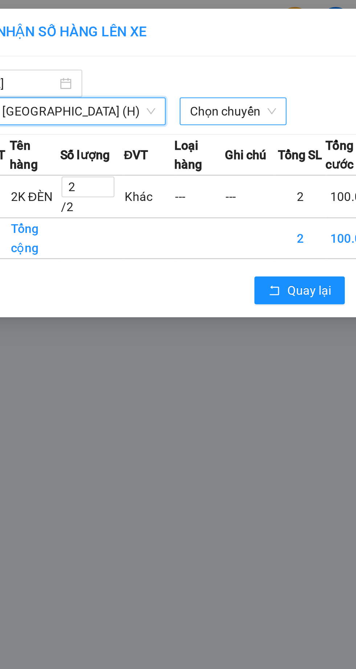
click at [108, 47] on span "Chọn chuyến" at bounding box center [126, 46] width 36 height 11
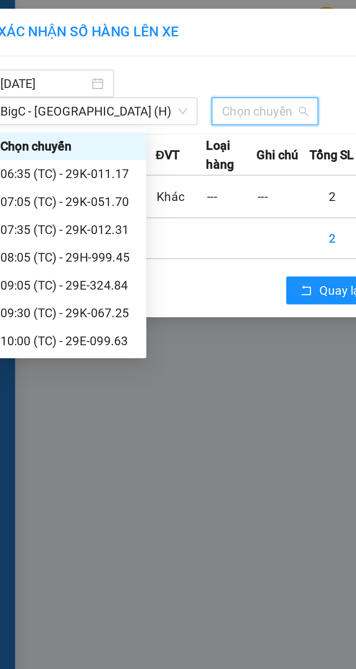
scroll to position [105, 0]
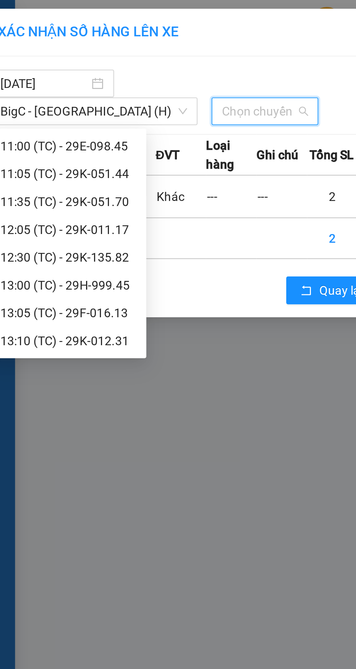
click at [44, 143] on div "13:10 (TC) - 29K-012.31" at bounding box center [44, 143] width 57 height 8
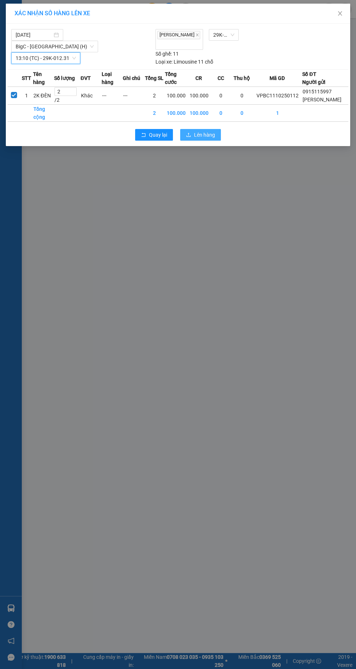
click at [202, 131] on span "Lên hàng" at bounding box center [204, 135] width 21 height 8
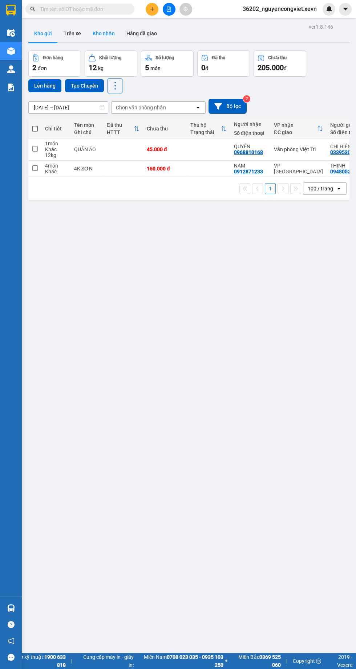
click at [108, 30] on button "Kho nhận" at bounding box center [104, 33] width 34 height 17
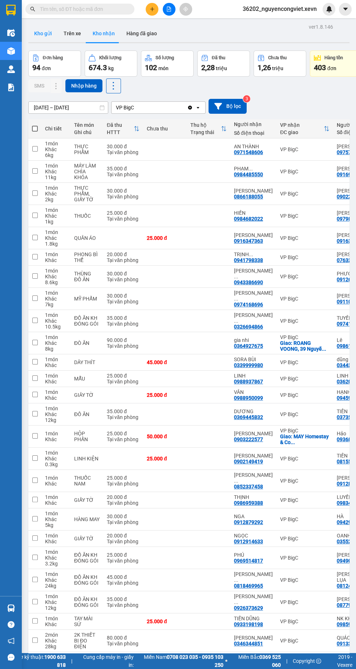
click at [47, 40] on button "Kho gửi" at bounding box center [42, 33] width 29 height 17
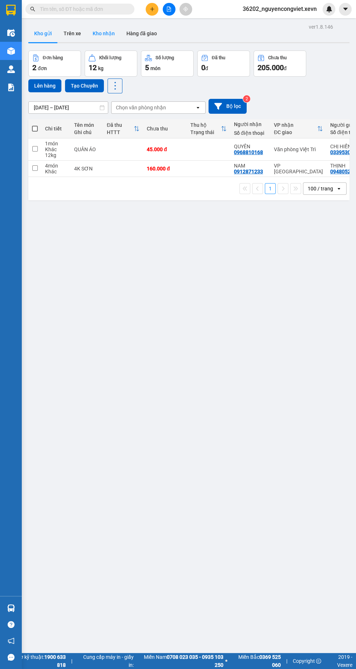
click at [96, 37] on button "Kho nhận" at bounding box center [104, 33] width 34 height 17
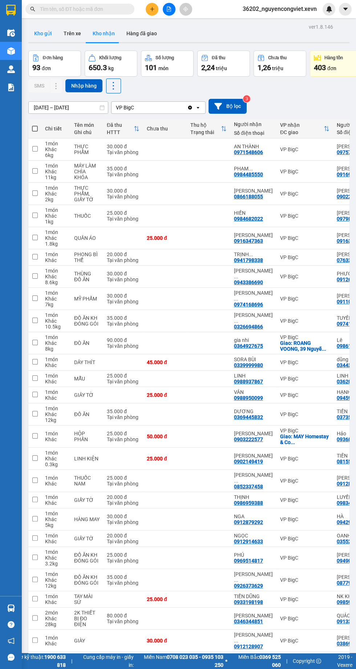
click at [44, 33] on button "Kho gửi" at bounding box center [42, 33] width 29 height 17
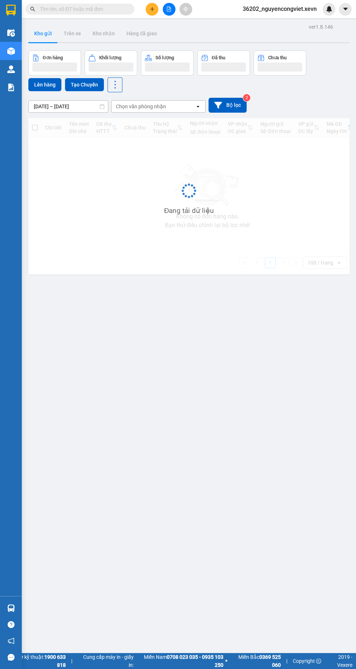
click at [52, 36] on button "Kho gửi" at bounding box center [42, 33] width 29 height 17
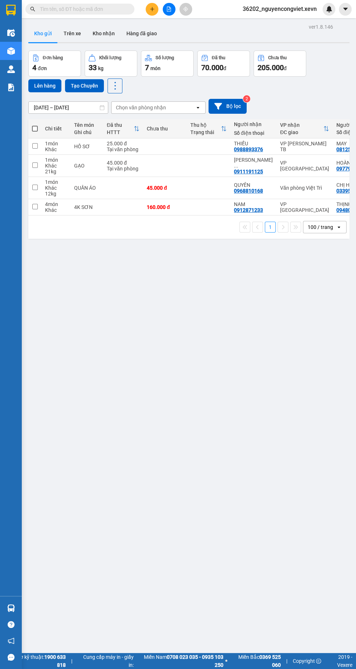
click at [43, 33] on button "Kho gửi" at bounding box center [42, 33] width 29 height 17
click at [96, 142] on td "HỒ SƠ" at bounding box center [87, 147] width 33 height 16
checkbox input "true"
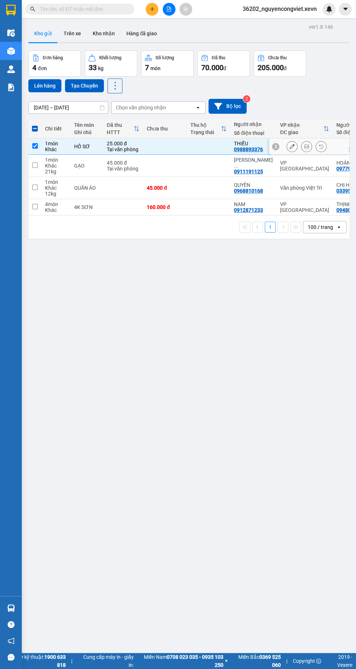
click at [201, 388] on div "ver 1.8.146 Kho gửi Trên xe Kho nhận Hàng đã giao Đơn hàng 4 đơn Khối lượng 33 …" at bounding box center [188, 356] width 327 height 669
click at [44, 85] on button "Lên hàng" at bounding box center [44, 85] width 33 height 13
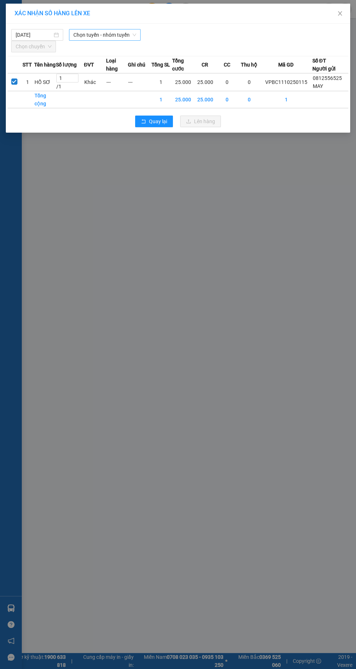
click at [105, 36] on span "Chọn tuyến - nhóm tuyến" at bounding box center [104, 34] width 63 height 11
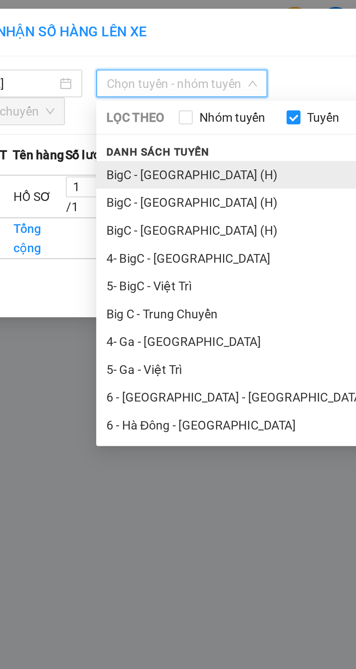
click at [88, 73] on li "BigC - [GEOGRAPHIC_DATA] (H)" at bounding box center [152, 73] width 167 height 12
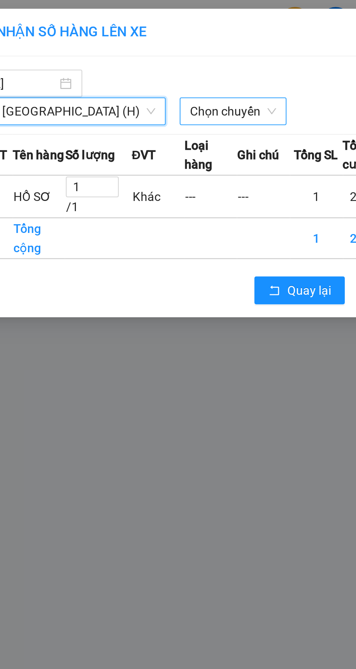
click at [104, 52] on div "Chọn chuyến" at bounding box center [126, 47] width 45 height 12
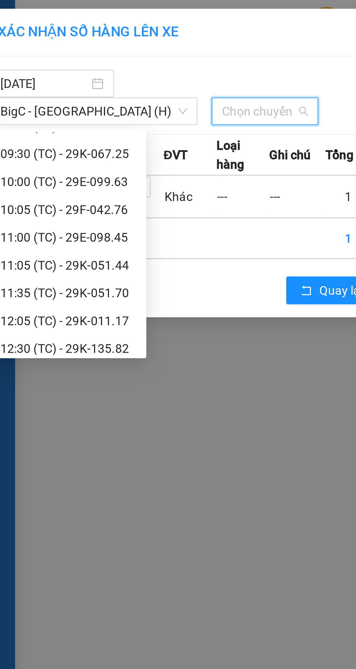
scroll to position [105, 0]
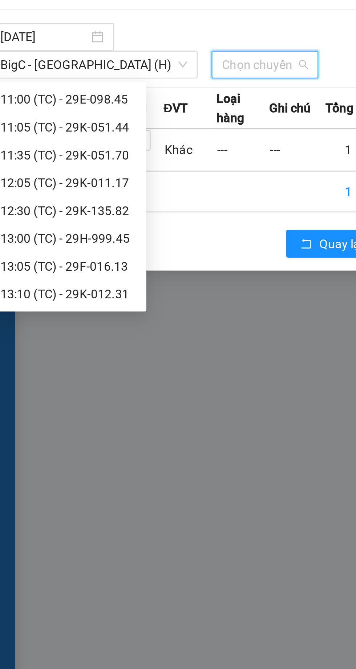
click at [47, 131] on div "13:05 (TC) - 29F-016.13" at bounding box center [44, 131] width 57 height 8
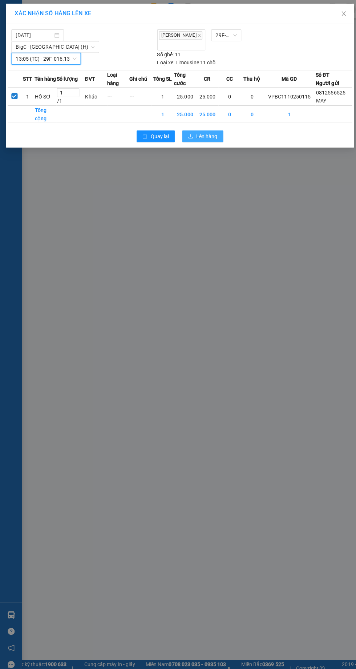
click at [197, 141] on button "Lên hàng" at bounding box center [200, 135] width 41 height 12
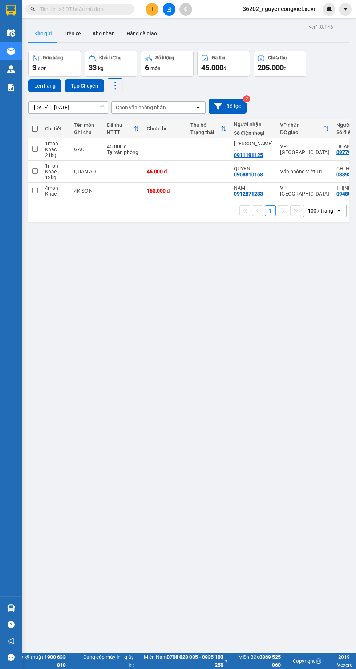
click at [193, 454] on div "ver 1.8.146 Kho gửi Trên xe Kho nhận Hàng đã giao Đơn hàng 3 đơn Khối lượng 33 …" at bounding box center [188, 356] width 327 height 669
click at [99, 32] on button "Kho nhận" at bounding box center [104, 33] width 34 height 17
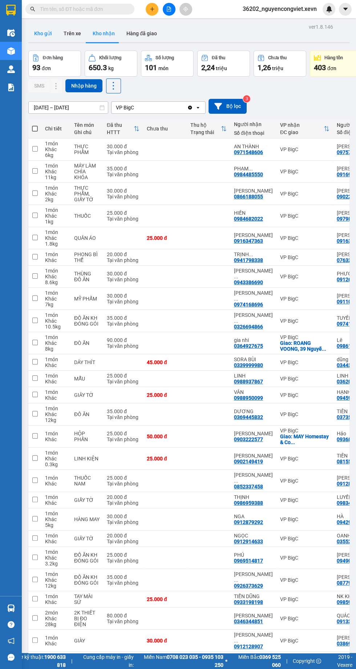
click at [43, 30] on button "Kho gửi" at bounding box center [42, 33] width 29 height 17
